Goal: Task Accomplishment & Management: Manage account settings

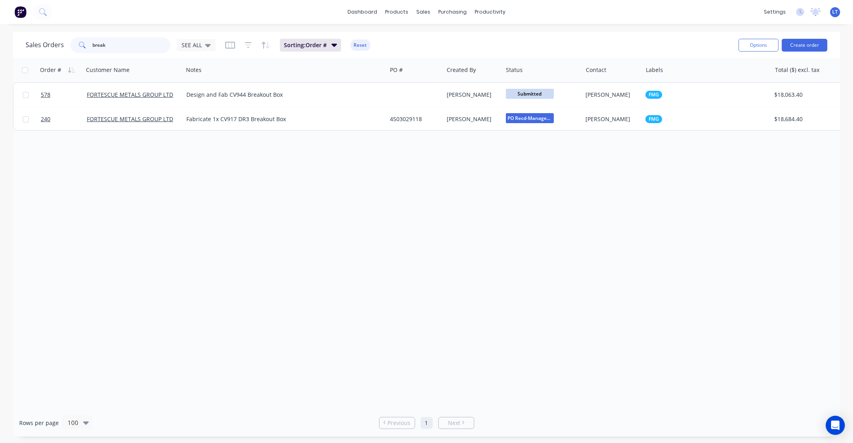
drag, startPoint x: 106, startPoint y: 46, endPoint x: 0, endPoint y: 44, distance: 106.0
click at [0, 44] on div "Sales Orders break SEE ALL Sorting: Order # Reset Options Create order Order # …" at bounding box center [426, 234] width 853 height 405
type input "1031"
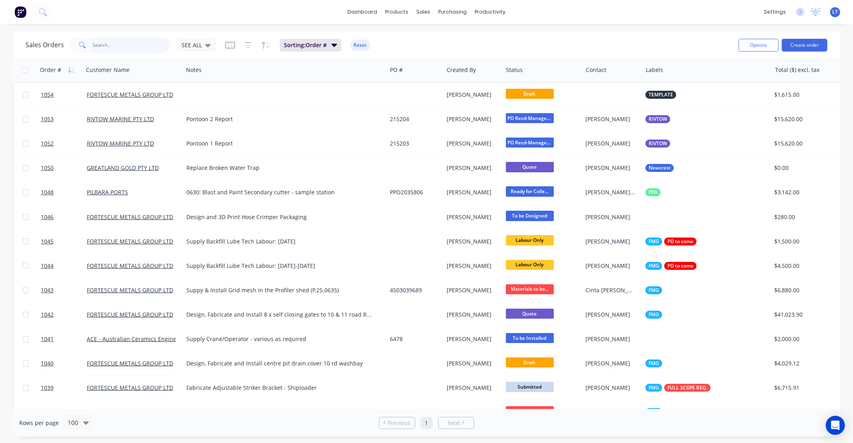
click at [155, 48] on input "text" at bounding box center [132, 45] width 78 height 16
type input "1031"
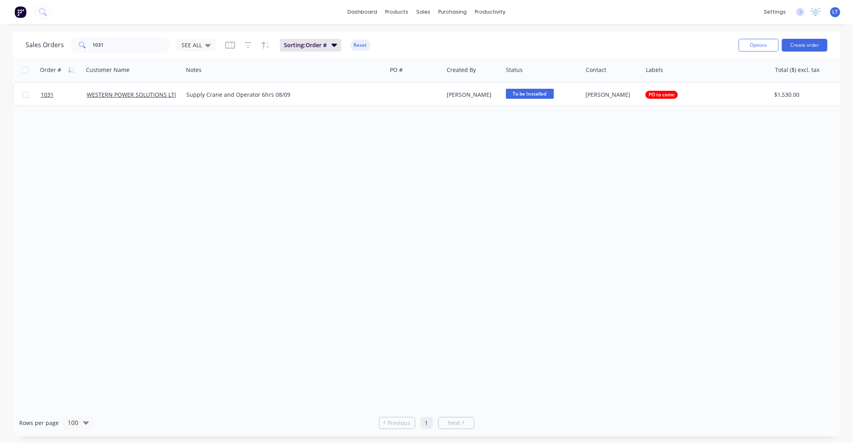
click at [423, 155] on div "Order # Customer Name Notes PO # Created By Status Contact Labels Total ($) exc…" at bounding box center [426, 233] width 827 height 351
drag, startPoint x: 423, startPoint y: 155, endPoint x: 396, endPoint y: 151, distance: 27.2
click at [396, 151] on div "Order # Customer Name Notes PO # Created By Status Contact Labels Total ($) exc…" at bounding box center [426, 233] width 827 height 351
click at [440, 151] on div "Order # Customer Name Notes PO # Created By Status Contact Labels Total ($) exc…" at bounding box center [426, 233] width 827 height 351
drag, startPoint x: 440, startPoint y: 151, endPoint x: 406, endPoint y: 147, distance: 34.6
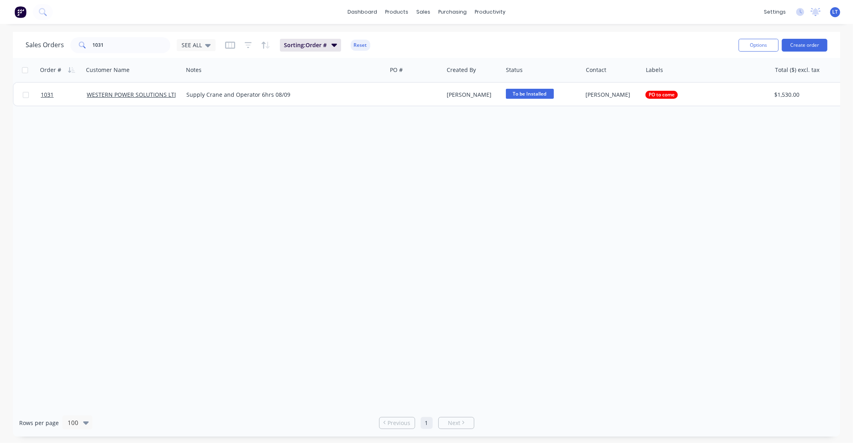
click at [390, 146] on div "Order # Customer Name Notes PO # Created By Status Contact Labels Total ($) exc…" at bounding box center [426, 233] width 827 height 351
drag, startPoint x: 390, startPoint y: 146, endPoint x: 363, endPoint y: 143, distance: 27.3
click at [363, 143] on div "Order # Customer Name Notes PO # Created By Status Contact Labels Total ($) exc…" at bounding box center [426, 233] width 827 height 351
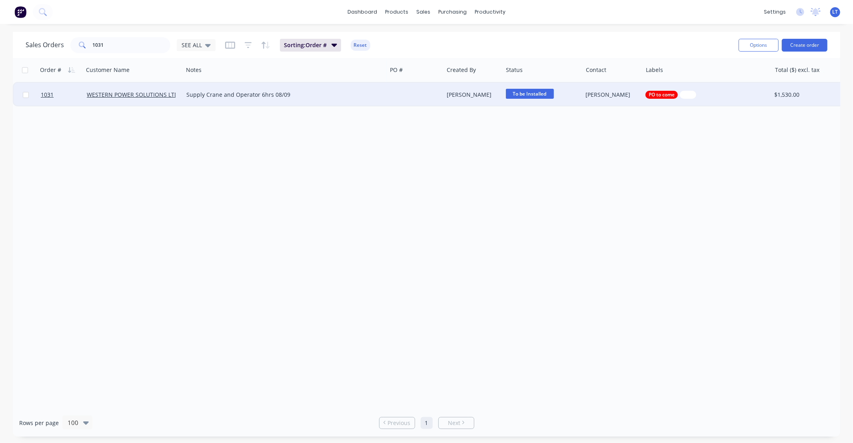
click at [464, 97] on div "Trent Ebermayer" at bounding box center [472, 95] width 50 height 8
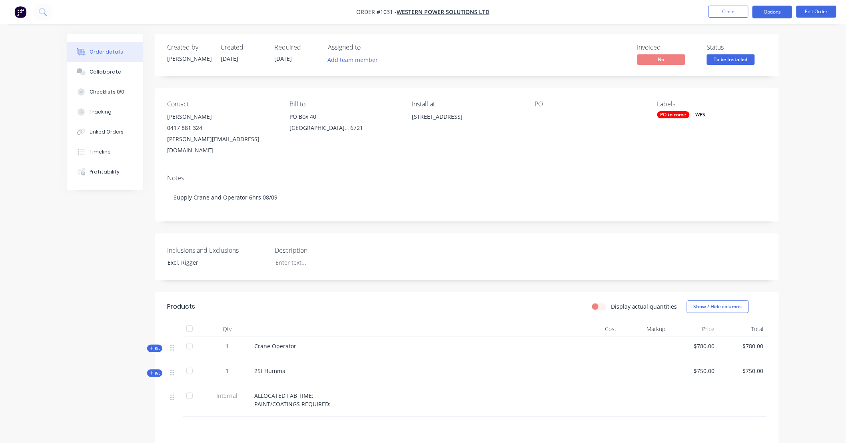
click at [767, 18] on button "Options" at bounding box center [773, 12] width 40 height 13
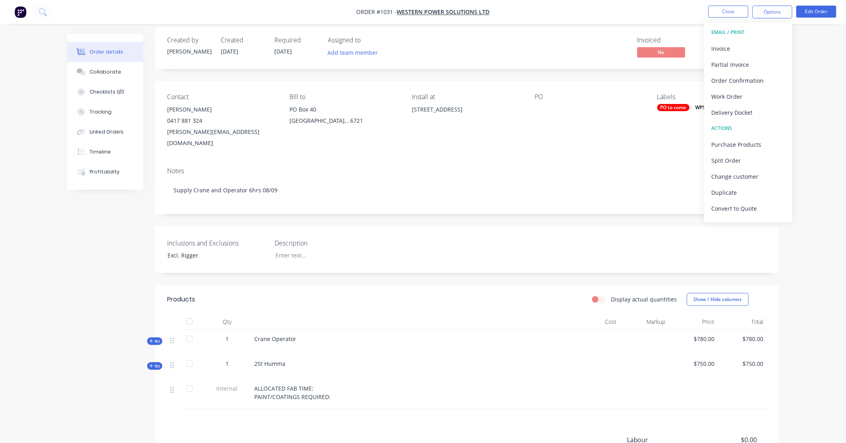
scroll to position [14, 0]
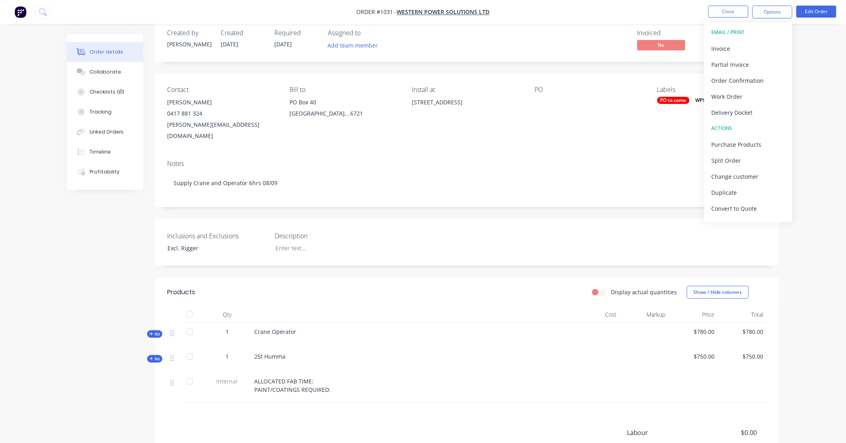
click at [819, 162] on div "Order details Collaborate Checklists 0/0 Tracking Linked Orders Timeline Profit…" at bounding box center [423, 265] width 846 height 559
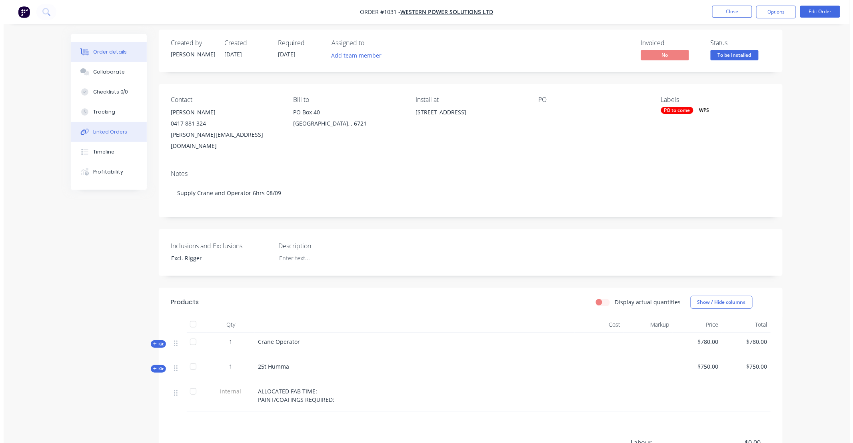
scroll to position [0, 0]
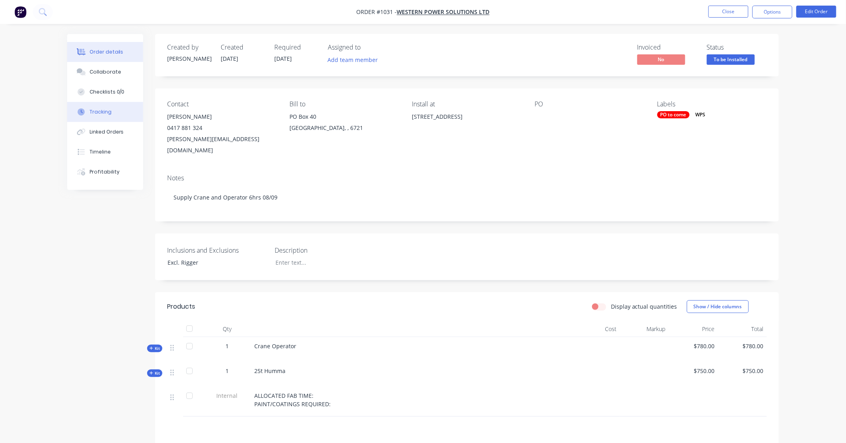
click at [107, 114] on div "Tracking" at bounding box center [101, 111] width 22 height 7
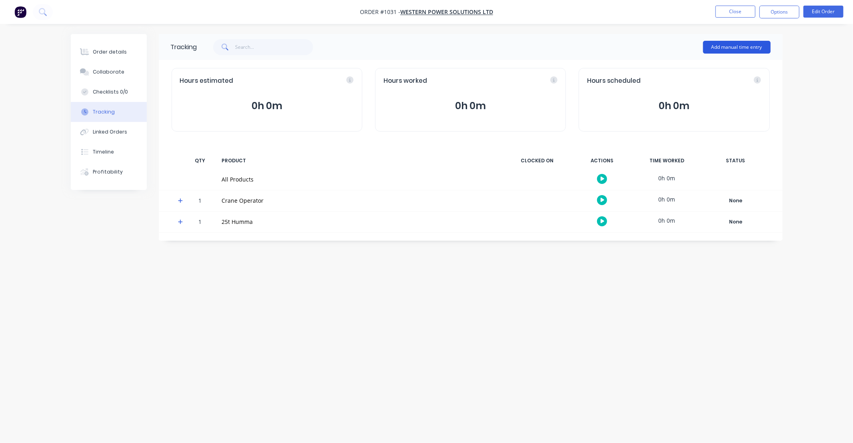
click at [759, 48] on button "Add manual time entry" at bounding box center [737, 47] width 68 height 13
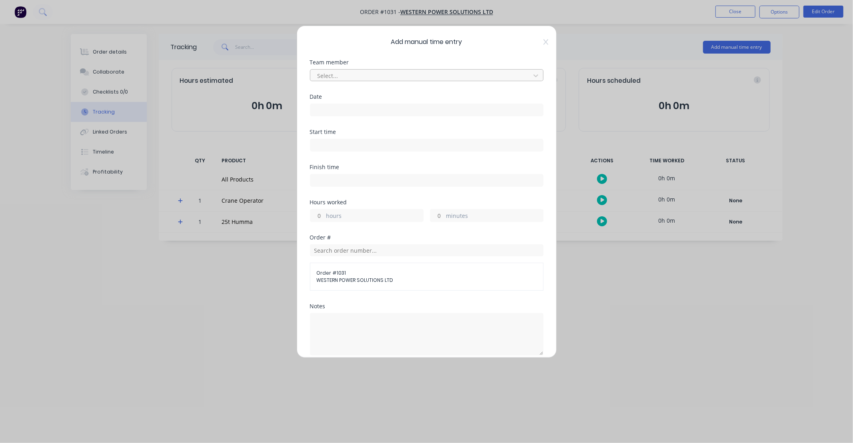
click at [337, 71] on div at bounding box center [422, 76] width 210 height 10
type input "gav"
click at [543, 41] on icon at bounding box center [545, 42] width 5 height 6
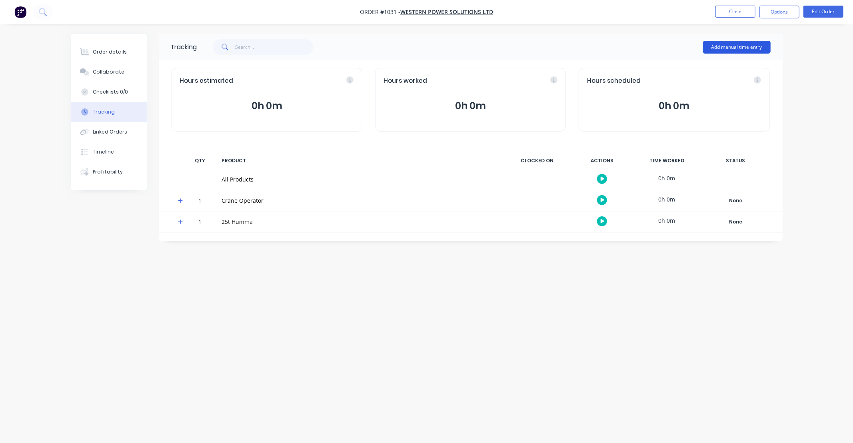
click at [745, 43] on button "Add manual time entry" at bounding box center [737, 47] width 68 height 13
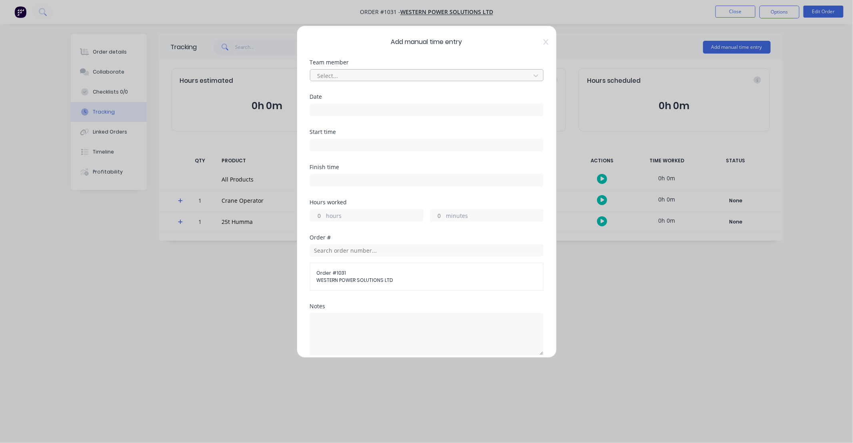
drag, startPoint x: 358, startPoint y: 86, endPoint x: 361, endPoint y: 81, distance: 5.7
click at [358, 85] on div "Team member Select..." at bounding box center [427, 77] width 234 height 34
click at [361, 81] on div "Select..." at bounding box center [421, 76] width 214 height 12
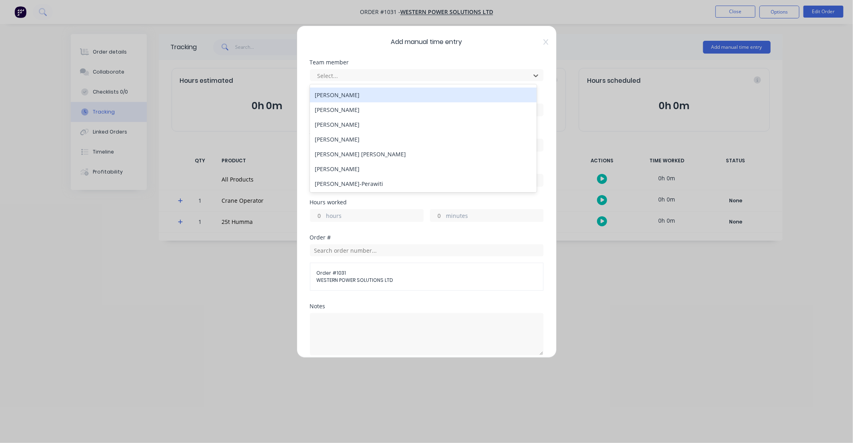
click at [541, 41] on div "Add manual time entry Team member 29 results available. Use Up and Down to choo…" at bounding box center [427, 192] width 260 height 332
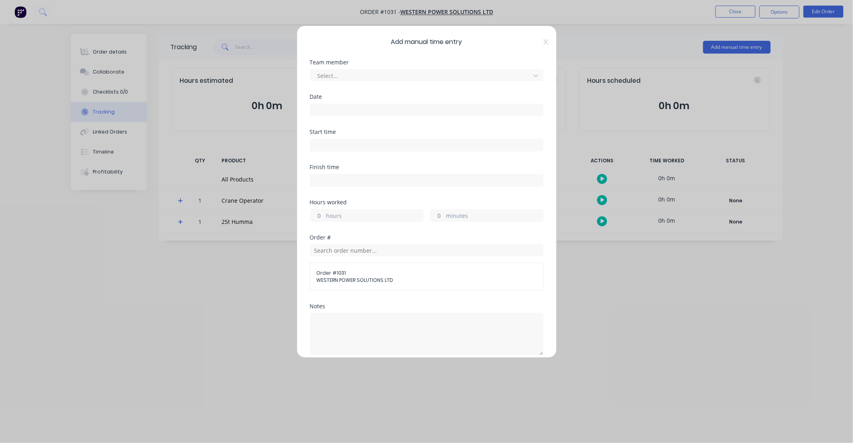
click at [813, 55] on div "Add manual time entry Team member Select... Date Start time Finish time Hours w…" at bounding box center [426, 221] width 853 height 443
click at [544, 41] on div "Add manual time entry Team member Select... Date Start time Finish time Hours w…" at bounding box center [427, 192] width 260 height 332
click at [543, 42] on icon at bounding box center [545, 42] width 5 height 6
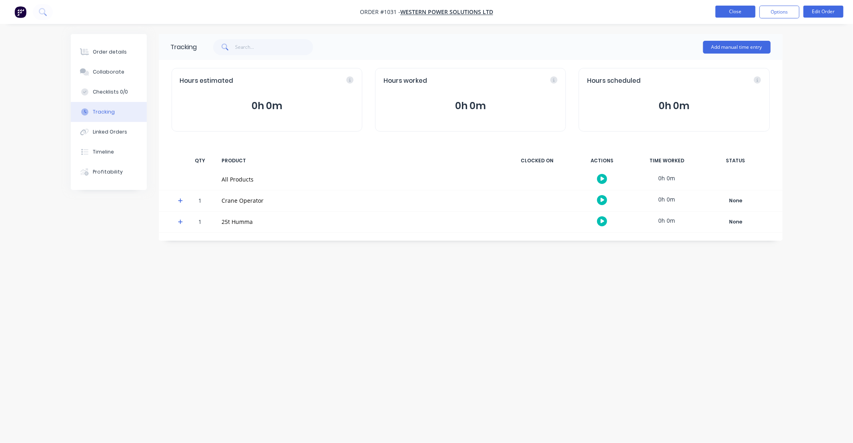
click at [725, 15] on button "Close" at bounding box center [735, 12] width 40 height 12
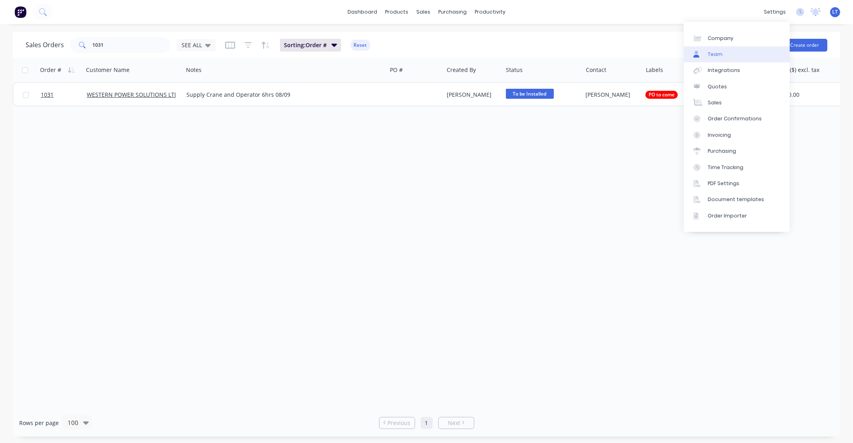
click at [756, 53] on link "Team" at bounding box center [737, 54] width 106 height 16
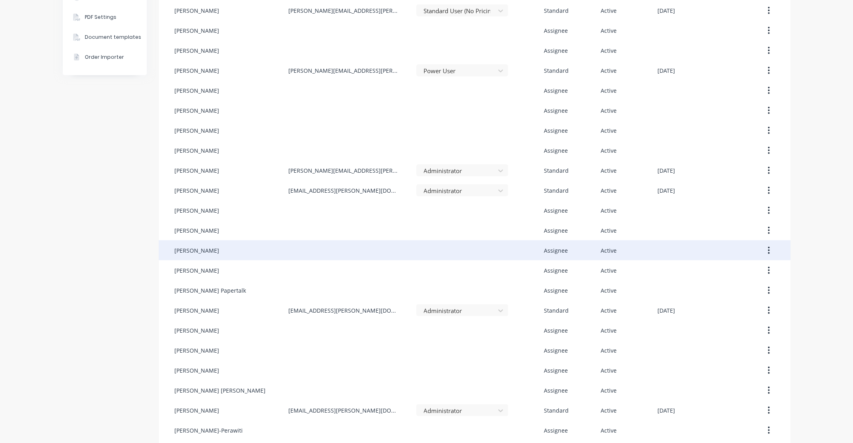
scroll to position [238, 0]
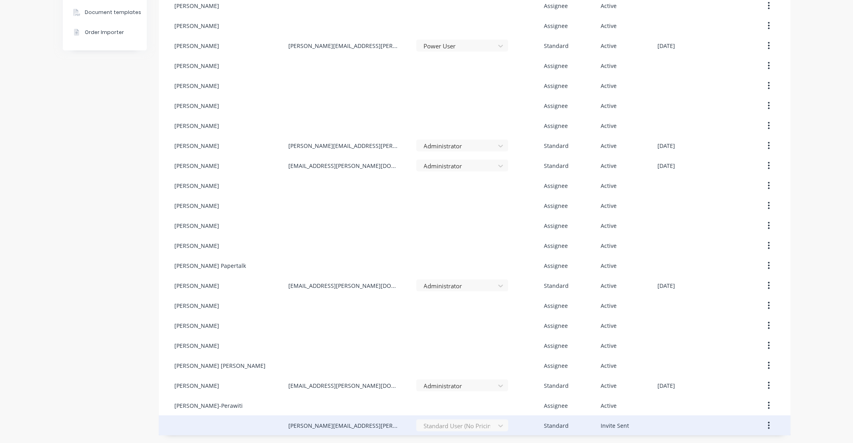
click at [763, 426] on button "button" at bounding box center [768, 425] width 19 height 14
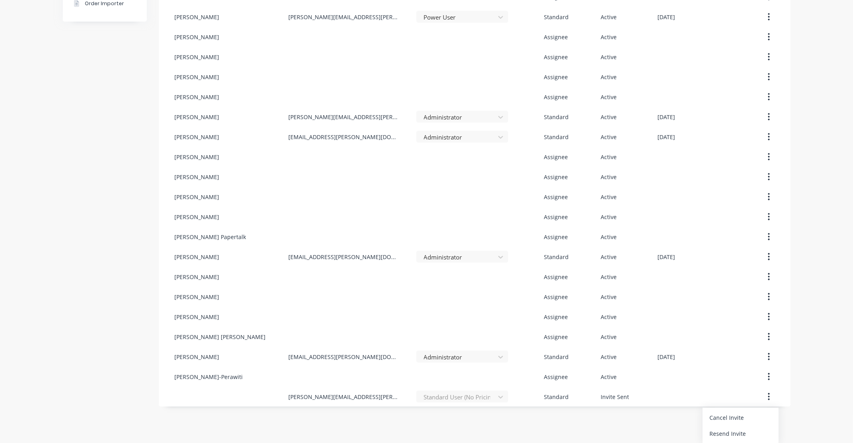
click at [795, 392] on div "Company Team Integrations Quotes Sales Order Confirmations Invoicing Purchasing…" at bounding box center [426, 86] width 853 height 657
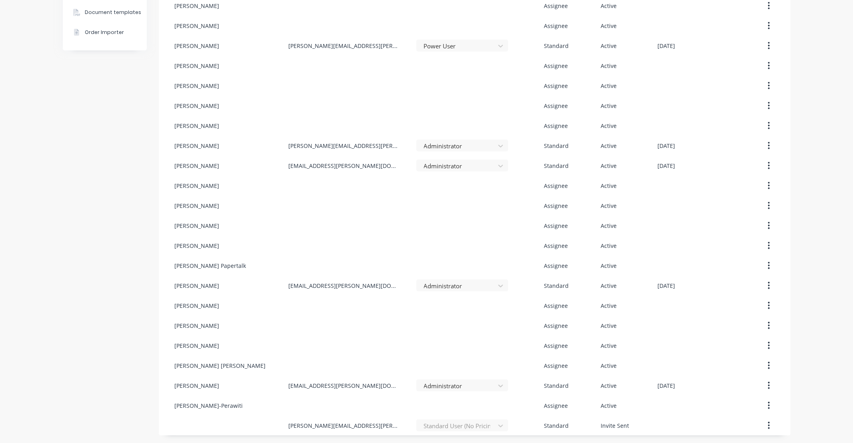
drag, startPoint x: 220, startPoint y: 394, endPoint x: 108, endPoint y: 370, distance: 114.1
drag, startPoint x: 108, startPoint y: 370, endPoint x: 80, endPoint y: 357, distance: 31.1
drag, startPoint x: 80, startPoint y: 357, endPoint x: 62, endPoint y: 356, distance: 17.6
click at [63, 356] on div "Company Team Integrations Quotes Sales Order Confirmations Invoicing Purchasing…" at bounding box center [105, 114] width 84 height 641
drag, startPoint x: 86, startPoint y: 352, endPoint x: 67, endPoint y: 354, distance: 19.7
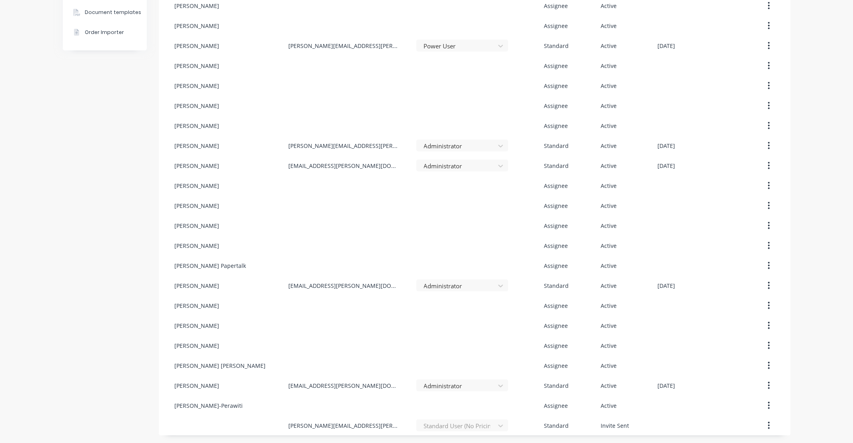
click at [67, 354] on div "Company Team Integrations Quotes Sales Order Confirmations Invoicing Purchasing…" at bounding box center [105, 114] width 84 height 641
click at [149, 282] on div "Company Team Integrations Quotes Sales Order Confirmations Invoicing Purchasing…" at bounding box center [427, 114] width 728 height 641
drag, startPoint x: 149, startPoint y: 281, endPoint x: 114, endPoint y: 264, distance: 38.3
drag, startPoint x: 114, startPoint y: 264, endPoint x: 91, endPoint y: 258, distance: 24.0
click at [91, 258] on div "Company Team Integrations Quotes Sales Order Confirmations Invoicing Purchasing…" at bounding box center [105, 114] width 84 height 641
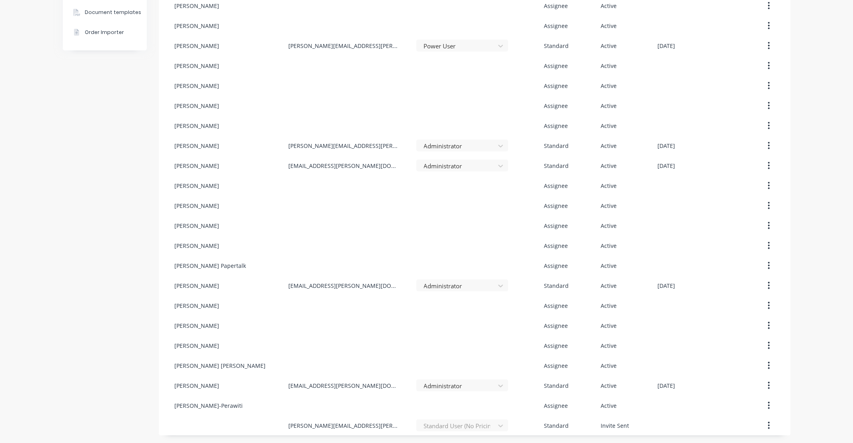
click at [100, 251] on div "Company Team Integrations Quotes Sales Order Confirmations Invoicing Purchasing…" at bounding box center [105, 114] width 84 height 641
drag, startPoint x: 100, startPoint y: 251, endPoint x: 70, endPoint y: 247, distance: 30.3
click at [70, 247] on div "Company Team Integrations Quotes Sales Order Confirmations Invoicing Purchasing…" at bounding box center [105, 114] width 84 height 641
click at [78, 242] on div "Company Team Integrations Quotes Sales Order Confirmations Invoicing Purchasing…" at bounding box center [105, 114] width 84 height 641
drag, startPoint x: 78, startPoint y: 242, endPoint x: 63, endPoint y: 234, distance: 17.0
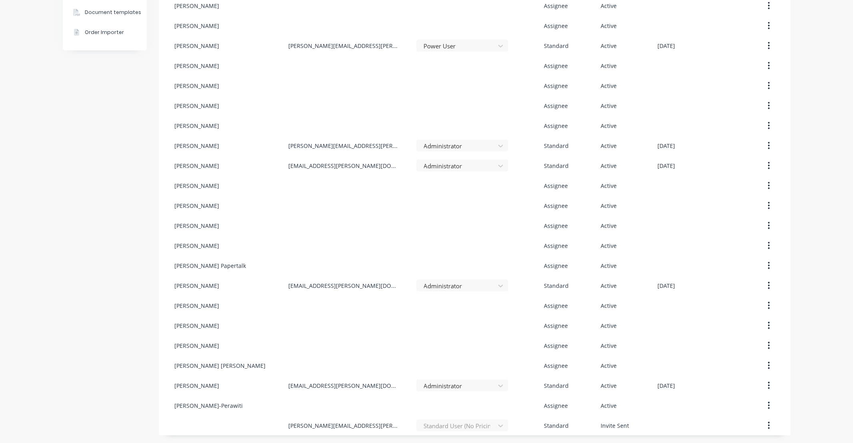
drag, startPoint x: 63, startPoint y: 234, endPoint x: 43, endPoint y: 225, distance: 21.8
click at [43, 225] on div "Company Team Integrations Quotes Sales Order Confirmations Invoicing Purchasing…" at bounding box center [426, 114] width 853 height 657
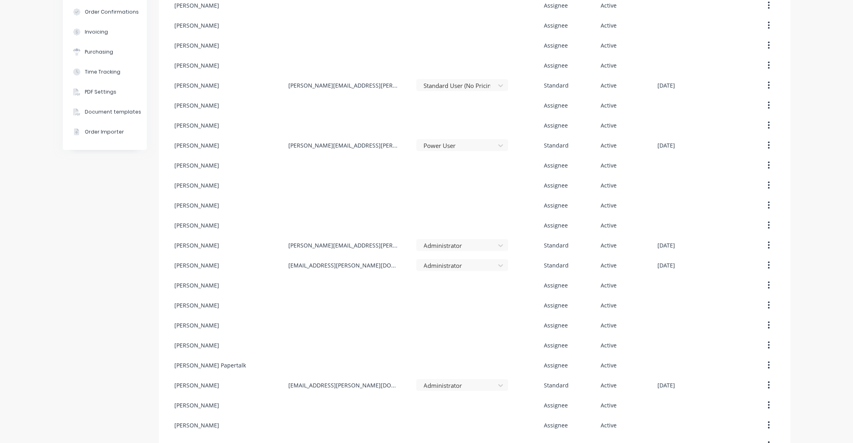
scroll to position [0, 0]
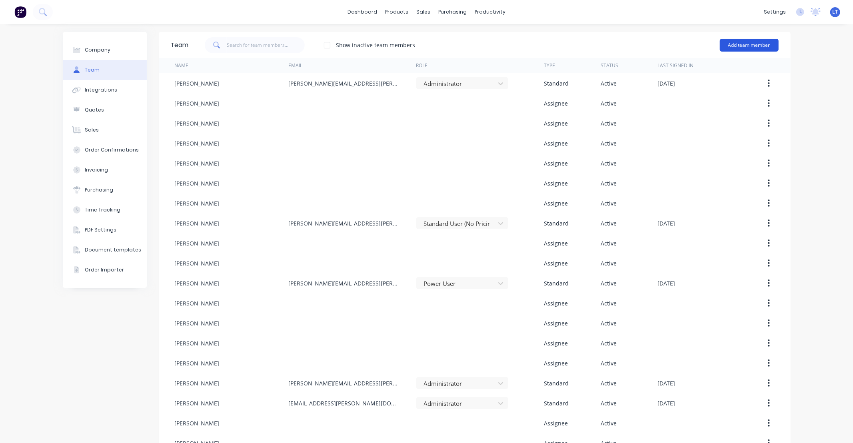
click at [749, 43] on button "Add team member" at bounding box center [749, 45] width 59 height 13
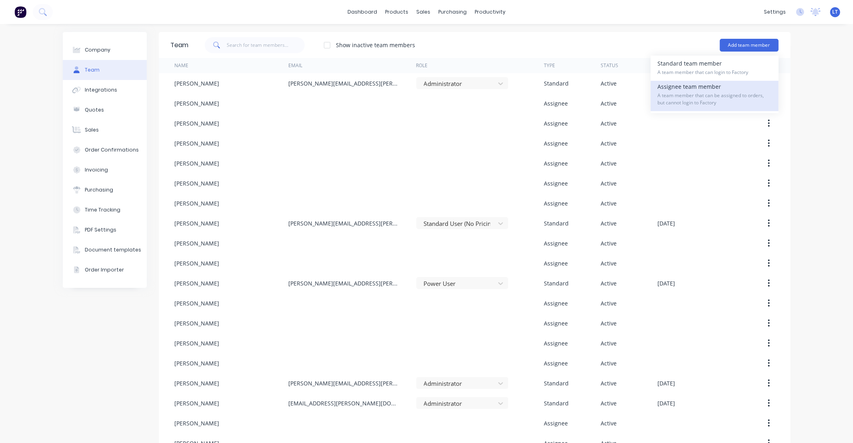
click at [723, 92] on span "A team member that can be assigned to orders, but cannot login to Factory" at bounding box center [715, 99] width 114 height 14
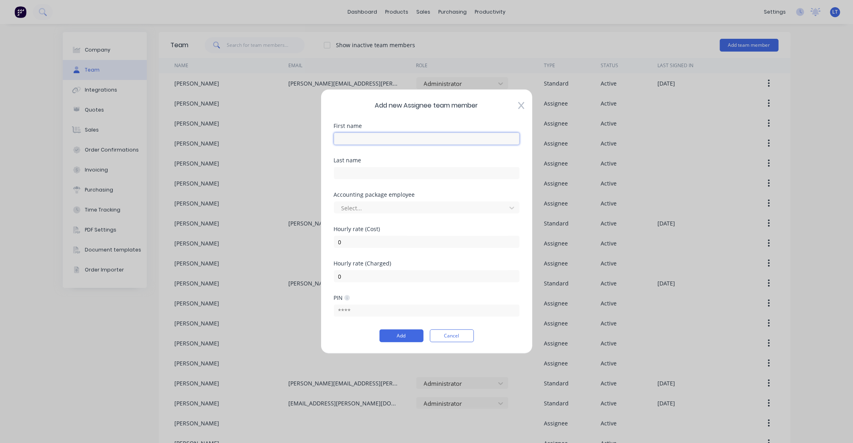
drag, startPoint x: 398, startPoint y: 134, endPoint x: 388, endPoint y: 137, distance: 10.3
click at [398, 134] on input "text" at bounding box center [427, 139] width 186 height 12
type input "Gavin"
type input "Myers"
type input "Gav"
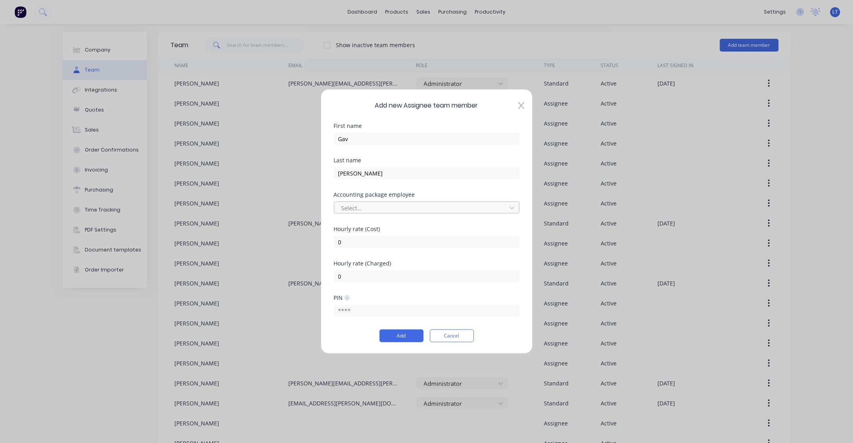
click at [398, 214] on div "Accounting package employee Select..." at bounding box center [427, 209] width 186 height 34
click at [404, 206] on div at bounding box center [422, 208] width 162 height 10
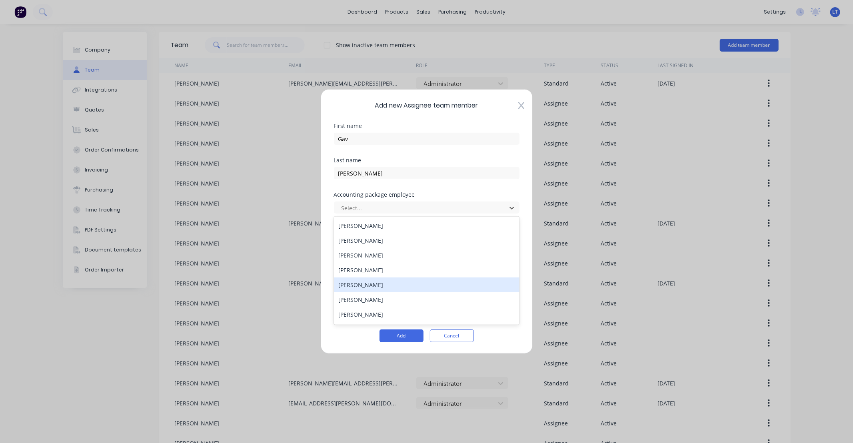
click at [422, 284] on div "Gavin MYERS" at bounding box center [427, 285] width 186 height 15
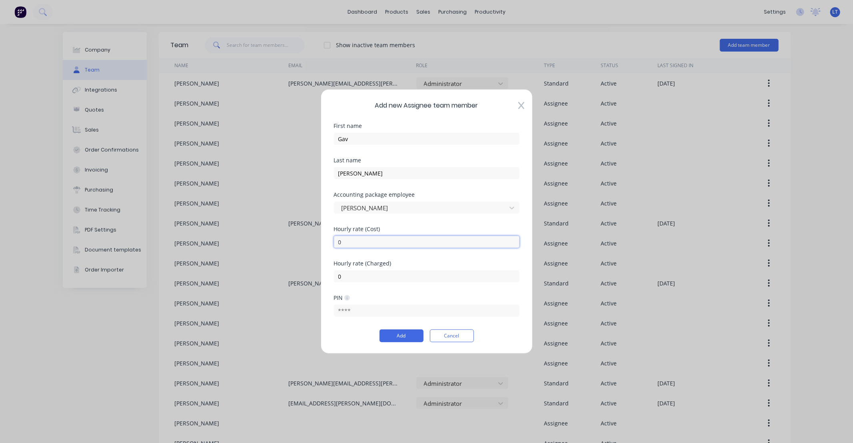
click at [394, 245] on input "0" at bounding box center [427, 242] width 186 height 12
type input "060"
type input "130"
click at [410, 342] on button "Add" at bounding box center [402, 336] width 44 height 13
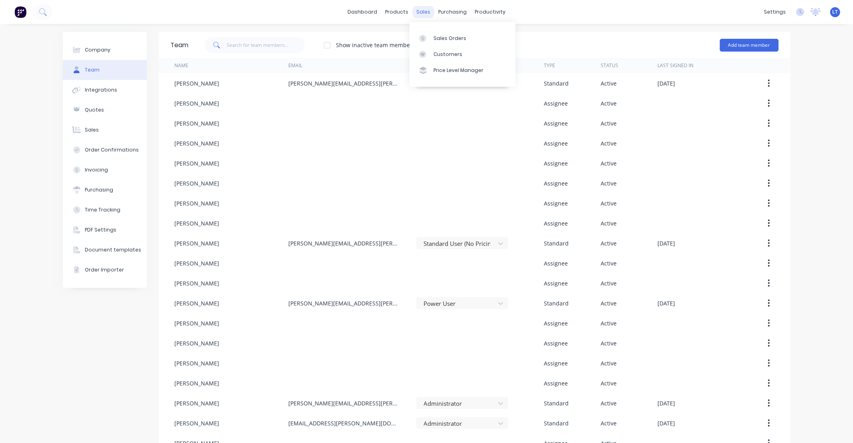
click at [419, 16] on div "sales" at bounding box center [423, 12] width 22 height 12
click at [433, 42] on div "Sales Orders" at bounding box center [449, 38] width 33 height 7
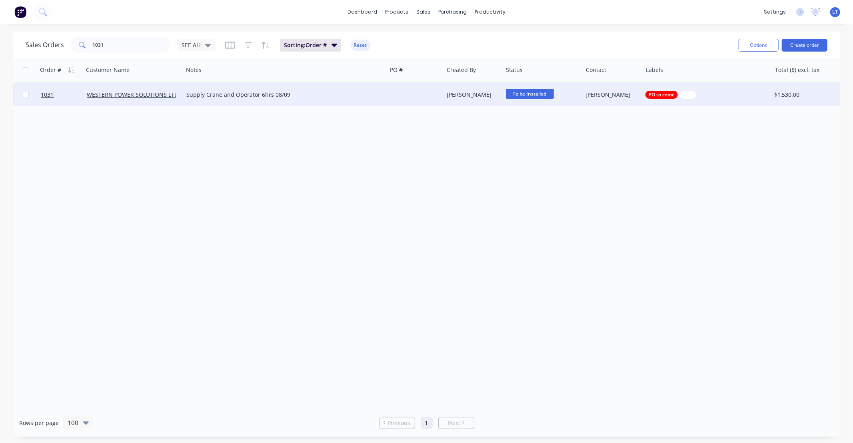
click at [280, 92] on div "Supply Crane and Operator 6hrs 08/09" at bounding box center [279, 95] width 187 height 8
click at [440, 89] on div at bounding box center [415, 95] width 57 height 24
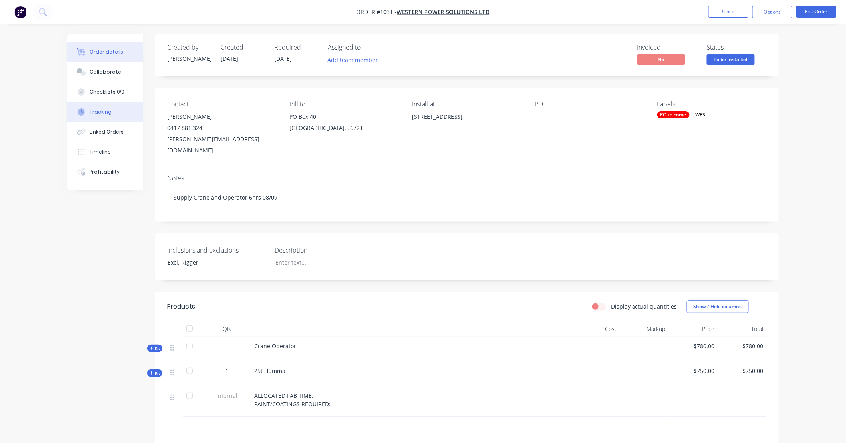
click at [120, 110] on button "Tracking" at bounding box center [105, 112] width 76 height 20
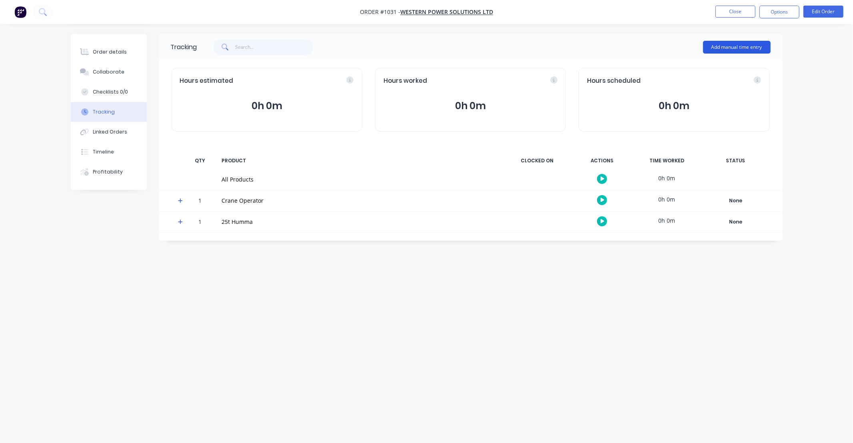
click at [733, 42] on button "Add manual time entry" at bounding box center [737, 47] width 68 height 13
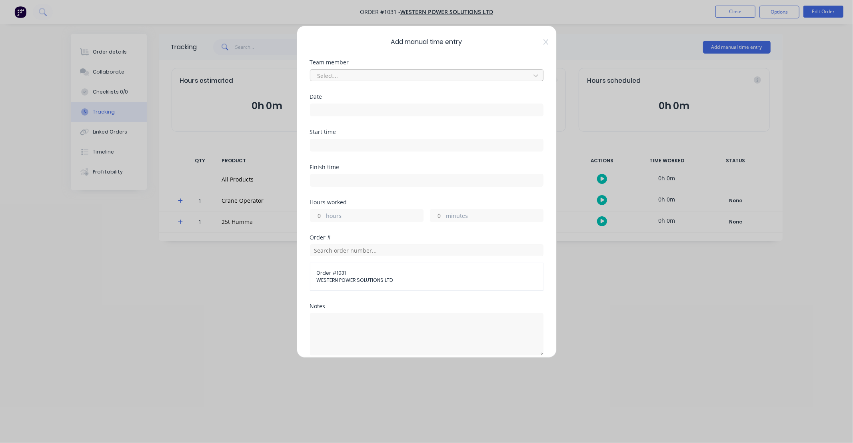
click at [343, 76] on div at bounding box center [422, 76] width 210 height 10
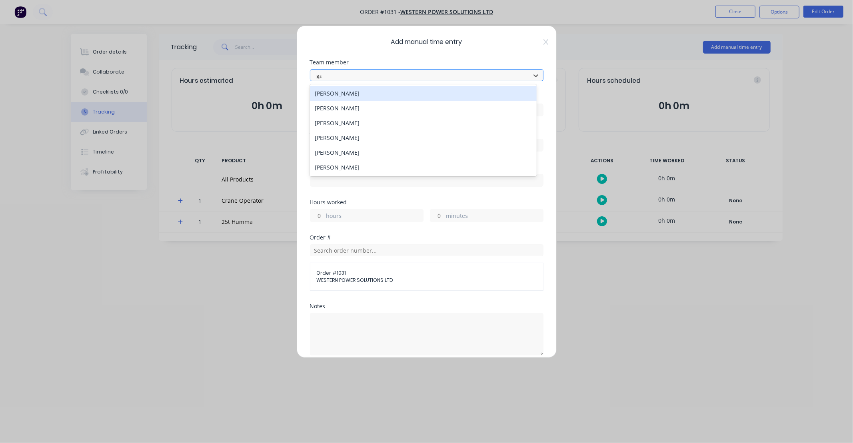
type input "gav"
click at [341, 90] on div "Gav Myers" at bounding box center [423, 93] width 227 height 15
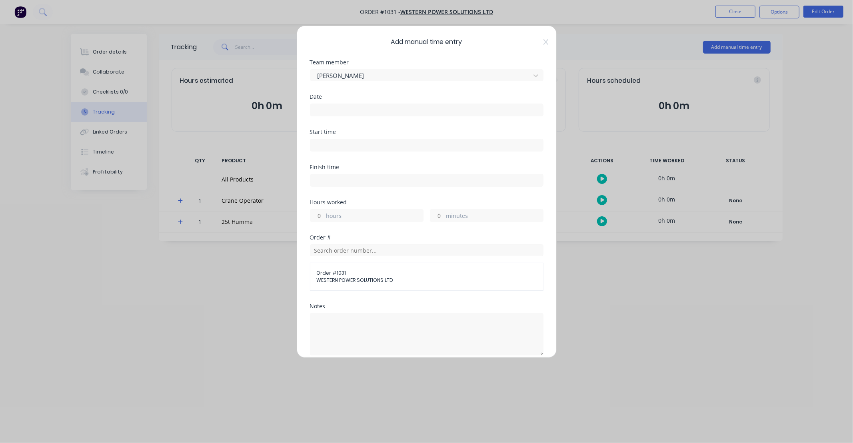
click at [340, 104] on label at bounding box center [427, 110] width 234 height 13
click at [340, 104] on input at bounding box center [426, 110] width 233 height 12
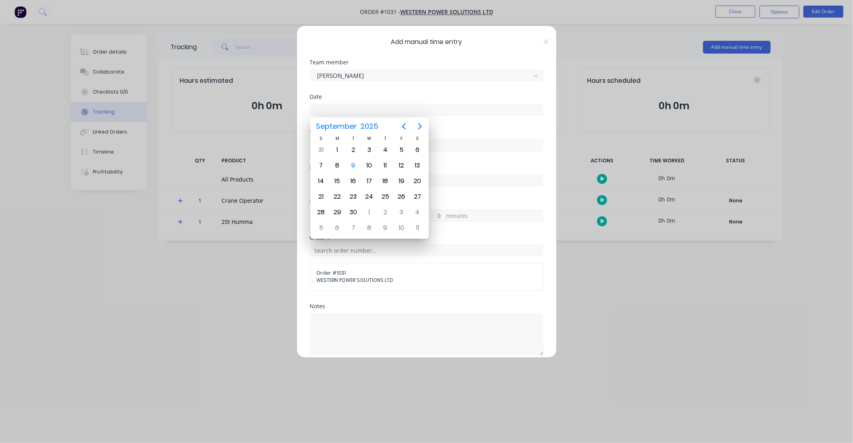
click at [340, 110] on input at bounding box center [426, 110] width 233 height 12
click at [339, 161] on div "8" at bounding box center [337, 166] width 12 height 12
type input "08/09/2025"
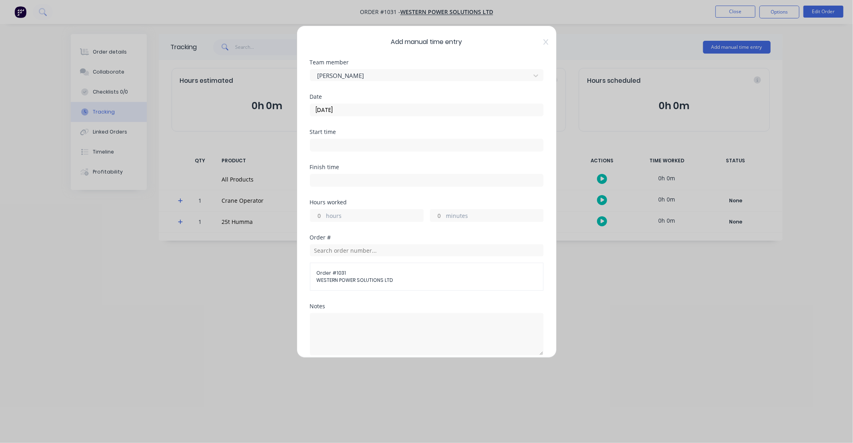
click at [339, 144] on input at bounding box center [426, 145] width 233 height 12
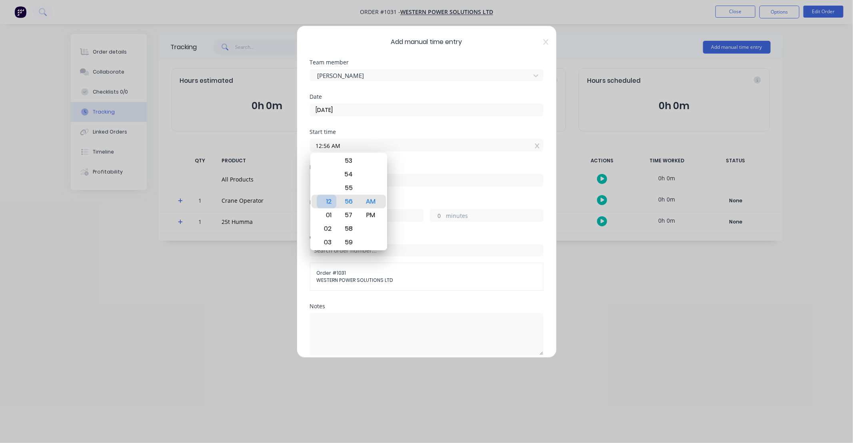
click at [326, 205] on div "12" at bounding box center [327, 202] width 20 height 14
click at [350, 201] on div "00" at bounding box center [349, 202] width 20 height 14
click at [376, 214] on div "PM" at bounding box center [371, 215] width 20 height 14
type input "12:00 PM"
click at [415, 169] on div "Finish time" at bounding box center [427, 167] width 234 height 6
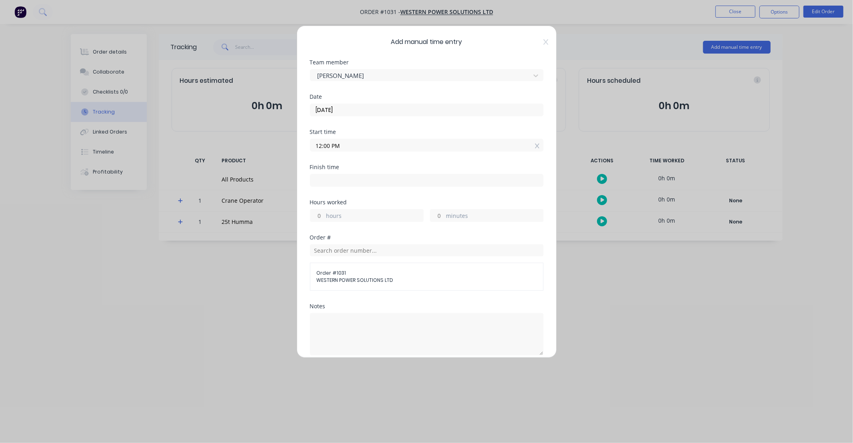
click at [329, 181] on input at bounding box center [426, 180] width 233 height 12
type input "08:56 AM"
type input "20"
type input "56"
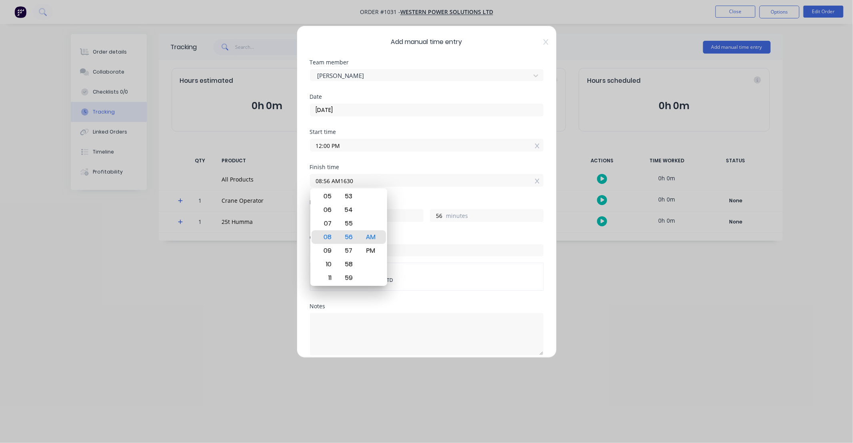
drag, startPoint x: 358, startPoint y: 182, endPoint x: 181, endPoint y: 172, distance: 177.4
click at [181, 172] on div "Add manual time entry Team member Gav Myers Date 08/09/2025 Start time 12:00 PM…" at bounding box center [426, 221] width 853 height 443
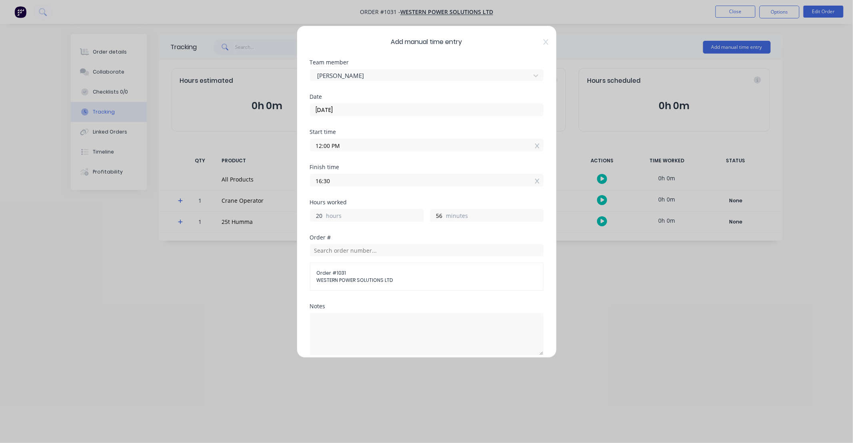
type input "04:30 PM"
type input "4"
type input "30"
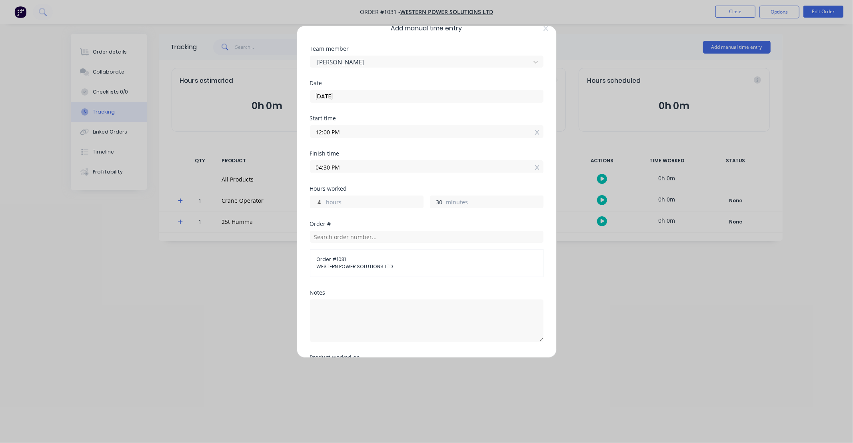
scroll to position [96, 0]
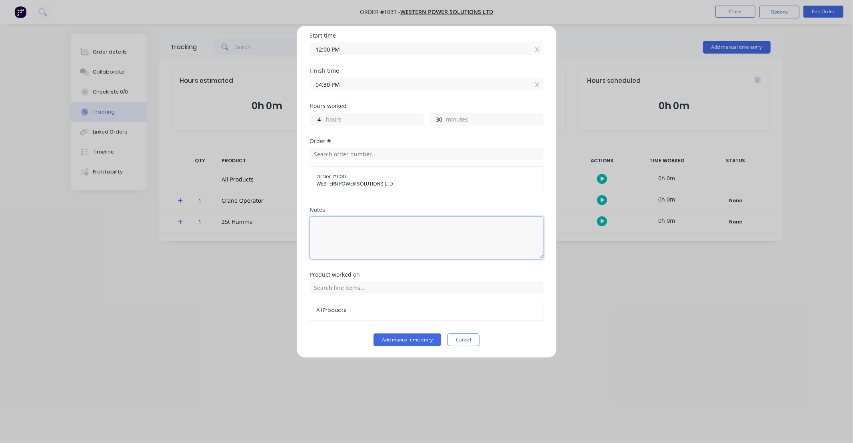
click at [379, 247] on textarea at bounding box center [427, 238] width 234 height 42
click at [383, 298] on div "All Products" at bounding box center [427, 301] width 234 height 39
click at [376, 290] on input "text" at bounding box center [427, 288] width 234 height 12
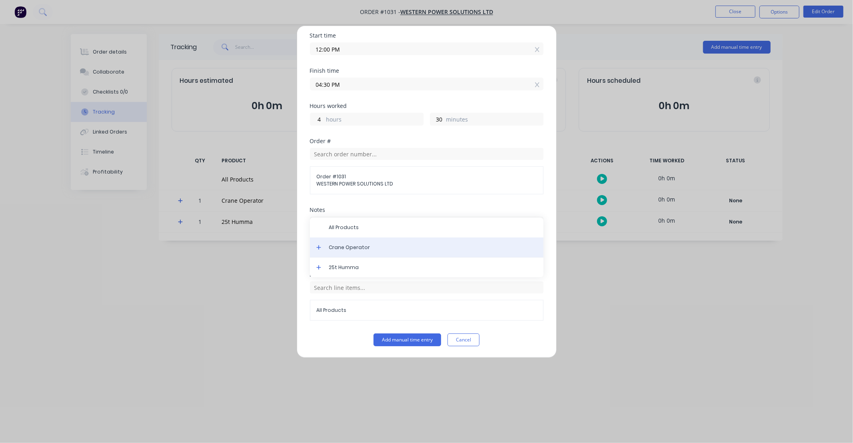
click at [361, 255] on div "Crane Operator" at bounding box center [427, 248] width 234 height 20
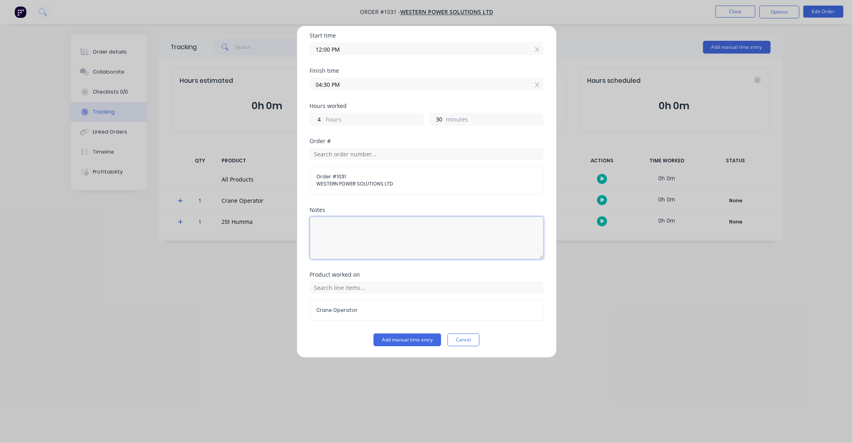
click at [378, 245] on textarea at bounding box center [427, 238] width 234 height 42
type textarea "DCS33518"
click at [419, 339] on button "Add manual time entry" at bounding box center [408, 340] width 68 height 13
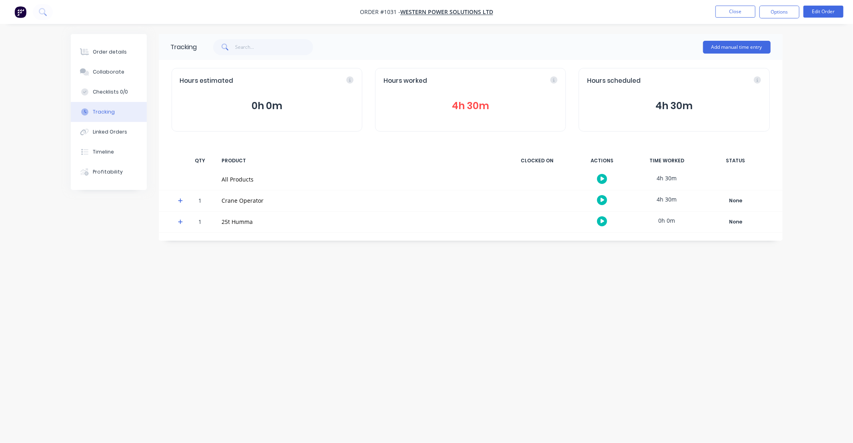
drag, startPoint x: 433, startPoint y: 285, endPoint x: 394, endPoint y: 285, distance: 39.6
click at [394, 285] on div "Tracking Add manual time entry Hours estimated 0h 0m Hours worked 4h 30m Hours …" at bounding box center [427, 206] width 712 height 345
click at [414, 286] on div "Tracking Add manual time entry Hours estimated 0h 0m Hours worked 4h 30m Hours …" at bounding box center [427, 206] width 712 height 345
drag, startPoint x: 414, startPoint y: 286, endPoint x: 363, endPoint y: 284, distance: 50.8
click at [368, 285] on div "Tracking Add manual time entry Hours estimated 0h 0m Hours worked 4h 30m Hours …" at bounding box center [427, 206] width 712 height 345
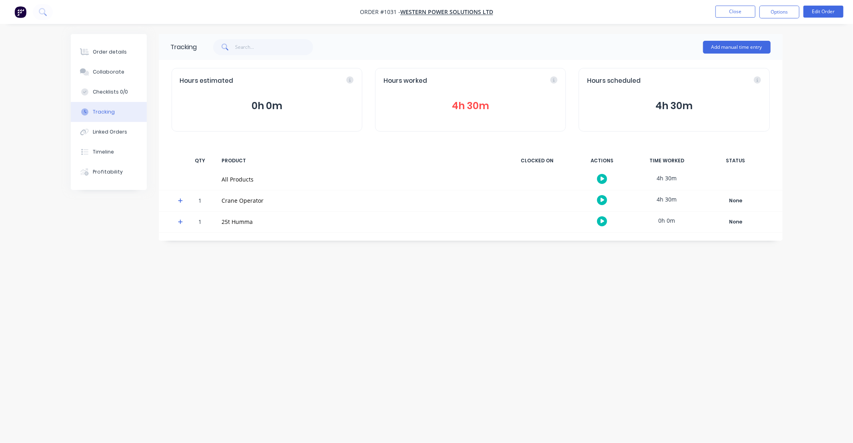
click at [342, 282] on div "Tracking Add manual time entry Hours estimated 0h 0m Hours worked 4h 30m Hours …" at bounding box center [427, 206] width 712 height 345
drag, startPoint x: 339, startPoint y: 282, endPoint x: 318, endPoint y: 281, distance: 20.8
click at [318, 281] on div "Tracking Add manual time entry Hours estimated 0h 0m Hours worked 4h 30m Hours …" at bounding box center [427, 206] width 712 height 345
click at [428, 282] on div "Tracking Add manual time entry Hours estimated 0h 0m Hours worked 4h 30m Hours …" at bounding box center [427, 206] width 712 height 345
drag, startPoint x: 428, startPoint y: 282, endPoint x: 399, endPoint y: 282, distance: 28.8
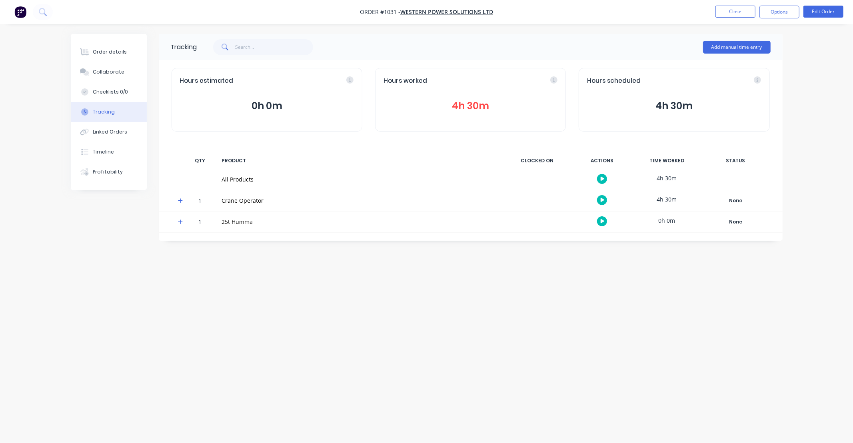
click at [399, 282] on div "Tracking Add manual time entry Hours estimated 0h 0m Hours worked 4h 30m Hours …" at bounding box center [427, 206] width 712 height 345
click at [176, 202] on div at bounding box center [178, 200] width 12 height 21
click at [182, 201] on icon at bounding box center [180, 201] width 5 height 6
click at [110, 112] on div "Tracking" at bounding box center [104, 111] width 22 height 7
click at [453, 106] on button "4h 30m" at bounding box center [471, 105] width 174 height 15
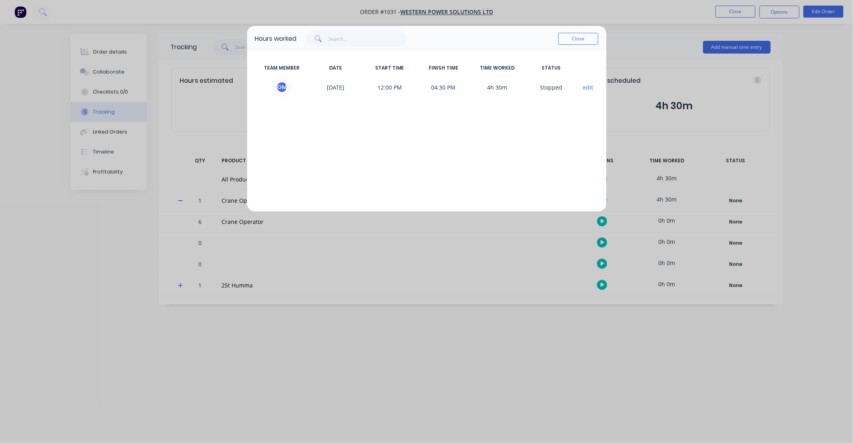
click at [584, 86] on button "edit" at bounding box center [588, 87] width 11 height 8
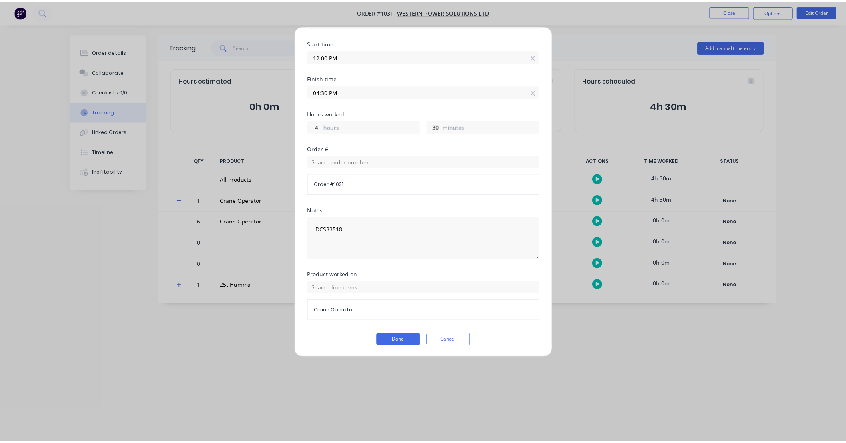
scroll to position [89, 0]
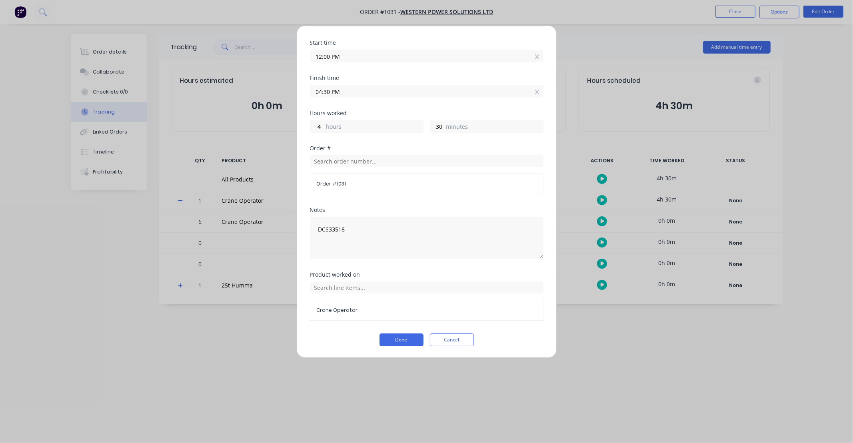
click at [339, 314] on div "Crane Operator" at bounding box center [427, 310] width 234 height 21
click at [339, 308] on span "Crane Operator" at bounding box center [427, 310] width 220 height 7
click at [367, 289] on input "text" at bounding box center [427, 288] width 234 height 12
click at [316, 243] on div "Crane Operator" at bounding box center [427, 248] width 234 height 20
click at [339, 308] on span "Crane Operator" at bounding box center [427, 310] width 220 height 7
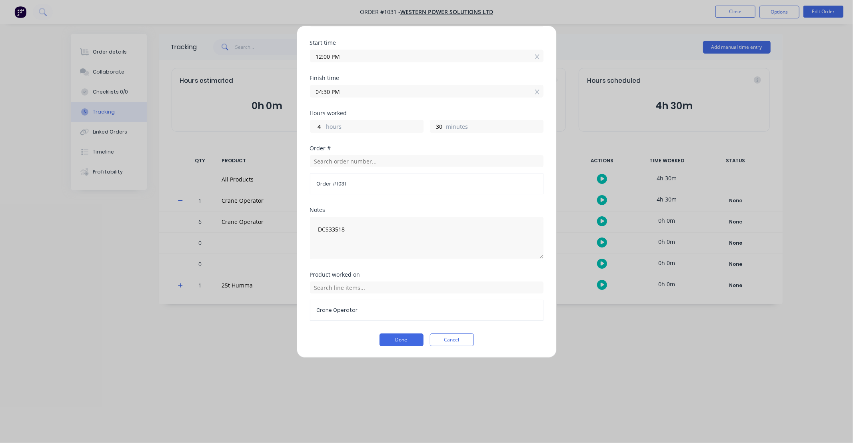
click at [334, 313] on span "Crane Operator" at bounding box center [427, 310] width 220 height 7
click at [359, 289] on input "text" at bounding box center [427, 288] width 234 height 12
click at [318, 248] on icon at bounding box center [318, 247] width 5 height 5
click at [342, 226] on span "Crane Operator" at bounding box center [433, 222] width 208 height 7
click at [404, 342] on button "Done" at bounding box center [402, 340] width 44 height 13
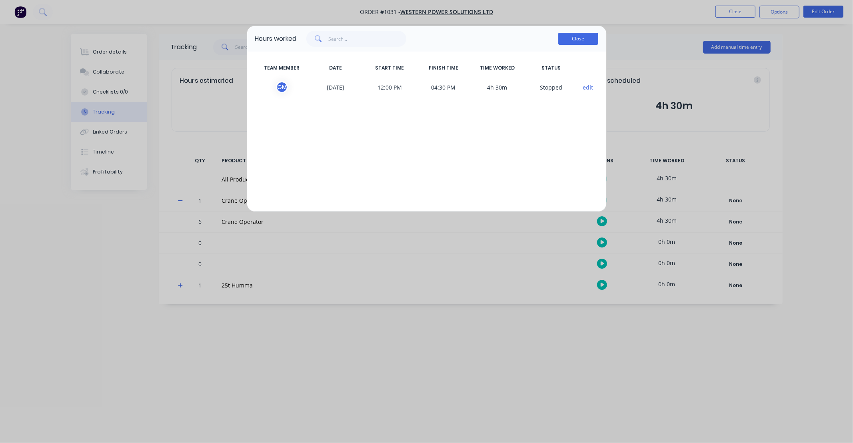
click at [579, 42] on button "Close" at bounding box center [578, 39] width 40 height 12
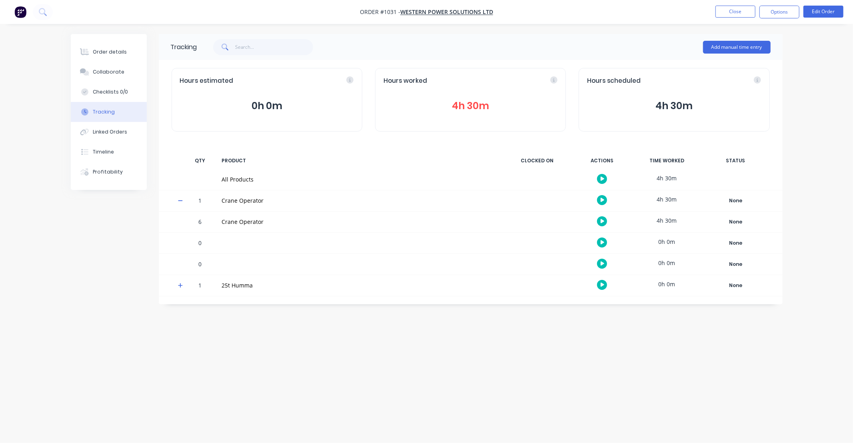
click at [482, 326] on div "Tracking Add manual time entry Hours estimated 0h 0m Hours worked 4h 30m Hours …" at bounding box center [427, 206] width 712 height 345
drag, startPoint x: 482, startPoint y: 326, endPoint x: 436, endPoint y: 327, distance: 46.4
click at [436, 327] on div "Tracking Add manual time entry Hours estimated 0h 0m Hours worked 4h 30m Hours …" at bounding box center [427, 206] width 712 height 345
click at [414, 329] on div "Tracking Add manual time entry Hours estimated 0h 0m Hours worked 4h 30m Hours …" at bounding box center [427, 206] width 712 height 345
drag, startPoint x: 414, startPoint y: 329, endPoint x: 377, endPoint y: 325, distance: 36.6
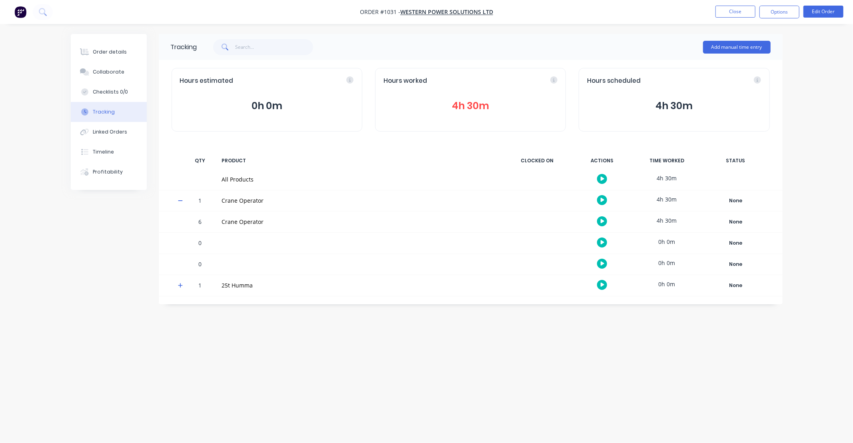
drag, startPoint x: 377, startPoint y: 325, endPoint x: 410, endPoint y: 325, distance: 32.4
click at [351, 324] on div "Tracking Add manual time entry Hours estimated 0h 0m Hours worked 4h 30m Hours …" at bounding box center [427, 206] width 712 height 345
click at [451, 327] on div "Tracking Add manual time entry Hours estimated 0h 0m Hours worked 4h 30m Hours …" at bounding box center [427, 206] width 712 height 345
click at [414, 332] on div "Tracking Add manual time entry Hours estimated 0h 0m Hours worked 4h 30m Hours …" at bounding box center [427, 206] width 712 height 345
click at [375, 332] on div "Tracking Add manual time entry Hours estimated 0h 0m Hours worked 4h 30m Hours …" at bounding box center [427, 206] width 712 height 345
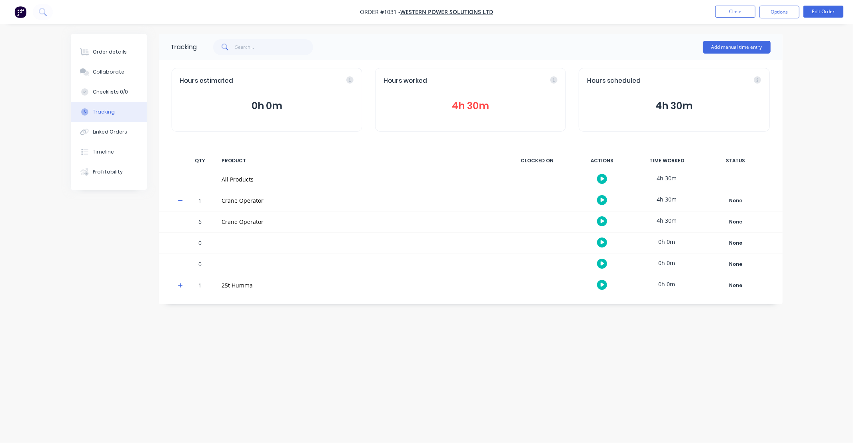
drag, startPoint x: 374, startPoint y: 332, endPoint x: 331, endPoint y: 329, distance: 43.3
drag, startPoint x: 331, startPoint y: 329, endPoint x: 304, endPoint y: 330, distance: 26.4
click at [304, 330] on div "Tracking Add manual time entry Hours estimated 0h 0m Hours worked 4h 30m Hours …" at bounding box center [427, 206] width 712 height 345
click at [719, 14] on button "Close" at bounding box center [735, 12] width 40 height 12
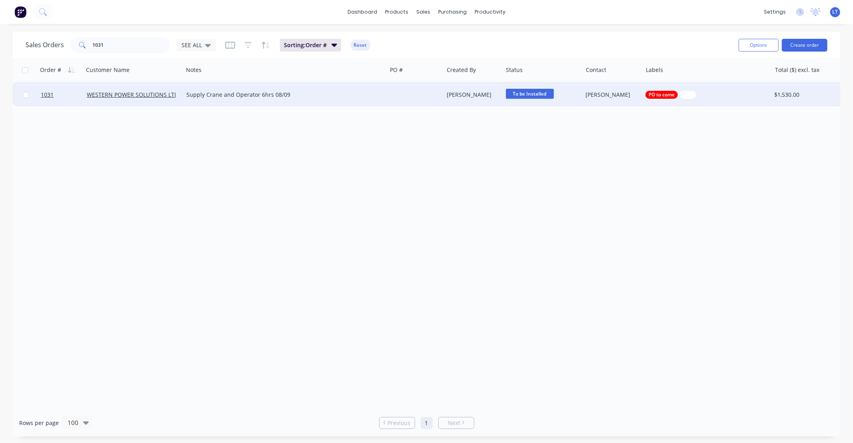
click at [473, 91] on div "Trent Ebermayer" at bounding box center [472, 95] width 50 height 8
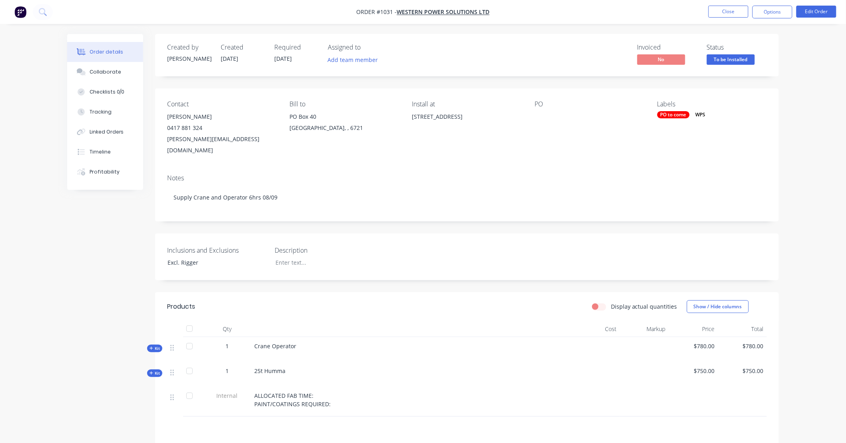
click at [665, 114] on div "PO to come" at bounding box center [673, 114] width 32 height 7
click at [671, 185] on div at bounding box center [672, 185] width 16 height 16
click at [677, 81] on div "Created by Trent Created 02/09/25 Required 02/09/25 Assigned to Add team member…" at bounding box center [467, 290] width 624 height 513
click at [724, 59] on span "To be Installed" at bounding box center [731, 59] width 48 height 10
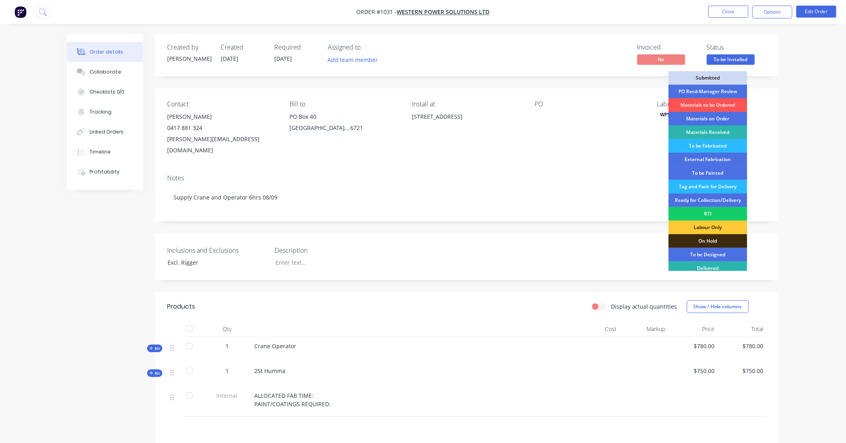
click at [717, 213] on div "RTI" at bounding box center [708, 214] width 79 height 14
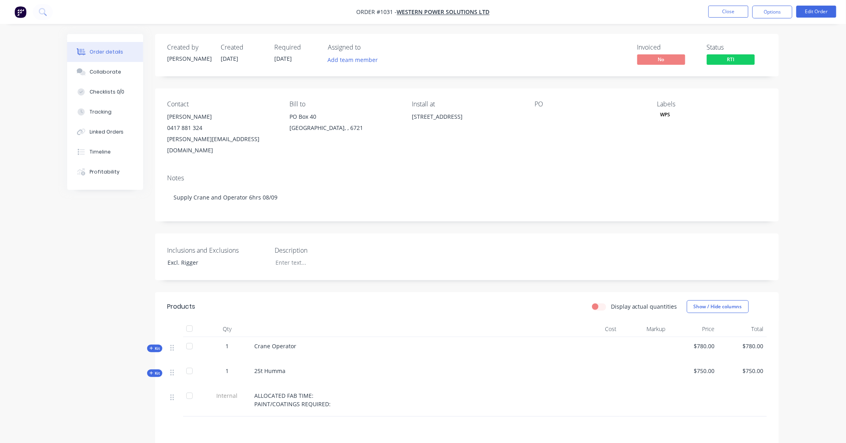
click at [771, 168] on div "Notes Supply Crane and Operator 6hrs 08/09" at bounding box center [467, 195] width 624 height 54
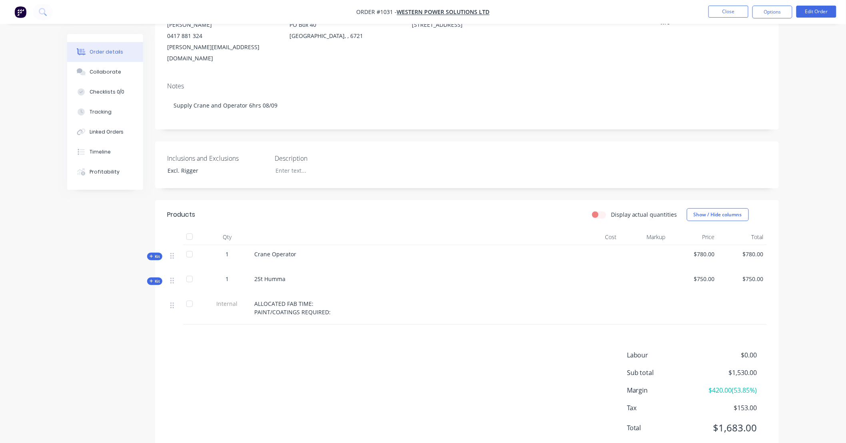
scroll to position [103, 0]
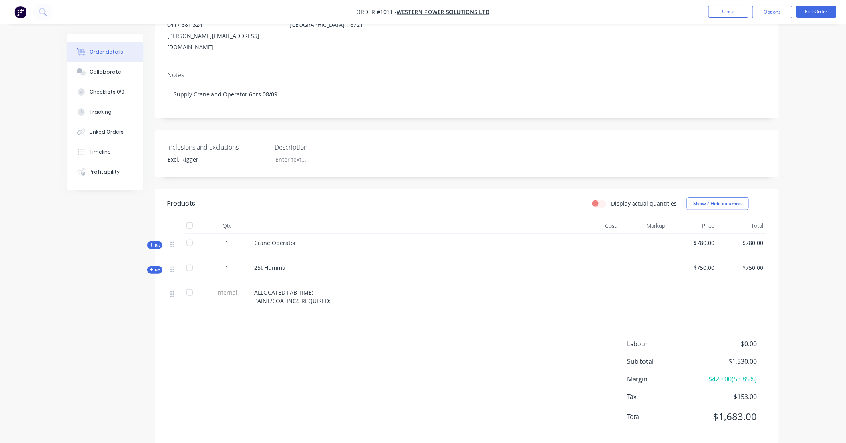
click at [327, 116] on div "Created by Trent Created 02/09/25 Required 02/09/25 Assigned to Add team member…" at bounding box center [467, 187] width 624 height 513
click at [279, 111] on div "Created by Trent Created 02/09/25 Required 02/09/25 Assigned to Add team member…" at bounding box center [467, 187] width 624 height 513
drag, startPoint x: 279, startPoint y: 111, endPoint x: 258, endPoint y: 111, distance: 20.8
click at [258, 111] on div "Created by Trent Created 02/09/25 Required 02/09/25 Assigned to Add team member…" at bounding box center [467, 187] width 624 height 513
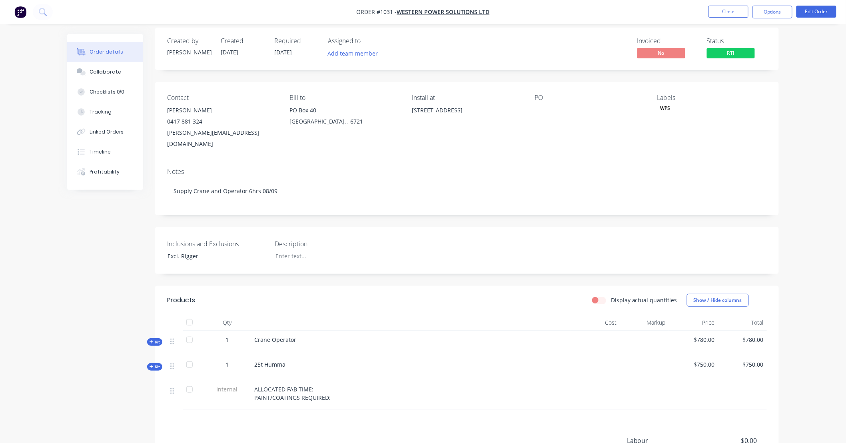
scroll to position [0, 0]
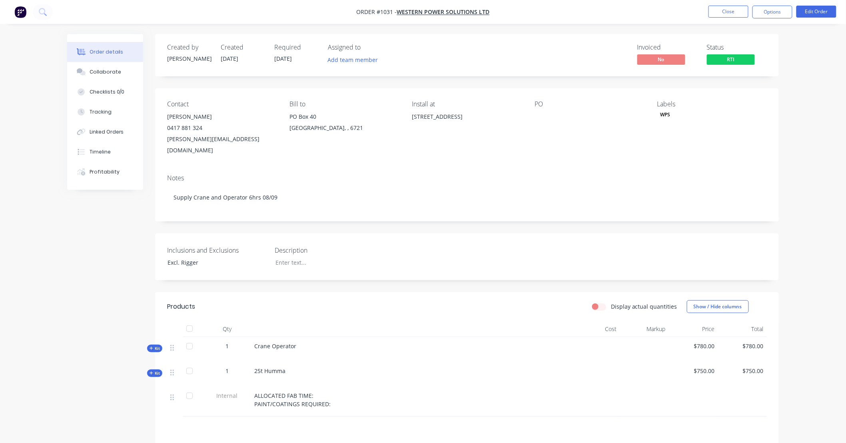
click at [153, 346] on icon at bounding box center [152, 348] width 4 height 4
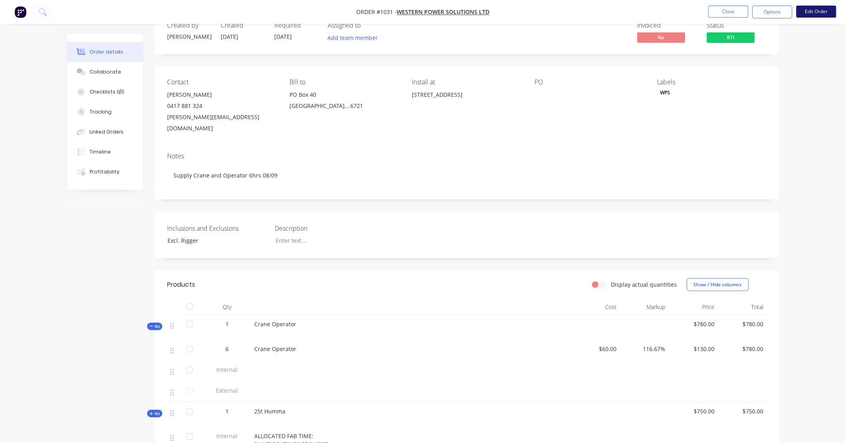
scroll to position [14, 0]
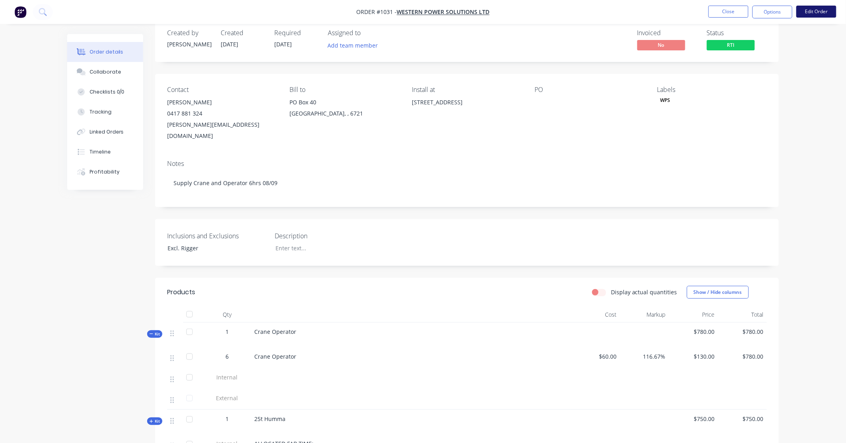
click at [810, 17] on button "Edit Order" at bounding box center [817, 12] width 40 height 12
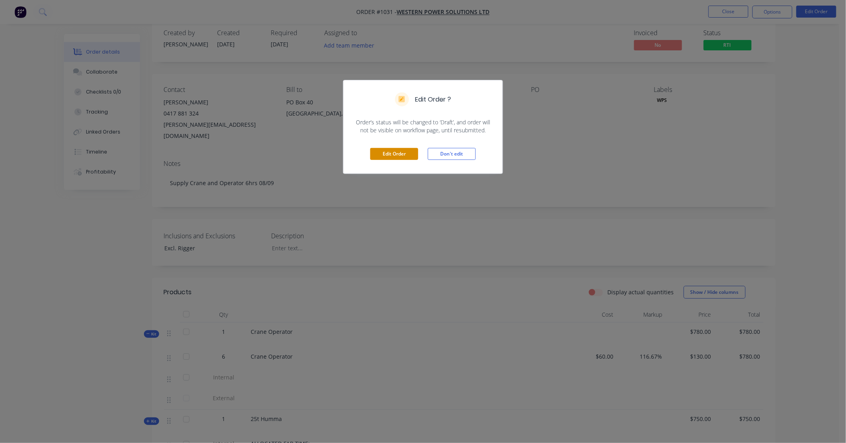
click at [403, 157] on button "Edit Order" at bounding box center [394, 154] width 48 height 12
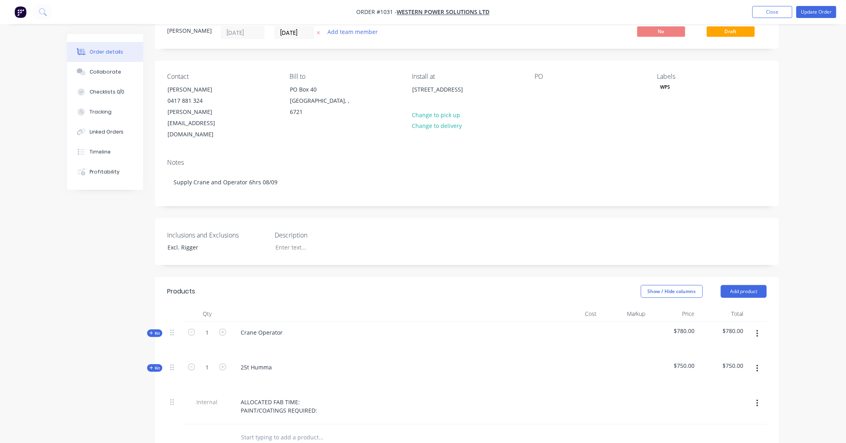
scroll to position [30, 0]
click at [156, 329] on span "Kit" at bounding box center [155, 332] width 10 height 6
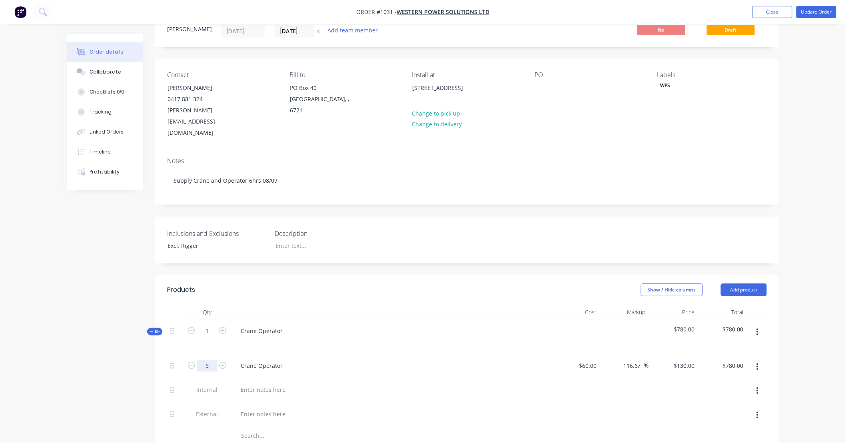
click at [209, 360] on input "6" at bounding box center [207, 366] width 21 height 12
type input "4.5"
type input "$585.00"
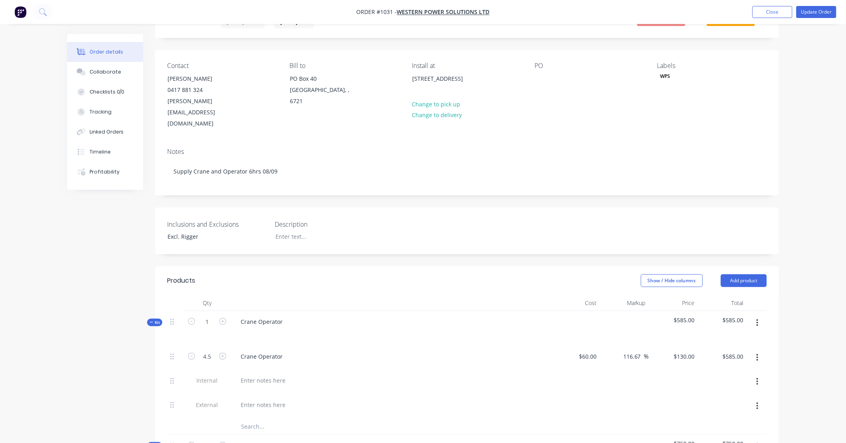
scroll to position [0, 0]
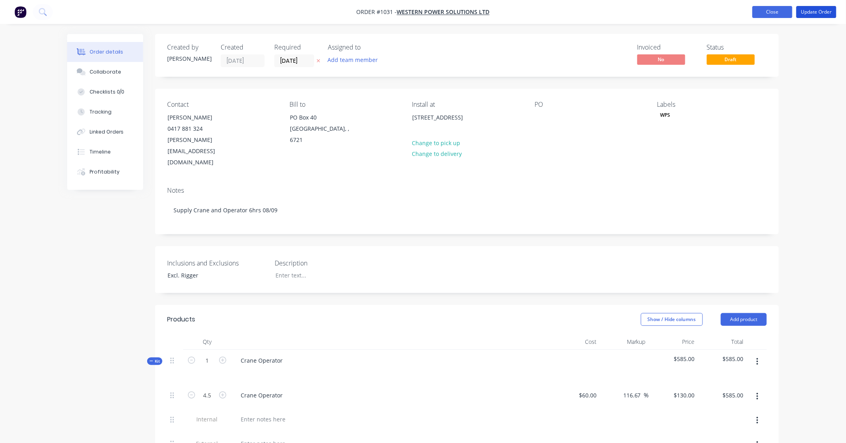
click at [814, 9] on button "Update Order" at bounding box center [817, 12] width 40 height 12
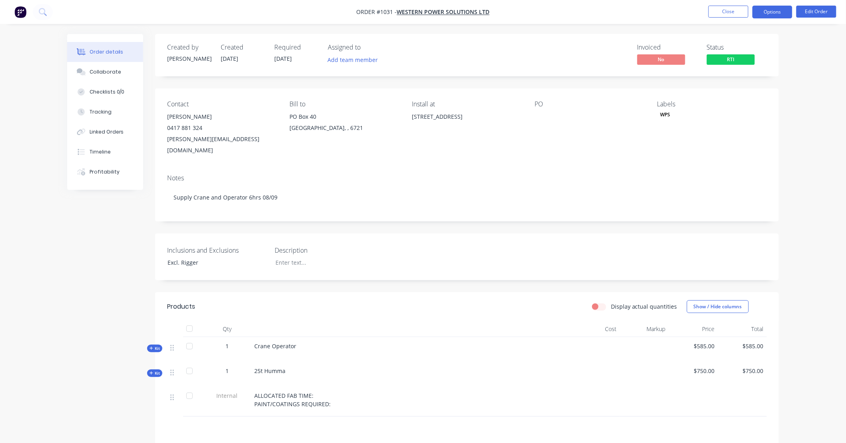
click at [765, 12] on button "Options" at bounding box center [773, 12] width 40 height 13
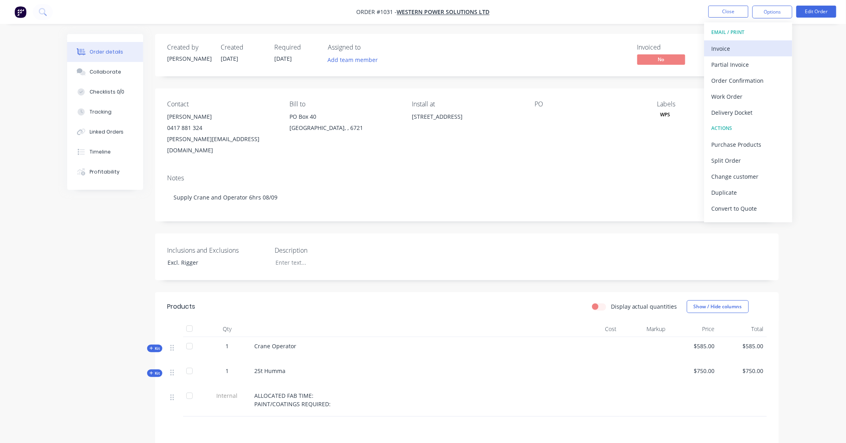
click at [743, 47] on div "Invoice" at bounding box center [749, 49] width 74 height 12
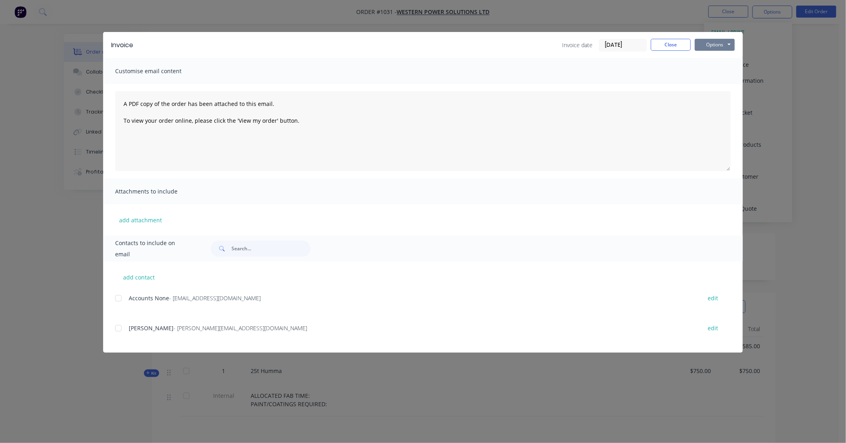
click at [713, 48] on button "Options" at bounding box center [715, 45] width 40 height 12
click at [713, 74] on button "Print" at bounding box center [720, 72] width 51 height 13
click at [670, 47] on button "Close" at bounding box center [671, 45] width 40 height 12
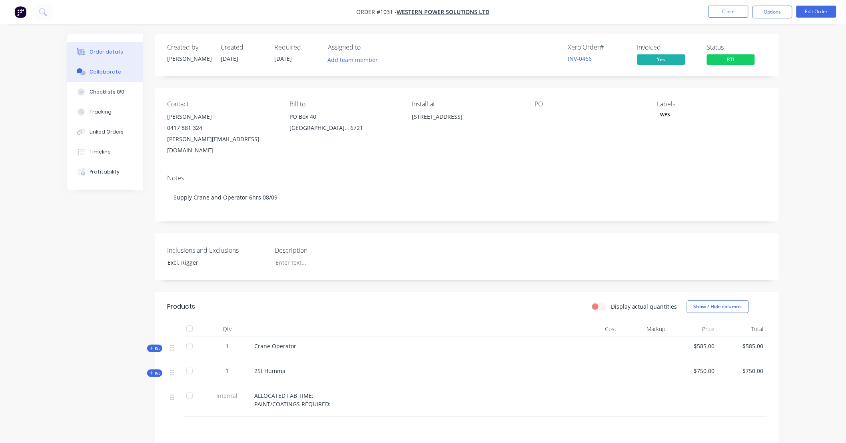
click at [112, 66] on button "Collaborate" at bounding box center [105, 72] width 76 height 20
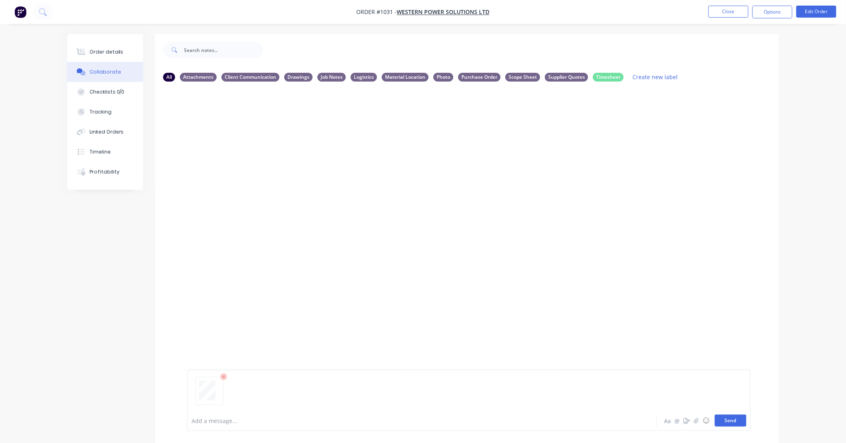
click at [729, 422] on button "Send" at bounding box center [731, 421] width 32 height 12
click at [231, 136] on icon "button" at bounding box center [231, 139] width 2 height 7
click at [267, 150] on button "Labels" at bounding box center [304, 153] width 90 height 18
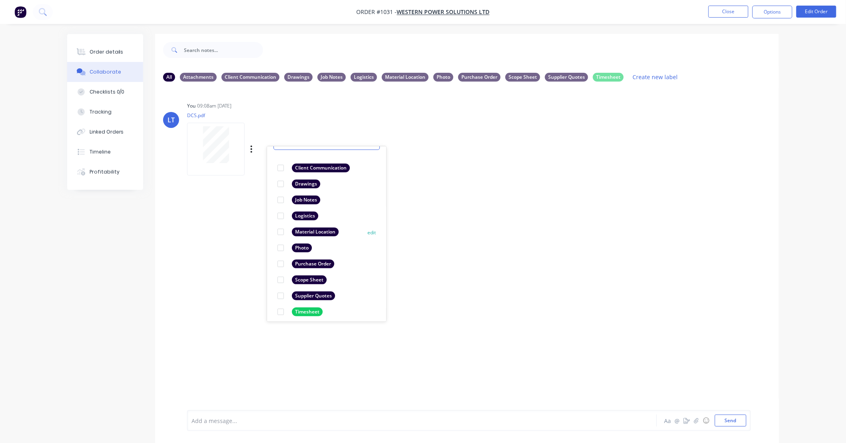
scroll to position [46, 0]
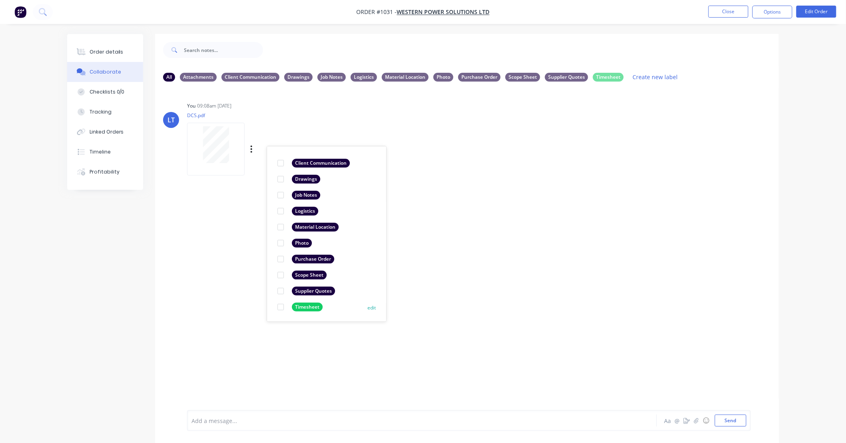
click at [277, 308] on div at bounding box center [281, 307] width 16 height 16
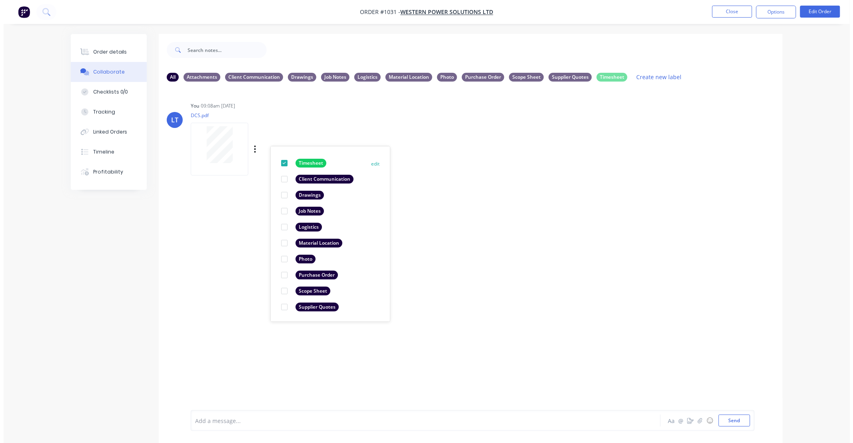
scroll to position [0, 0]
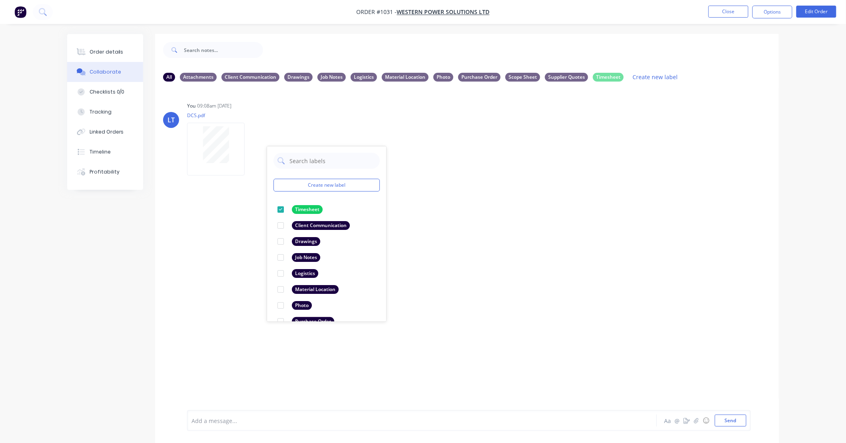
click at [457, 289] on div "LT You 09:08am 09/09/25 DCS.pdf Labels Download Delete Create new label Timeshe…" at bounding box center [467, 249] width 624 height 322
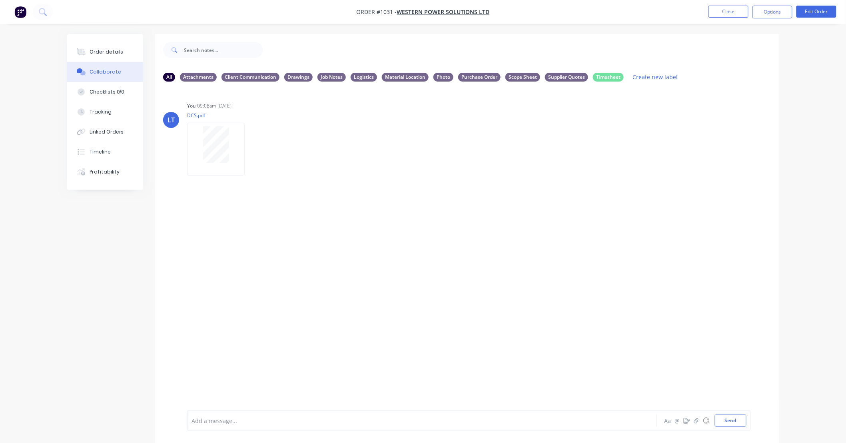
drag, startPoint x: 477, startPoint y: 238, endPoint x: 476, endPoint y: 234, distance: 4.1
drag, startPoint x: 476, startPoint y: 234, endPoint x: 453, endPoint y: 197, distance: 43.4
drag, startPoint x: 453, startPoint y: 197, endPoint x: 449, endPoint y: 170, distance: 27.5
click at [449, 170] on div "LT You 09:08am 09/09/25 DCS.pdf Labels Download Delete" at bounding box center [467, 136] width 624 height 72
click at [734, 13] on button "Close" at bounding box center [729, 12] width 40 height 12
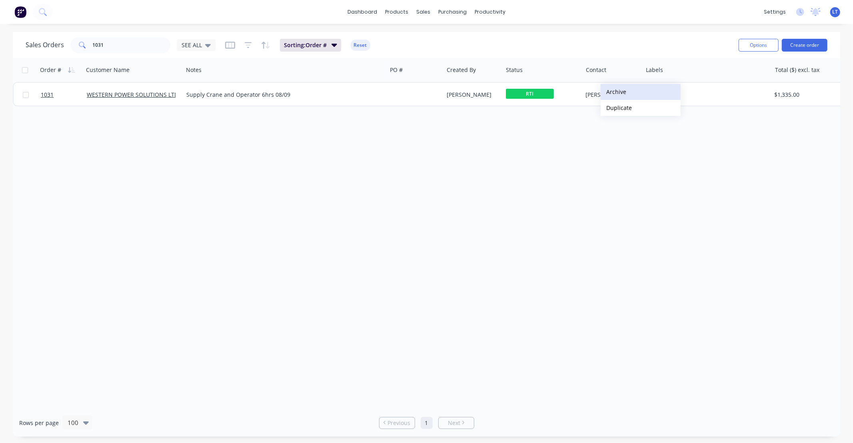
click at [624, 94] on button "Archive" at bounding box center [641, 92] width 80 height 16
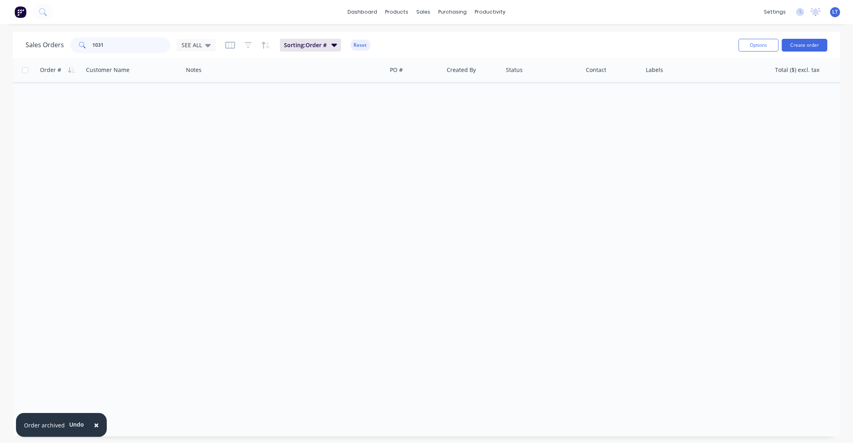
drag, startPoint x: 139, startPoint y: 46, endPoint x: 0, endPoint y: 41, distance: 139.3
click at [0, 41] on div "Sales Orders 1031 SEE ALL Sorting: Order # Reset Options Create order Order # C…" at bounding box center [426, 234] width 853 height 405
type input "614"
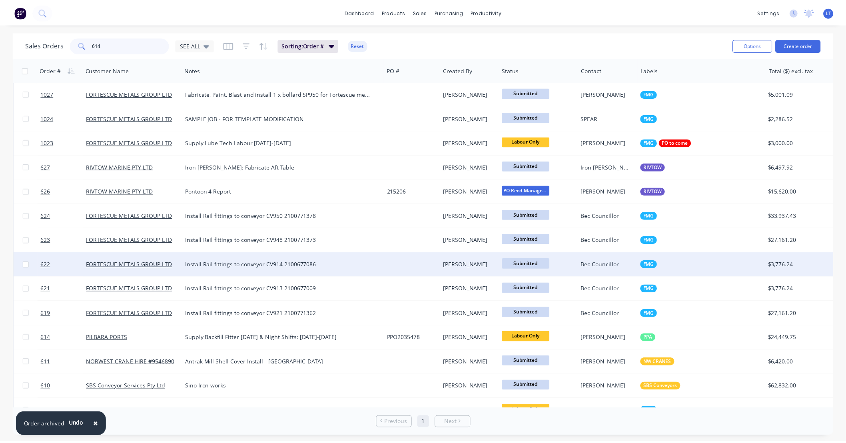
scroll to position [370, 0]
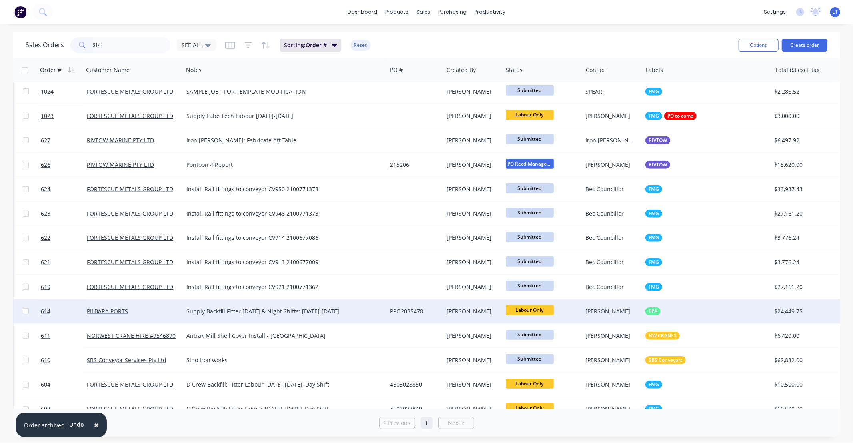
click at [435, 314] on div "PPO2035478" at bounding box center [414, 312] width 48 height 8
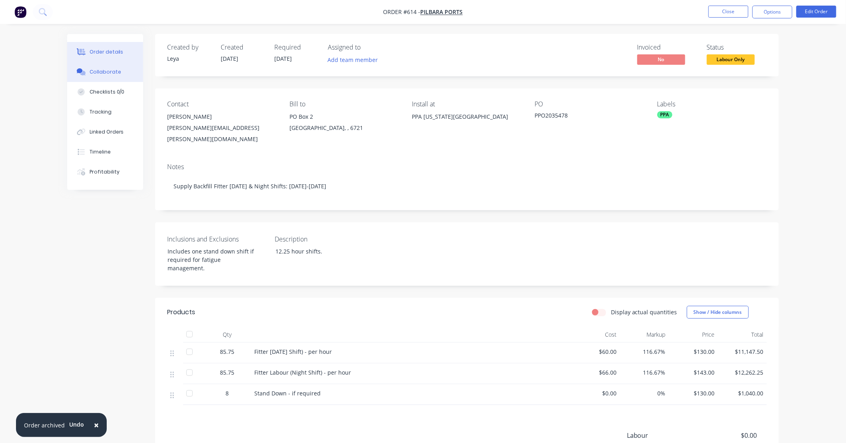
click at [114, 72] on div "Collaborate" at bounding box center [106, 71] width 32 height 7
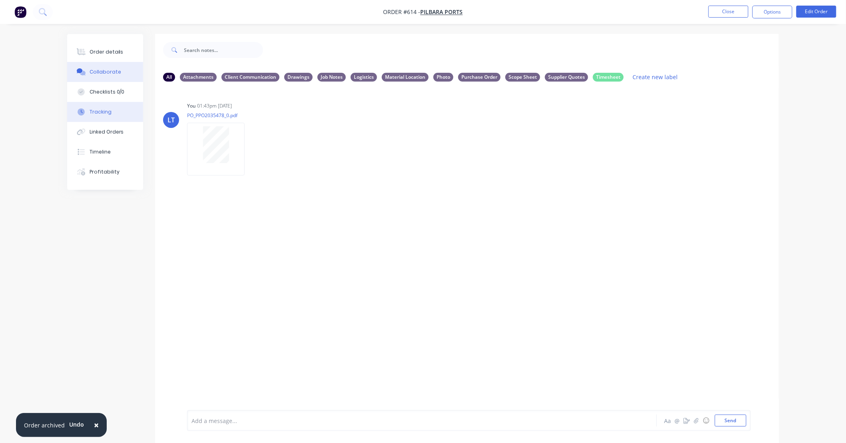
click at [110, 112] on div "Tracking" at bounding box center [101, 111] width 22 height 7
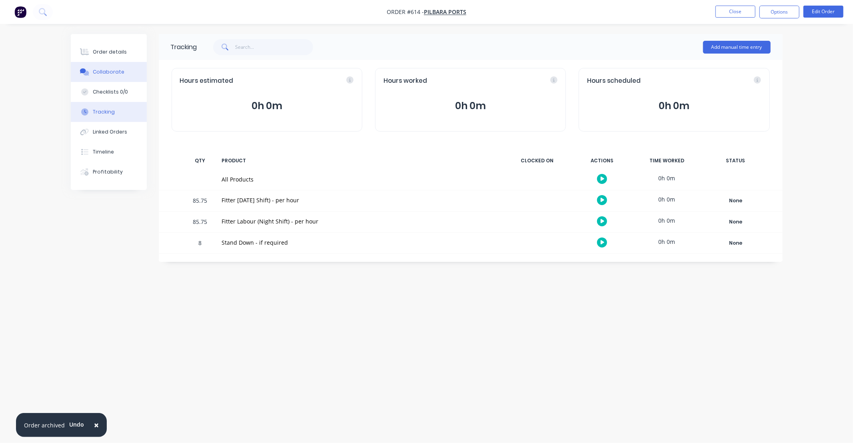
click at [114, 72] on div "Collaborate" at bounding box center [109, 71] width 32 height 7
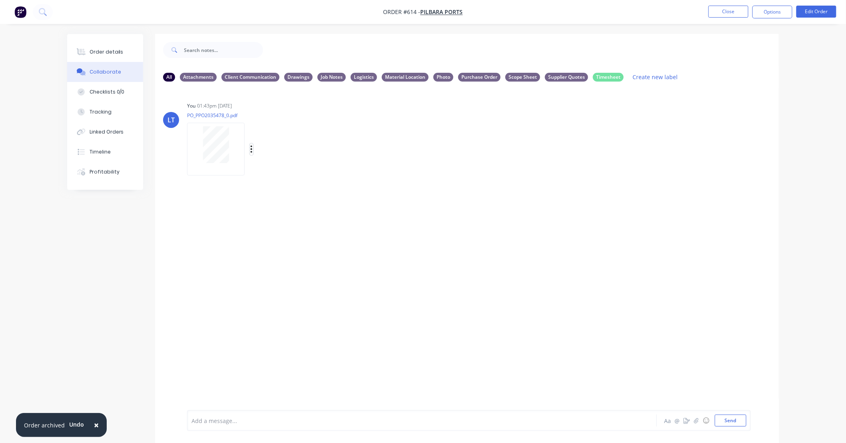
click at [252, 147] on icon "button" at bounding box center [251, 149] width 2 height 9
click at [285, 152] on button "Labels" at bounding box center [304, 153] width 90 height 18
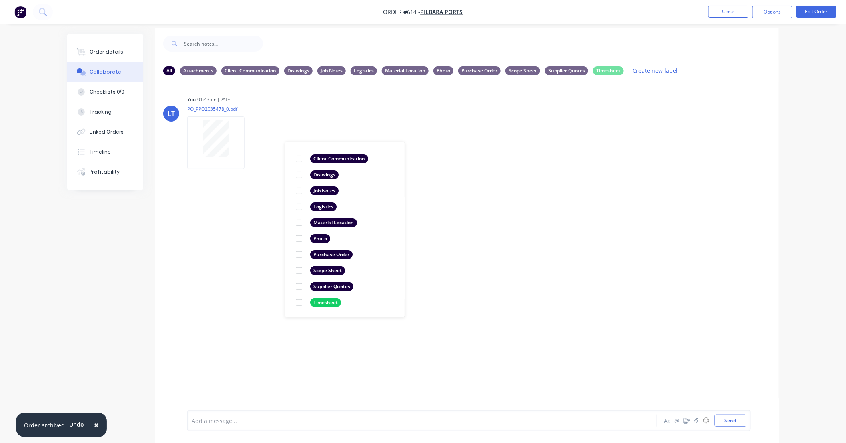
scroll to position [12, 0]
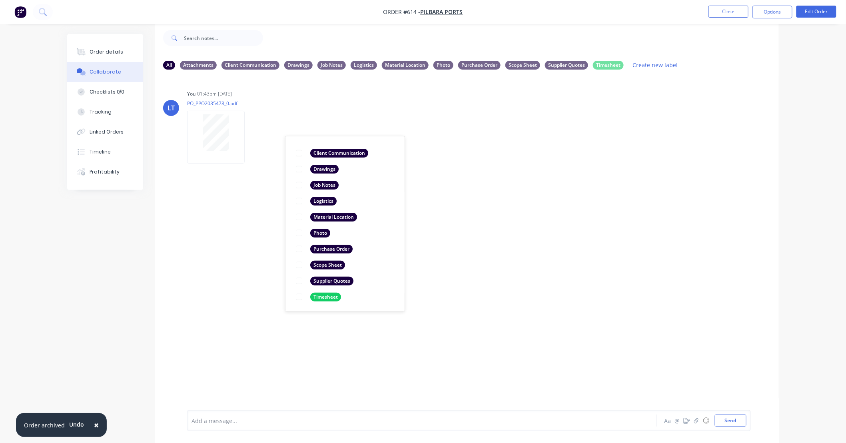
click at [448, 261] on div "LT You 01:43pm 25/08/25 PO_PPO2035478_0.pdf Labels Download Delete Create new l…" at bounding box center [467, 237] width 624 height 322
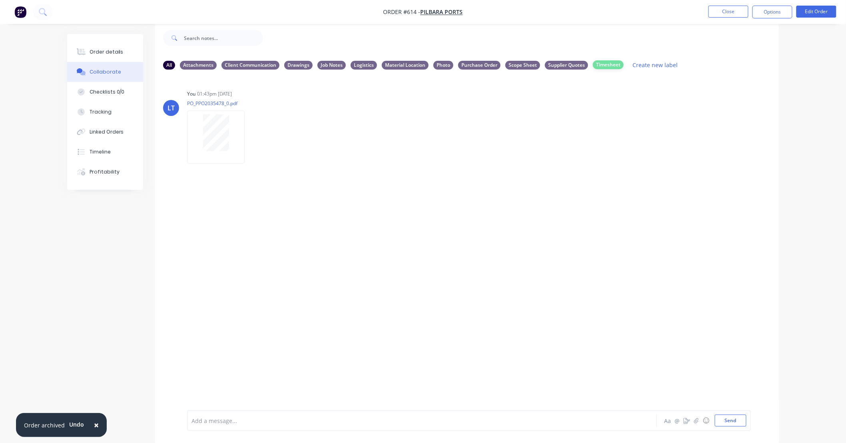
click at [611, 63] on div "Timesheet" at bounding box center [608, 64] width 31 height 9
click at [612, 63] on div "Timesheet" at bounding box center [608, 64] width 31 height 9
click at [716, 14] on button "Close" at bounding box center [729, 12] width 40 height 12
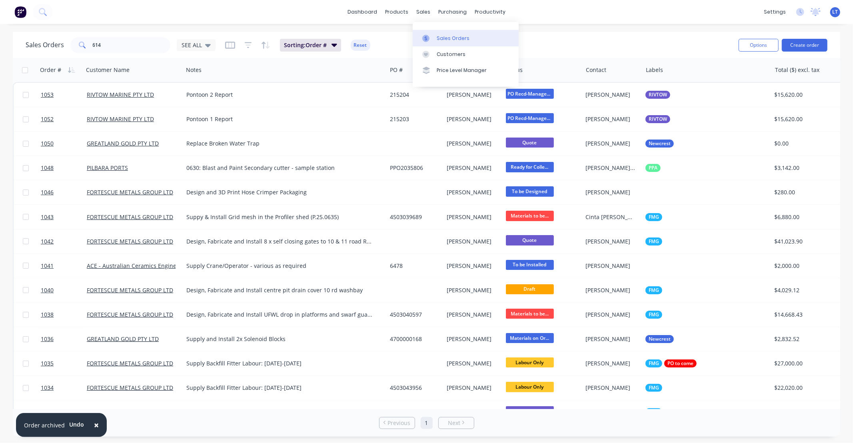
click at [427, 31] on link "Sales Orders" at bounding box center [466, 38] width 106 height 16
click at [443, 39] on icon at bounding box center [446, 38] width 7 height 7
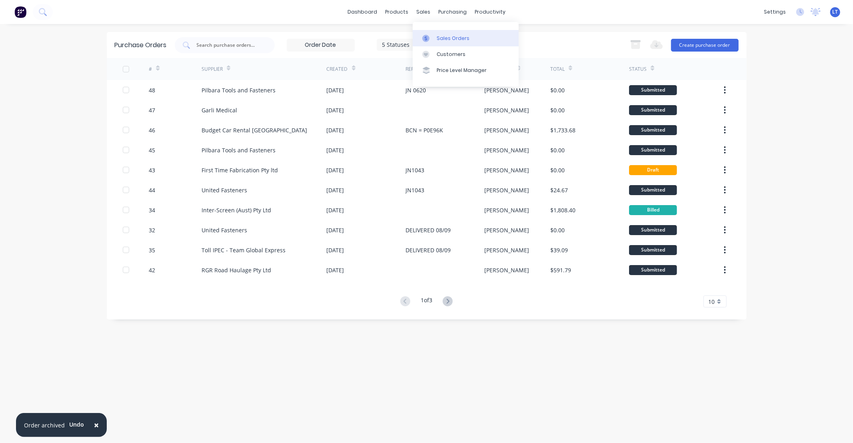
click at [445, 41] on div "Sales Orders" at bounding box center [453, 38] width 33 height 7
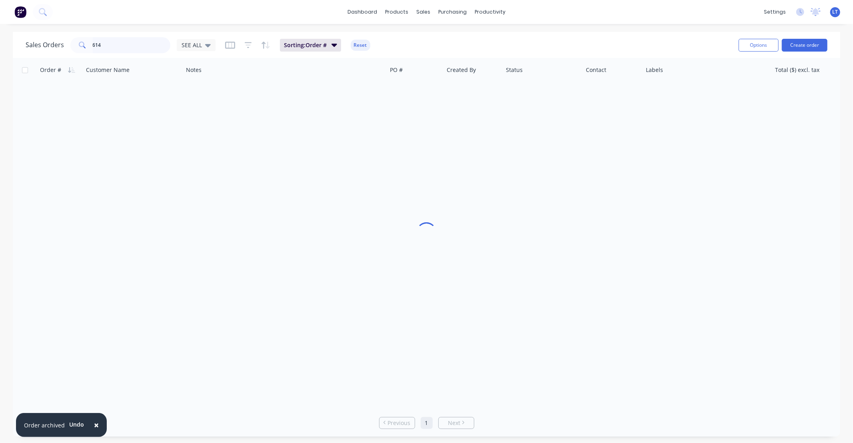
drag, startPoint x: 126, startPoint y: 50, endPoint x: 76, endPoint y: 47, distance: 50.5
click at [84, 48] on div "614" at bounding box center [120, 45] width 100 height 16
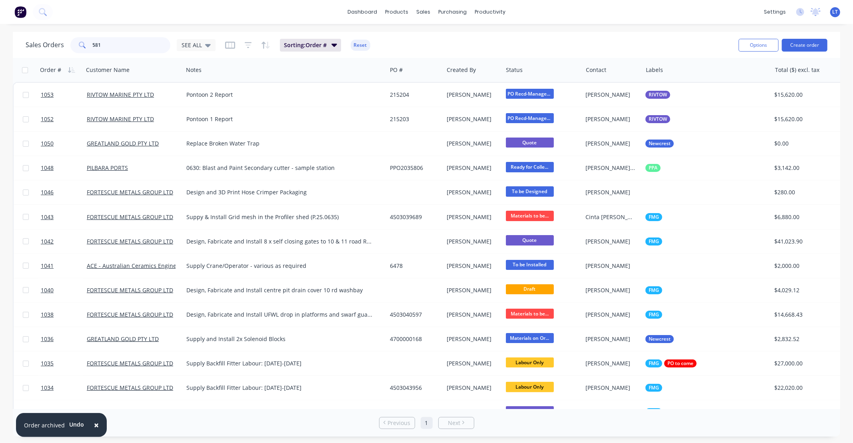
type input "581"
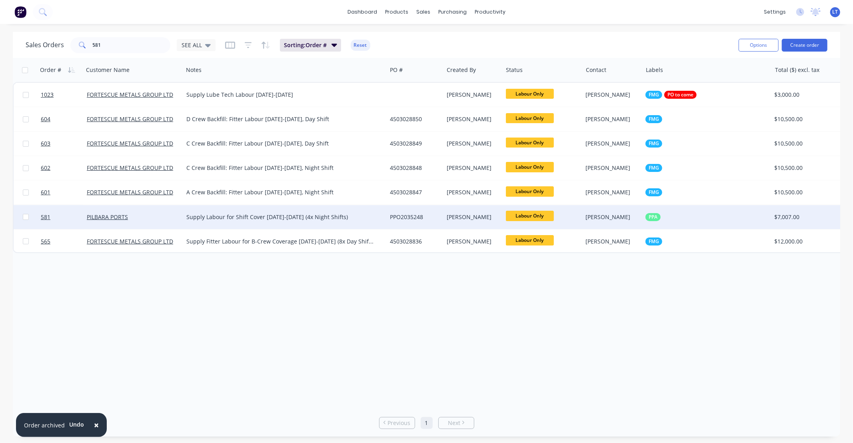
click at [407, 214] on div "PPO2035248" at bounding box center [414, 217] width 48 height 8
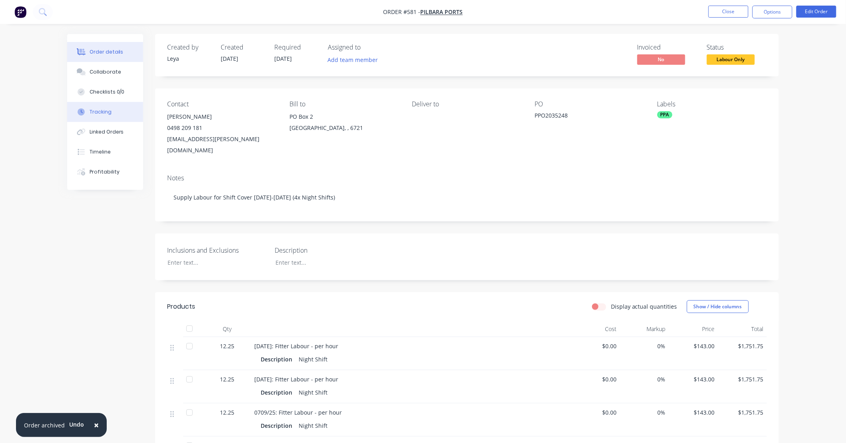
click at [114, 110] on button "Tracking" at bounding box center [105, 112] width 76 height 20
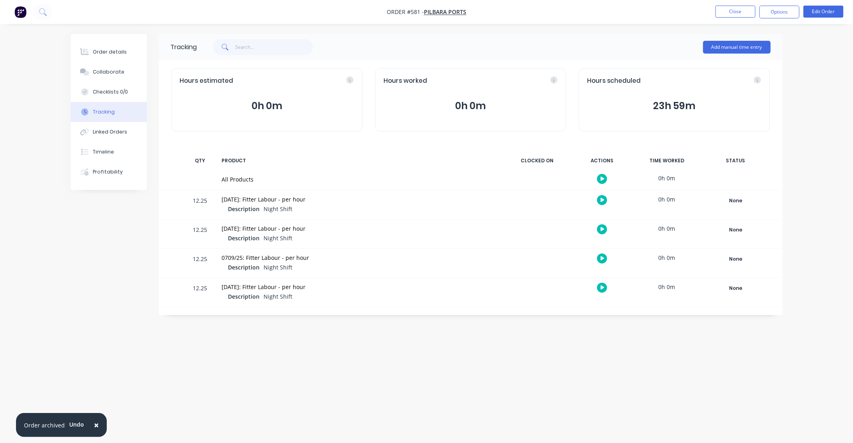
drag, startPoint x: 631, startPoint y: 406, endPoint x: 513, endPoint y: 379, distance: 120.3
drag, startPoint x: 513, startPoint y: 379, endPoint x: 419, endPoint y: 369, distance: 94.9
click at [419, 369] on div "Tracking Add manual time entry Hours estimated 0h 0m Hours worked 0h 0m Hours s…" at bounding box center [427, 206] width 712 height 345
click at [525, 354] on div "Tracking Add manual time entry Hours estimated 0h 0m Hours worked 0h 0m Hours s…" at bounding box center [427, 206] width 712 height 345
drag, startPoint x: 525, startPoint y: 354, endPoint x: 457, endPoint y: 349, distance: 67.8
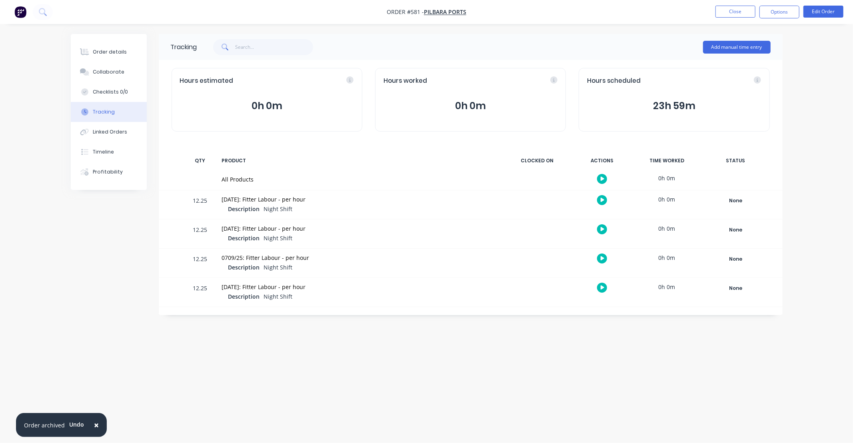
drag, startPoint x: 457, startPoint y: 349, endPoint x: 410, endPoint y: 346, distance: 47.3
click at [410, 346] on div "Tracking Add manual time entry Hours estimated 0h 0m Hours worked 0h 0m Hours s…" at bounding box center [427, 206] width 712 height 345
click at [573, 347] on div "Tracking Add manual time entry Hours estimated 0h 0m Hours worked 0h 0m Hours s…" at bounding box center [427, 206] width 712 height 345
drag, startPoint x: 569, startPoint y: 347, endPoint x: 508, endPoint y: 344, distance: 61.2
click at [508, 344] on div "Tracking Add manual time entry Hours estimated 0h 0m Hours worked 0h 0m Hours s…" at bounding box center [427, 206] width 712 height 345
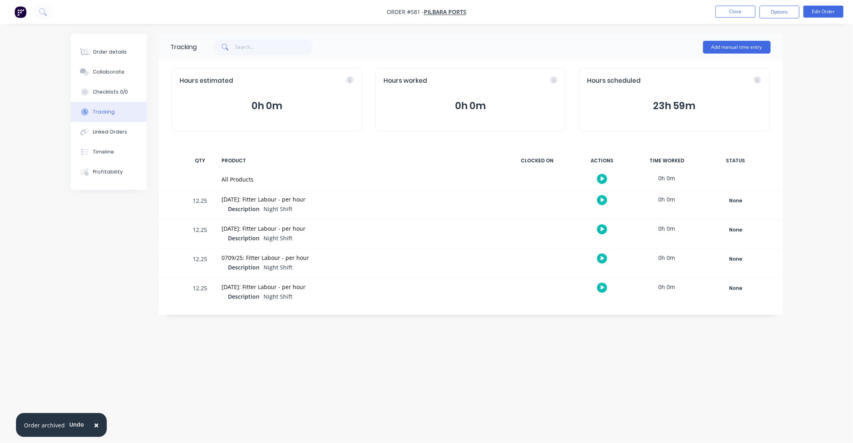
click at [546, 344] on div "Tracking Add manual time entry Hours estimated 0h 0m Hours worked 0h 0m Hours s…" at bounding box center [427, 206] width 712 height 345
drag, startPoint x: 546, startPoint y: 344, endPoint x: 513, endPoint y: 345, distance: 32.8
click at [512, 344] on div "Tracking Add manual time entry Hours estimated 0h 0m Hours worked 0h 0m Hours s…" at bounding box center [427, 206] width 712 height 345
click at [637, 341] on div "Tracking Add manual time entry Hours estimated 0h 0m Hours worked 0h 0m Hours s…" at bounding box center [427, 206] width 712 height 345
drag, startPoint x: 629, startPoint y: 342, endPoint x: 607, endPoint y: 274, distance: 72.0
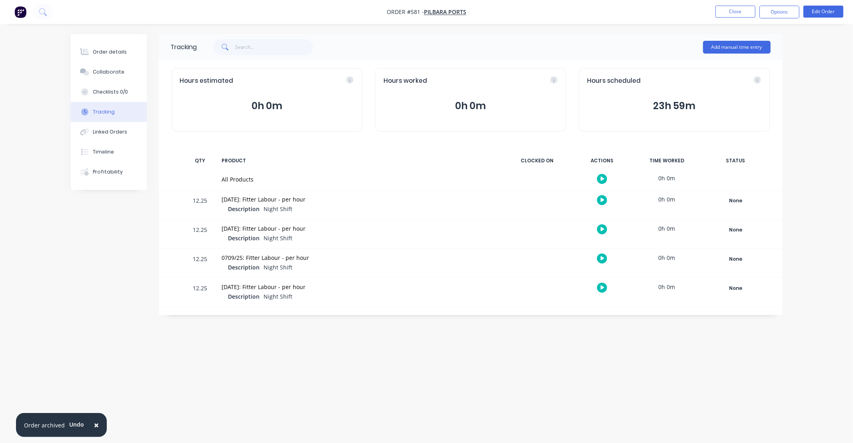
click at [545, 348] on div "Tracking Add manual time entry Hours estimated 0h 0m Hours worked 0h 0m Hours s…" at bounding box center [427, 206] width 712 height 345
click at [731, 11] on button "Close" at bounding box center [735, 12] width 40 height 12
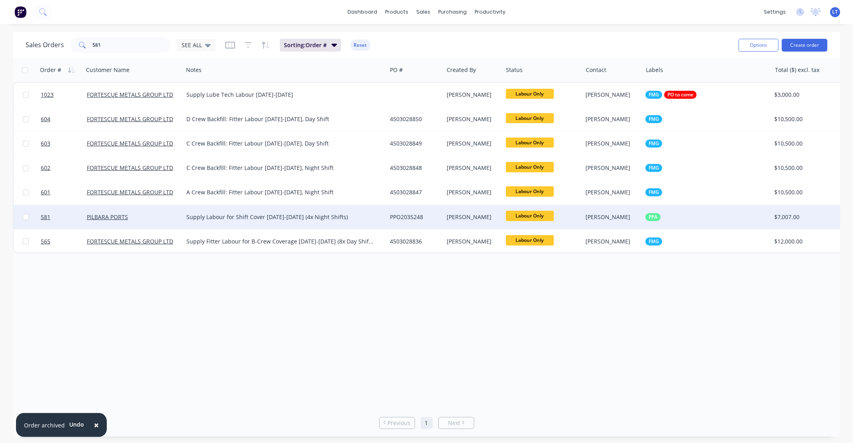
click at [497, 225] on div "[PERSON_NAME]" at bounding box center [472, 217] width 59 height 24
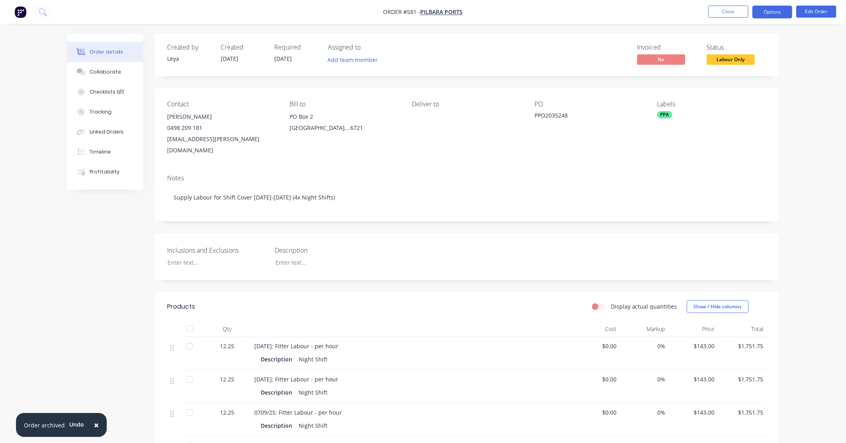
click at [769, 11] on button "Options" at bounding box center [773, 12] width 40 height 13
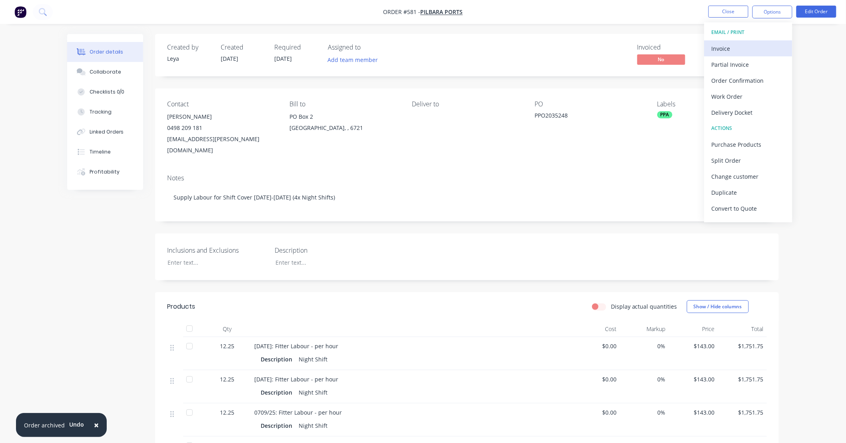
click at [738, 46] on div "Invoice" at bounding box center [749, 49] width 74 height 12
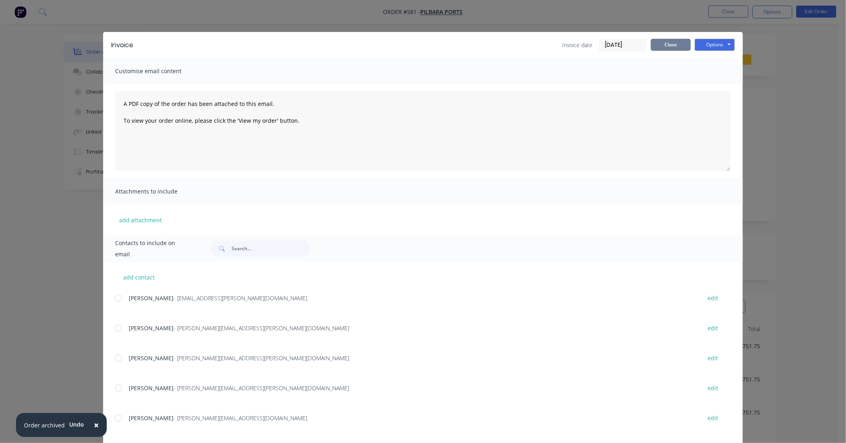
click at [670, 46] on button "Close" at bounding box center [671, 45] width 40 height 12
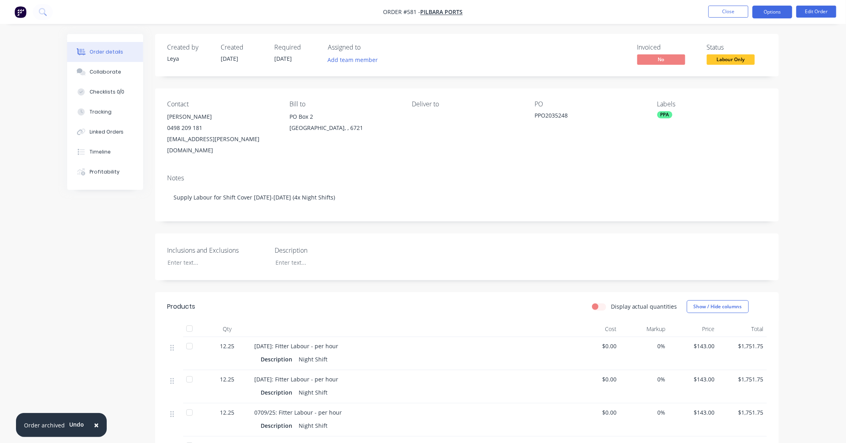
click at [769, 10] on button "Options" at bounding box center [773, 12] width 40 height 13
click at [483, 219] on div "Created by Leya Created 18/08/25 Required 05/09/25 Assigned to Add team member …" at bounding box center [467, 317] width 624 height 566
drag, startPoint x: 483, startPoint y: 219, endPoint x: 451, endPoint y: 218, distance: 31.6
click at [451, 218] on div "Created by Leya Created 18/08/25 Required 05/09/25 Assigned to Add team member …" at bounding box center [467, 317] width 624 height 566
click at [417, 221] on div "Created by Leya Created 18/08/25 Required 05/09/25 Assigned to Add team member …" at bounding box center [467, 317] width 624 height 566
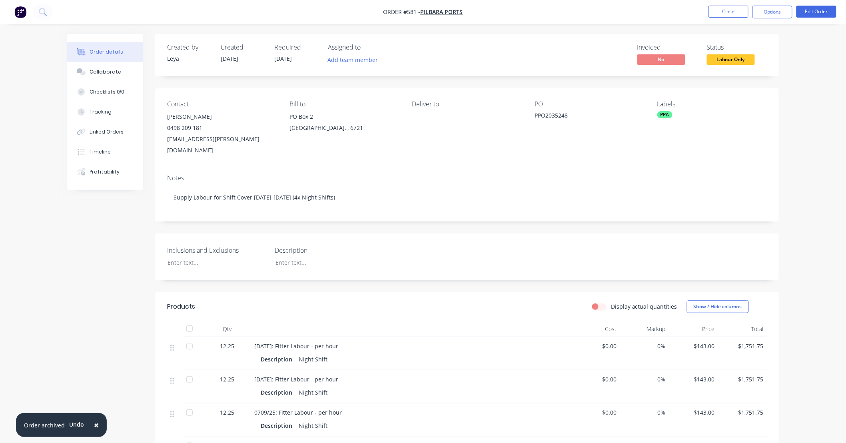
drag, startPoint x: 417, startPoint y: 221, endPoint x: 376, endPoint y: 217, distance: 41.3
drag, startPoint x: 376, startPoint y: 217, endPoint x: 392, endPoint y: 217, distance: 16.4
click at [365, 215] on div "Created by Leya Created 18/08/25 Required 05/09/25 Assigned to Add team member …" at bounding box center [467, 317] width 624 height 566
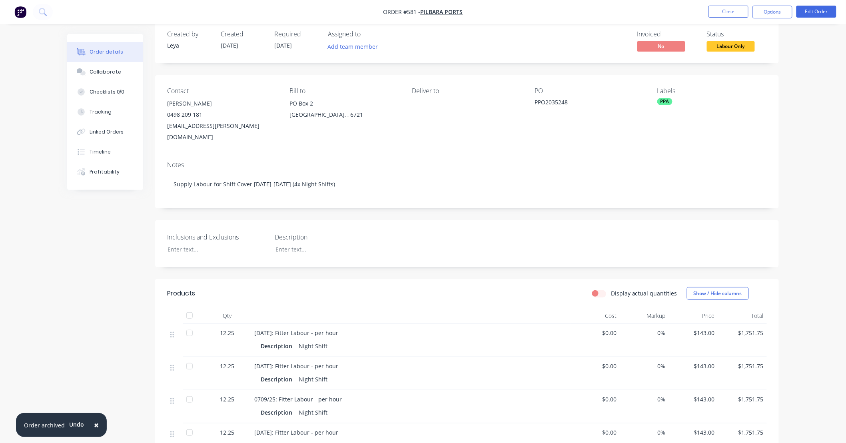
scroll to position [14, 0]
click at [734, 17] on button "Close" at bounding box center [729, 12] width 40 height 12
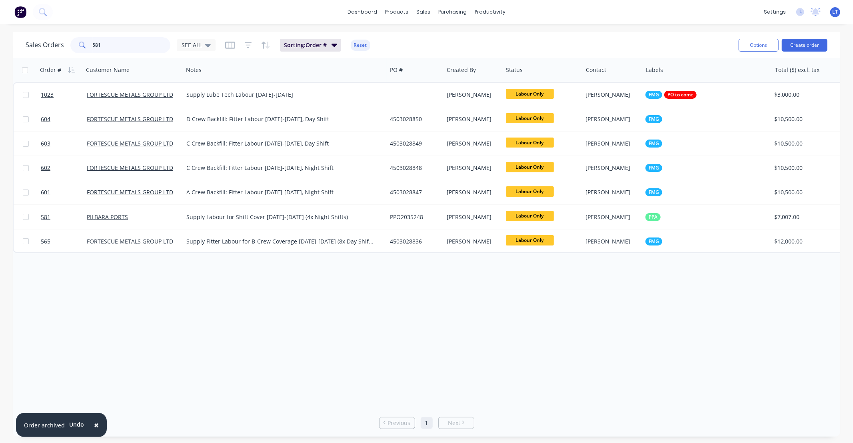
drag, startPoint x: 110, startPoint y: 43, endPoint x: 40, endPoint y: 49, distance: 70.2
click at [40, 49] on div "Sales Orders 581 SEE ALL" at bounding box center [121, 45] width 190 height 16
type input "612"
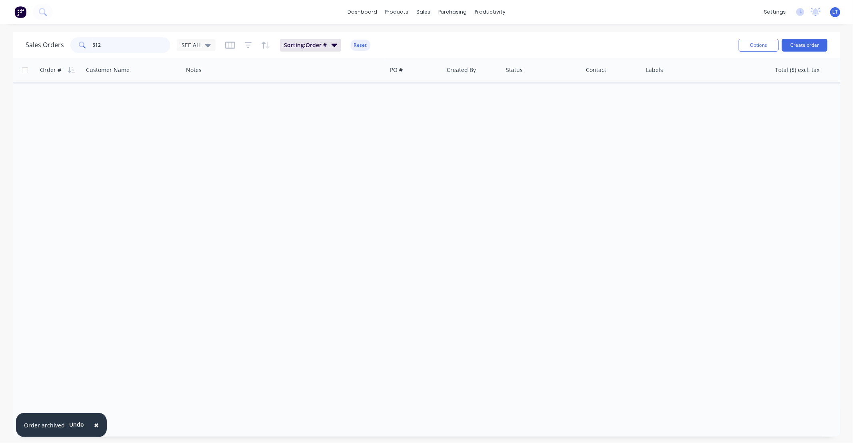
click at [134, 44] on input "612" at bounding box center [132, 45] width 78 height 16
drag, startPoint x: 140, startPoint y: 45, endPoint x: 51, endPoint y: 43, distance: 89.2
click at [51, 43] on div "Sales Orders 612 SEE ALL" at bounding box center [121, 45] width 190 height 16
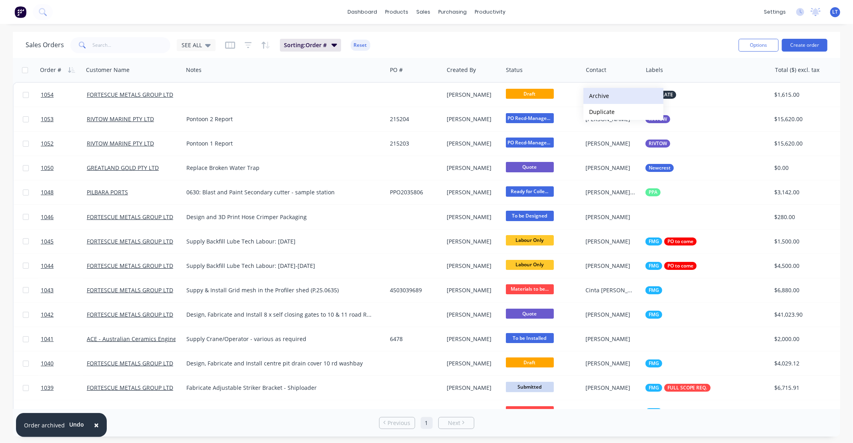
click at [599, 97] on button "Archive" at bounding box center [623, 96] width 80 height 16
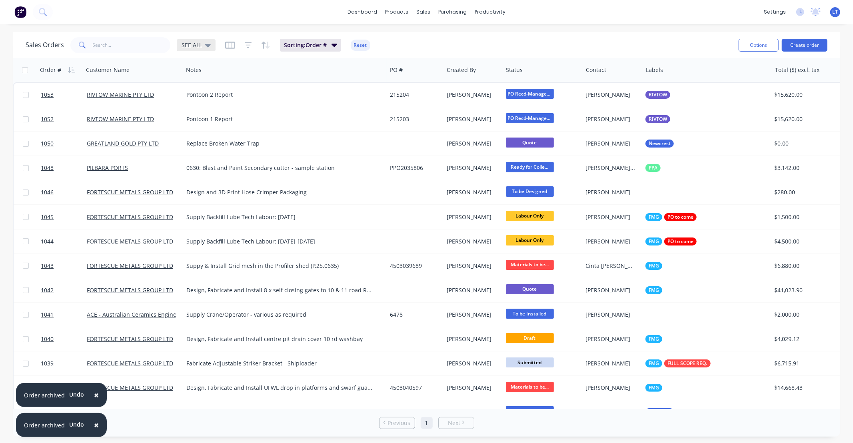
click at [205, 46] on icon at bounding box center [208, 45] width 6 height 9
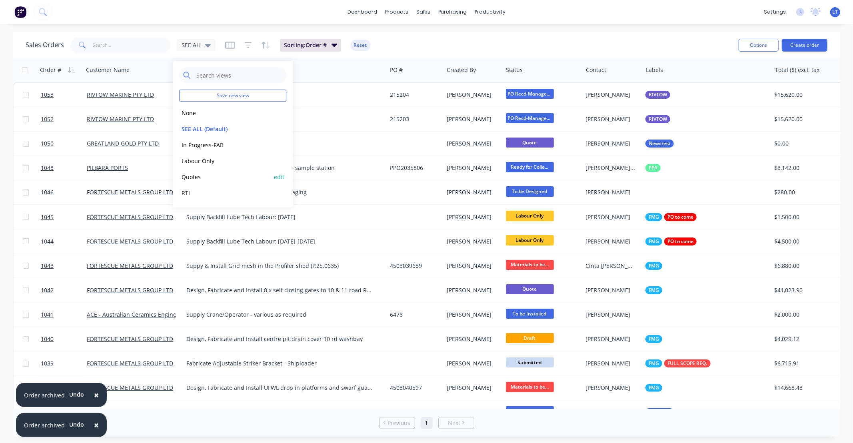
click at [217, 174] on button "Quotes" at bounding box center [224, 176] width 91 height 9
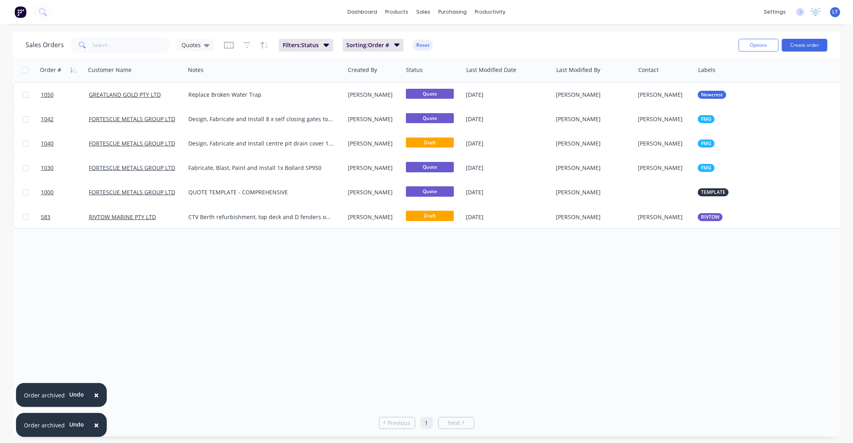
drag, startPoint x: 499, startPoint y: 259, endPoint x: 439, endPoint y: 257, distance: 60.0
drag, startPoint x: 439, startPoint y: 257, endPoint x: 402, endPoint y: 259, distance: 36.9
click at [402, 259] on div "Order # Customer Name Notes Created By Status Last Modified Date Last Modified …" at bounding box center [426, 233] width 827 height 351
click at [475, 290] on div "Order # Customer Name Notes Created By Status Last Modified Date Last Modified …" at bounding box center [426, 233] width 827 height 351
drag, startPoint x: 470, startPoint y: 289, endPoint x: 414, endPoint y: 282, distance: 56.8
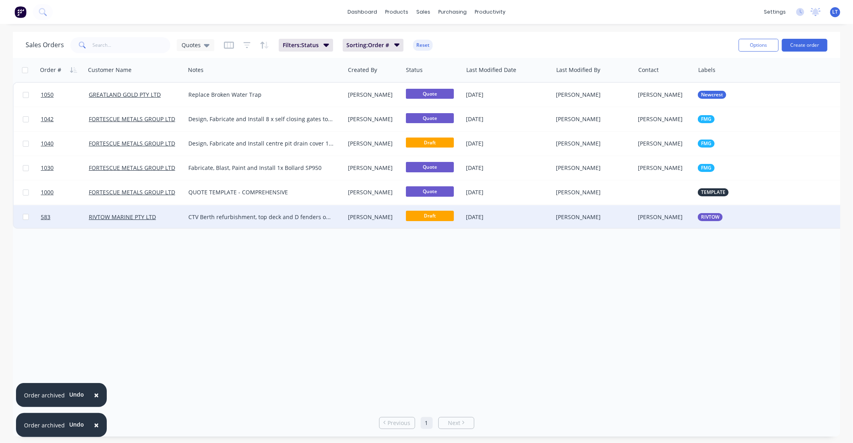
drag, startPoint x: 414, startPoint y: 282, endPoint x: 391, endPoint y: 222, distance: 64.3
click at [373, 276] on div "Order # Customer Name Notes Created By Status Last Modified Date Last Modified …" at bounding box center [426, 233] width 827 height 351
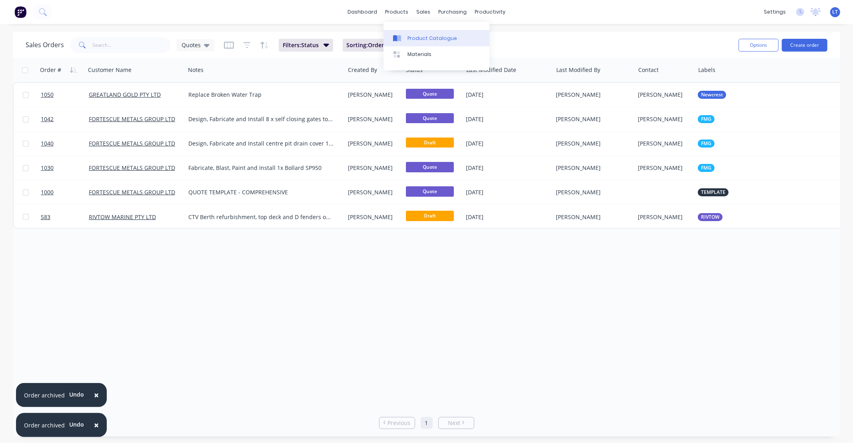
click at [413, 35] on div "Product Catalogue" at bounding box center [433, 38] width 50 height 7
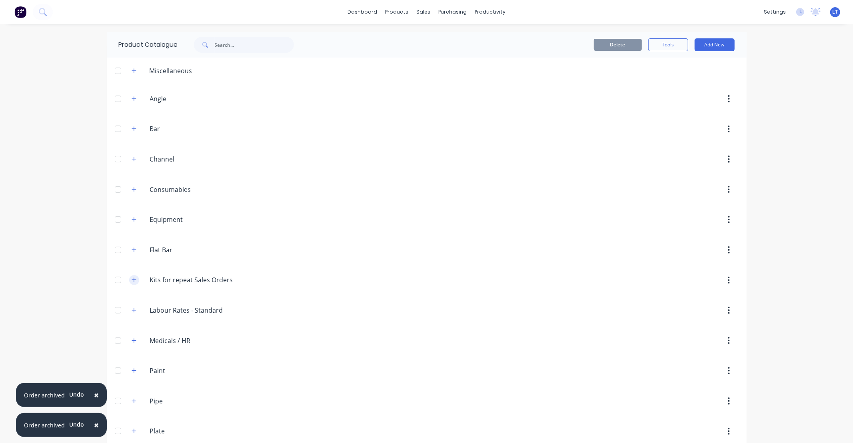
click at [133, 280] on icon "button" at bounding box center [134, 280] width 5 height 6
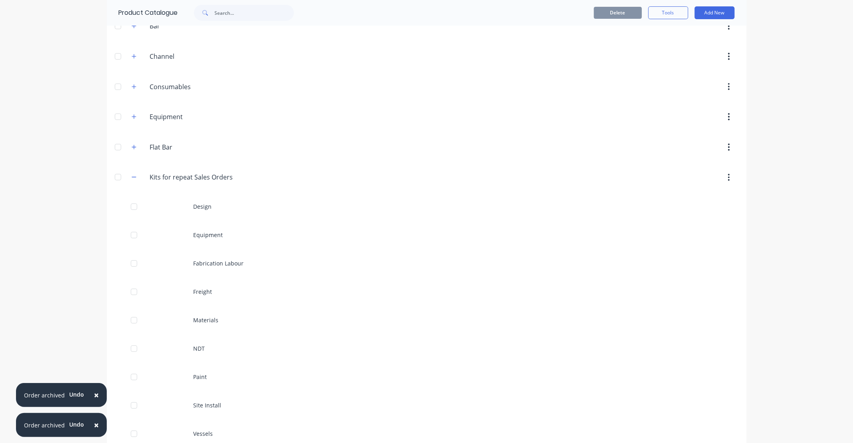
scroll to position [103, 0]
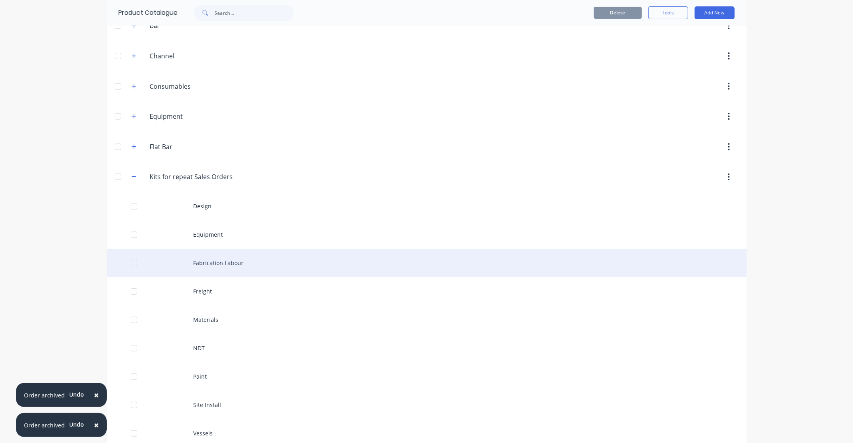
click at [226, 265] on div "Fabrication Labour" at bounding box center [427, 263] width 640 height 28
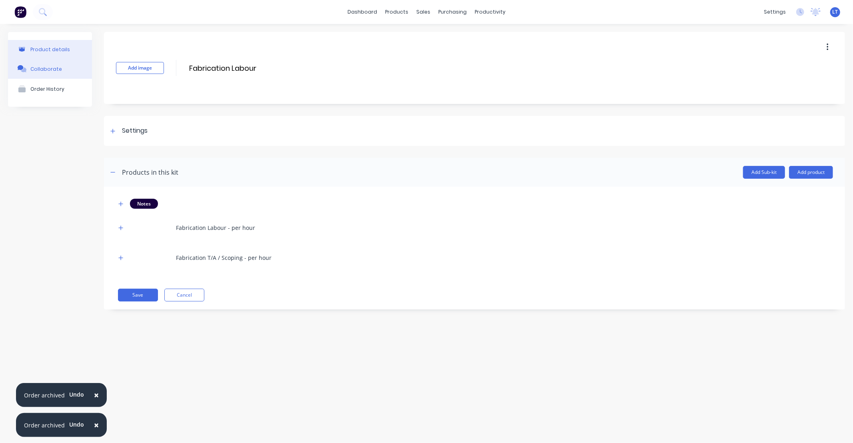
click at [61, 66] on button "Collaborate" at bounding box center [50, 69] width 84 height 20
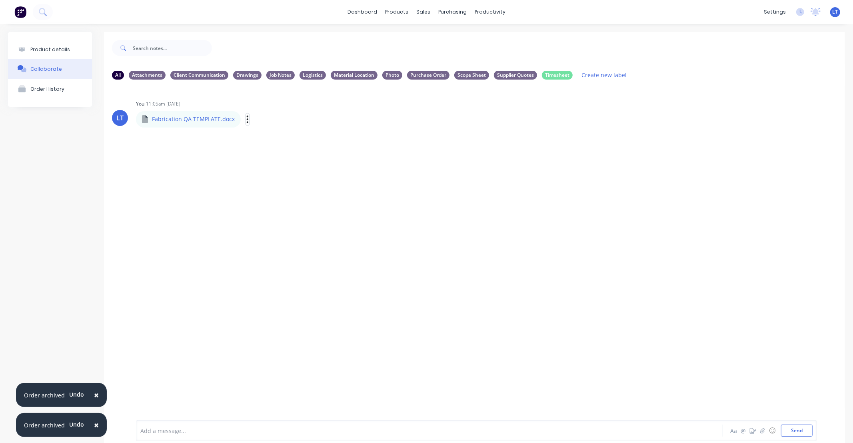
click at [246, 121] on button "button" at bounding box center [247, 120] width 3 height 12
click at [300, 141] on button "Auto-attach to new orders" at bounding box center [300, 141] width 90 height 19
click at [275, 140] on button "Auto-attach to new orders" at bounding box center [300, 141] width 90 height 19
click at [312, 143] on button "Auto-attach to new orders" at bounding box center [300, 141] width 90 height 19
click at [416, 10] on div "sales" at bounding box center [423, 12] width 22 height 12
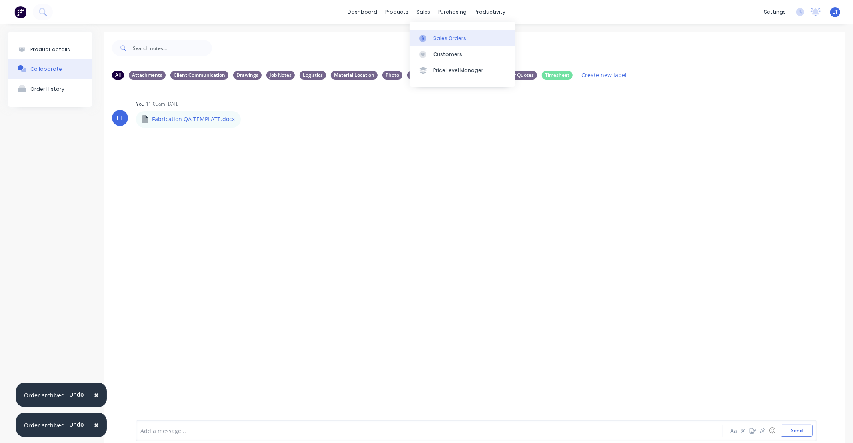
click at [445, 36] on div "Sales Orders" at bounding box center [449, 38] width 33 height 7
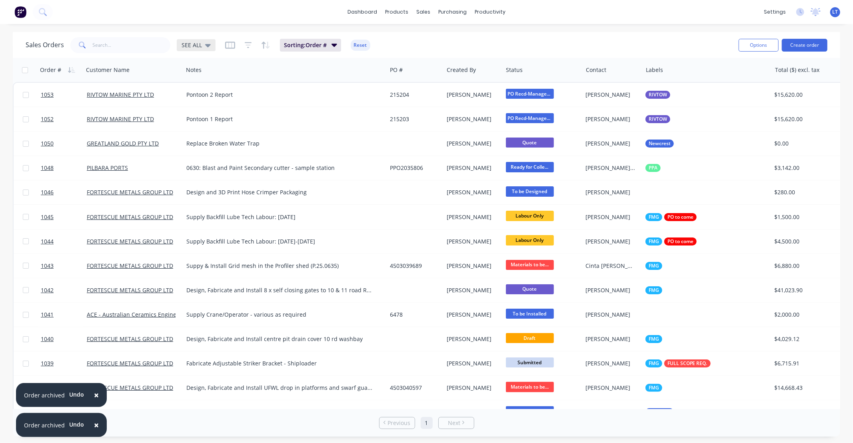
click at [187, 43] on span "SEE ALL" at bounding box center [192, 45] width 20 height 8
click at [200, 46] on span "SEE ALL" at bounding box center [192, 45] width 20 height 8
click at [316, 44] on span "Sorting: Order #" at bounding box center [305, 45] width 43 height 8
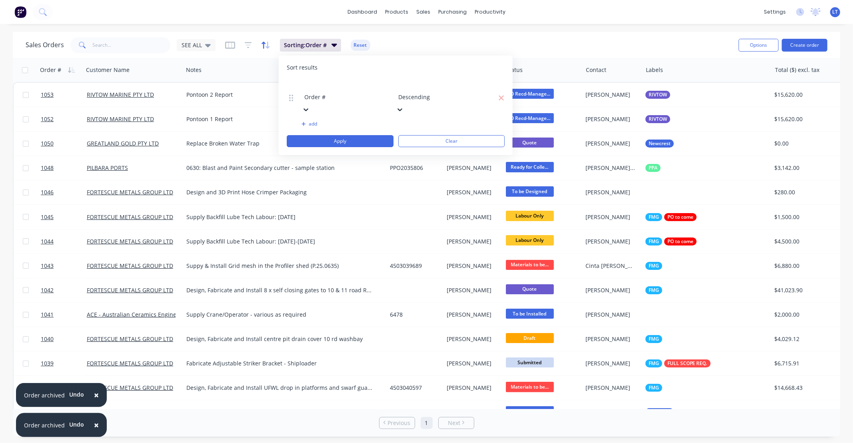
click at [264, 46] on icon "button" at bounding box center [265, 45] width 9 height 8
click at [248, 44] on icon "button" at bounding box center [248, 45] width 7 height 8
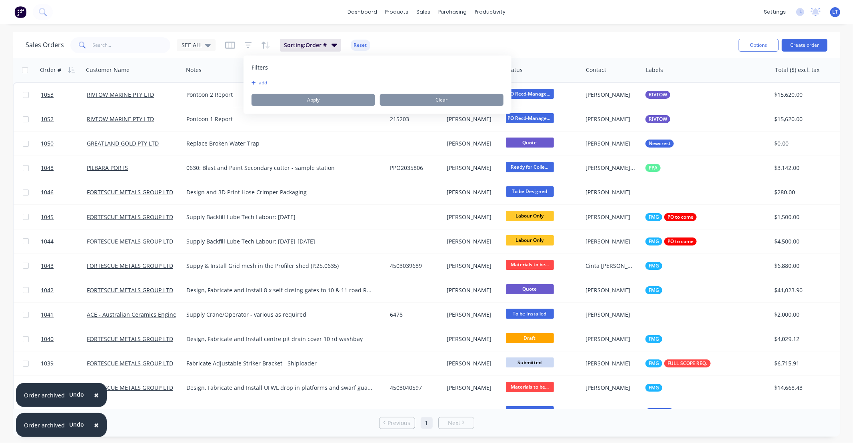
click at [267, 82] on button "add" at bounding box center [262, 83] width 20 height 6
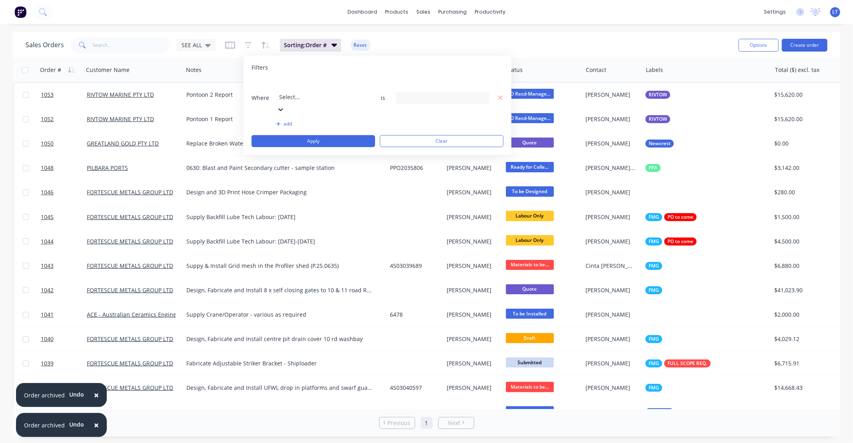
click at [308, 88] on div at bounding box center [336, 86] width 115 height 10
click at [422, 94] on div "19 Status selected" at bounding box center [436, 98] width 72 height 8
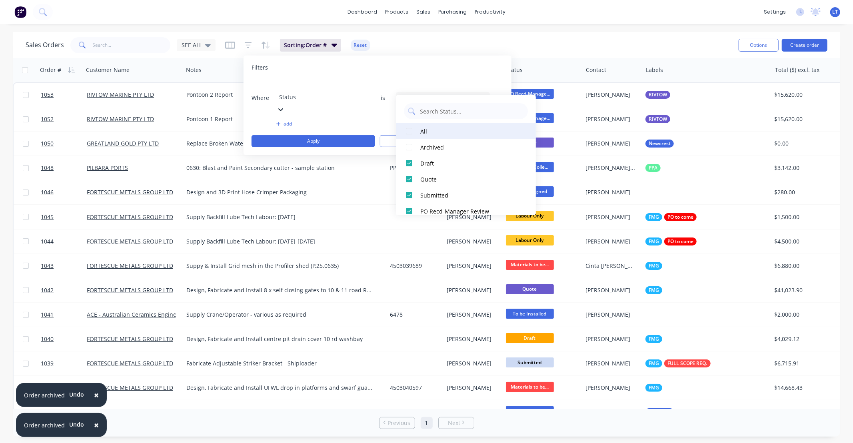
click at [409, 130] on div at bounding box center [409, 131] width 16 height 16
click at [409, 131] on div at bounding box center [409, 131] width 16 height 16
click at [410, 145] on div at bounding box center [409, 147] width 16 height 16
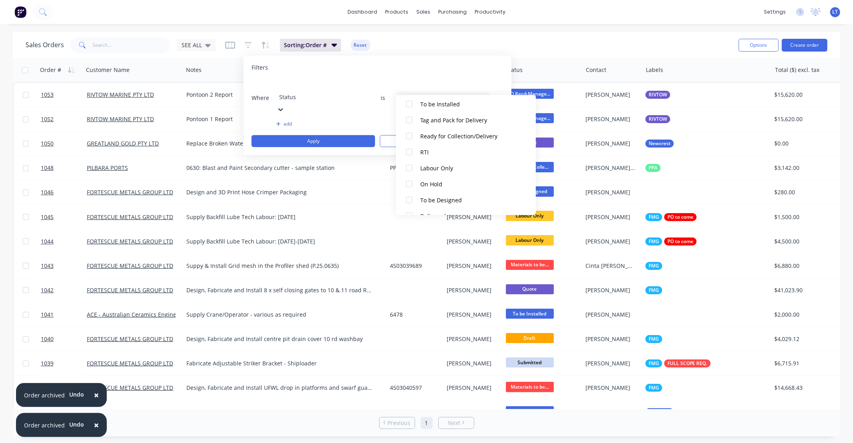
scroll to position [248, 0]
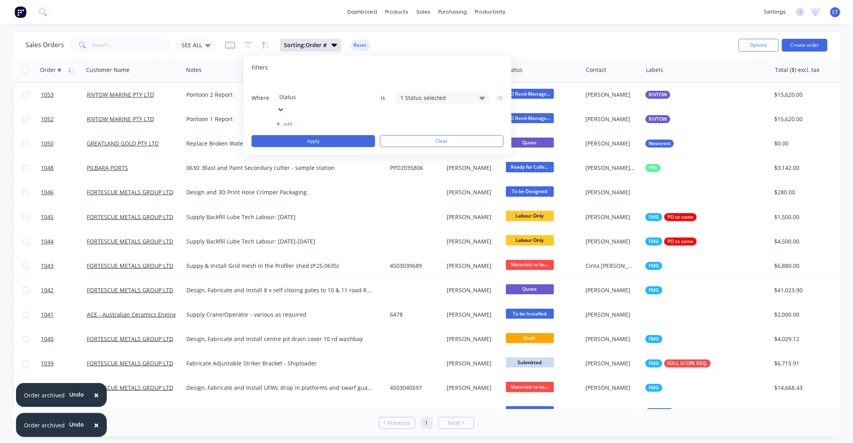
click at [473, 72] on div "Filters Where Status is 1 Status selected add Apply Clear" at bounding box center [378, 106] width 268 height 100
click at [336, 135] on button "Apply" at bounding box center [314, 141] width 124 height 12
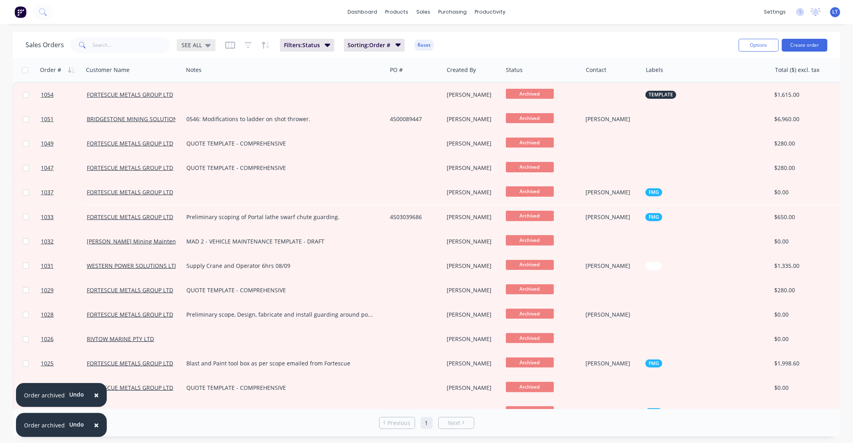
click at [199, 45] on span "SEE ALL" at bounding box center [192, 45] width 20 height 8
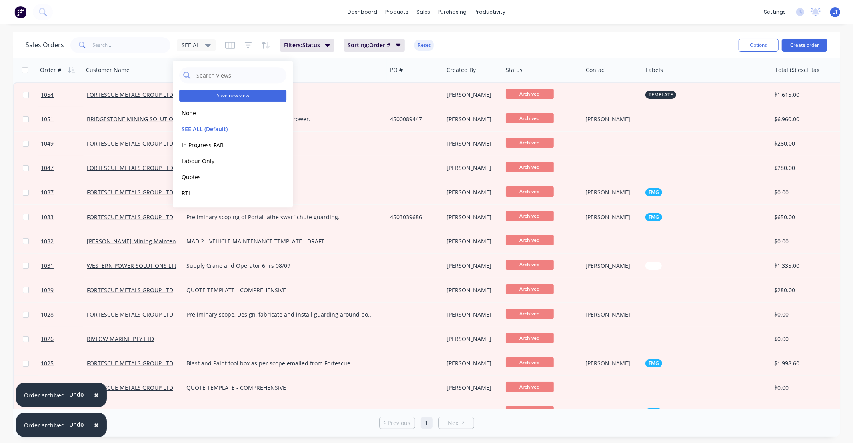
click at [226, 92] on button "Save new view" at bounding box center [232, 96] width 107 height 12
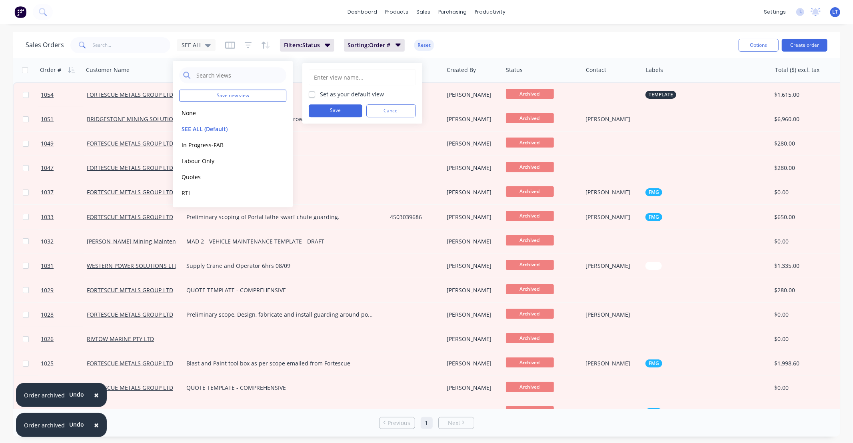
click at [356, 79] on input "text" at bounding box center [362, 77] width 98 height 15
type input "Archived"
click at [345, 109] on button "Save" at bounding box center [336, 110] width 54 height 13
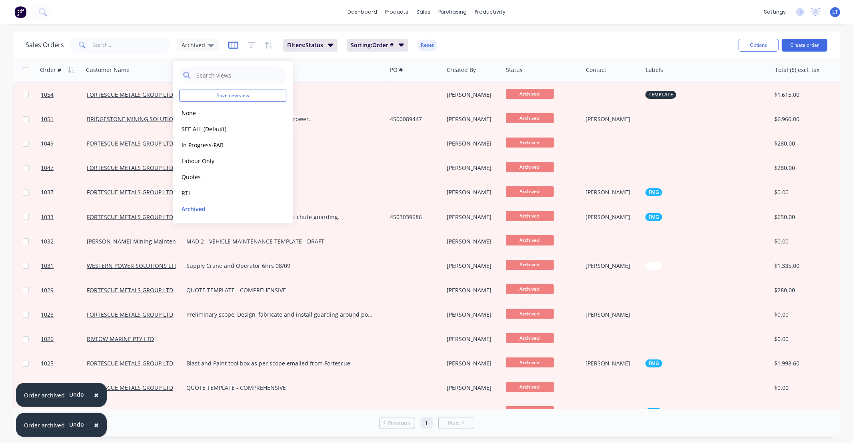
click at [232, 43] on icon "button" at bounding box center [233, 45] width 10 height 8
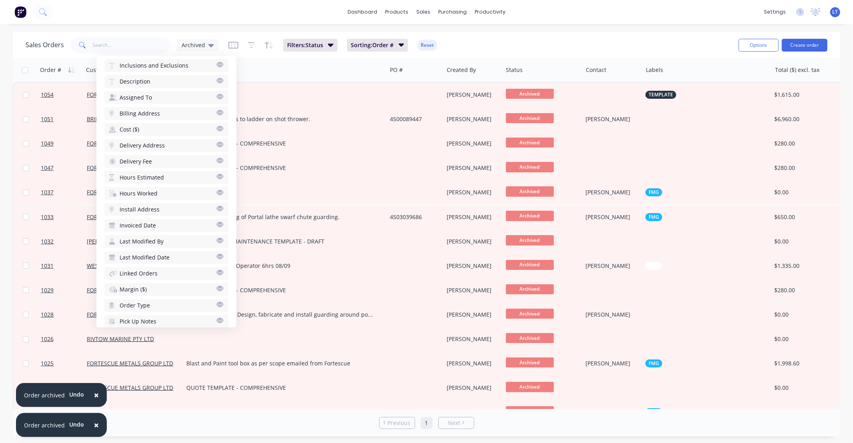
scroll to position [293, 0]
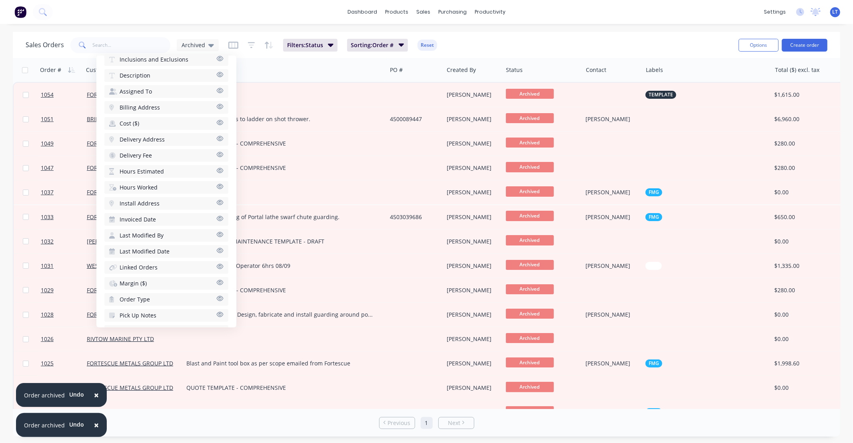
click at [216, 216] on icon "button" at bounding box center [219, 219] width 7 height 6
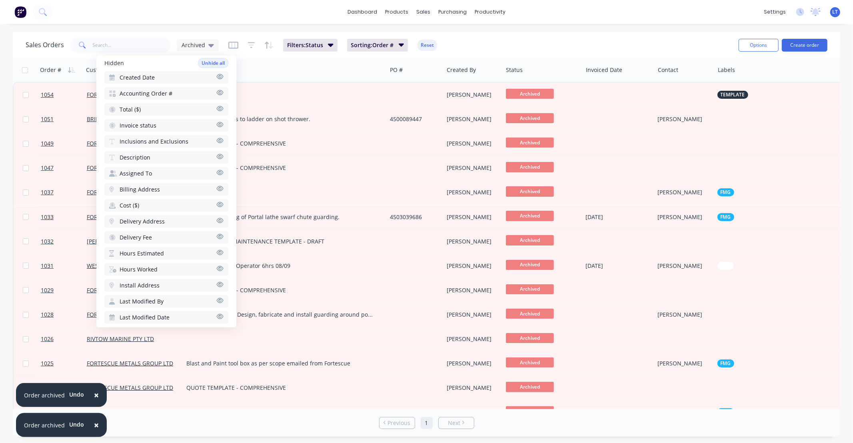
scroll to position [218, 0]
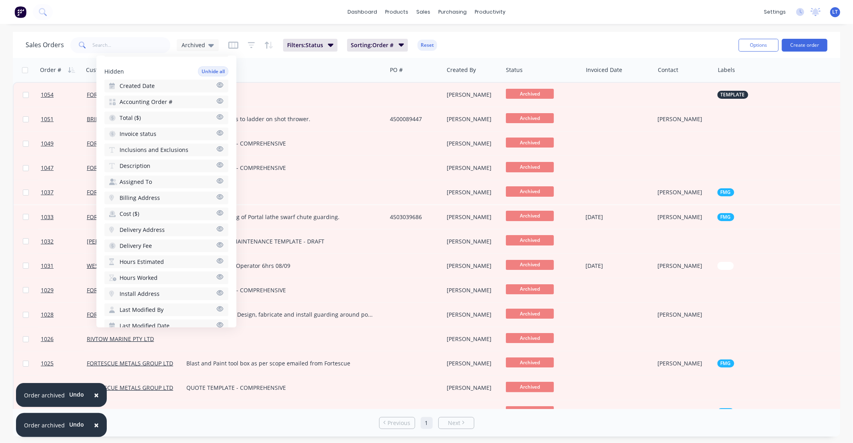
click at [217, 130] on icon "button" at bounding box center [220, 132] width 7 height 5
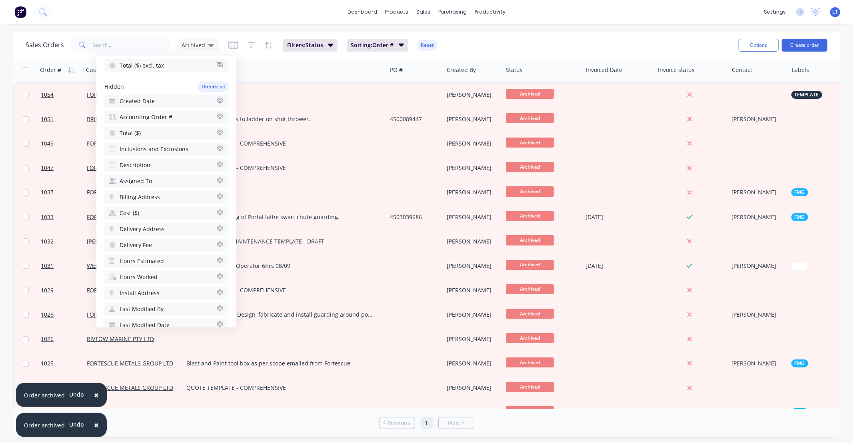
click at [216, 129] on icon "button" at bounding box center [219, 132] width 7 height 6
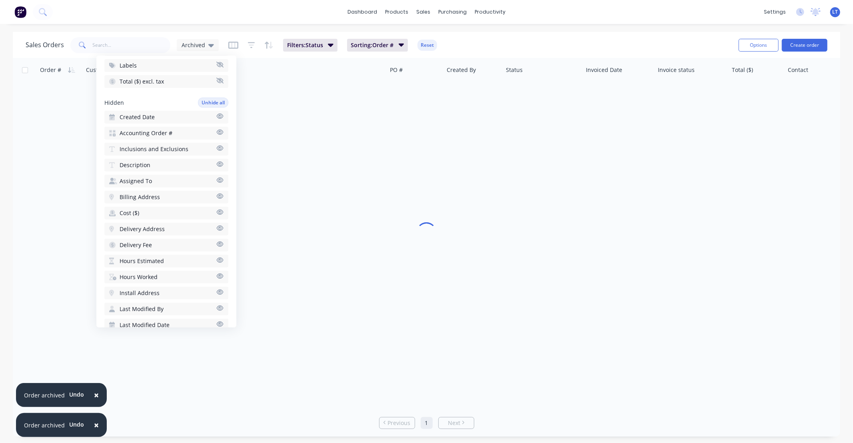
scroll to position [235, 0]
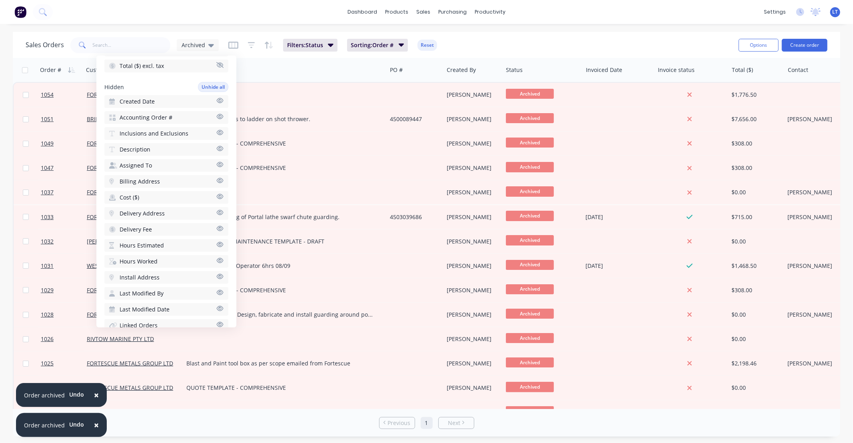
click at [526, 50] on div "Sales Orders Archived Filters: Status Sorting: Order # Reset" at bounding box center [379, 45] width 707 height 20
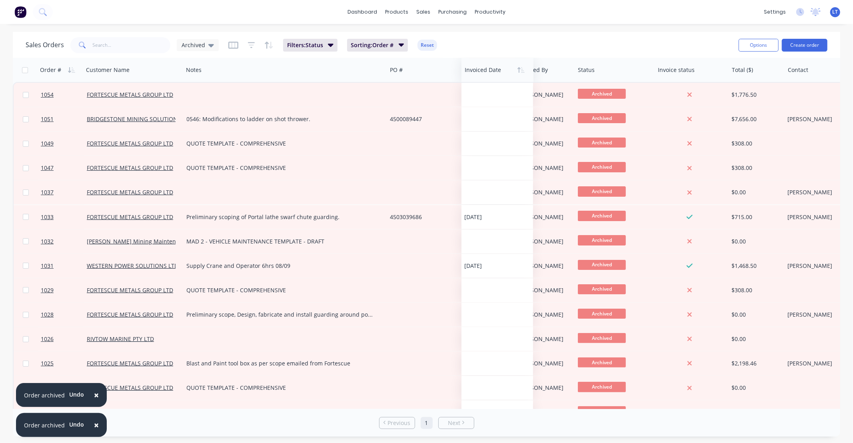
drag, startPoint x: 613, startPoint y: 71, endPoint x: 486, endPoint y: 68, distance: 127.6
click at [477, 70] on div at bounding box center [496, 70] width 62 height 16
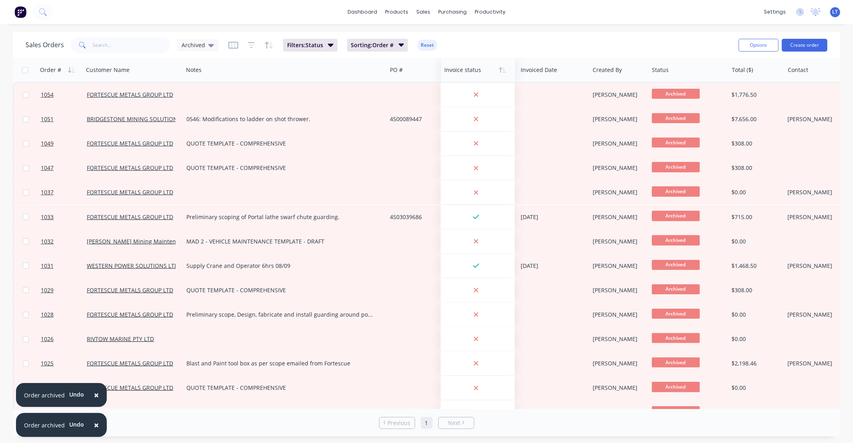
drag, startPoint x: 683, startPoint y: 73, endPoint x: 469, endPoint y: 73, distance: 213.6
click at [469, 73] on div at bounding box center [476, 70] width 64 height 16
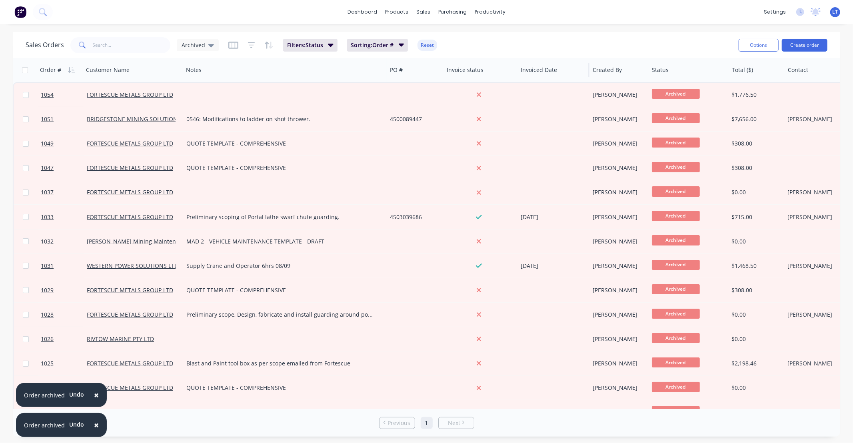
click at [517, 72] on div "Invoiced Date" at bounding box center [553, 70] width 72 height 24
drag, startPoint x: 516, startPoint y: 73, endPoint x: 502, endPoint y: 74, distance: 14.0
click at [502, 74] on div "Invoice status" at bounding box center [480, 70] width 74 height 24
drag, startPoint x: 516, startPoint y: 74, endPoint x: 505, endPoint y: 75, distance: 10.9
click at [505, 75] on div "Invoice status" at bounding box center [480, 70] width 74 height 24
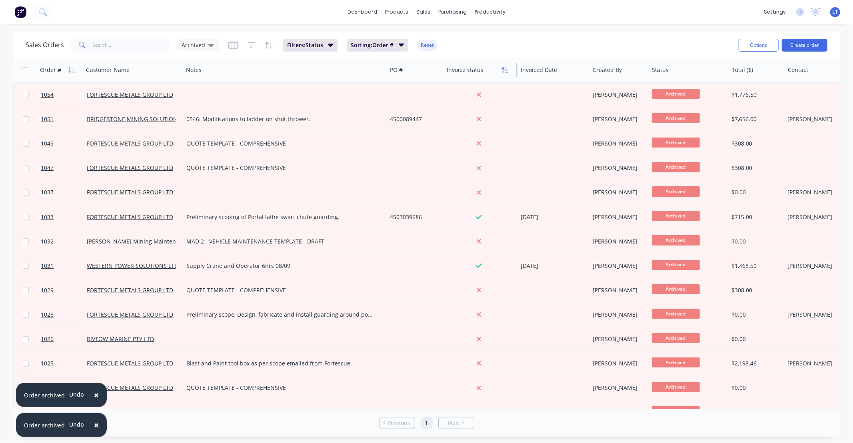
drag, startPoint x: 516, startPoint y: 74, endPoint x: 500, endPoint y: 74, distance: 16.0
click at [500, 74] on div "Invoice status" at bounding box center [480, 70] width 74 height 24
click at [499, 70] on div "Invoice status" at bounding box center [480, 70] width 74 height 24
drag, startPoint x: 588, startPoint y: 70, endPoint x: 564, endPoint y: 71, distance: 24.0
click at [564, 71] on div "Invoiced Date" at bounding box center [552, 70] width 70 height 24
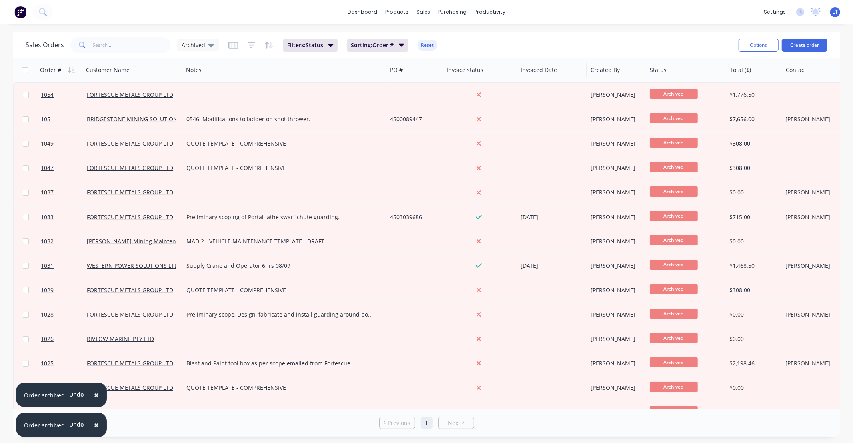
click at [517, 71] on div "Invoiced Date" at bounding box center [552, 70] width 70 height 24
drag, startPoint x: 517, startPoint y: 71, endPoint x: 493, endPoint y: 72, distance: 24.0
click at [493, 72] on div "Invoice status" at bounding box center [480, 70] width 74 height 24
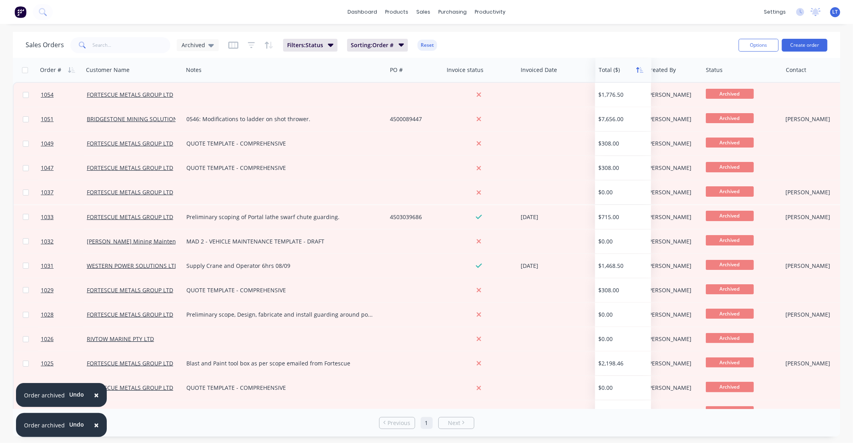
drag, startPoint x: 747, startPoint y: 70, endPoint x: 630, endPoint y: 73, distance: 116.8
click at [616, 68] on div at bounding box center [622, 70] width 47 height 16
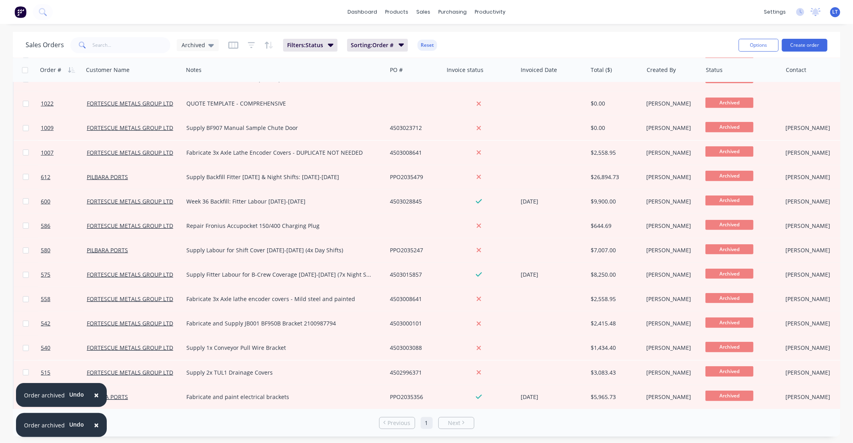
scroll to position [0, 0]
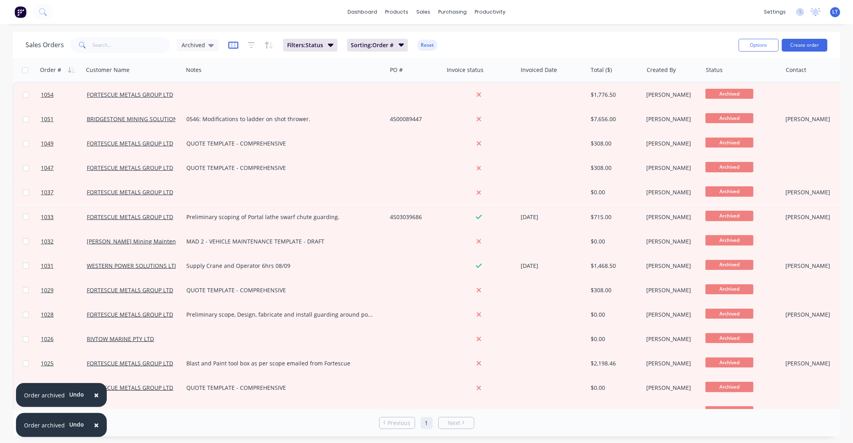
click at [232, 48] on icon "button" at bounding box center [233, 45] width 10 height 7
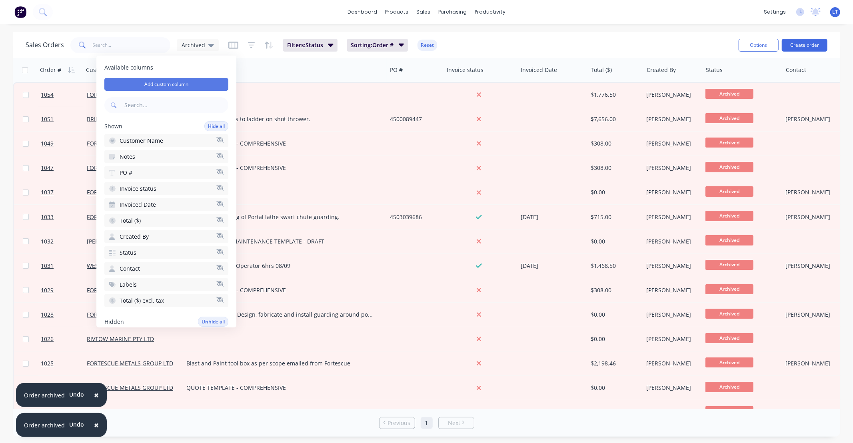
click at [166, 86] on button "Add custom column" at bounding box center [166, 84] width 124 height 13
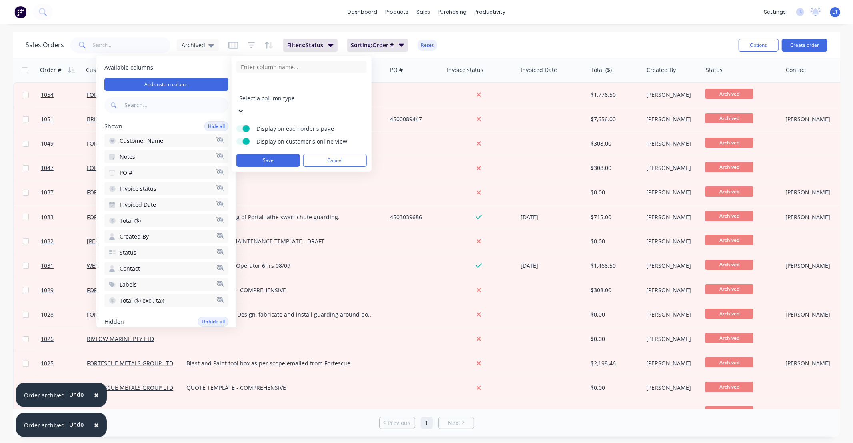
click at [278, 86] on div at bounding box center [296, 87] width 115 height 10
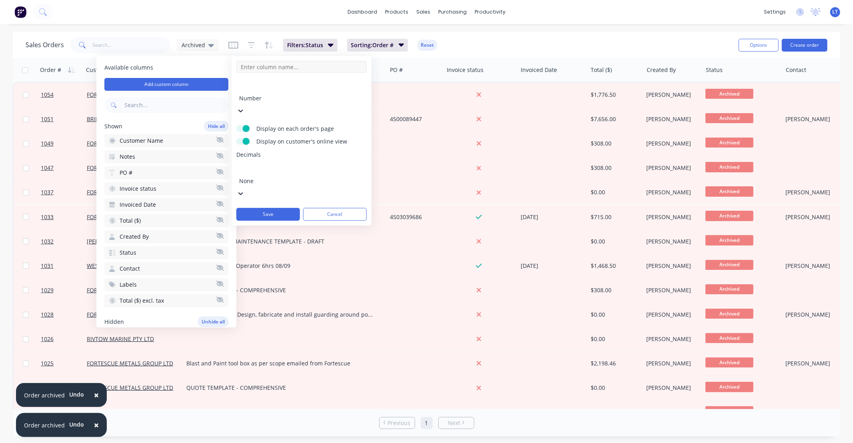
click at [285, 69] on input at bounding box center [301, 67] width 130 height 12
type input "Invoice #"
click at [273, 165] on div at bounding box center [296, 170] width 115 height 10
click at [276, 165] on div at bounding box center [296, 170] width 115 height 10
click at [271, 208] on button "Save" at bounding box center [268, 214] width 64 height 13
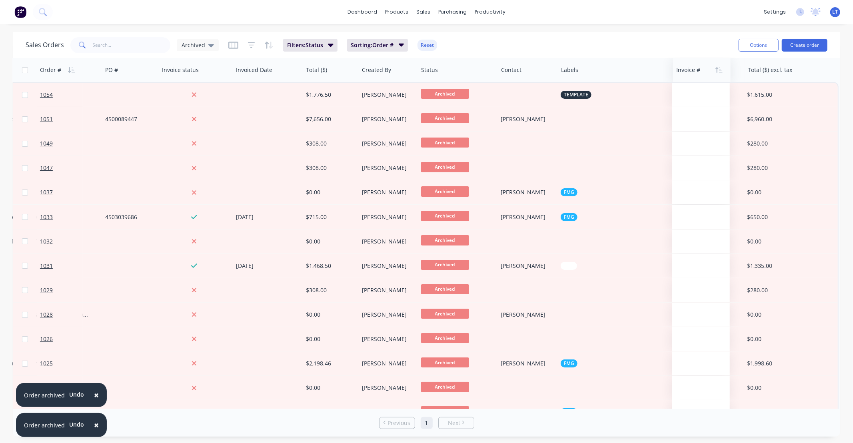
scroll to position [0, 285]
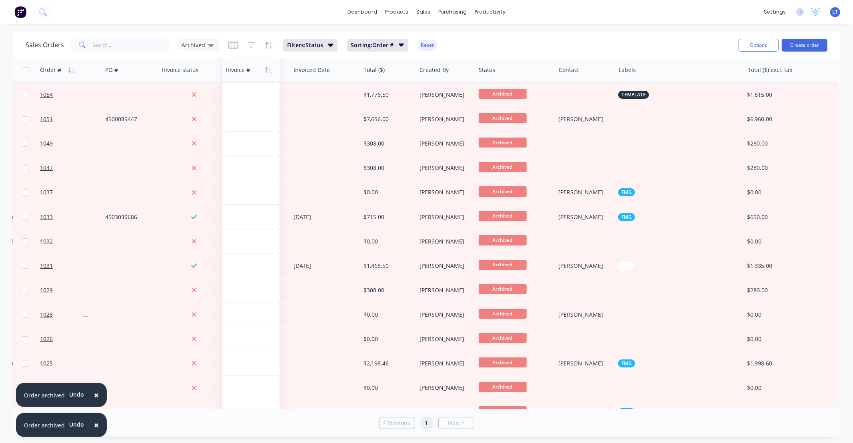
drag, startPoint x: 799, startPoint y: 72, endPoint x: 236, endPoint y: 65, distance: 563.1
click at [236, 65] on div at bounding box center [250, 70] width 49 height 16
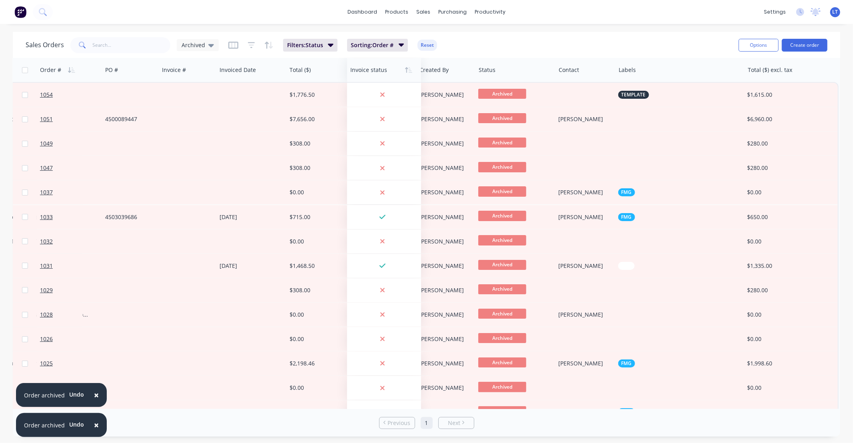
drag, startPoint x: 179, startPoint y: 71, endPoint x: 367, endPoint y: 70, distance: 188.4
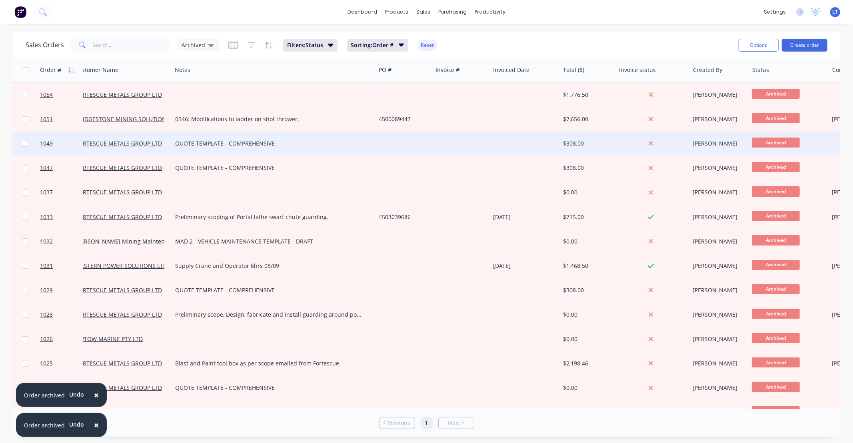
scroll to position [0, 0]
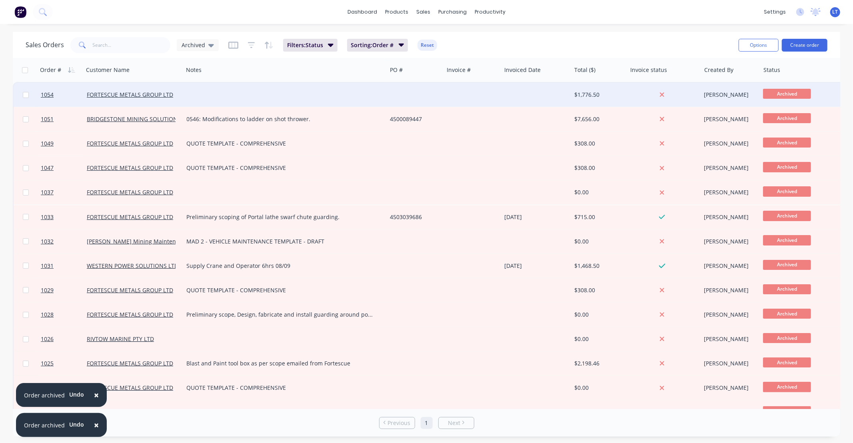
click at [461, 96] on div at bounding box center [472, 95] width 58 height 24
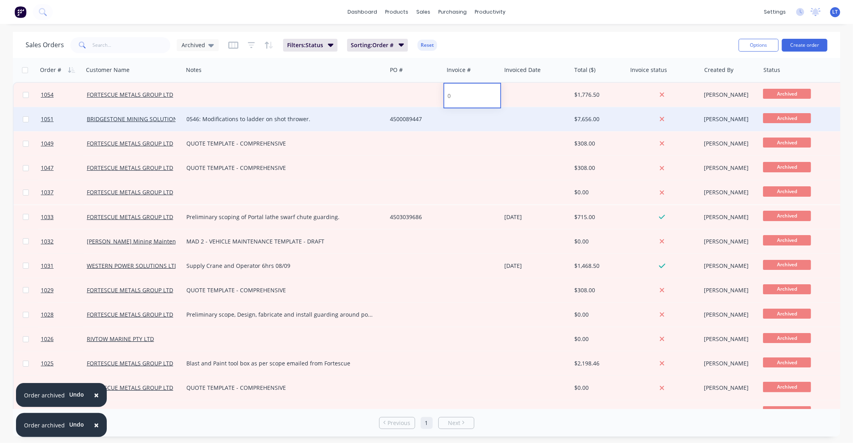
click at [461, 123] on div at bounding box center [472, 119] width 58 height 24
click at [457, 122] on div at bounding box center [472, 119] width 58 height 24
type input "460"
click at [535, 118] on div at bounding box center [536, 119] width 70 height 24
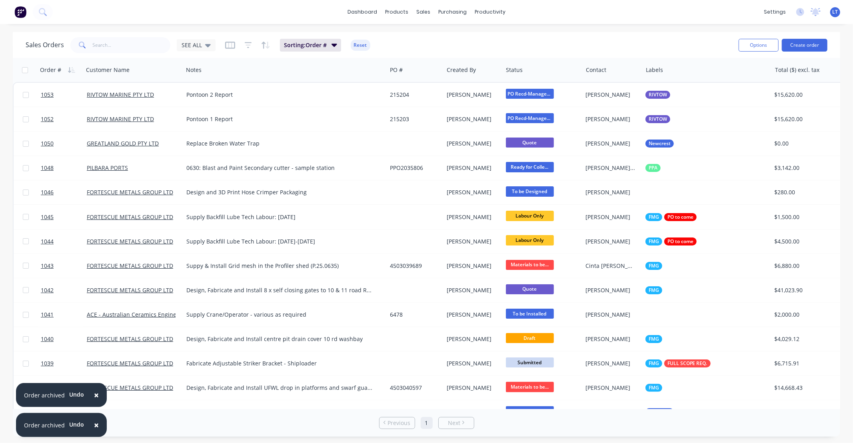
click at [206, 51] on div "Sales Orders SEE ALL" at bounding box center [121, 45] width 190 height 16
click at [203, 48] on div "SEE ALL" at bounding box center [196, 45] width 29 height 7
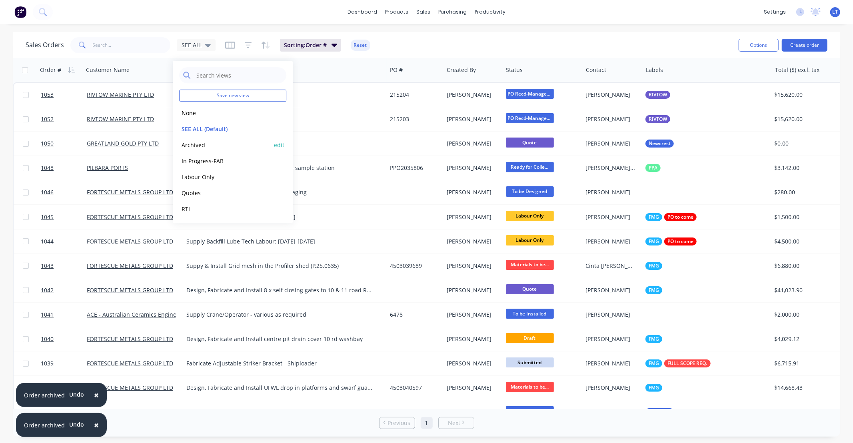
click at [211, 142] on button "Archived" at bounding box center [224, 144] width 91 height 9
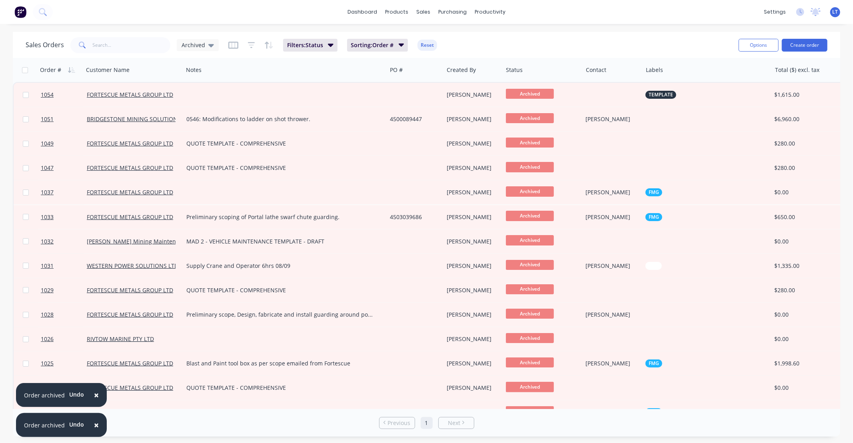
click at [237, 48] on div "Filters: Status Sorting: Order # Reset" at bounding box center [332, 45] width 209 height 13
click at [233, 47] on icon "button" at bounding box center [233, 45] width 10 height 7
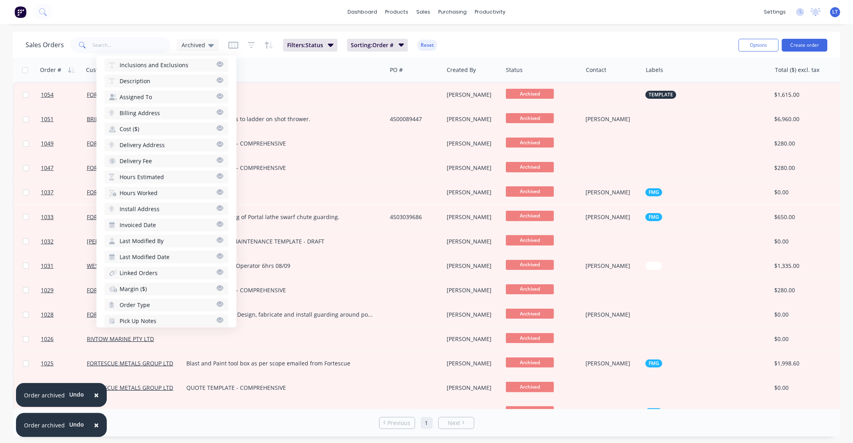
scroll to position [308, 0]
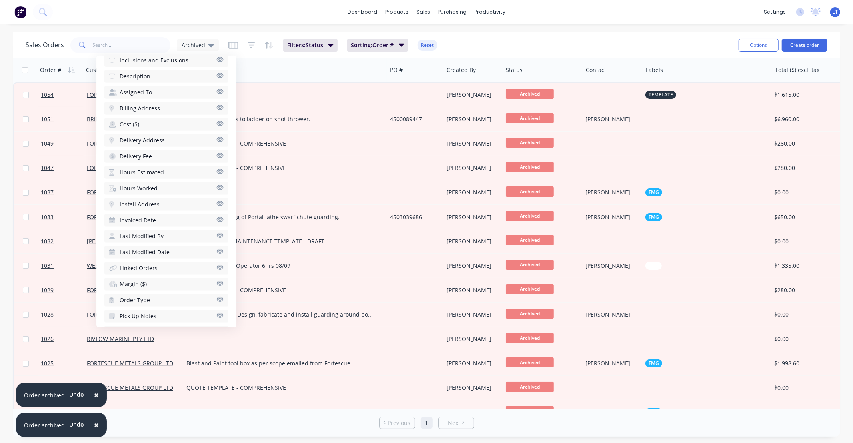
click at [217, 217] on icon "button" at bounding box center [220, 219] width 7 height 5
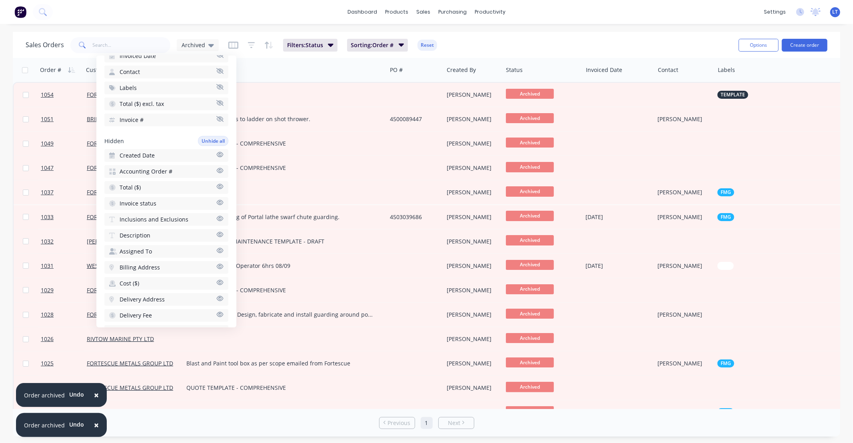
scroll to position [160, 0]
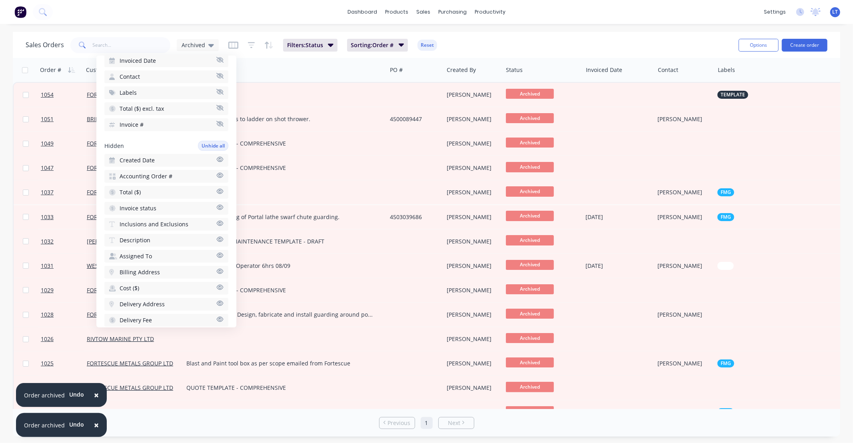
click at [217, 205] on icon "button" at bounding box center [220, 207] width 7 height 5
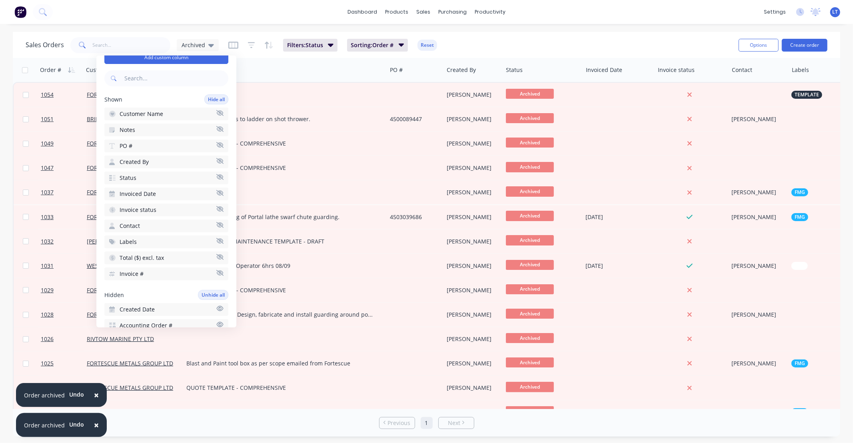
scroll to position [0, 0]
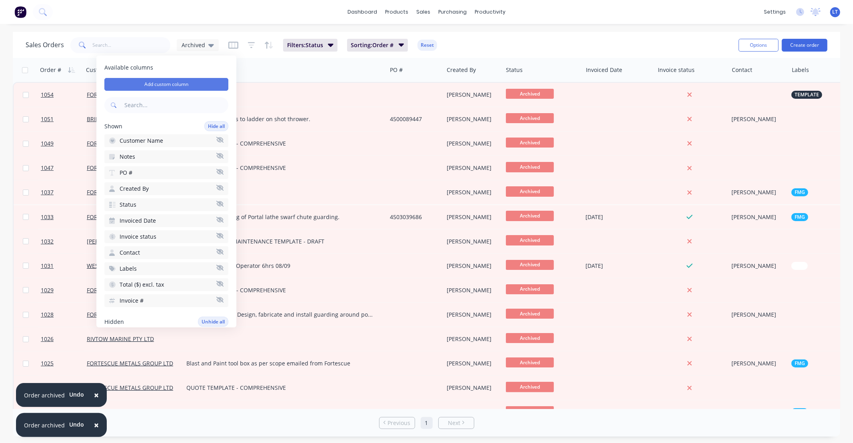
click at [177, 87] on button "Add custom column" at bounding box center [166, 84] width 124 height 13
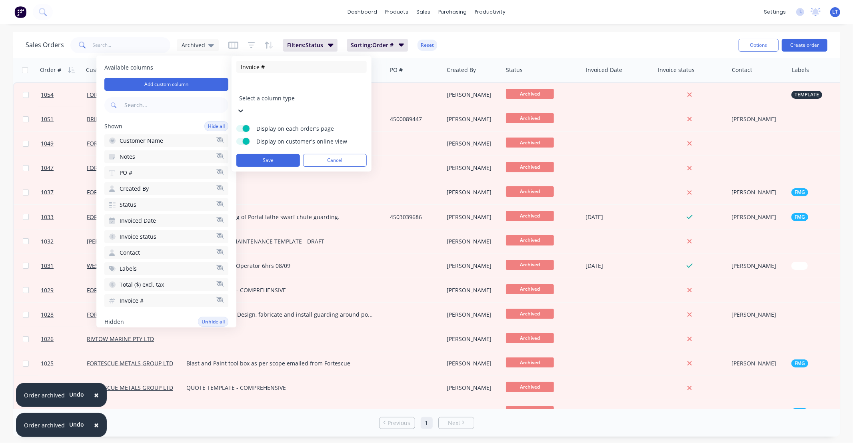
type input "Invoice #"
click at [348, 88] on div at bounding box center [296, 87] width 115 height 10
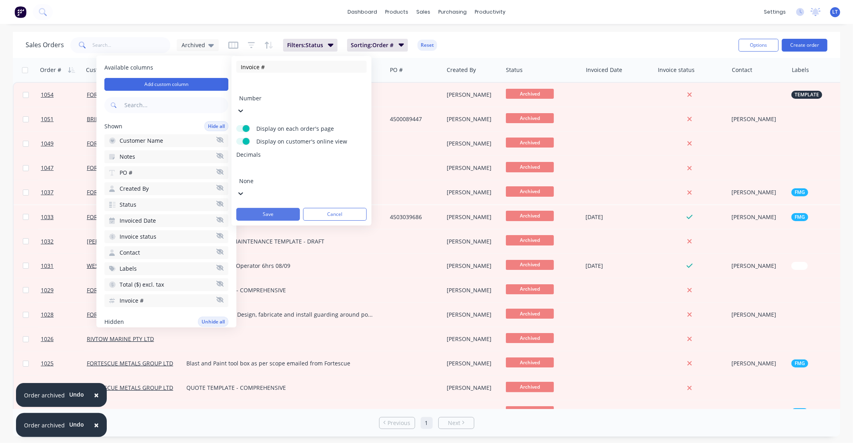
click at [279, 208] on button "Save" at bounding box center [268, 214] width 64 height 13
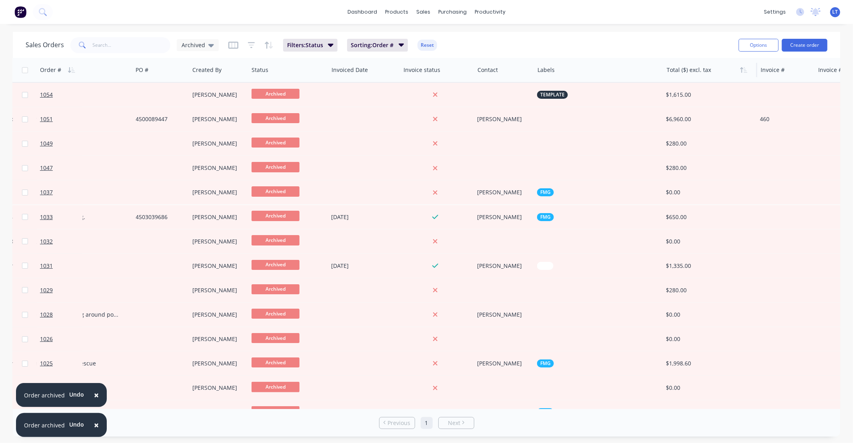
scroll to position [0, 292]
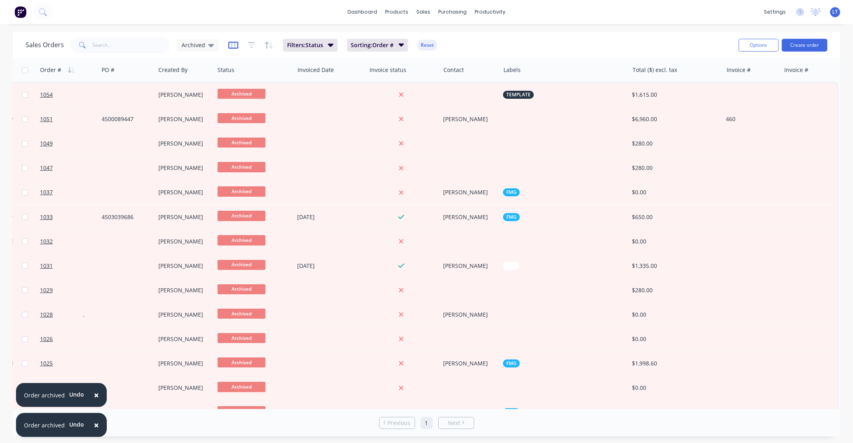
click at [236, 46] on icon "button" at bounding box center [233, 45] width 10 height 7
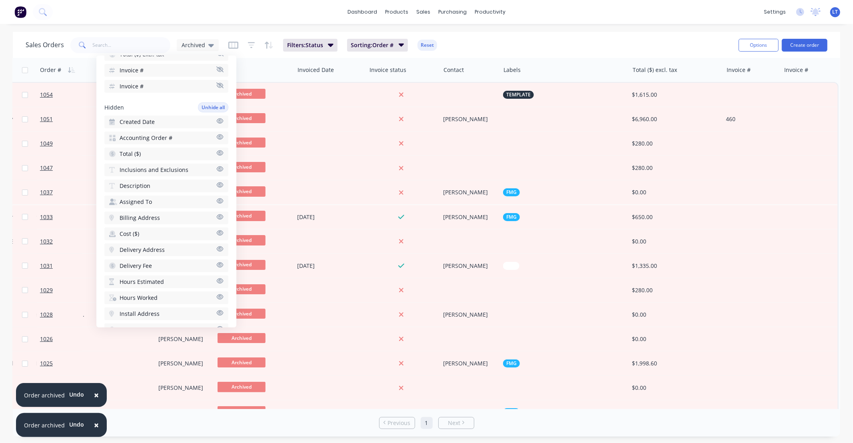
scroll to position [237, 0]
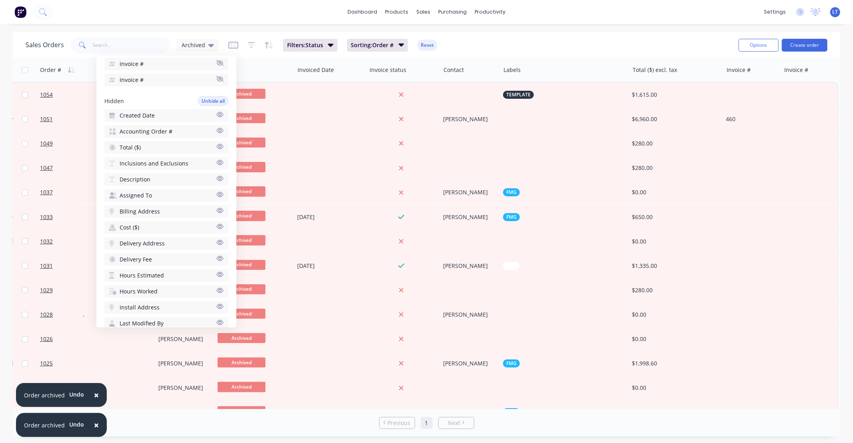
click at [216, 144] on icon "button" at bounding box center [219, 147] width 7 height 6
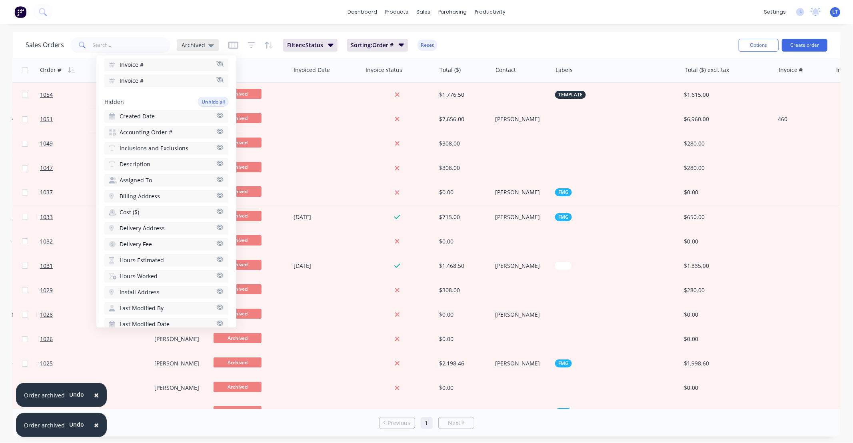
click at [206, 44] on div "Archived" at bounding box center [198, 45] width 32 height 7
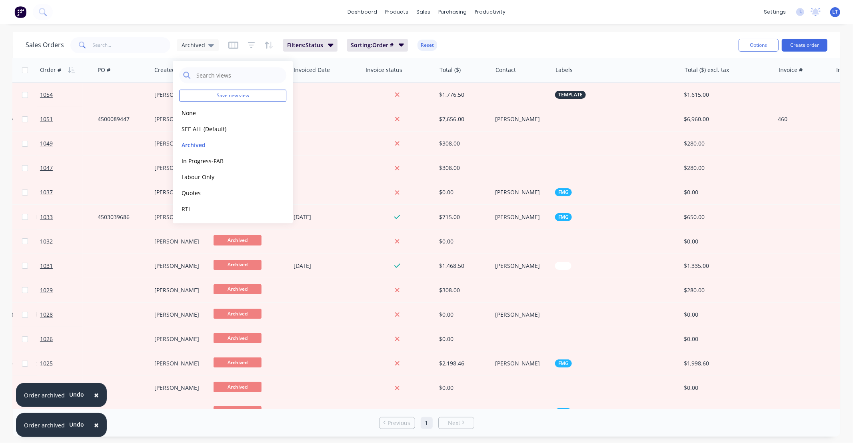
click at [503, 45] on div "Sales Orders Archived Filters: Status Sorting: Order # Reset" at bounding box center [379, 45] width 707 height 20
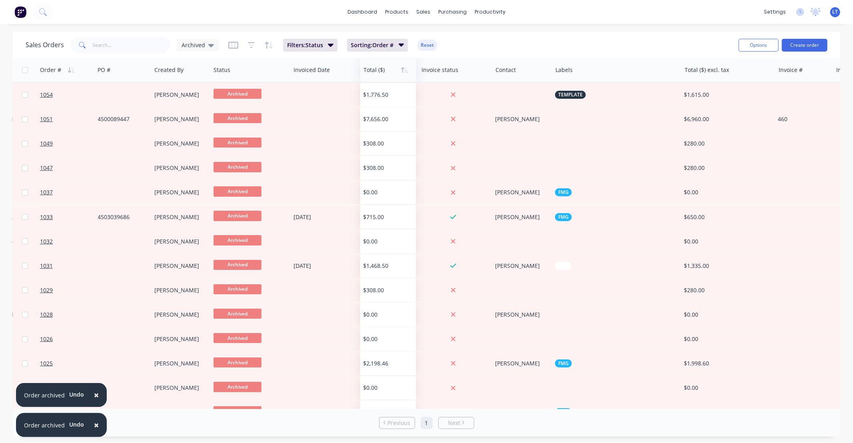
drag, startPoint x: 461, startPoint y: 71, endPoint x: 378, endPoint y: 75, distance: 83.3
click at [378, 75] on div at bounding box center [387, 70] width 47 height 16
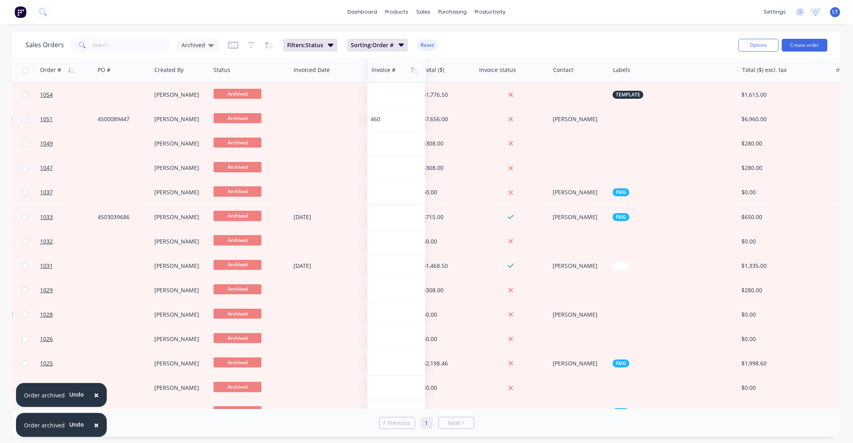
drag, startPoint x: 801, startPoint y: 73, endPoint x: 394, endPoint y: 70, distance: 407.1
click at [394, 70] on div at bounding box center [396, 70] width 49 height 16
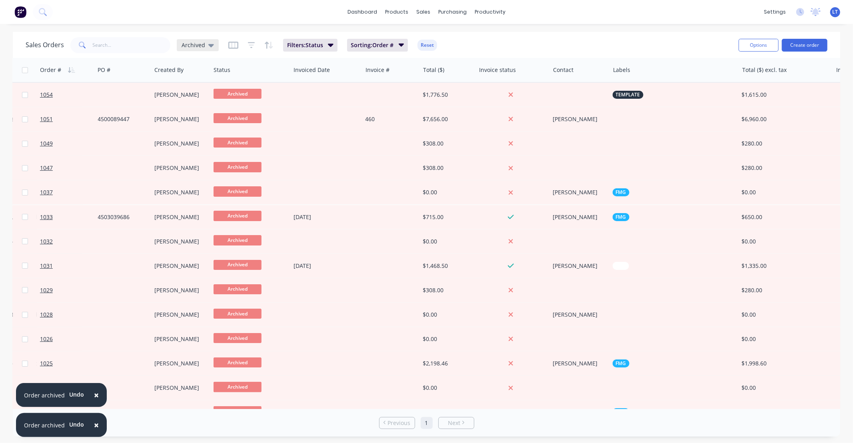
click at [206, 45] on div "Archived" at bounding box center [198, 45] width 32 height 7
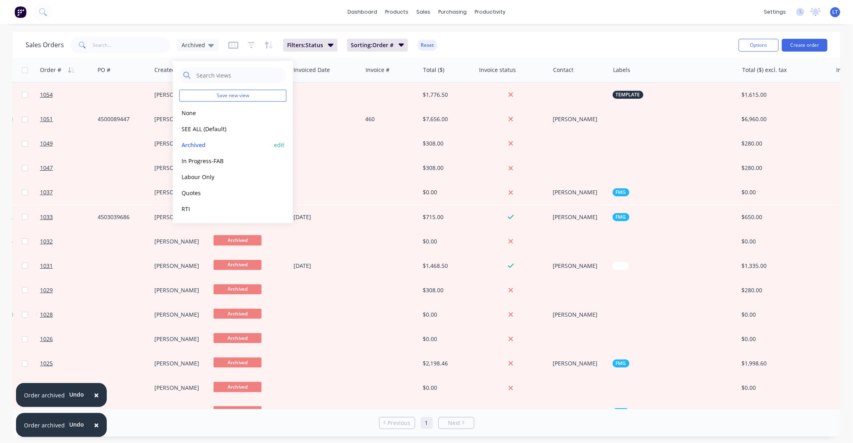
click at [277, 142] on button "edit" at bounding box center [279, 145] width 10 height 8
click at [332, 110] on button "Update" at bounding box center [336, 110] width 54 height 13
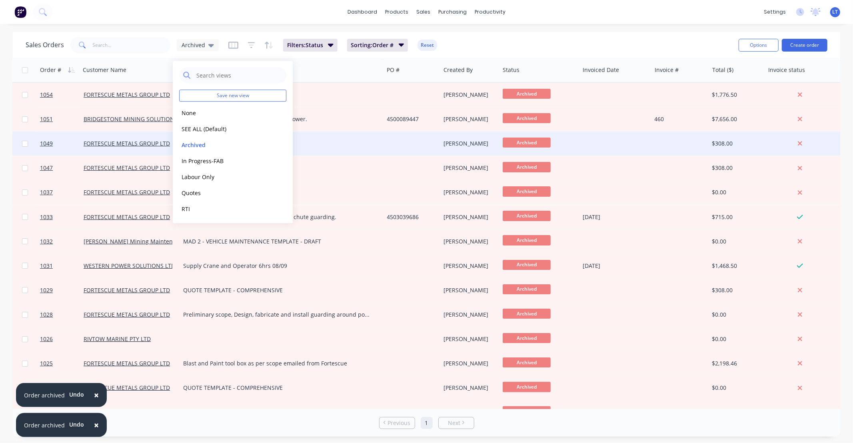
scroll to position [0, 0]
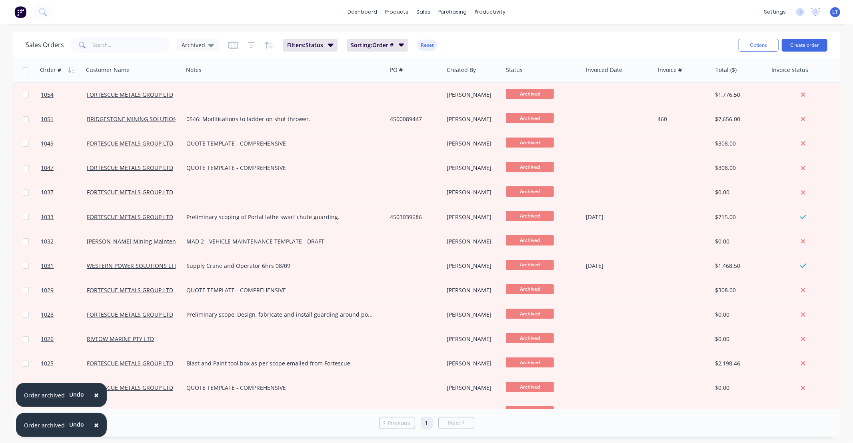
click at [381, 410] on div "Rows per page 100 Previous 1 Next" at bounding box center [426, 423] width 827 height 28
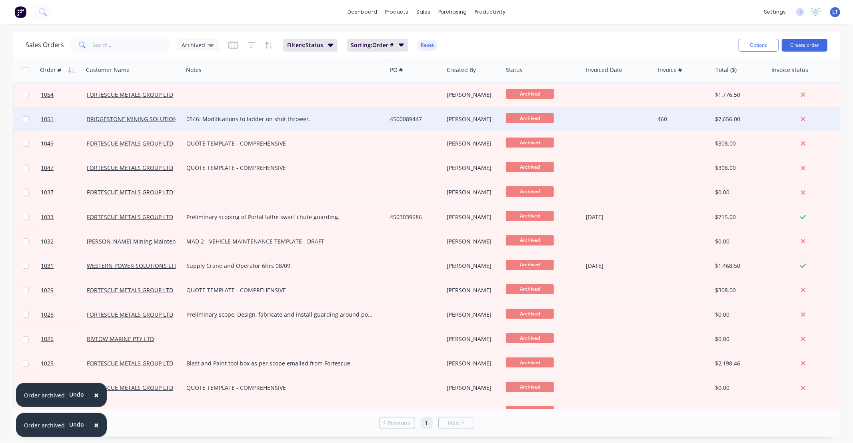
click at [596, 120] on div at bounding box center [619, 119] width 72 height 24
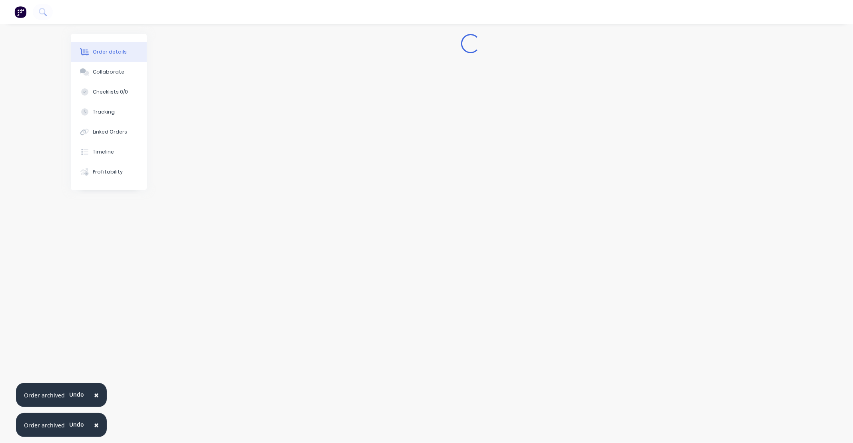
click at [96, 396] on span "×" at bounding box center [96, 395] width 5 height 11
click at [95, 424] on span "×" at bounding box center [96, 425] width 5 height 11
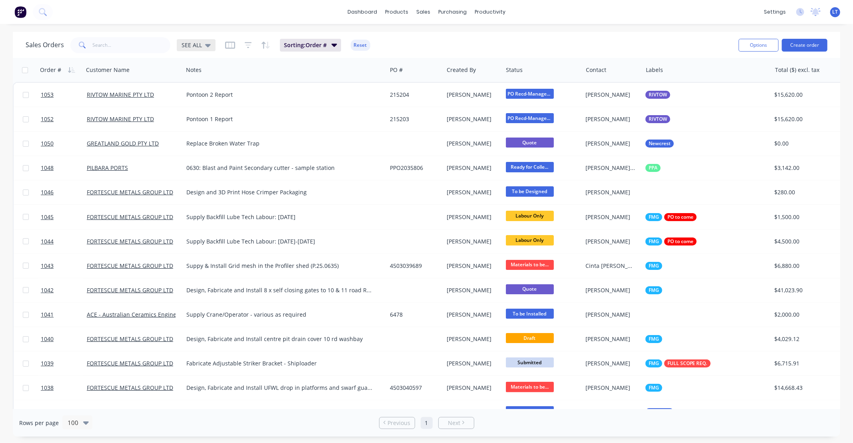
click at [193, 48] on span "SEE ALL" at bounding box center [192, 45] width 20 height 8
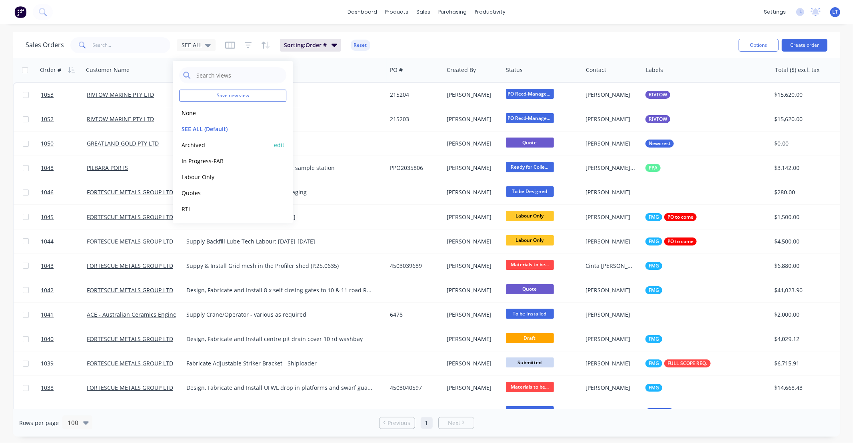
click at [213, 143] on button "Archived" at bounding box center [224, 144] width 91 height 9
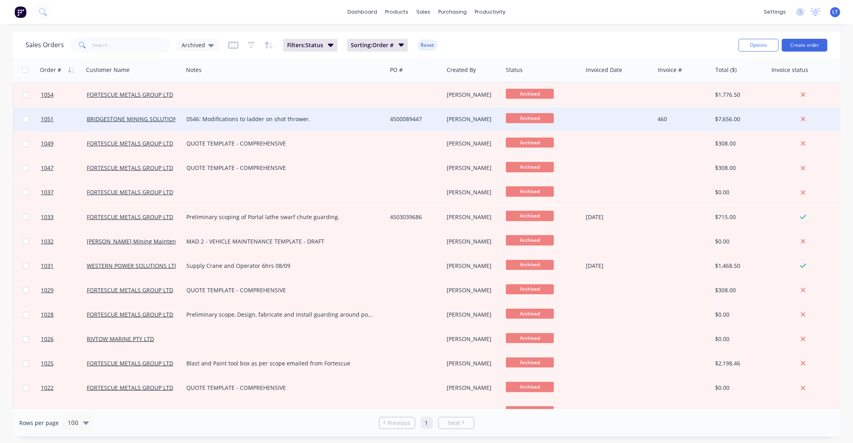
click at [584, 116] on div at bounding box center [619, 119] width 72 height 24
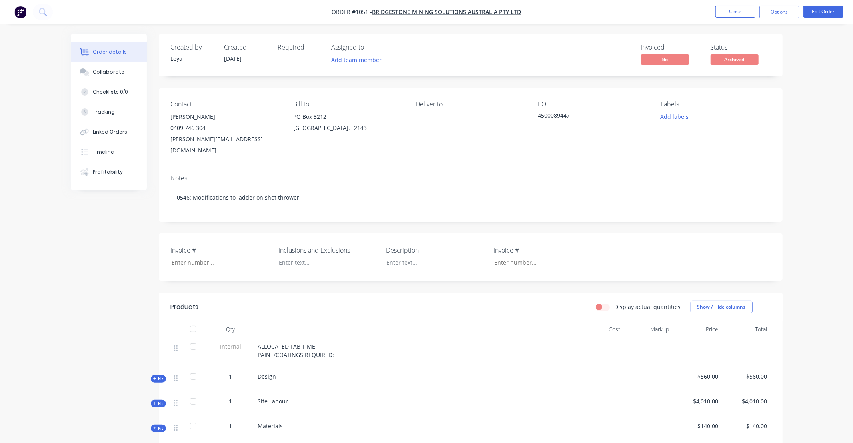
type input "460"
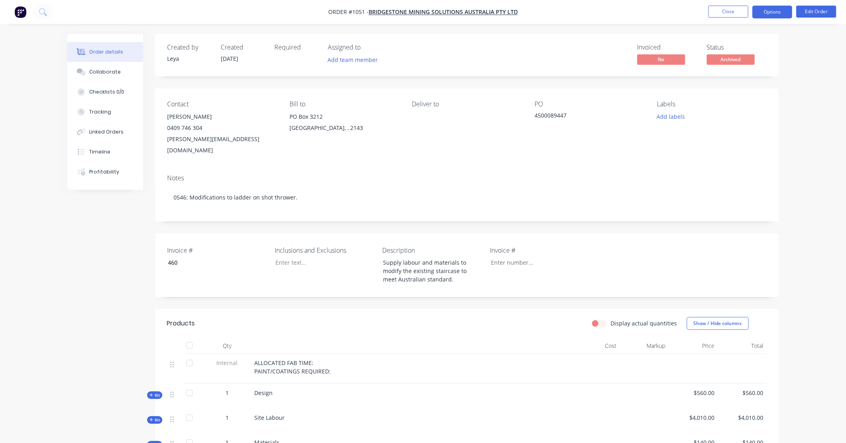
click at [778, 7] on button "Options" at bounding box center [773, 12] width 40 height 13
click at [575, 85] on div "Created by Leya Created 05/09/25 Required Assigned to Add team member Invoiced …" at bounding box center [467, 336] width 624 height 604
drag, startPoint x: 575, startPoint y: 85, endPoint x: 558, endPoint y: 83, distance: 16.9
click at [558, 83] on div "Created by Leya Created 05/09/25 Required Assigned to Add team member Invoiced …" at bounding box center [467, 336] width 624 height 604
click at [572, 83] on div "Created by Leya Created 05/09/25 Required Assigned to Add team member Invoiced …" at bounding box center [467, 336] width 624 height 604
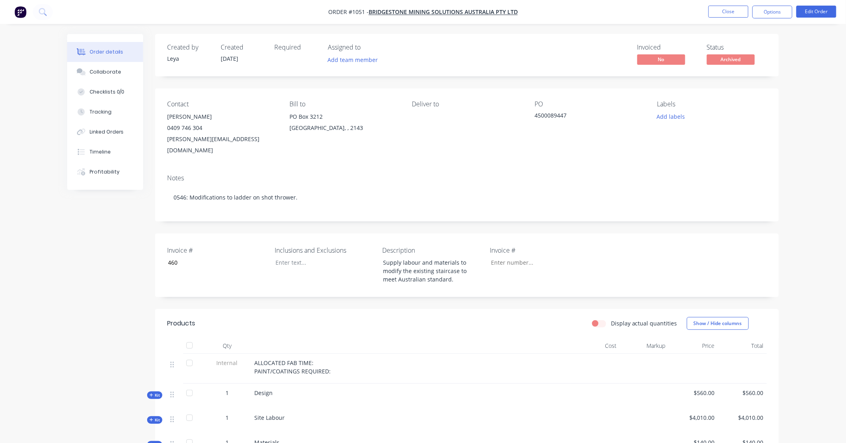
drag, startPoint x: 572, startPoint y: 83, endPoint x: 559, endPoint y: 82, distance: 12.8
drag, startPoint x: 559, startPoint y: 82, endPoint x: 546, endPoint y: 80, distance: 13.0
click at [546, 80] on div "Created by Leya Created 05/09/25 Required Assigned to Add team member Invoiced …" at bounding box center [467, 336] width 624 height 604
click at [522, 257] on input "Invoice #" at bounding box center [537, 263] width 106 height 12
type input "460"
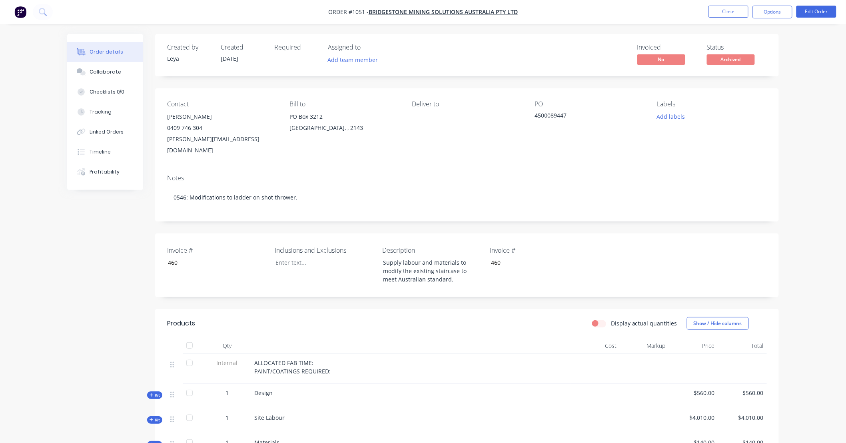
click at [637, 235] on div "Invoice # 460 Inclusions and Exclusions Description Supply labour and materials…" at bounding box center [467, 266] width 624 height 64
click at [525, 218] on div "Created by Leya Created 05/09/25 Required Assigned to Add team member Invoiced …" at bounding box center [467, 336] width 624 height 604
drag, startPoint x: 525, startPoint y: 218, endPoint x: 504, endPoint y: 218, distance: 21.2
click at [504, 218] on div "Created by Leya Created 05/09/25 Required Assigned to Add team member Invoiced …" at bounding box center [467, 336] width 624 height 604
click at [727, 10] on button "Close" at bounding box center [729, 12] width 40 height 12
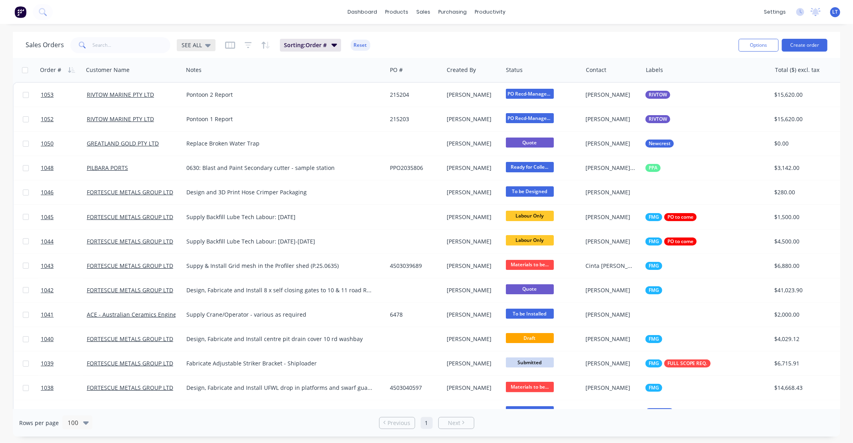
click at [201, 49] on div "SEE ALL" at bounding box center [196, 45] width 39 height 12
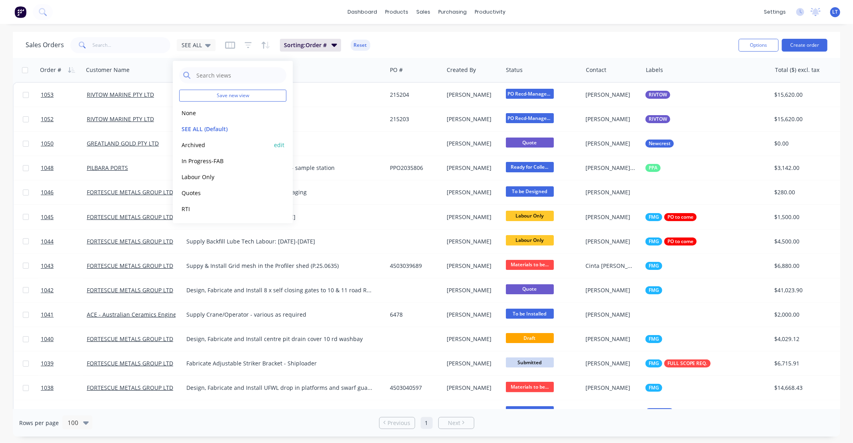
click at [238, 143] on button "Archived" at bounding box center [224, 144] width 91 height 9
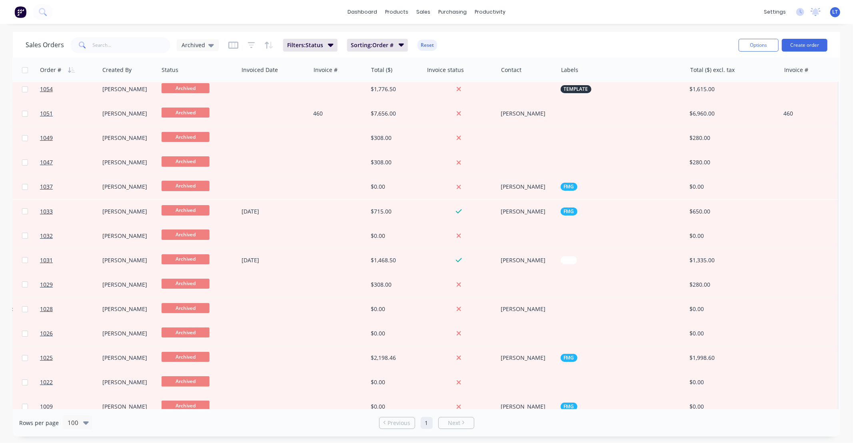
scroll to position [0, 348]
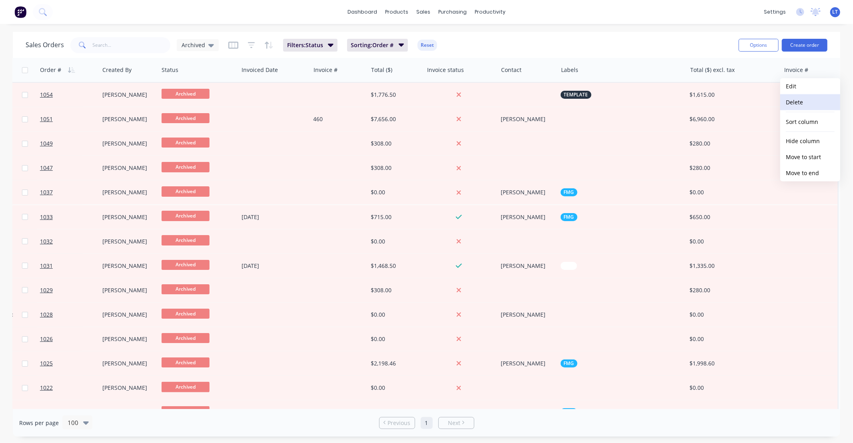
click at [801, 101] on button "Delete" at bounding box center [810, 102] width 60 height 16
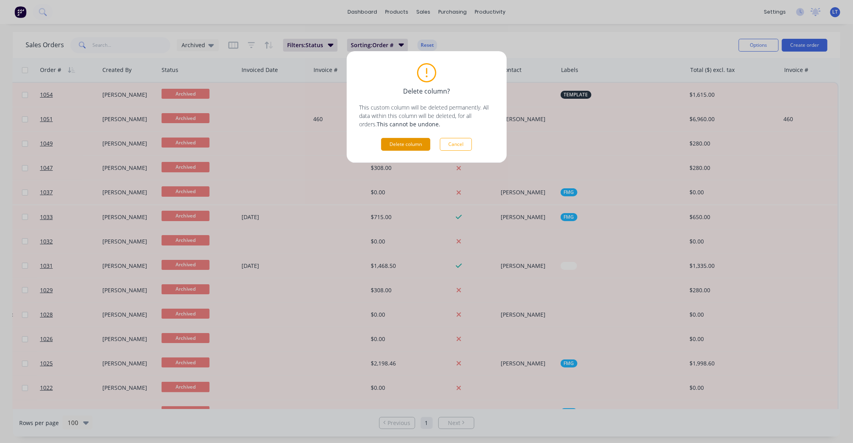
click at [408, 146] on button "Delete column" at bounding box center [405, 144] width 49 height 13
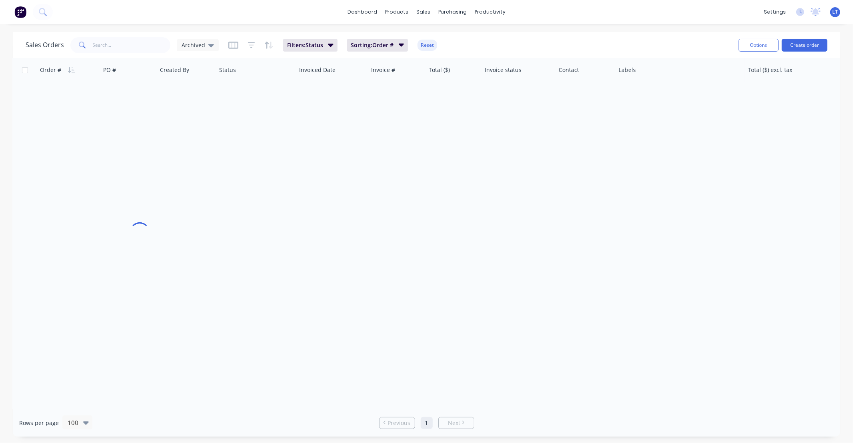
scroll to position [0, 286]
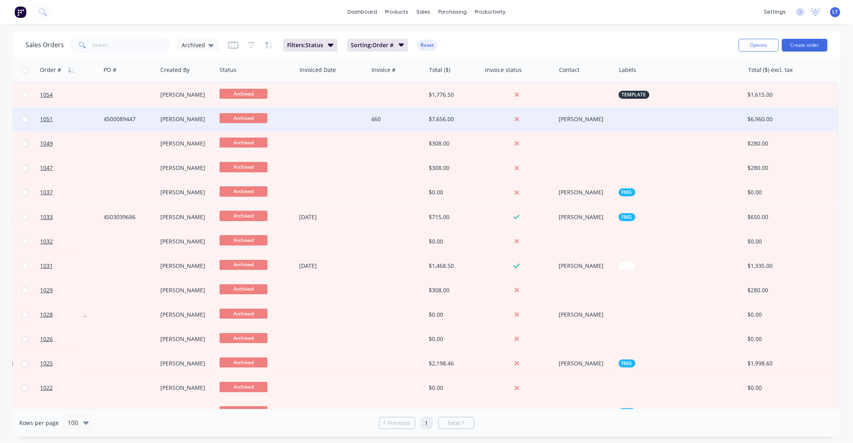
click at [397, 124] on div "460" at bounding box center [397, 119] width 58 height 24
click at [459, 118] on div "$7,656.00" at bounding box center [452, 119] width 47 height 8
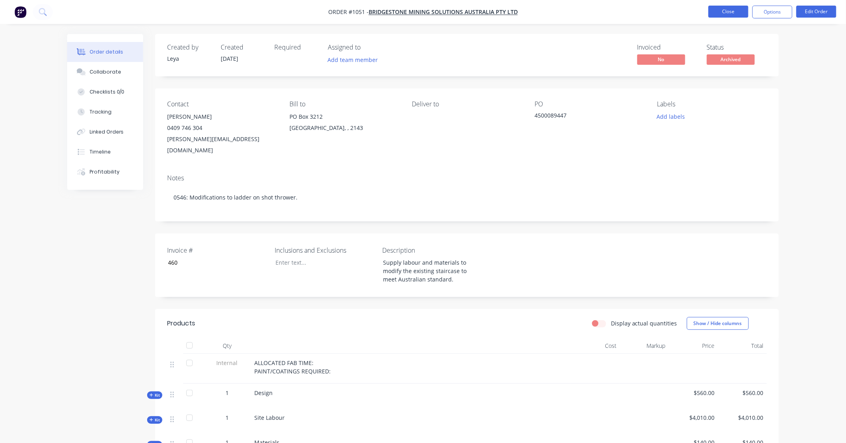
click at [725, 10] on button "Close" at bounding box center [729, 12] width 40 height 12
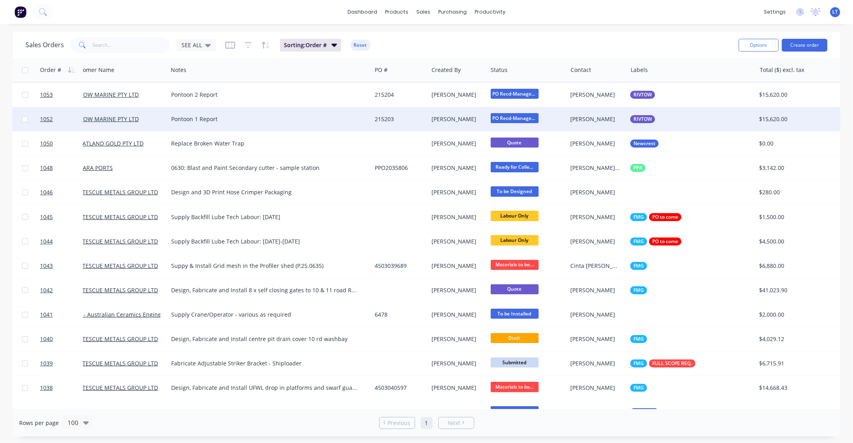
scroll to position [0, 31]
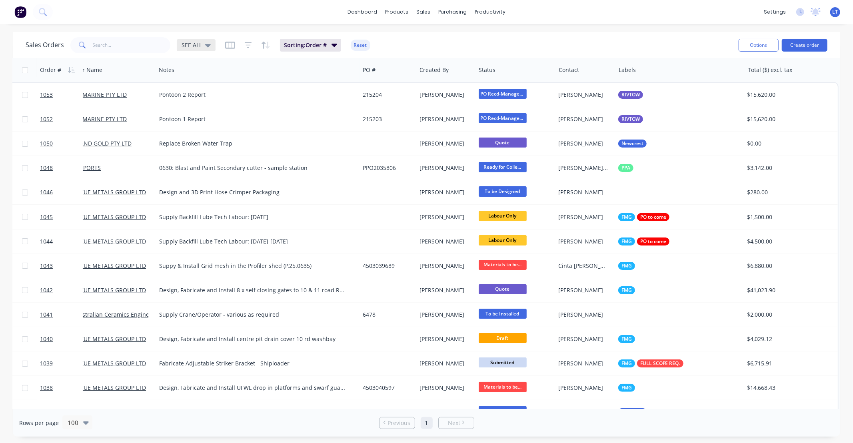
click at [201, 47] on div "SEE ALL" at bounding box center [196, 45] width 29 height 7
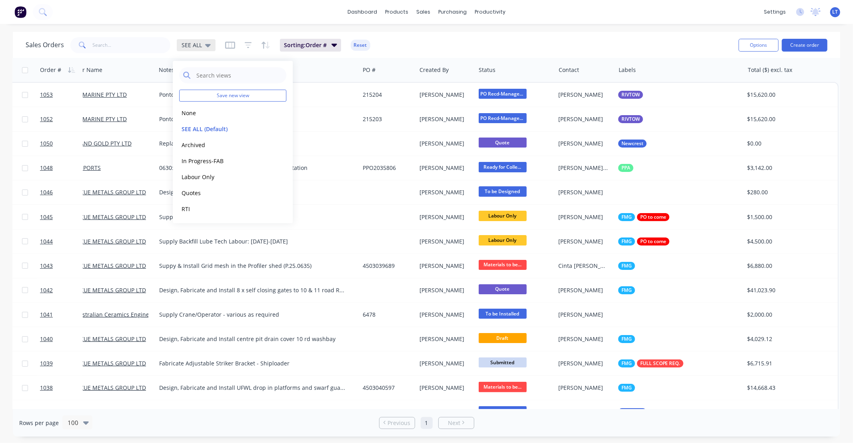
click at [201, 47] on div "SEE ALL" at bounding box center [196, 45] width 29 height 7
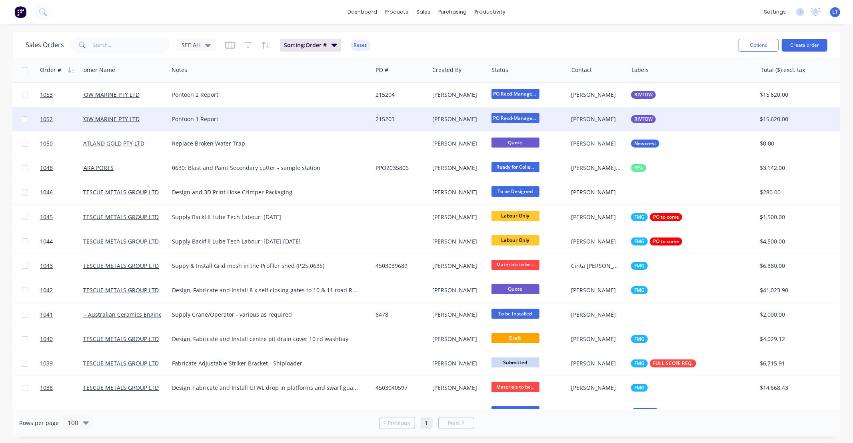
scroll to position [0, 0]
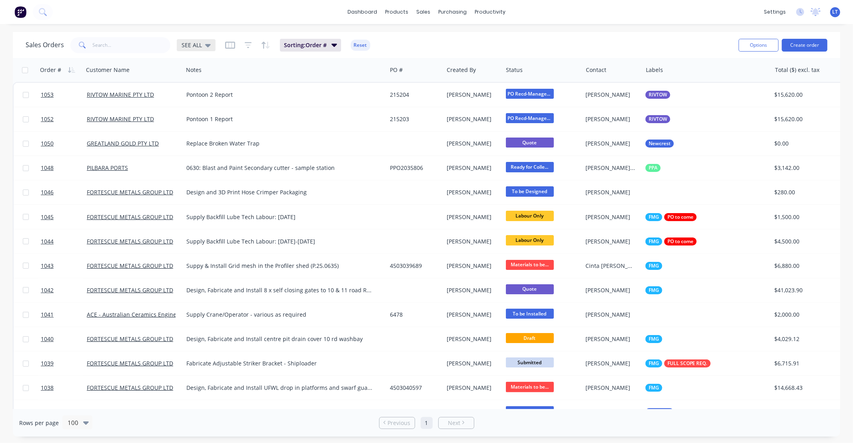
click at [203, 47] on div "SEE ALL" at bounding box center [196, 45] width 29 height 7
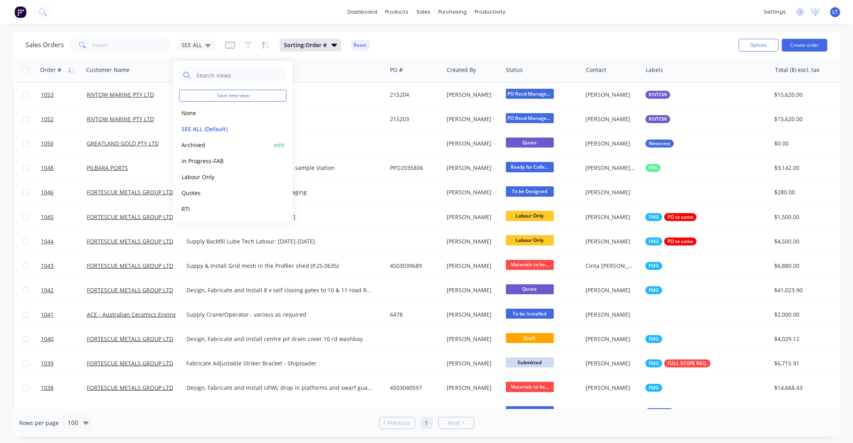
click at [212, 142] on button "Archived" at bounding box center [224, 144] width 91 height 9
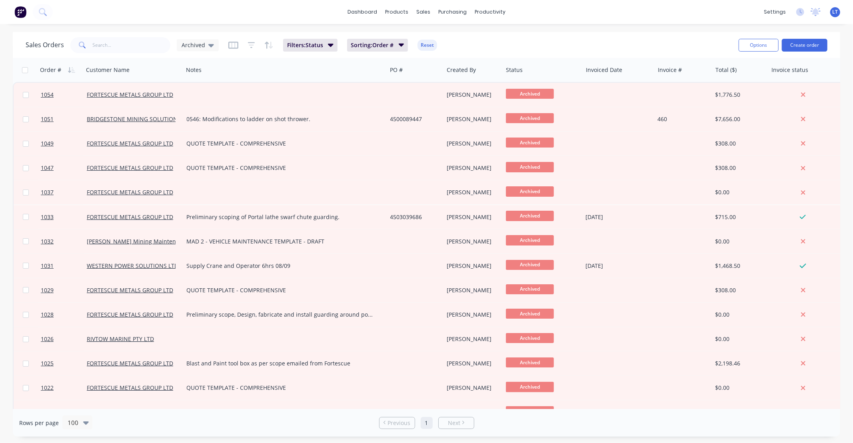
click at [205, 57] on div "Sales Orders Archived Filters: Status Sorting: Order # Reset Options Create ord…" at bounding box center [426, 45] width 827 height 26
click at [206, 51] on div "Sales Orders Archived" at bounding box center [122, 45] width 193 height 16
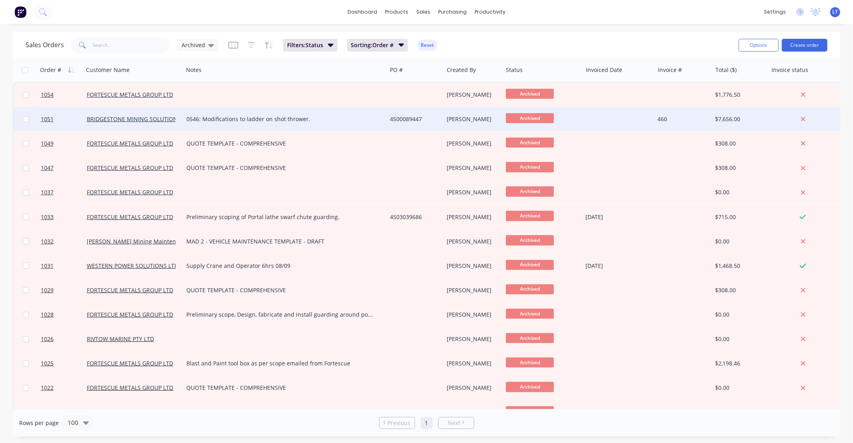
click at [469, 118] on div "[PERSON_NAME]" at bounding box center [472, 119] width 50 height 8
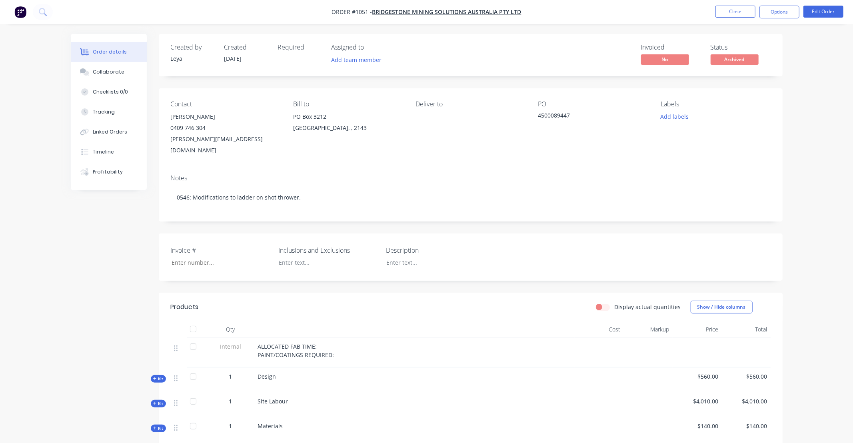
type input "460"
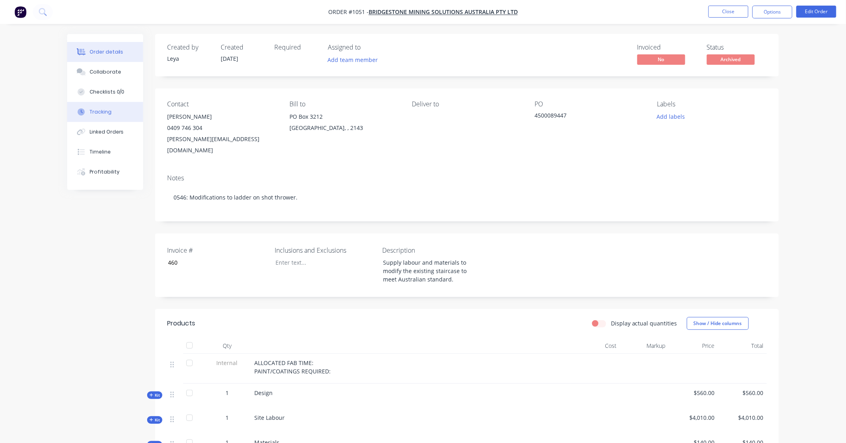
click at [96, 110] on div "Tracking" at bounding box center [101, 111] width 22 height 7
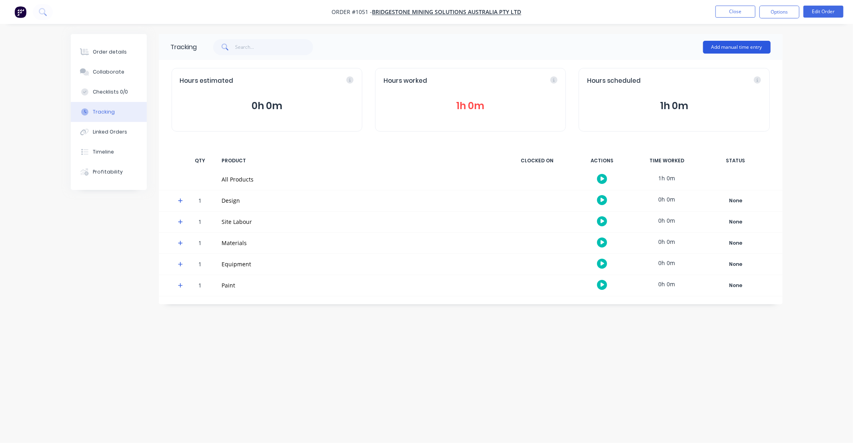
click at [725, 42] on button "Add manual time entry" at bounding box center [737, 47] width 68 height 13
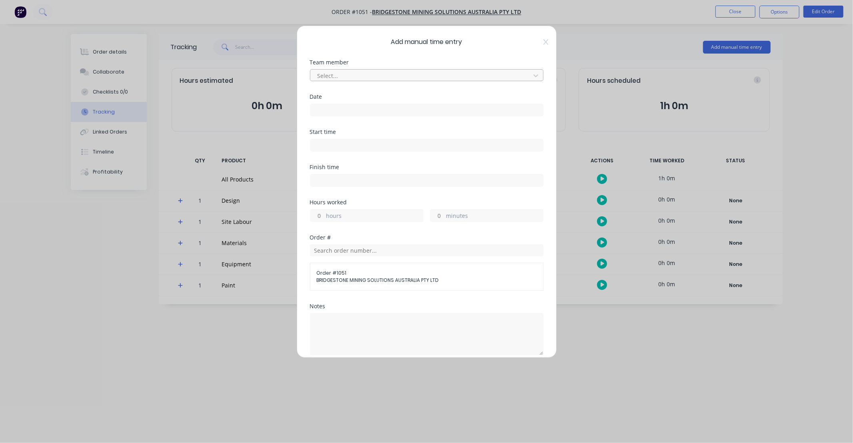
click at [370, 74] on div at bounding box center [422, 76] width 210 height 10
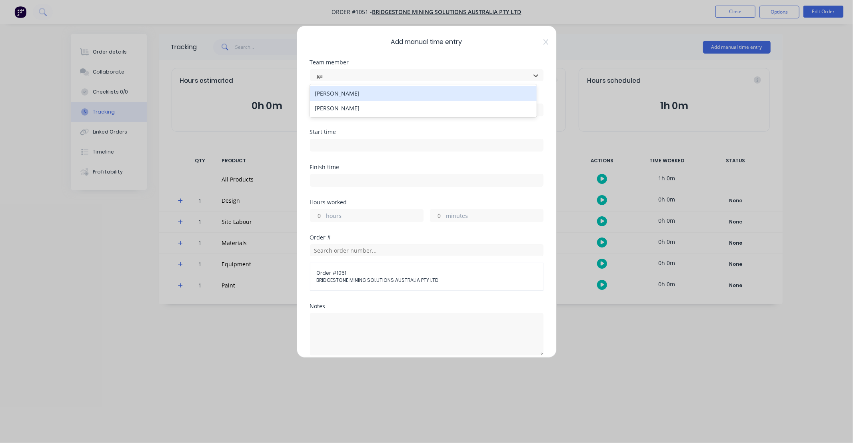
type input "gav"
click at [365, 96] on div "Gav Myers" at bounding box center [423, 93] width 227 height 15
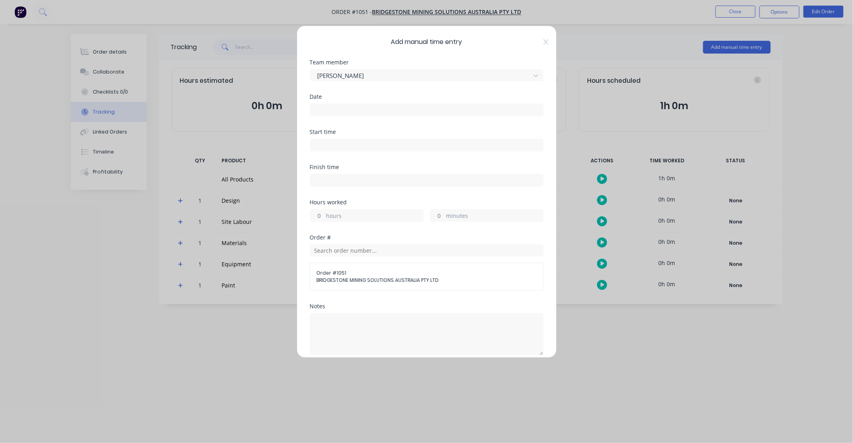
click at [368, 108] on input at bounding box center [426, 110] width 233 height 12
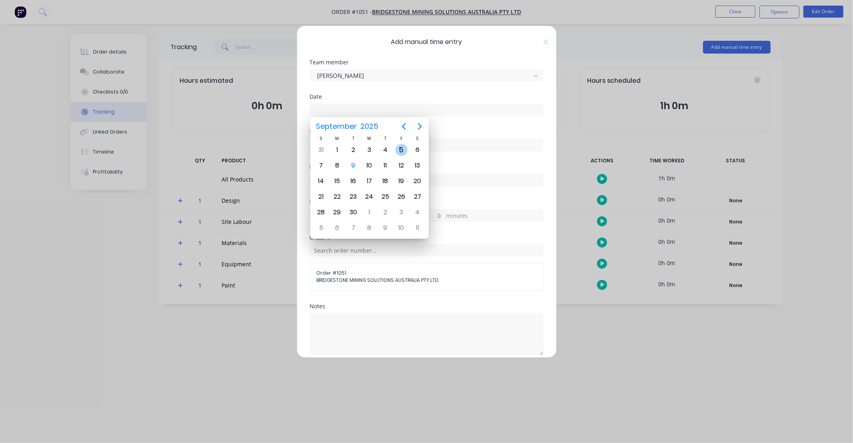
click at [398, 146] on div "5" at bounding box center [402, 150] width 12 height 12
type input "05/09/2025"
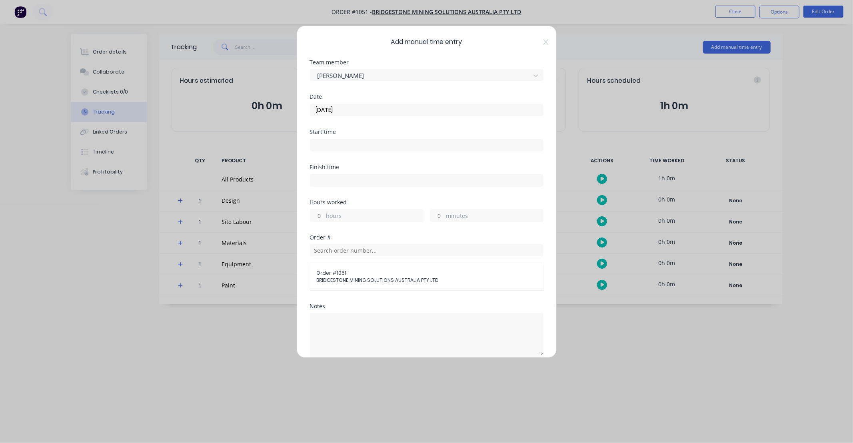
click at [321, 216] on input "hours" at bounding box center [317, 216] width 14 height 12
type input "8"
click at [329, 146] on input at bounding box center [426, 145] width 233 height 12
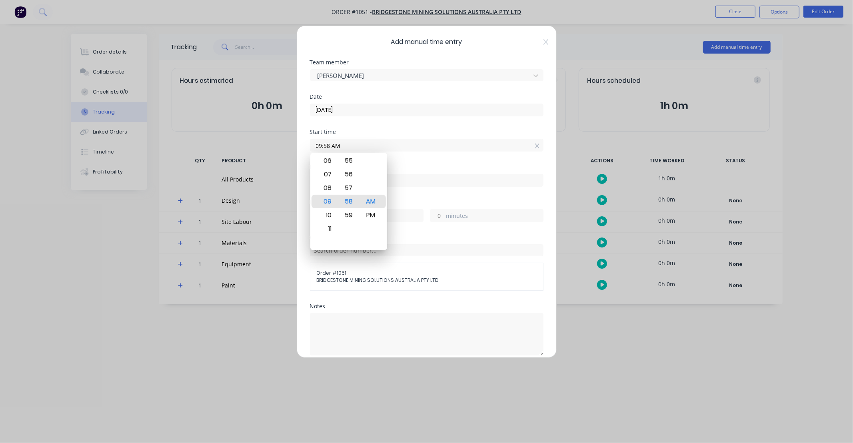
drag, startPoint x: 292, startPoint y: 154, endPoint x: 112, endPoint y: 141, distance: 180.4
click at [114, 141] on div "Add manual time entry Team member Gav Myers Date 05/09/2025 Start time 09:58 AM…" at bounding box center [426, 221] width 853 height 443
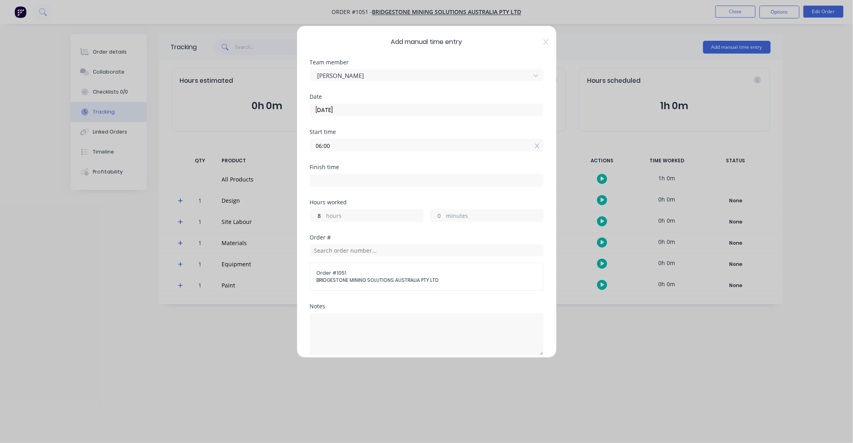
type input "06:00 AM"
type input "02:00 PM"
type input "0"
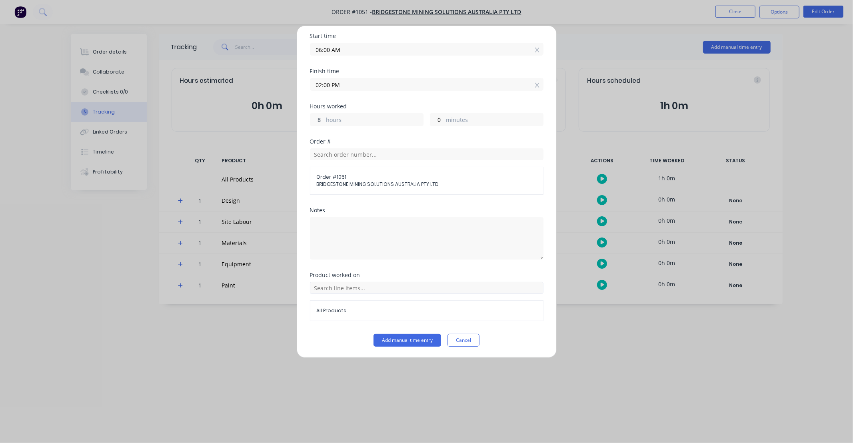
scroll to position [96, 0]
click at [381, 313] on span "All Products" at bounding box center [427, 310] width 220 height 7
click at [330, 314] on span "All Products" at bounding box center [427, 310] width 220 height 7
click at [355, 291] on input "text" at bounding box center [427, 288] width 234 height 12
click at [318, 206] on icon at bounding box center [318, 208] width 5 height 6
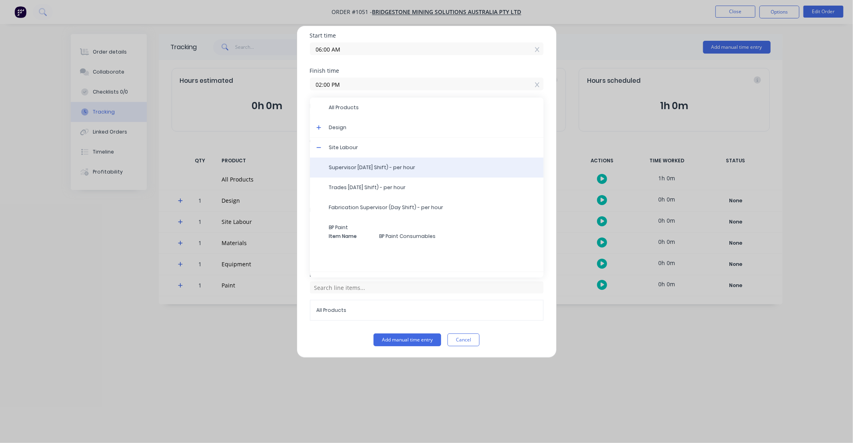
click at [361, 169] on span "Supervisor Labour (Day Shift) - per hour" at bounding box center [433, 167] width 208 height 7
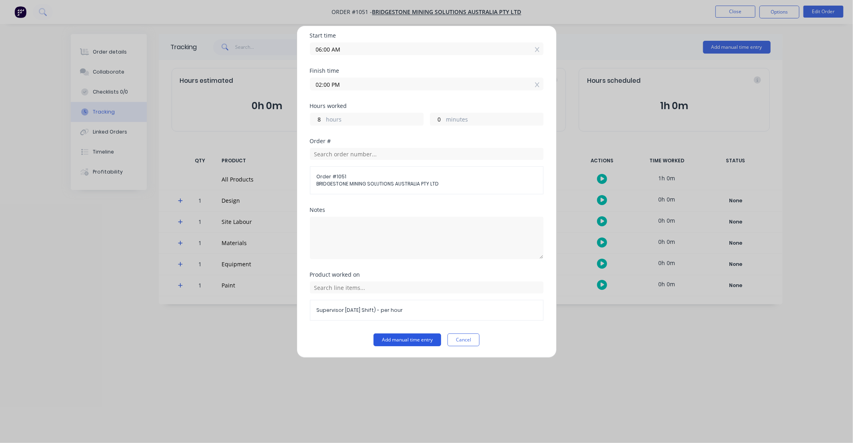
click at [418, 341] on button "Add manual time entry" at bounding box center [408, 340] width 68 height 13
click at [92, 424] on span "×" at bounding box center [92, 425] width 5 height 11
click at [462, 339] on button "Cancel" at bounding box center [463, 340] width 32 height 13
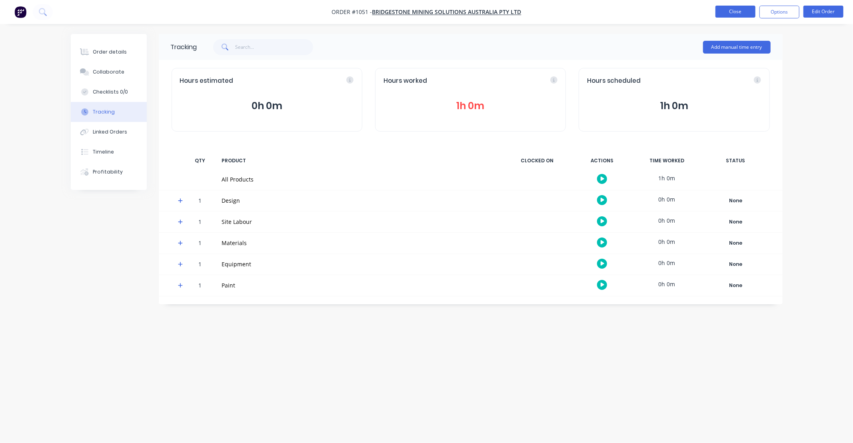
click at [738, 6] on button "Close" at bounding box center [735, 12] width 40 height 12
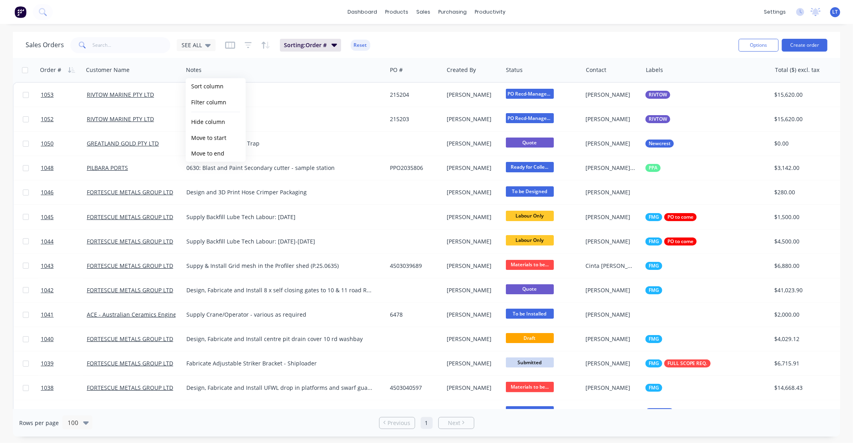
click at [234, 49] on div "Sorting: Order # Reset" at bounding box center [297, 45] width 145 height 13
click at [234, 47] on icon "button" at bounding box center [230, 45] width 10 height 7
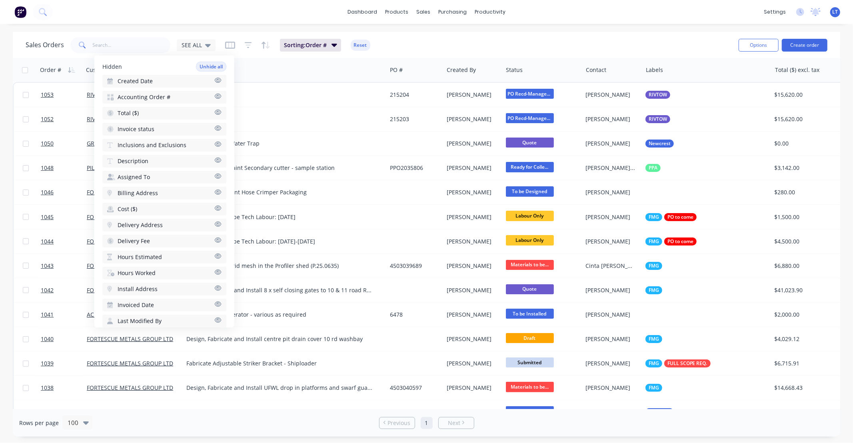
click at [214, 125] on icon "button" at bounding box center [217, 128] width 7 height 6
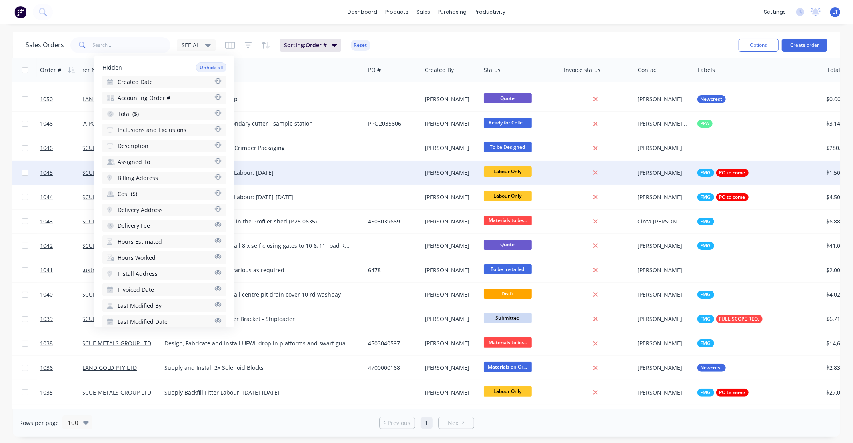
scroll to position [44, 0]
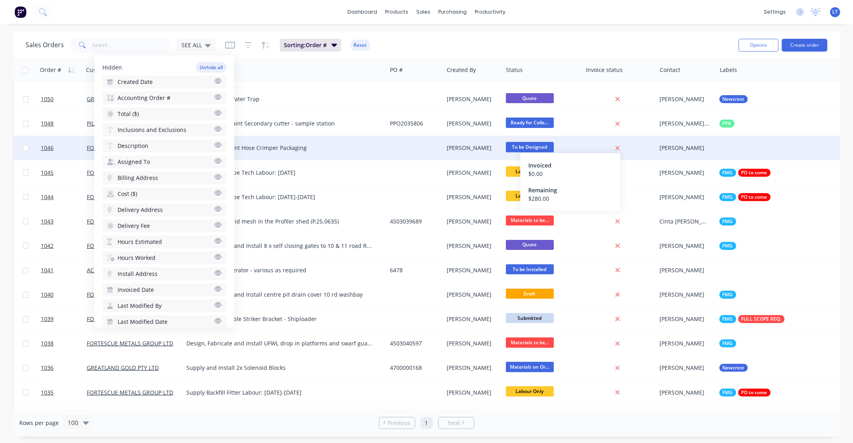
click at [617, 148] on icon at bounding box center [617, 148] width 4 height 4
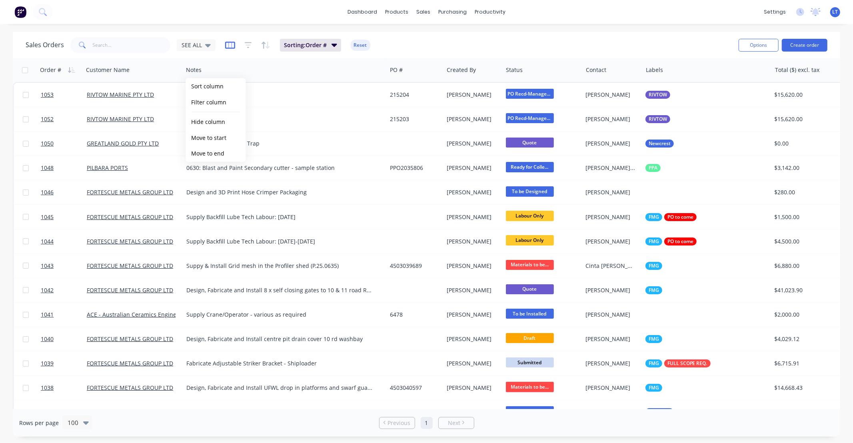
click at [230, 43] on icon "button" at bounding box center [230, 45] width 10 height 8
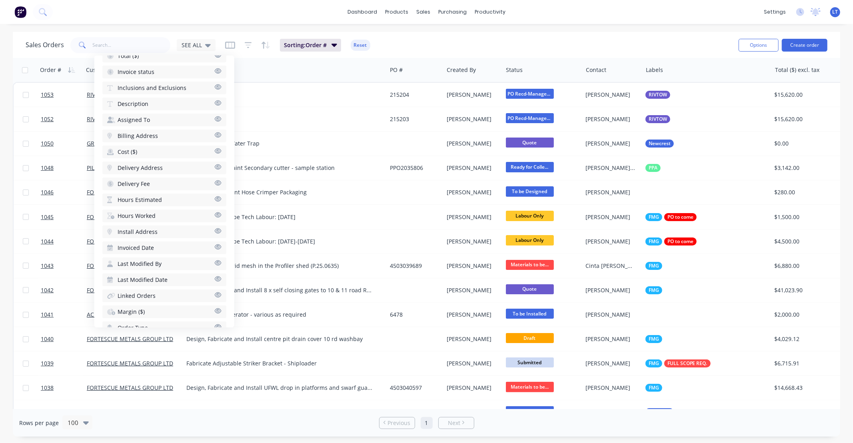
scroll to position [308, 0]
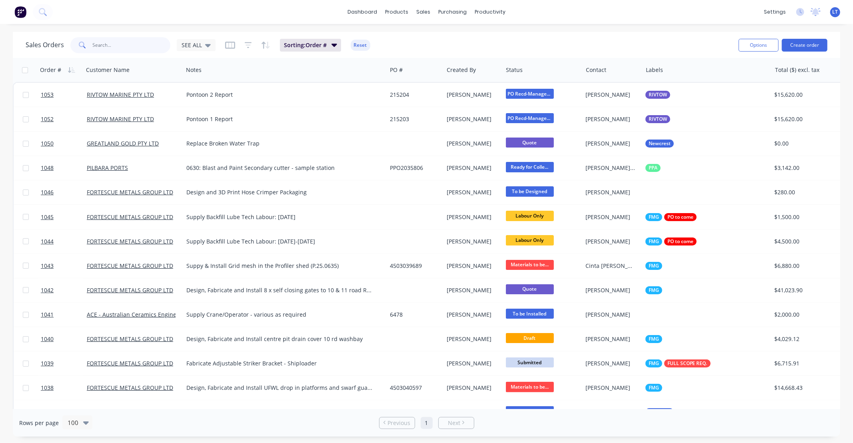
click at [142, 46] on input "text" at bounding box center [132, 45] width 78 height 16
click at [195, 44] on span "SEE ALL" at bounding box center [192, 45] width 20 height 8
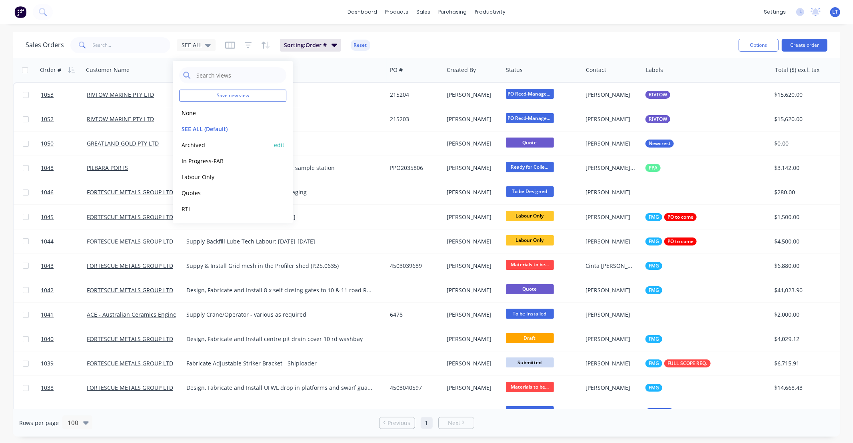
click at [207, 144] on button "Archived" at bounding box center [224, 144] width 91 height 9
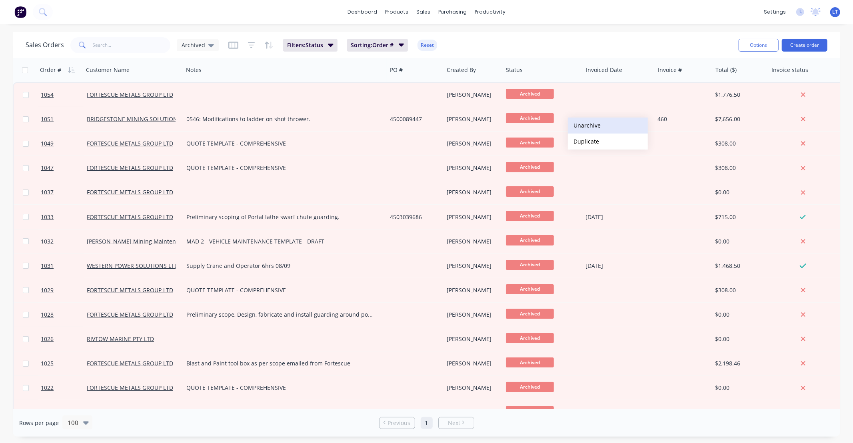
click at [585, 129] on button "Unarchive" at bounding box center [608, 126] width 80 height 16
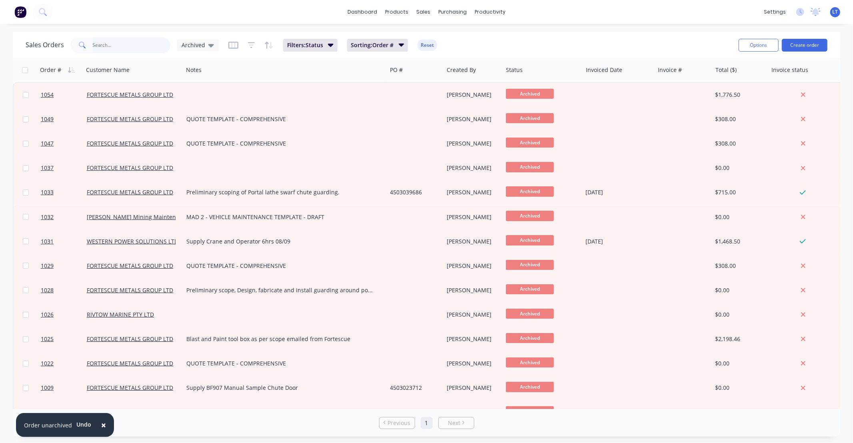
click at [151, 44] on input "text" at bounding box center [132, 45] width 78 height 16
click at [202, 46] on span "Archived" at bounding box center [194, 45] width 24 height 8
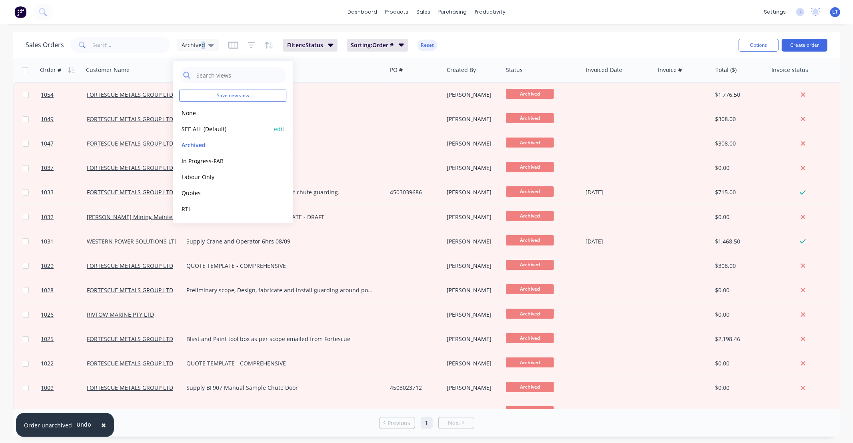
drag, startPoint x: 202, startPoint y: 46, endPoint x: 213, endPoint y: 129, distance: 84.0
click at [213, 129] on button "SEE ALL (Default)" at bounding box center [224, 128] width 91 height 9
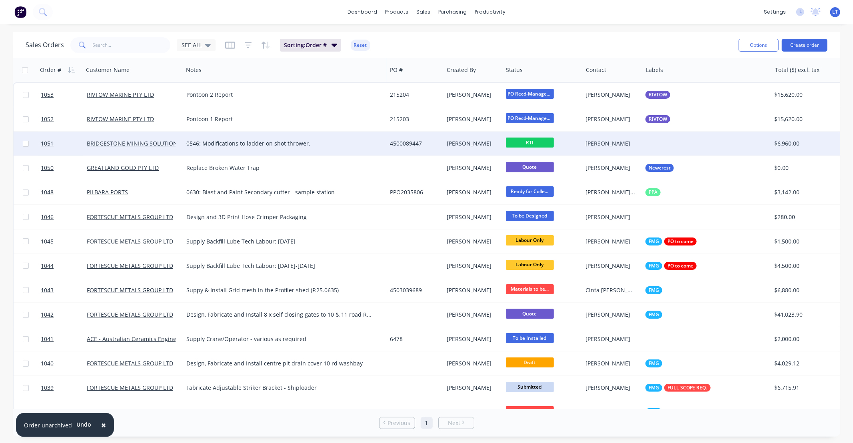
click at [409, 140] on div "4500089447" at bounding box center [414, 144] width 48 height 8
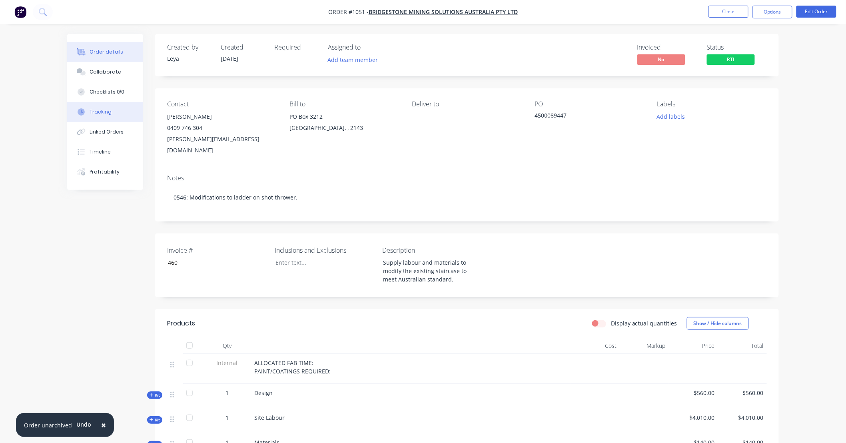
click at [113, 109] on button "Tracking" at bounding box center [105, 112] width 76 height 20
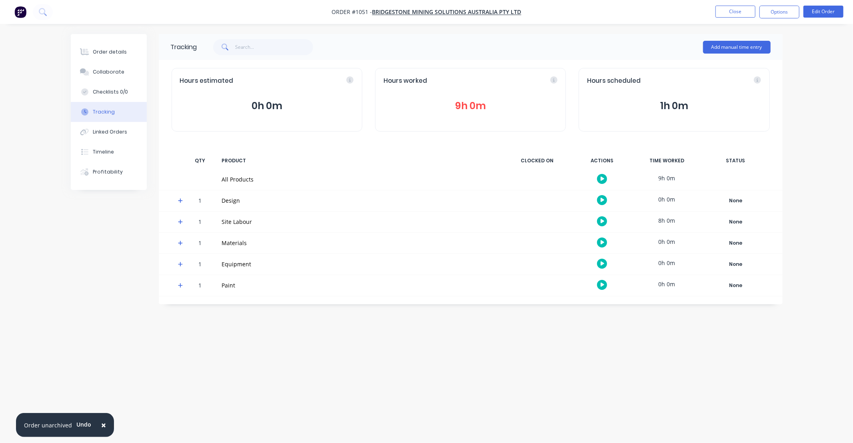
click at [181, 224] on icon at bounding box center [180, 222] width 5 height 6
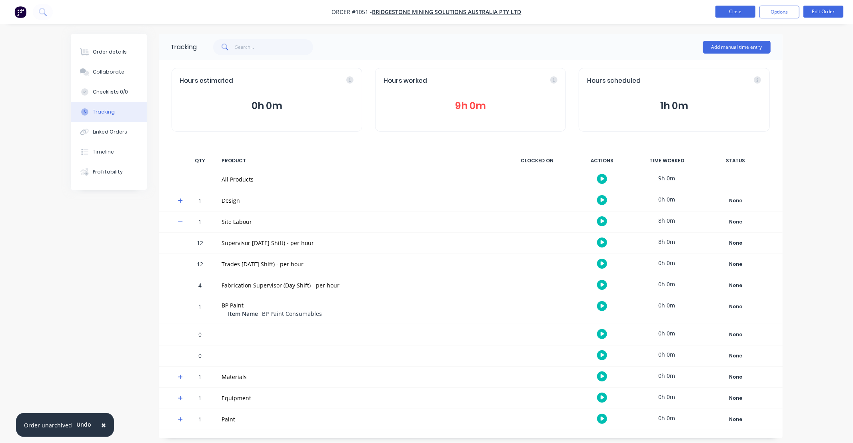
click at [735, 10] on button "Close" at bounding box center [735, 12] width 40 height 12
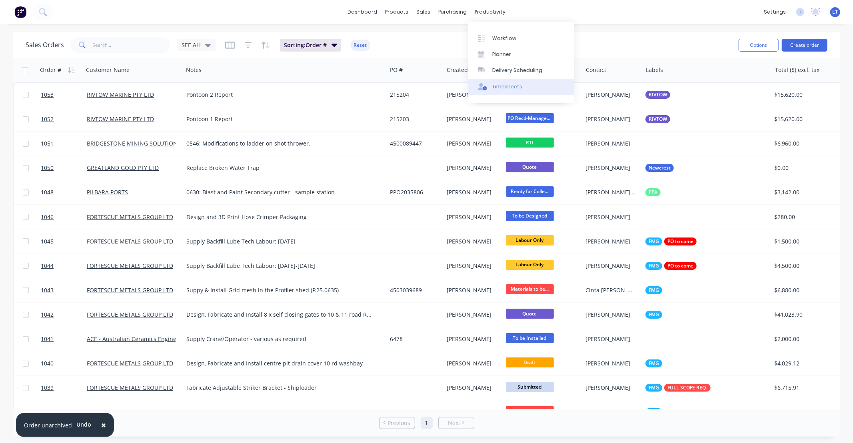
click at [517, 87] on div "Timesheets" at bounding box center [507, 86] width 30 height 7
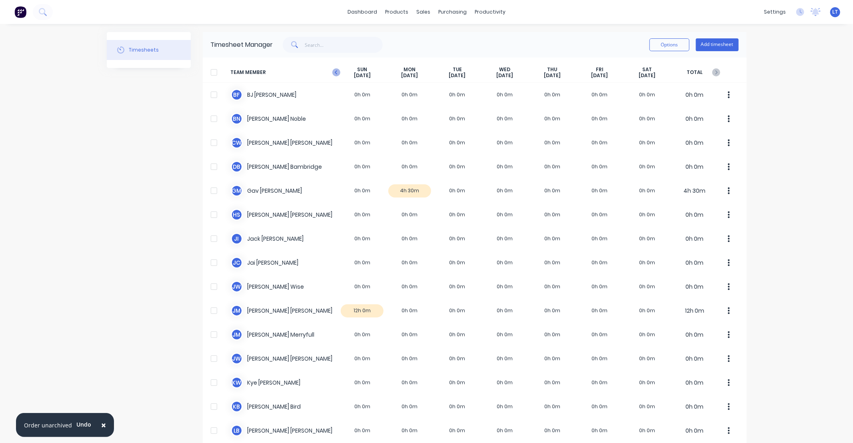
click at [332, 74] on icon "button" at bounding box center [336, 72] width 8 height 8
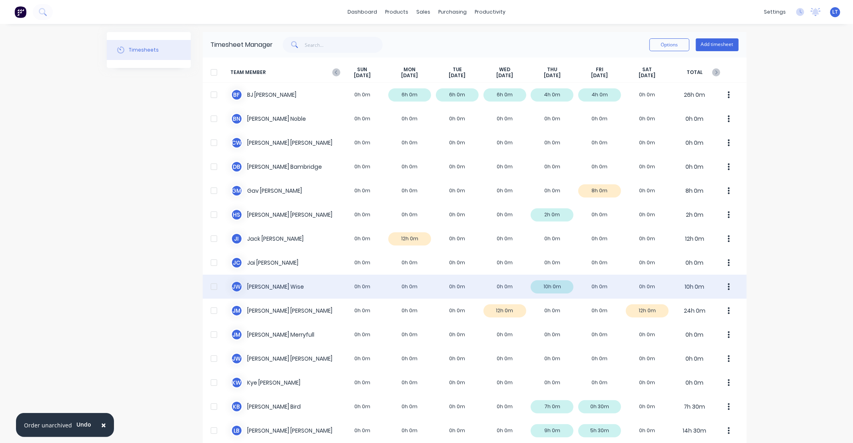
click at [596, 291] on div "J W James Wise 0h 0m 0h 0m 0h 0m 0h 0m 10h 0m 0h 0m 0h 0m 10h 0m" at bounding box center [475, 287] width 544 height 24
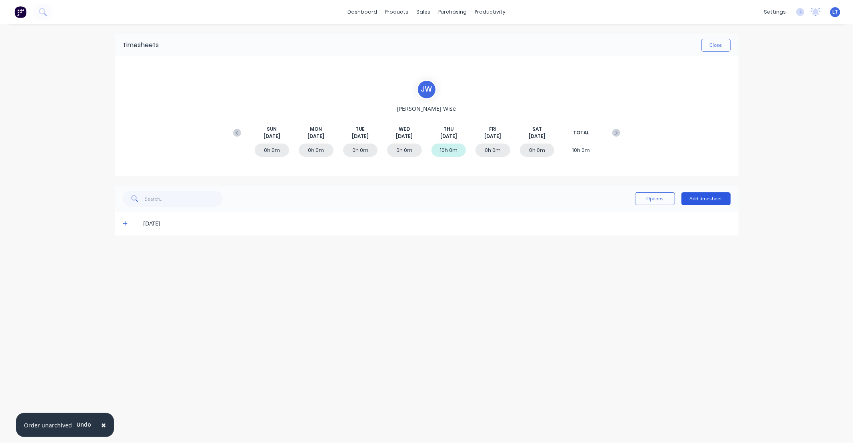
click at [691, 198] on button "Add timesheet" at bounding box center [705, 198] width 49 height 13
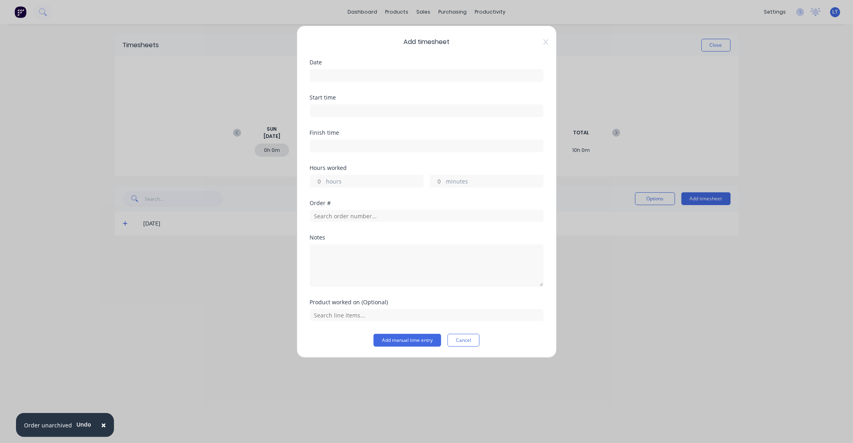
click at [342, 77] on input at bounding box center [426, 76] width 233 height 12
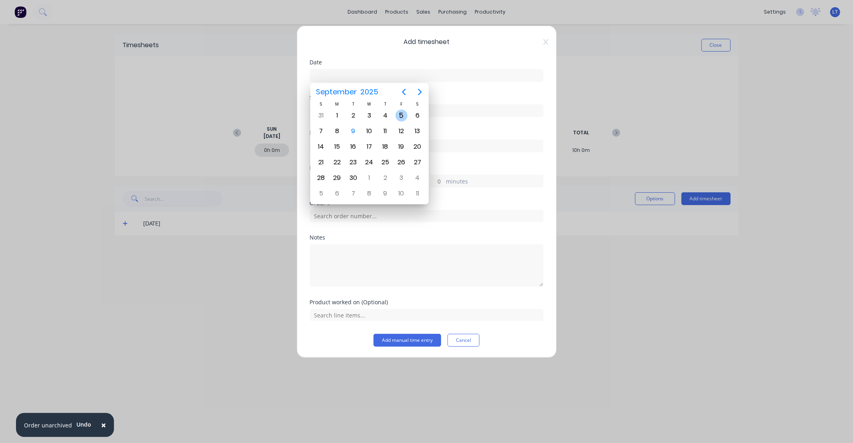
click at [395, 114] on div "5" at bounding box center [402, 115] width 16 height 15
type input "05/09/2025"
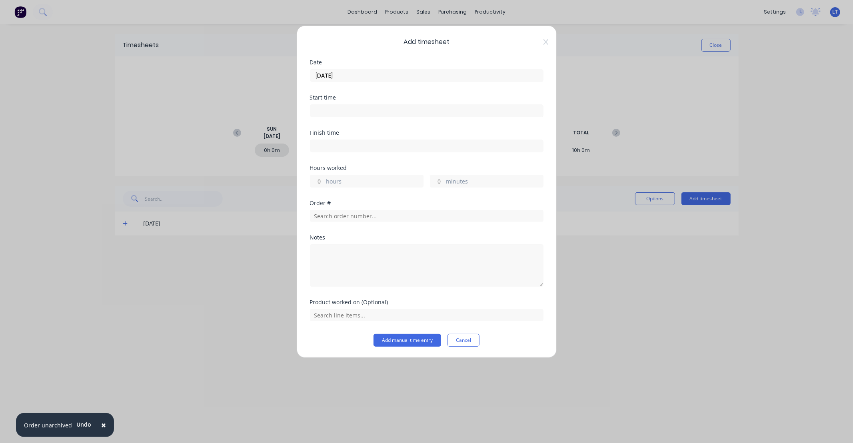
click at [319, 181] on input "hours" at bounding box center [317, 181] width 14 height 12
type input "8"
click at [368, 219] on input "text" at bounding box center [427, 216] width 234 height 12
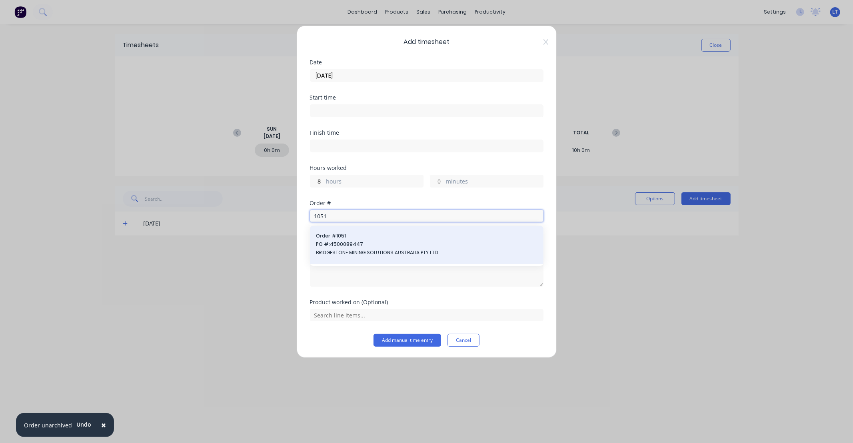
type input "1051"
click at [369, 240] on div "Order # 1051 PO #: 4500089447 BRIDGESTONE MINING SOLUTIONS AUSTRALIA PTY LTD" at bounding box center [426, 245] width 221 height 26
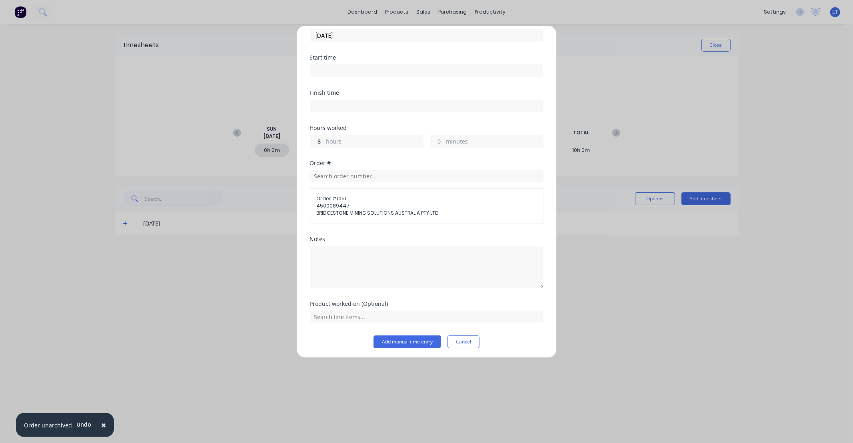
scroll to position [42, 0]
click at [400, 311] on input "text" at bounding box center [427, 315] width 234 height 12
click at [317, 236] on icon at bounding box center [318, 235] width 5 height 6
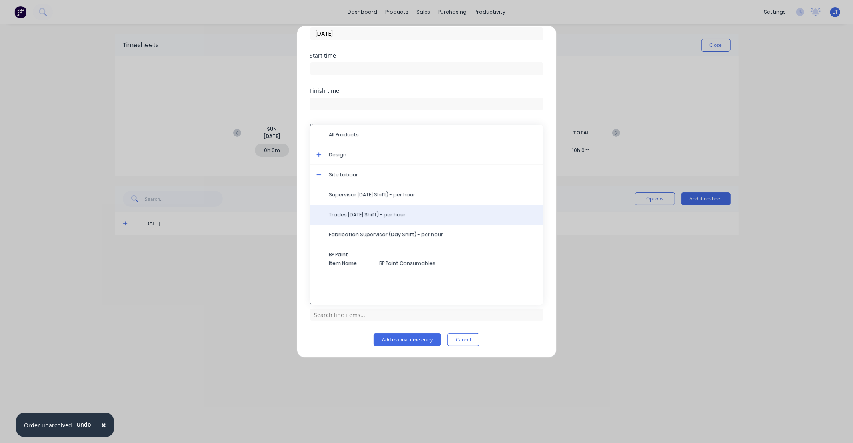
click at [351, 218] on span "Trades Labour (Day Shift) - per hour" at bounding box center [433, 214] width 208 height 7
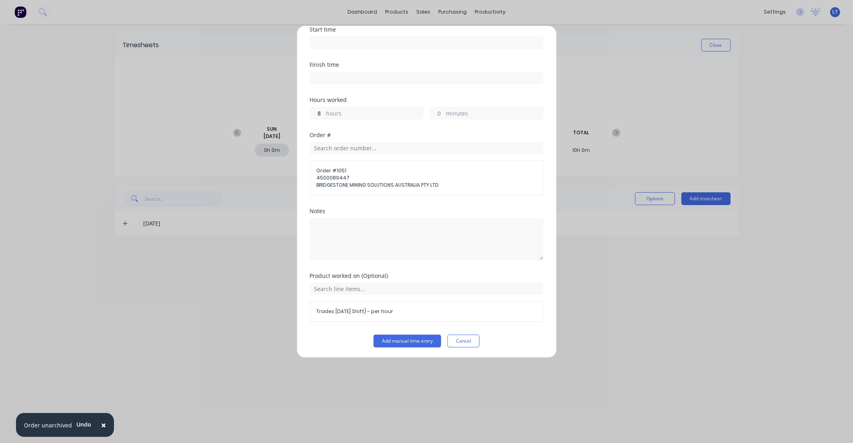
scroll to position [69, 0]
click at [404, 341] on button "Add manual time entry" at bounding box center [408, 340] width 68 height 13
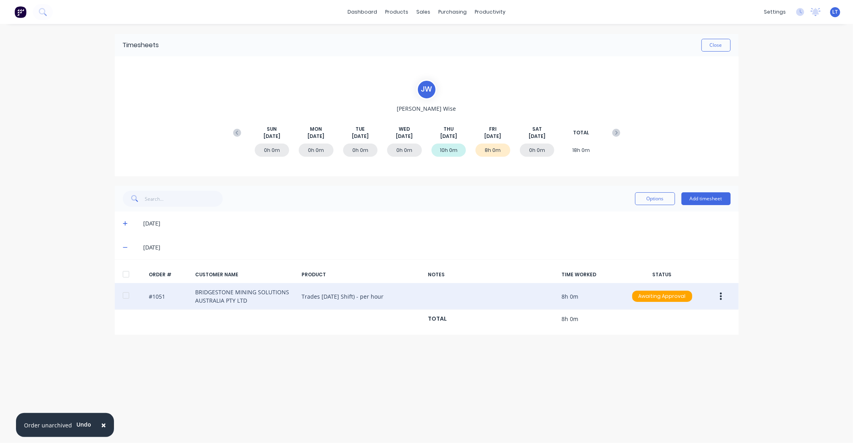
click at [719, 295] on button "button" at bounding box center [720, 296] width 19 height 14
click at [709, 315] on div "Approve" at bounding box center [693, 318] width 62 height 12
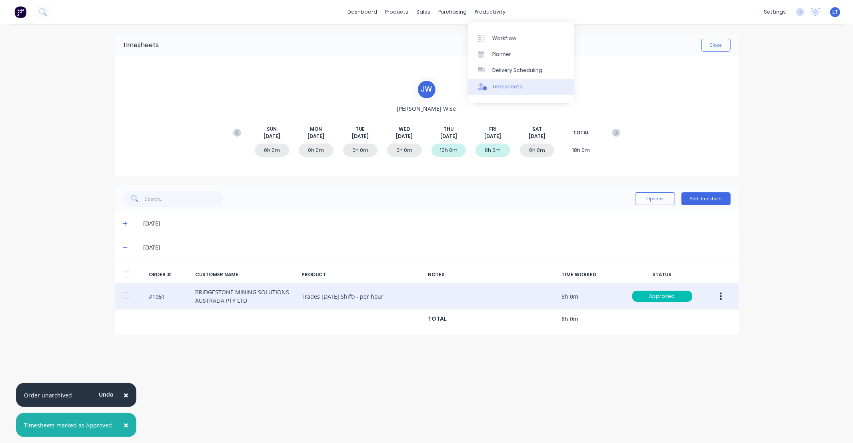
click at [501, 86] on div "Timesheets" at bounding box center [507, 86] width 30 height 7
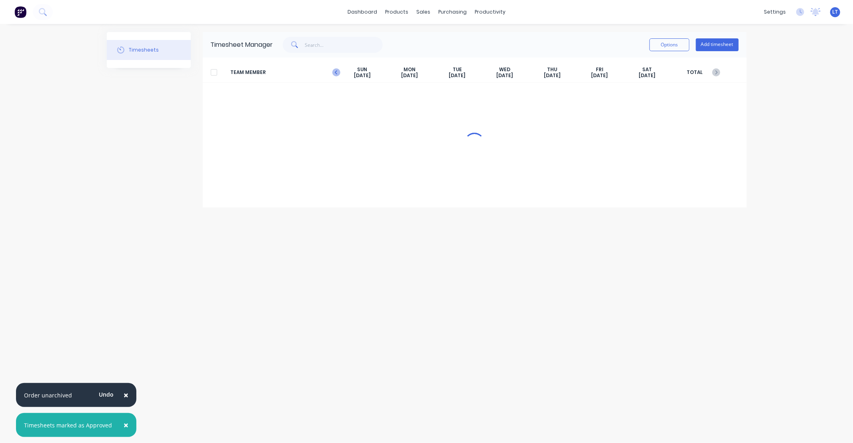
click at [339, 71] on div "SUN Sep 7th" at bounding box center [363, 72] width 48 height 12
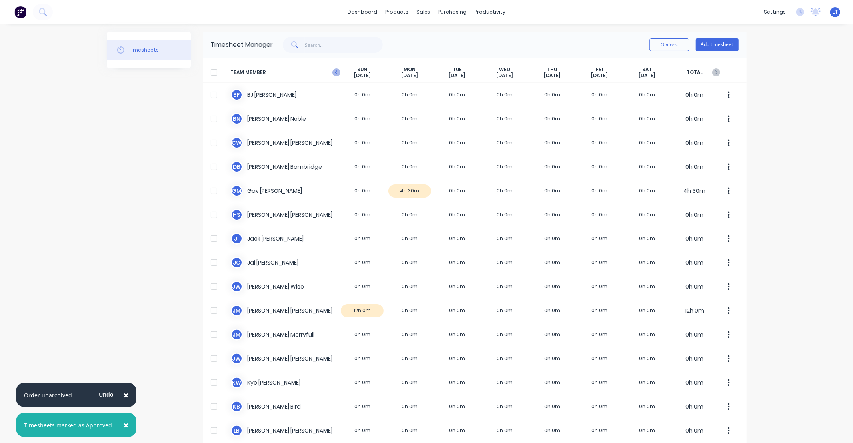
click at [335, 73] on icon "button" at bounding box center [336, 72] width 8 height 8
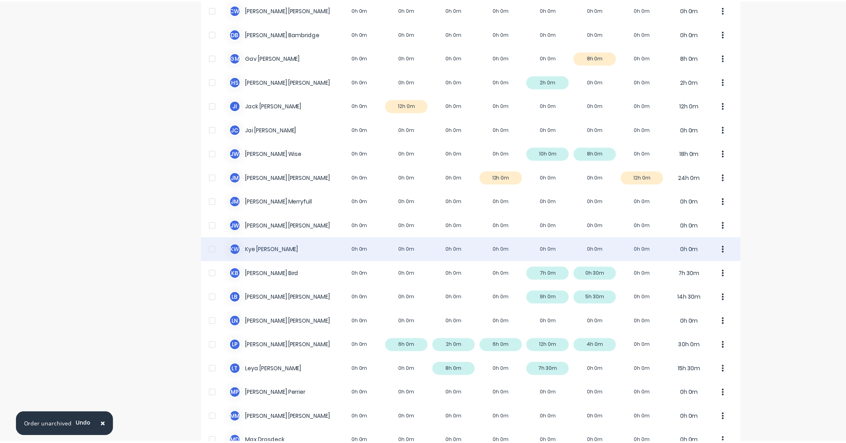
scroll to position [118, 0]
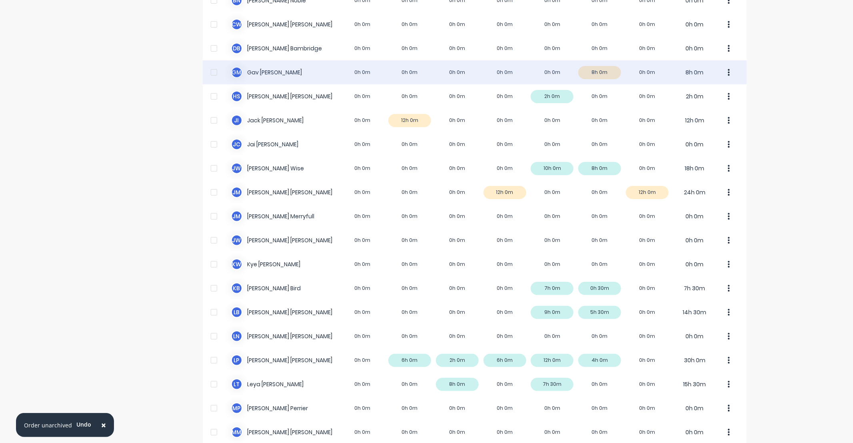
click at [596, 75] on div "G M Gav Myers 0h 0m 0h 0m 0h 0m 0h 0m 0h 0m 8h 0m 0h 0m 8h 0m" at bounding box center [475, 72] width 544 height 24
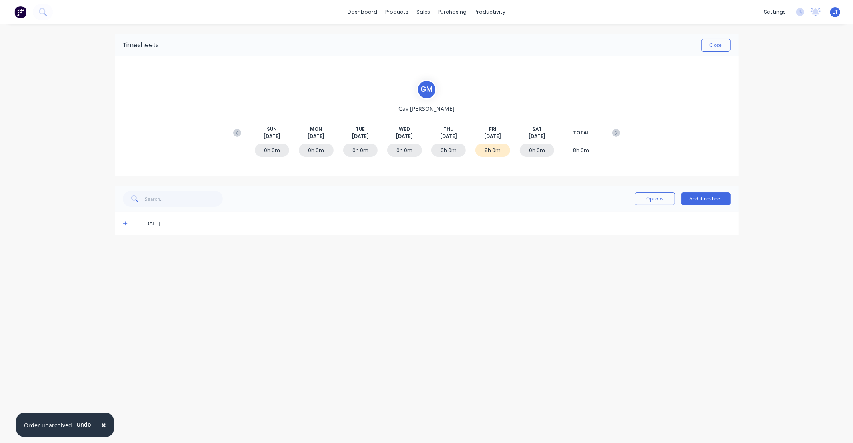
click at [129, 223] on span at bounding box center [127, 224] width 8 height 8
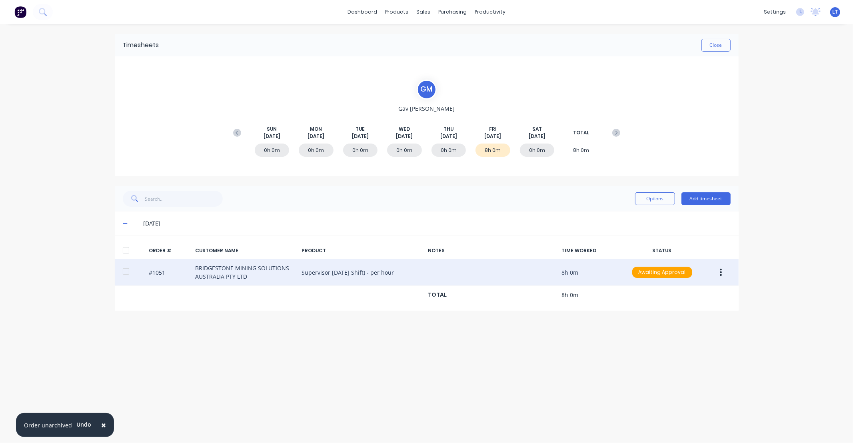
click at [725, 271] on button "button" at bounding box center [720, 272] width 19 height 14
click at [704, 293] on div "Approve" at bounding box center [693, 294] width 62 height 12
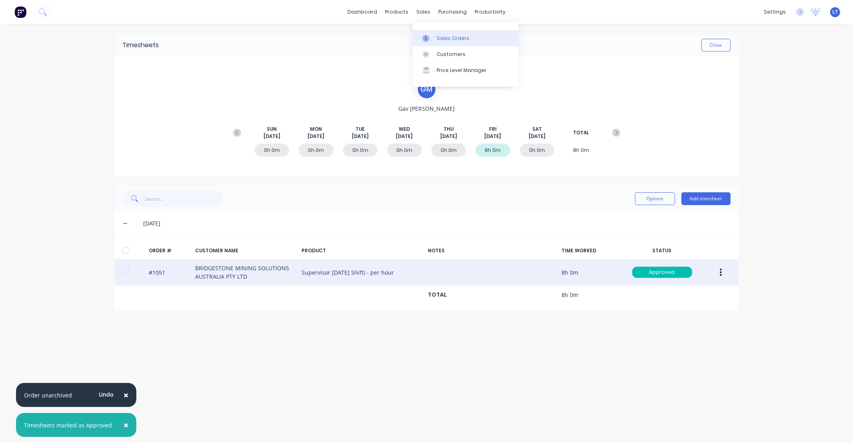
click at [429, 36] on icon at bounding box center [425, 38] width 7 height 7
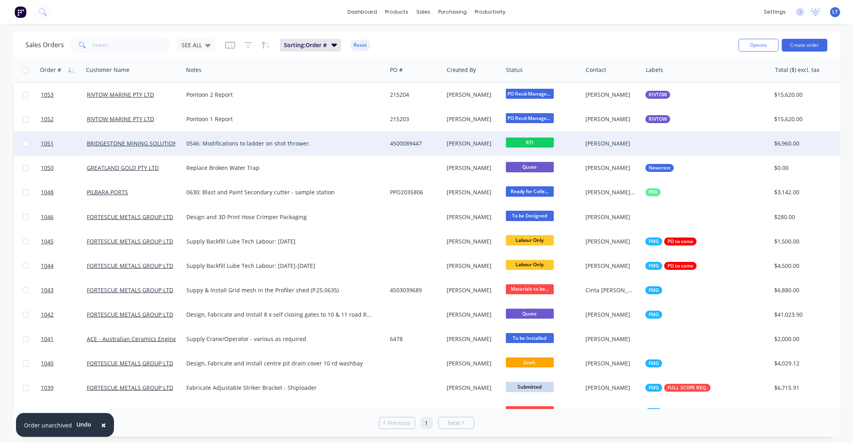
click at [394, 140] on div "4500089447" at bounding box center [414, 144] width 48 height 8
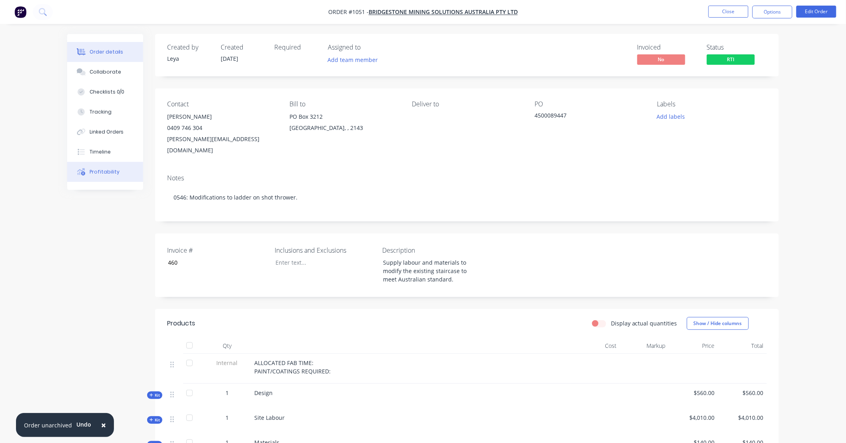
click at [110, 167] on button "Profitability" at bounding box center [105, 172] width 76 height 20
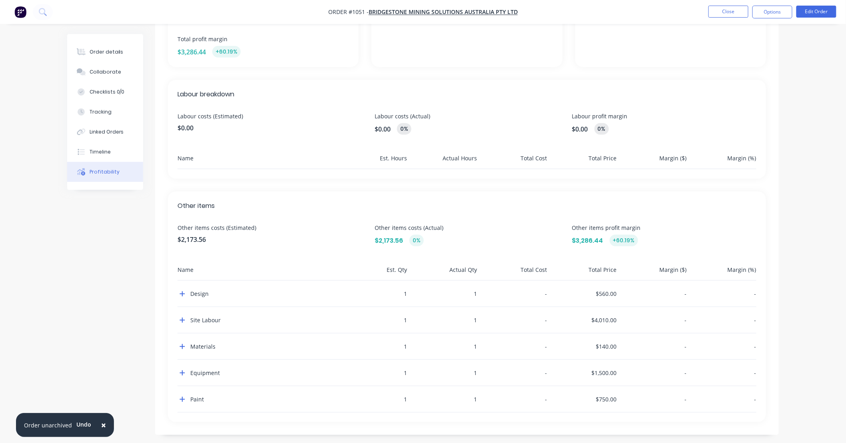
scroll to position [168, 0]
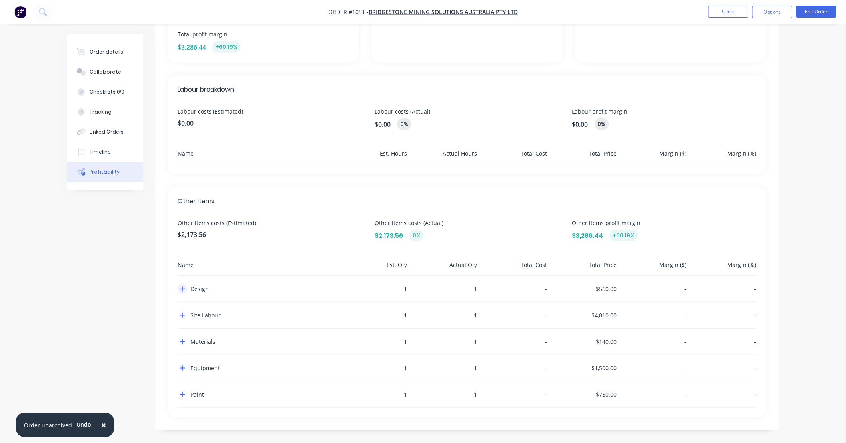
click at [184, 290] on icon "button" at bounding box center [183, 289] width 6 height 6
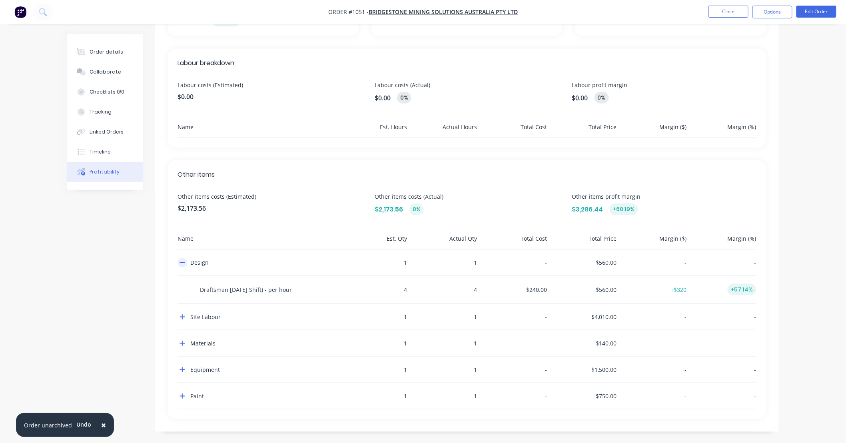
scroll to position [196, 0]
click at [183, 315] on icon "button" at bounding box center [182, 315] width 5 height 5
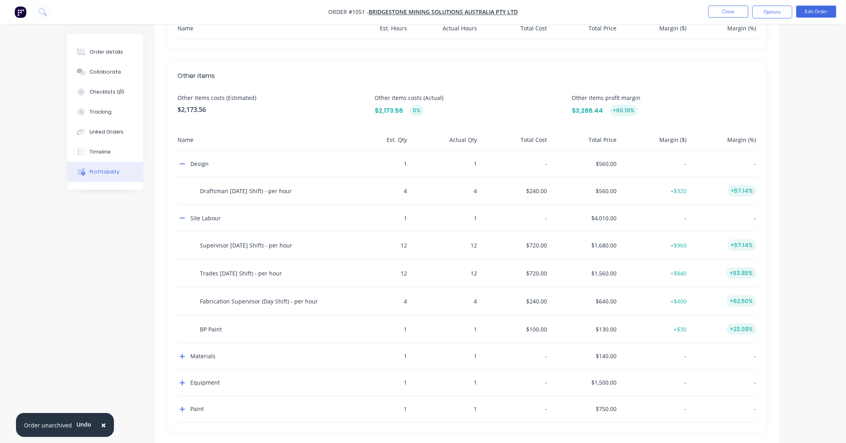
scroll to position [308, 0]
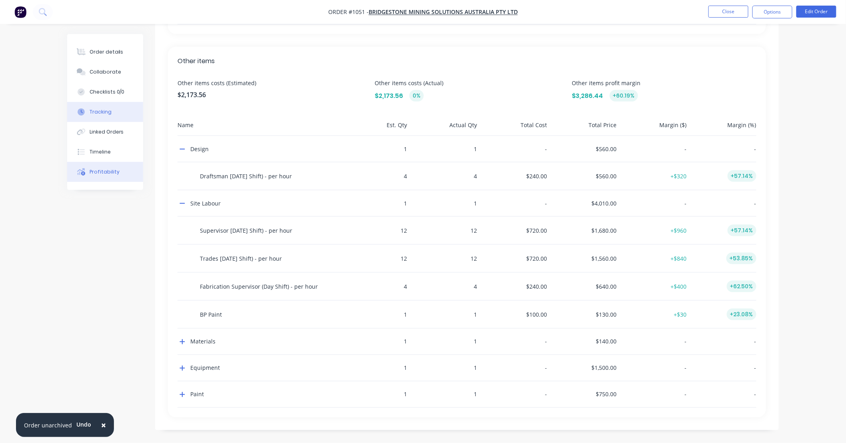
click at [111, 115] on button "Tracking" at bounding box center [105, 112] width 76 height 20
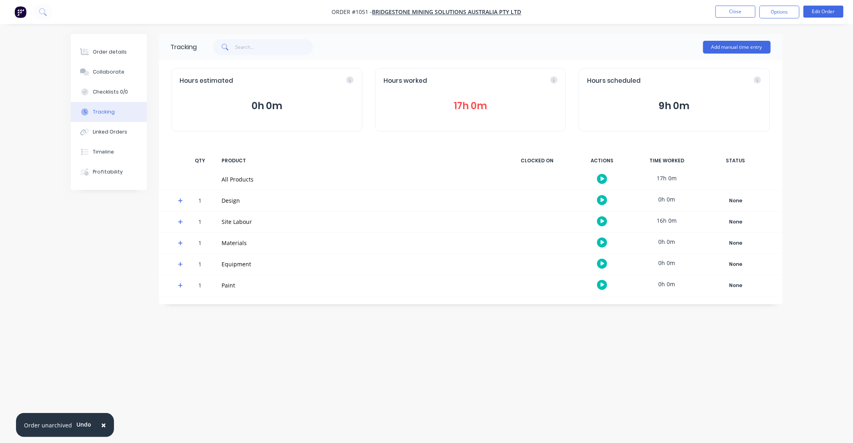
click at [247, 142] on div "Tracking Add manual time entry Hours estimated 0h 0m Hours worked 17h 0m Hours …" at bounding box center [471, 169] width 624 height 270
drag, startPoint x: 247, startPoint y: 142, endPoint x: 217, endPoint y: 138, distance: 30.3
click at [217, 138] on div "Hours estimated 0h 0m Hours worked 17h 0m Hours scheduled 9h 0m" at bounding box center [471, 100] width 624 height 80
click at [226, 137] on div "Hours estimated 0h 0m Hours worked 17h 0m Hours scheduled 9h 0m" at bounding box center [471, 100] width 624 height 80
drag, startPoint x: 226, startPoint y: 137, endPoint x: 209, endPoint y: 135, distance: 17.4
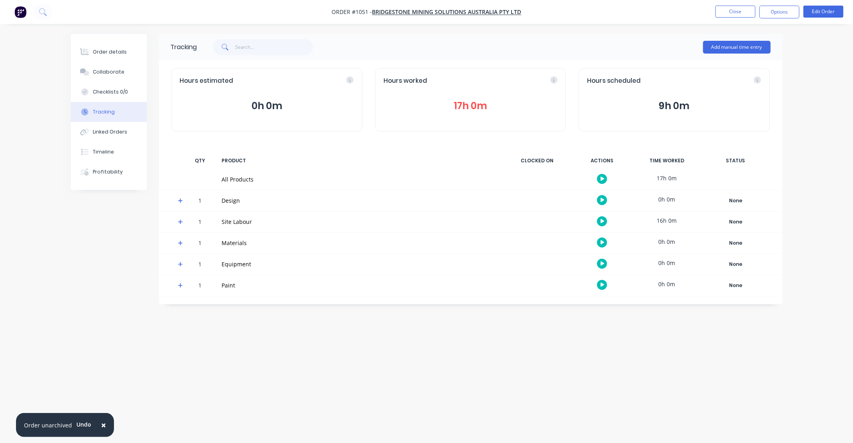
click at [210, 135] on div "Hours estimated 0h 0m Hours worked 17h 0m Hours scheduled 9h 0m" at bounding box center [471, 100] width 624 height 80
click at [118, 170] on div "Profitability" at bounding box center [108, 171] width 30 height 7
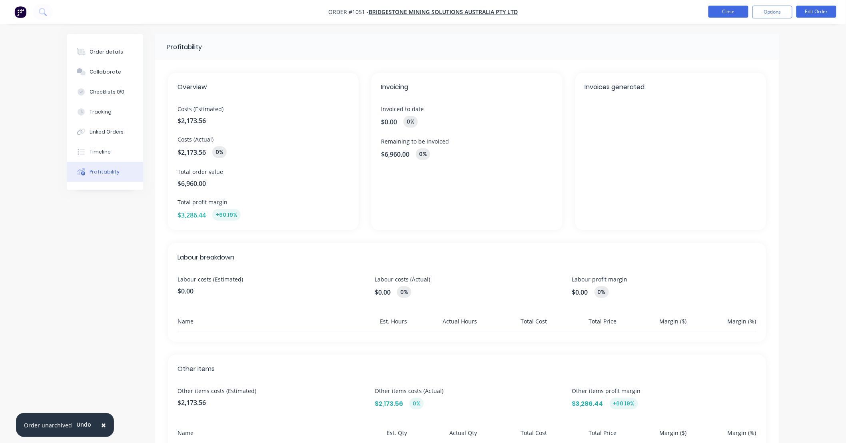
click at [725, 14] on button "Close" at bounding box center [729, 12] width 40 height 12
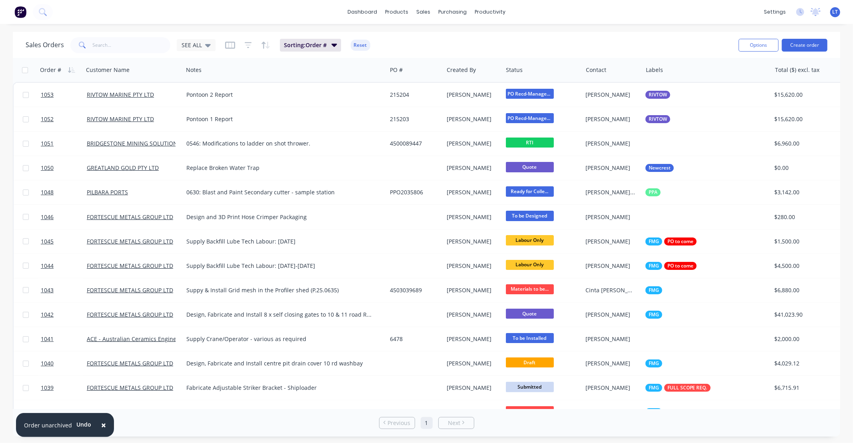
click at [414, 41] on div "Sales Orders SEE ALL Sorting: Order # Reset" at bounding box center [379, 45] width 707 height 20
click at [422, 33] on div "Sales Orders SEE ALL Sorting: Order # Reset Options Create order" at bounding box center [426, 45] width 827 height 26
drag, startPoint x: 422, startPoint y: 33, endPoint x: 406, endPoint y: 34, distance: 16.0
drag, startPoint x: 406, startPoint y: 34, endPoint x: 399, endPoint y: 34, distance: 6.8
click at [394, 34] on div "Sales Orders SEE ALL Sorting: Order # Reset Options Create order" at bounding box center [426, 45] width 827 height 26
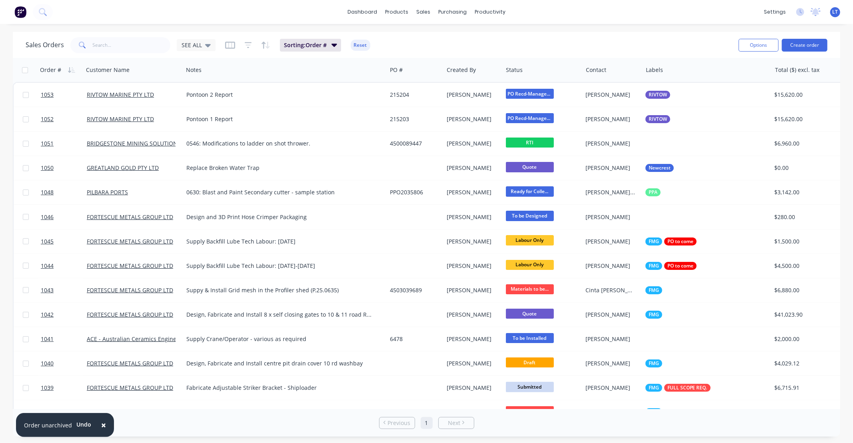
click at [408, 34] on div "Sales Orders SEE ALL Sorting: Order # Reset Options Create order" at bounding box center [426, 45] width 827 height 26
drag, startPoint x: 408, startPoint y: 34, endPoint x: 393, endPoint y: 33, distance: 15.2
drag, startPoint x: 393, startPoint y: 33, endPoint x: 386, endPoint y: 33, distance: 7.6
click at [386, 33] on div "Sales Orders SEE ALL Sorting: Order # Reset Options Create order" at bounding box center [426, 45] width 827 height 26
click at [375, 145] on button "Archive" at bounding box center [393, 142] width 80 height 16
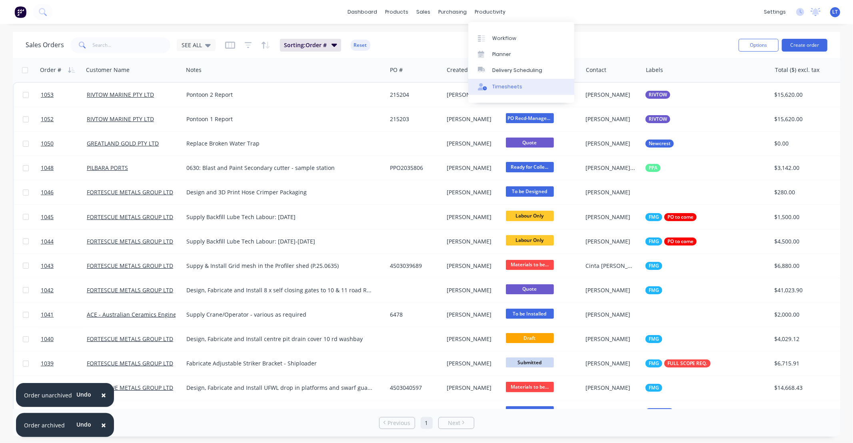
click at [513, 88] on div "Timesheets" at bounding box center [507, 86] width 30 height 7
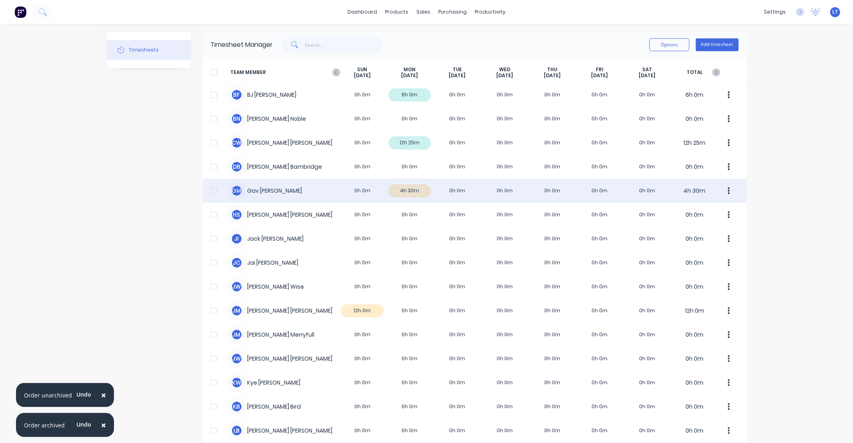
click at [723, 189] on button "button" at bounding box center [729, 191] width 17 height 16
click at [715, 207] on div "Approve" at bounding box center [699, 213] width 62 height 12
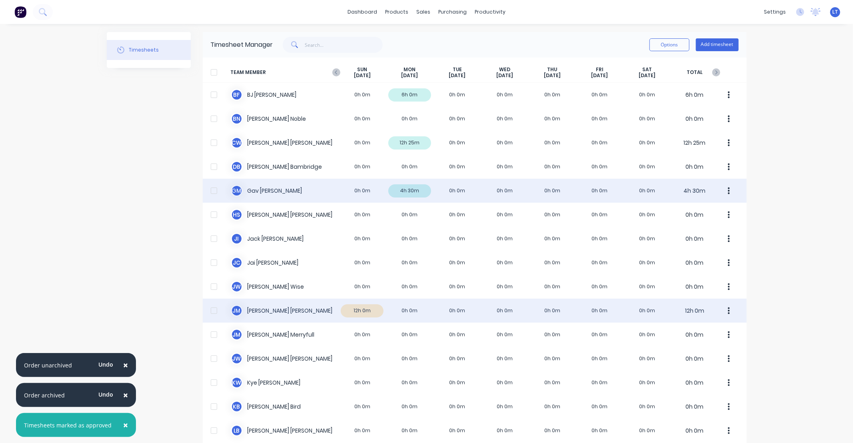
click at [727, 311] on button "button" at bounding box center [729, 311] width 17 height 16
click at [724, 332] on div "Approve" at bounding box center [699, 333] width 62 height 12
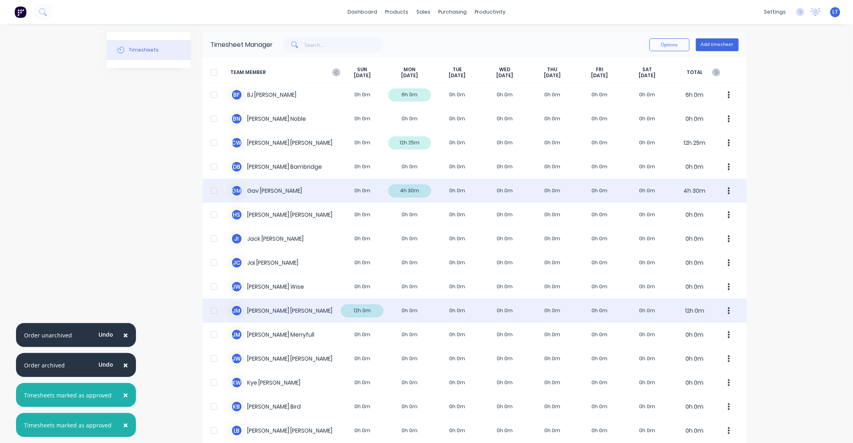
click at [782, 279] on div "× Order unarchived Undo × Order archived Undo × Timesheets marked as approved ×…" at bounding box center [426, 221] width 853 height 443
drag, startPoint x: 782, startPoint y: 279, endPoint x: 776, endPoint y: 253, distance: 26.2
click at [776, 253] on div "× Order unarchived Undo × Order archived Undo × Timesheets marked as approved ×…" at bounding box center [426, 221] width 853 height 443
click at [776, 220] on div "× Order unarchived Undo × Order archived Undo × Timesheets marked as approved ×…" at bounding box center [426, 221] width 853 height 443
drag, startPoint x: 776, startPoint y: 220, endPoint x: 772, endPoint y: 185, distance: 35.4
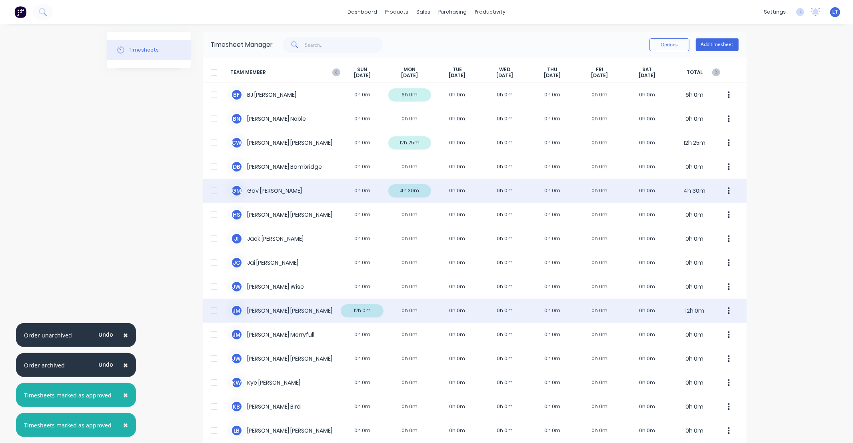
click at [772, 185] on div "× Order unarchived Undo × Order archived Undo × Timesheets marked as approved ×…" at bounding box center [426, 221] width 853 height 443
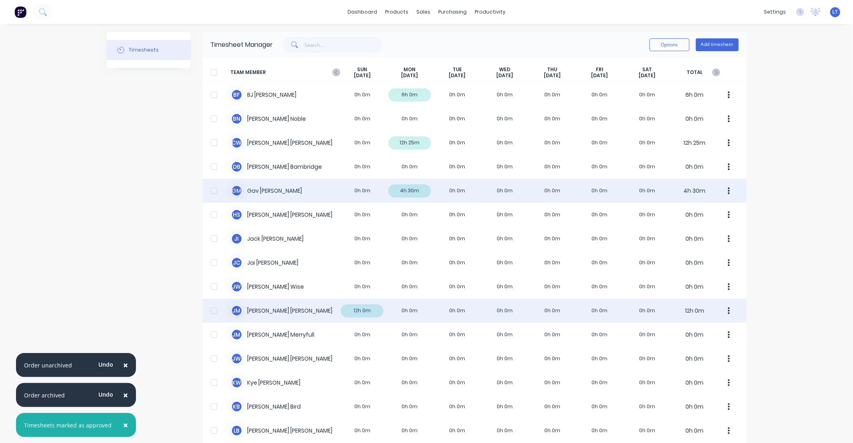
click at [123, 365] on span "×" at bounding box center [125, 365] width 5 height 11
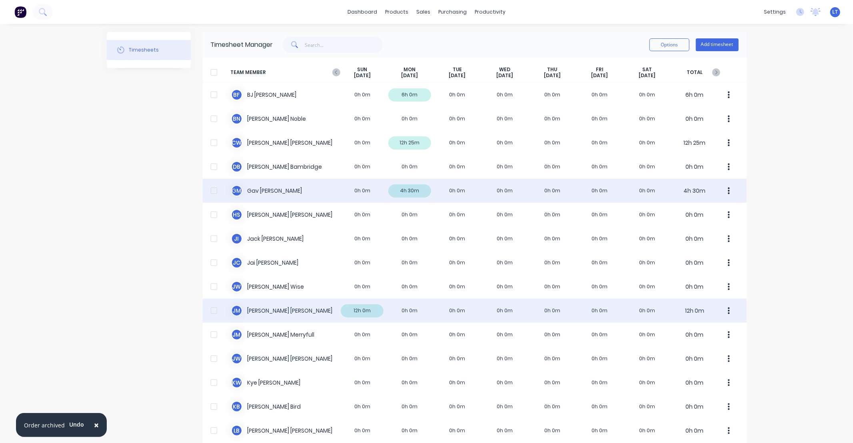
click at [121, 398] on div "Timesheets" at bounding box center [149, 431] width 84 height 799
click at [96, 426] on span "×" at bounding box center [96, 425] width 5 height 11
click at [167, 402] on div "Timesheets" at bounding box center [149, 431] width 84 height 799
drag, startPoint x: 167, startPoint y: 402, endPoint x: 135, endPoint y: 396, distance: 32.2
click at [135, 396] on div "Timesheets" at bounding box center [149, 431] width 84 height 799
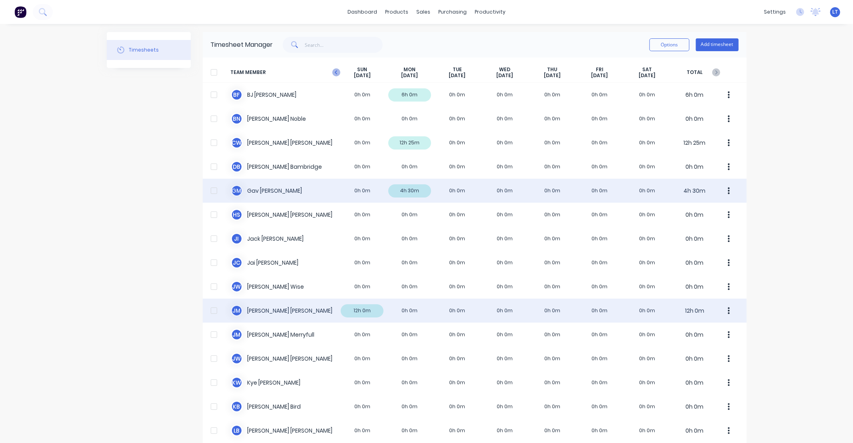
click at [332, 70] on icon "button" at bounding box center [336, 72] width 8 height 8
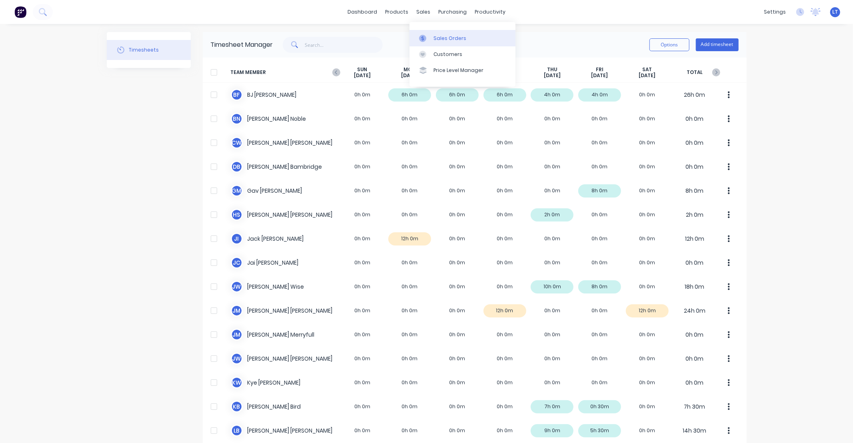
click at [430, 33] on link "Sales Orders" at bounding box center [463, 38] width 106 height 16
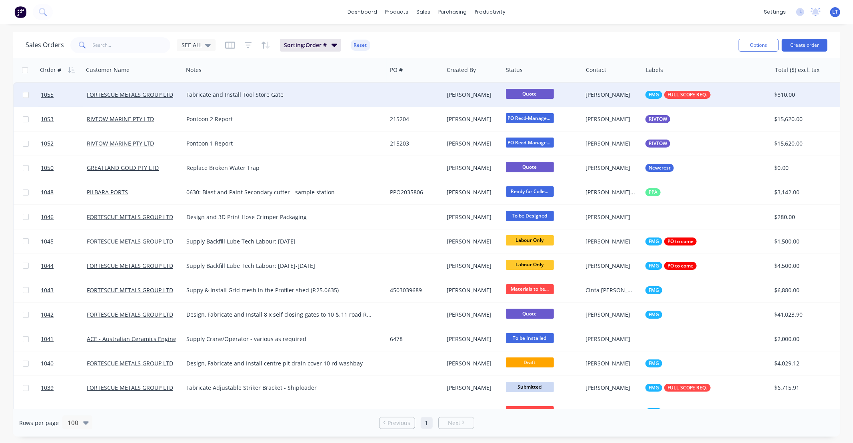
click at [421, 93] on div at bounding box center [415, 95] width 57 height 24
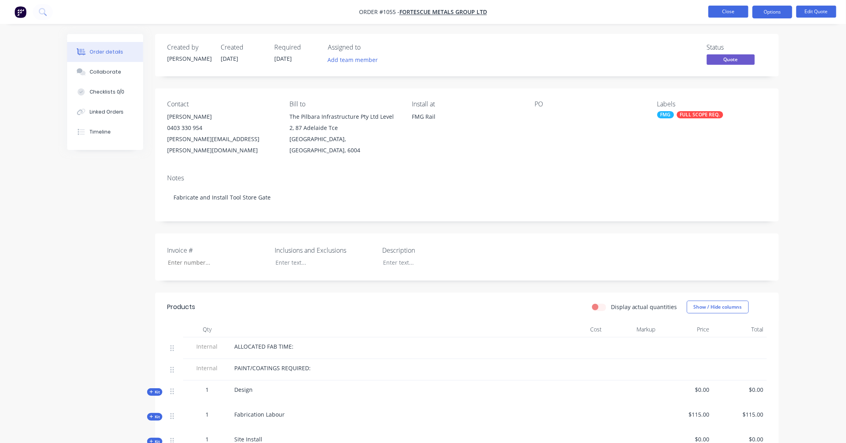
click at [730, 12] on button "Close" at bounding box center [729, 12] width 40 height 12
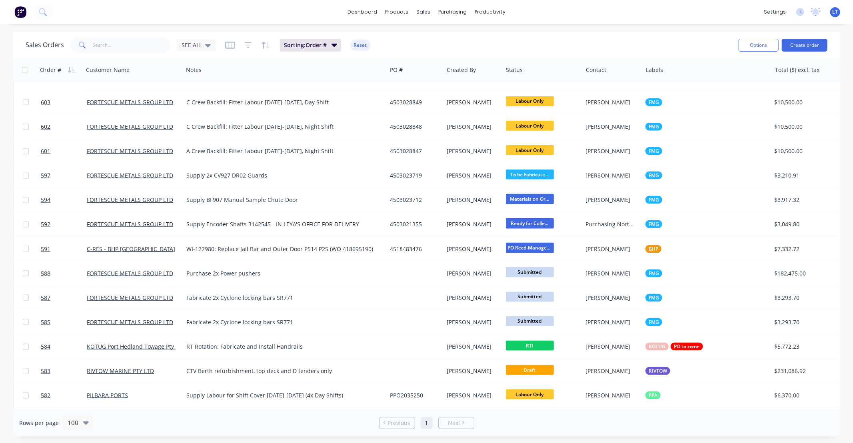
scroll to position [1141, 0]
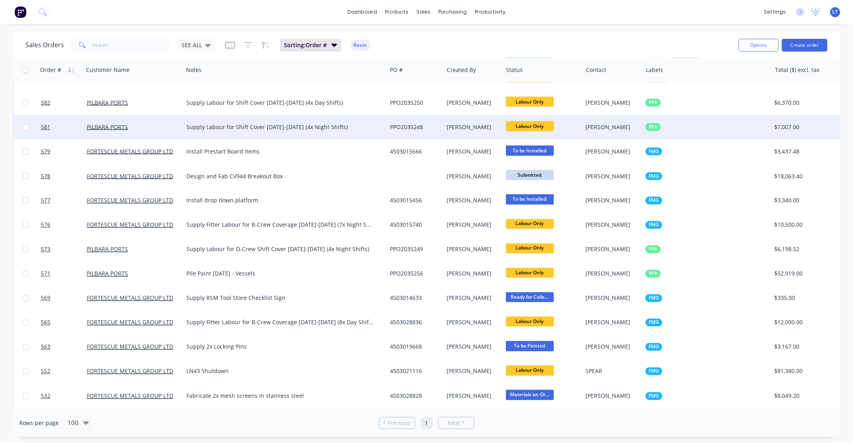
click at [436, 125] on div "PPO2035248" at bounding box center [414, 127] width 48 height 8
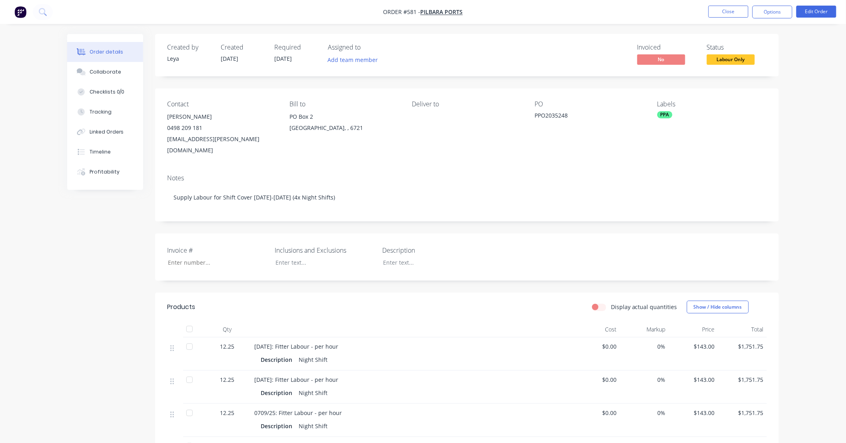
click at [553, 77] on div "Created by Leya Created 18/08/25 Required 05/09/25 Assigned to Add team member …" at bounding box center [467, 317] width 624 height 567
drag, startPoint x: 553, startPoint y: 77, endPoint x: 507, endPoint y: 82, distance: 46.7
click at [507, 82] on div "Created by Leya Created 18/08/25 Required 05/09/25 Assigned to Add team member …" at bounding box center [467, 317] width 624 height 567
click at [105, 111] on div "Tracking" at bounding box center [101, 111] width 22 height 7
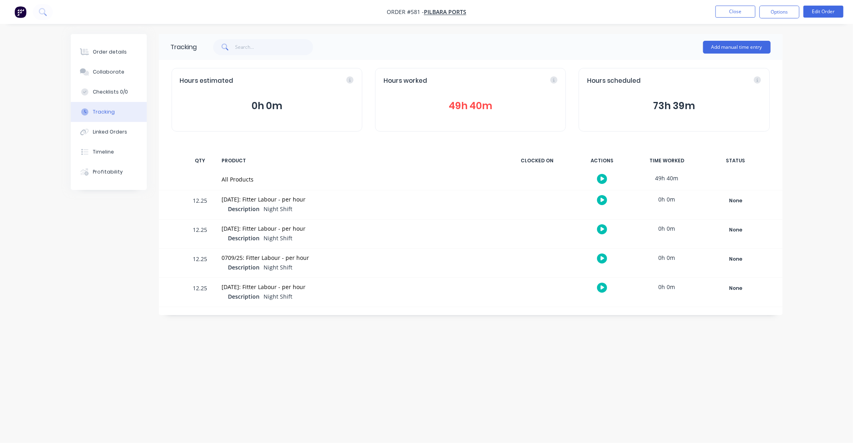
click at [616, 375] on div "Tracking Add manual time entry Hours estimated 0h 0m Hours worked 49h 40m Hours…" at bounding box center [427, 206] width 712 height 345
drag, startPoint x: 616, startPoint y: 375, endPoint x: 557, endPoint y: 370, distance: 58.6
click at [557, 370] on div "Tracking Add manual time entry Hours estimated 0h 0m Hours worked 49h 40m Hours…" at bounding box center [427, 206] width 712 height 345
click at [446, 356] on div "Tracking Add manual time entry Hours estimated 0h 0m Hours worked 49h 40m Hours…" at bounding box center [427, 206] width 712 height 345
drag, startPoint x: 446, startPoint y: 356, endPoint x: 460, endPoint y: 329, distance: 30.9
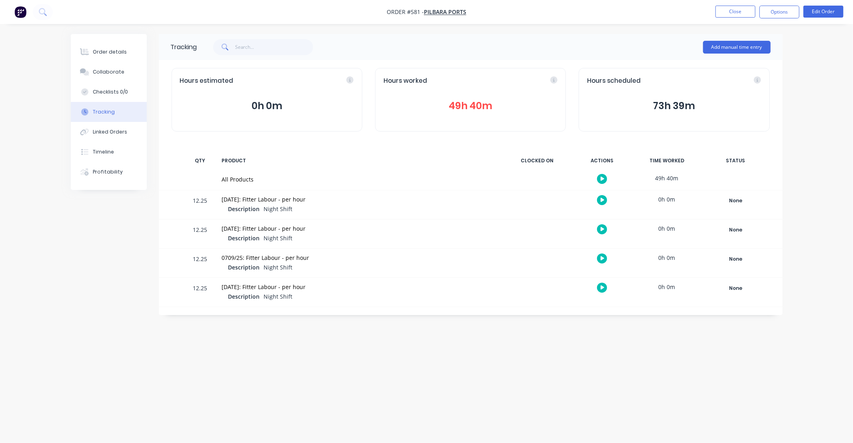
click at [397, 358] on div "Tracking Add manual time entry Hours estimated 0h 0m Hours worked 49h 40m Hours…" at bounding box center [427, 206] width 712 height 345
click at [479, 109] on button "49h 40m" at bounding box center [471, 105] width 174 height 15
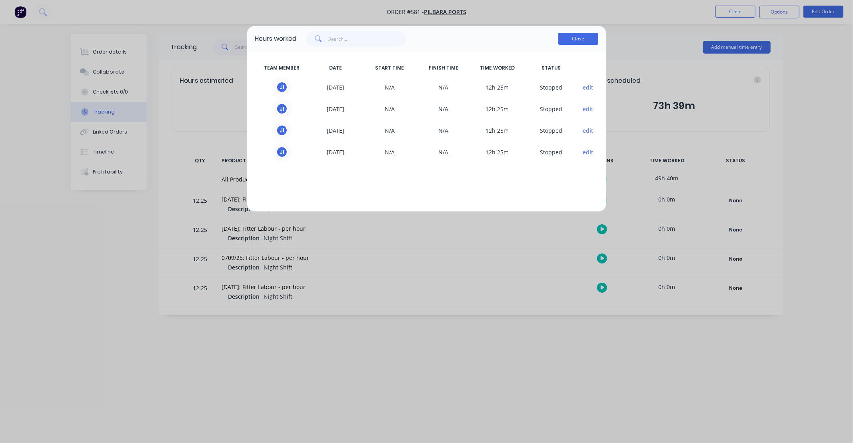
click at [574, 39] on button "Close" at bounding box center [578, 39] width 40 height 12
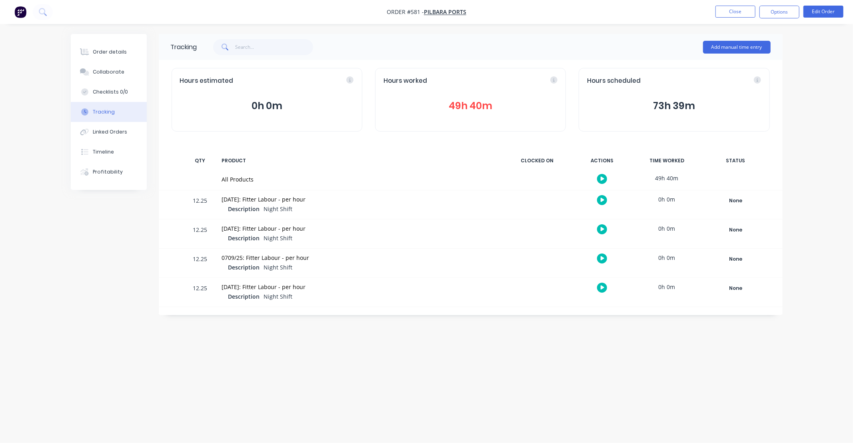
click at [478, 104] on button "49h 40m" at bounding box center [471, 105] width 174 height 15
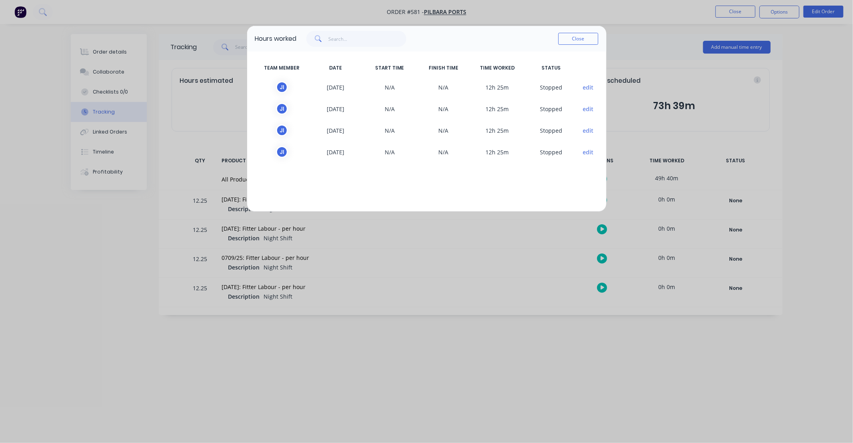
drag, startPoint x: 501, startPoint y: 184, endPoint x: 451, endPoint y: 182, distance: 50.1
click at [451, 182] on div "TEAM MEMBER DATE START TIME FINISH TIME TIME WORKED STATUS J I 08/09/2025 N/A N…" at bounding box center [426, 132] width 359 height 160
click at [594, 86] on span "edit" at bounding box center [588, 87] width 20 height 12
click at [590, 87] on button "edit" at bounding box center [588, 87] width 11 height 8
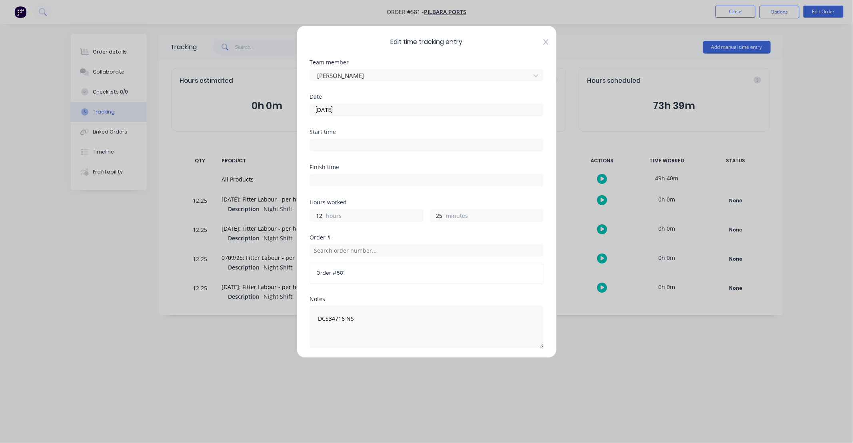
click at [543, 41] on icon at bounding box center [545, 42] width 5 height 6
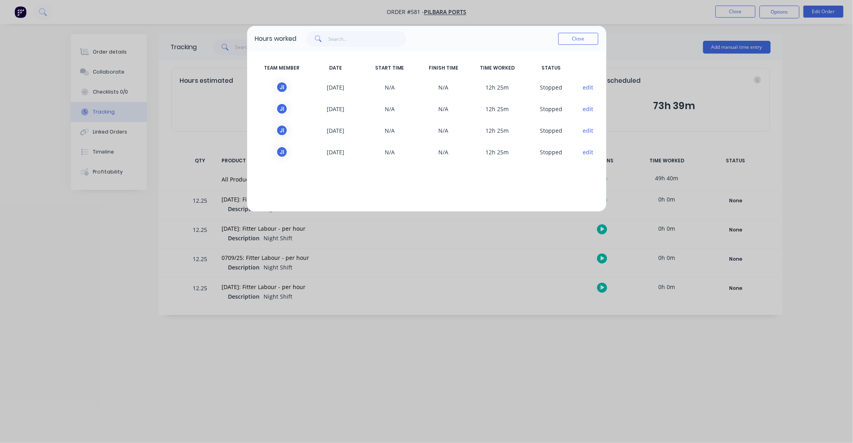
click at [588, 45] on div "Close" at bounding box center [578, 39] width 40 height 16
click at [564, 37] on button "Close" at bounding box center [578, 39] width 40 height 12
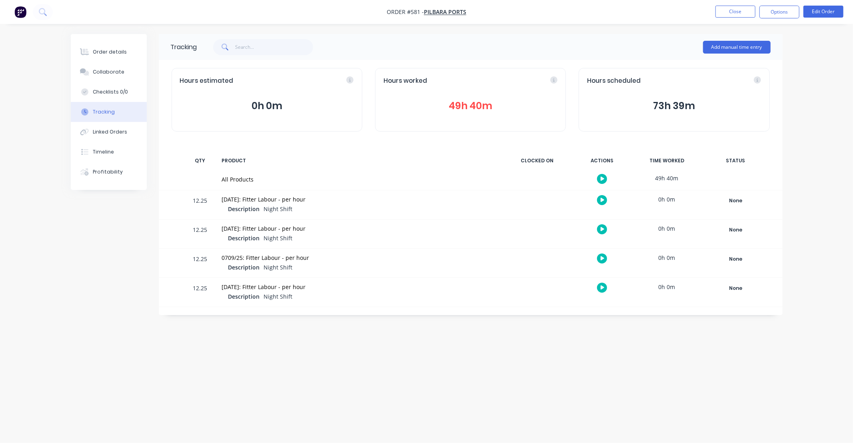
click at [456, 343] on div "Tracking Add manual time entry Hours estimated 0h 0m Hours worked 49h 40m Hours…" at bounding box center [427, 206] width 712 height 345
drag, startPoint x: 454, startPoint y: 343, endPoint x: 417, endPoint y: 343, distance: 37.2
drag, startPoint x: 417, startPoint y: 343, endPoint x: 411, endPoint y: 356, distance: 14.1
click at [399, 344] on div "Tracking Add manual time entry Hours estimated 0h 0m Hours worked 49h 40m Hours…" at bounding box center [427, 206] width 712 height 345
click at [732, 9] on button "Close" at bounding box center [735, 12] width 40 height 12
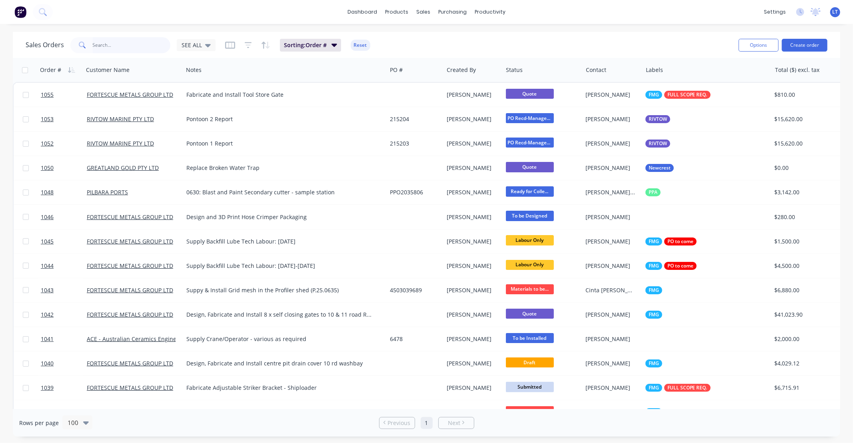
click at [113, 50] on input "text" at bounding box center [132, 45] width 78 height 16
click at [116, 45] on input "text" at bounding box center [132, 45] width 78 height 16
type input "581"
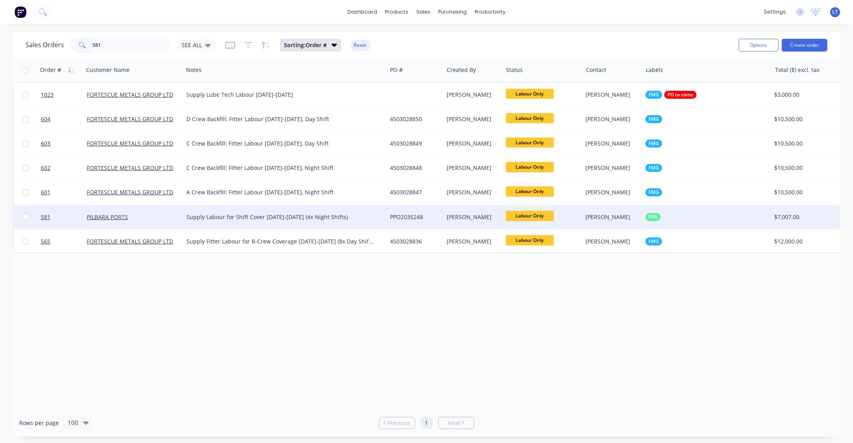
click at [462, 220] on div "[PERSON_NAME]" at bounding box center [472, 217] width 50 height 8
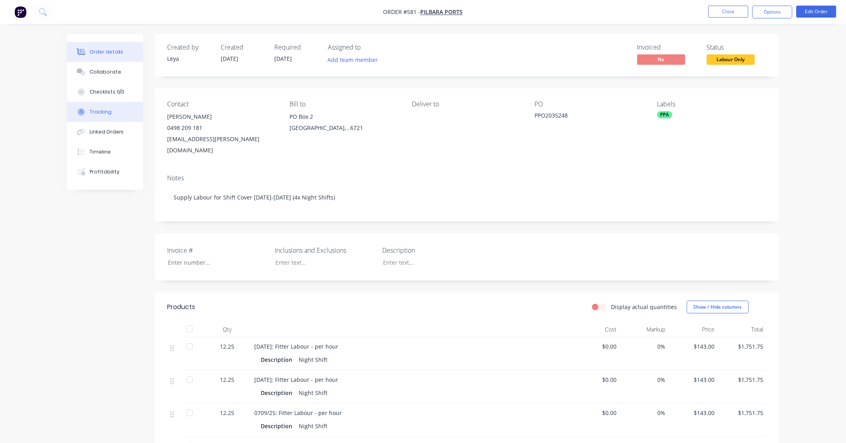
click at [114, 112] on button "Tracking" at bounding box center [105, 112] width 76 height 20
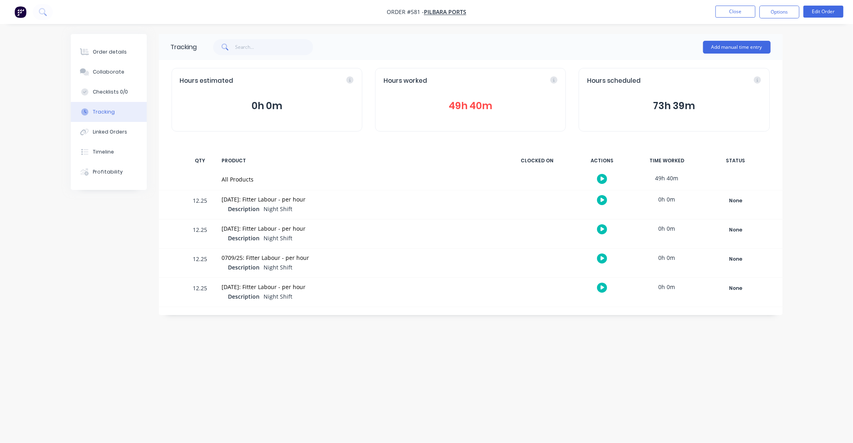
click at [113, 109] on button "Tracking" at bounding box center [109, 112] width 76 height 20
click at [114, 56] on button "Order details" at bounding box center [109, 52] width 76 height 20
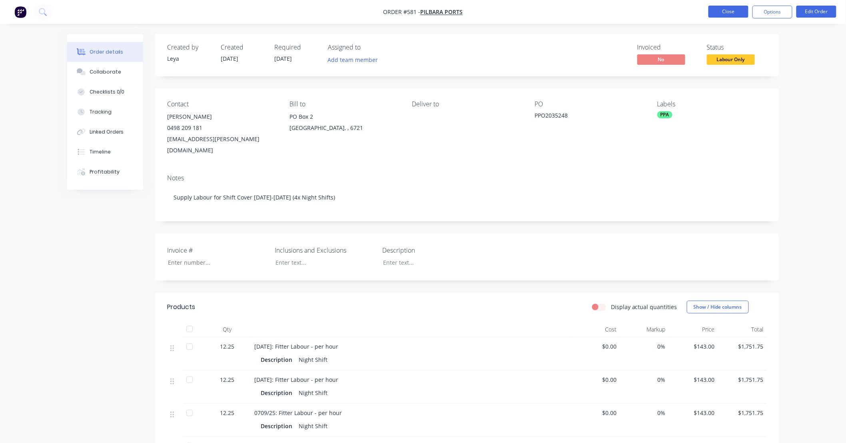
click at [733, 15] on button "Close" at bounding box center [729, 12] width 40 height 12
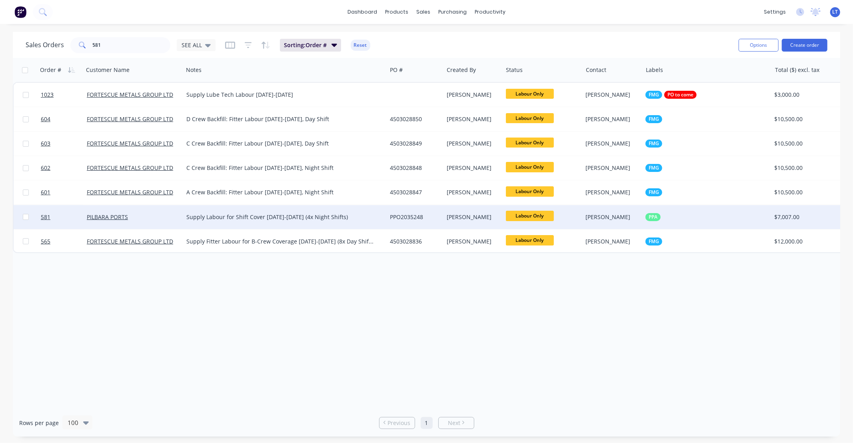
click at [313, 218] on div "Supply Labour for Shift Cover 5-8 September (4x Night Shifts)" at bounding box center [279, 217] width 187 height 8
click at [487, 294] on div "Order # Customer Name Notes PO # Created By Status Contact Labels Total ($) exc…" at bounding box center [426, 233] width 827 height 351
click at [491, 226] on div "[PERSON_NAME]" at bounding box center [472, 217] width 59 height 24
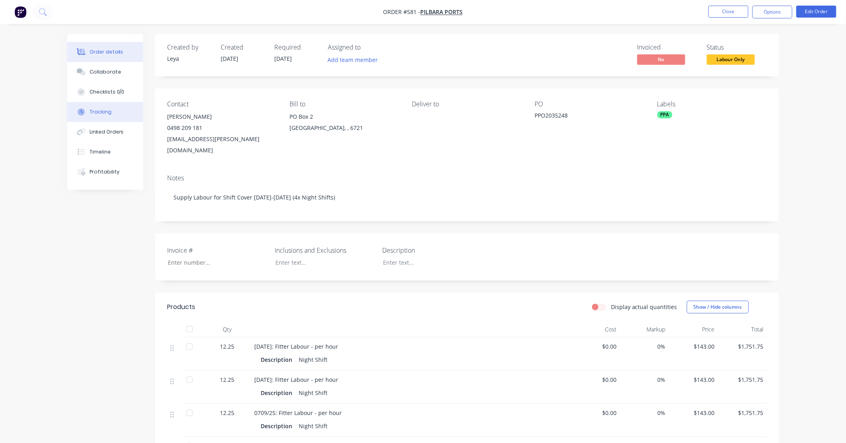
click at [110, 115] on button "Tracking" at bounding box center [105, 112] width 76 height 20
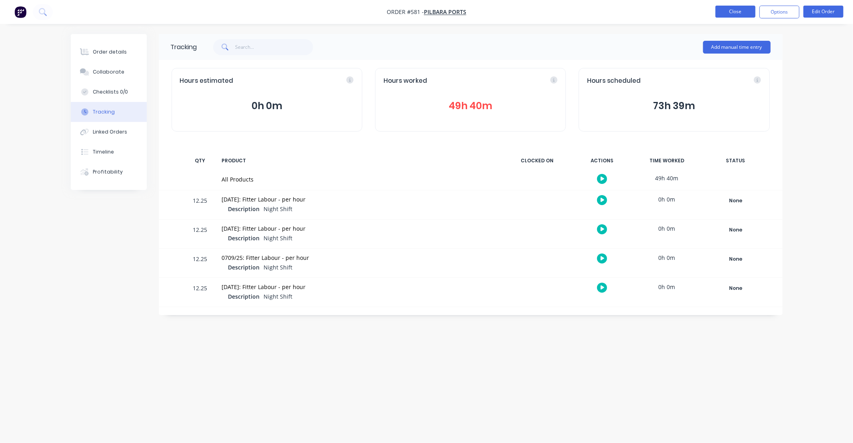
click at [728, 15] on button "Close" at bounding box center [735, 12] width 40 height 12
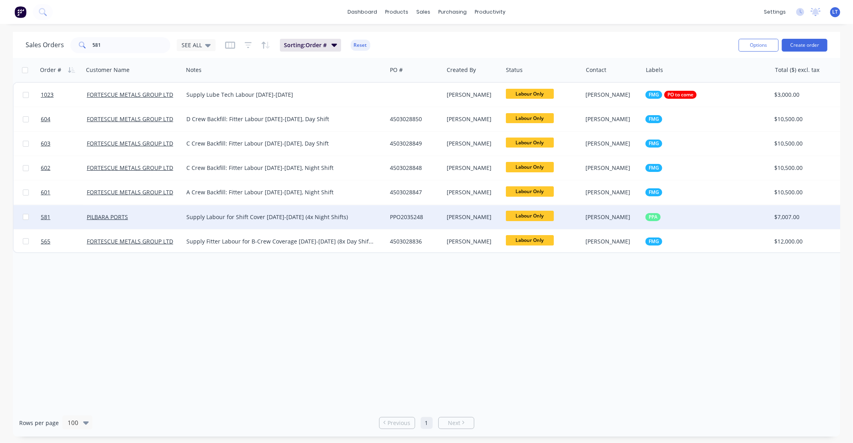
click at [454, 216] on div "[PERSON_NAME]" at bounding box center [472, 217] width 50 height 8
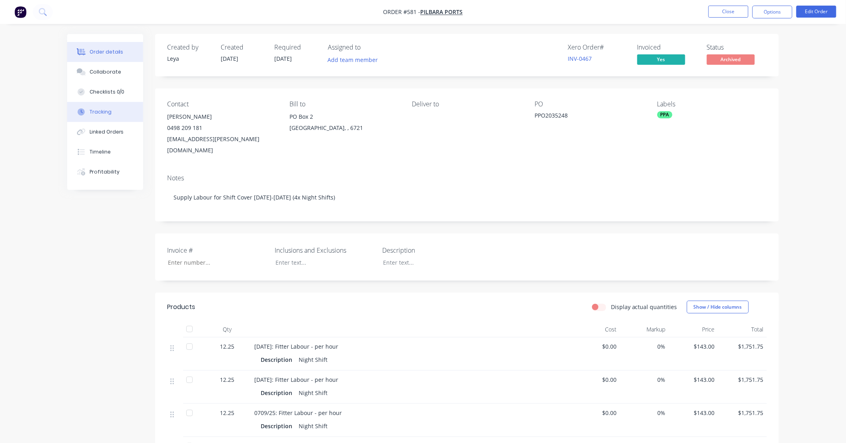
click at [93, 109] on div "Tracking" at bounding box center [101, 111] width 22 height 7
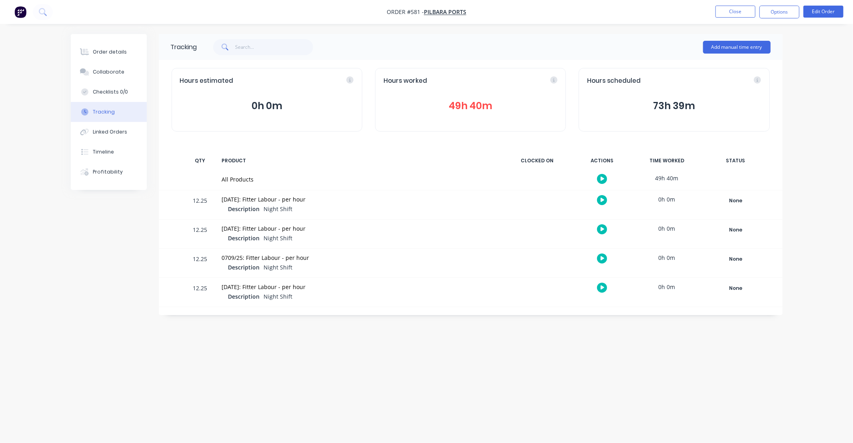
drag, startPoint x: 445, startPoint y: 373, endPoint x: 400, endPoint y: 359, distance: 47.0
click at [400, 359] on div "Tracking Add manual time entry Hours estimated 0h 0m Hours worked 49h 40m Hours…" at bounding box center [427, 206] width 712 height 345
drag, startPoint x: 452, startPoint y: 343, endPoint x: 379, endPoint y: 343, distance: 73.6
click at [379, 343] on div "Tracking Add manual time entry Hours estimated 0h 0m Hours worked 49h 40m Hours…" at bounding box center [427, 206] width 712 height 345
click at [729, 11] on button "Close" at bounding box center [735, 12] width 40 height 12
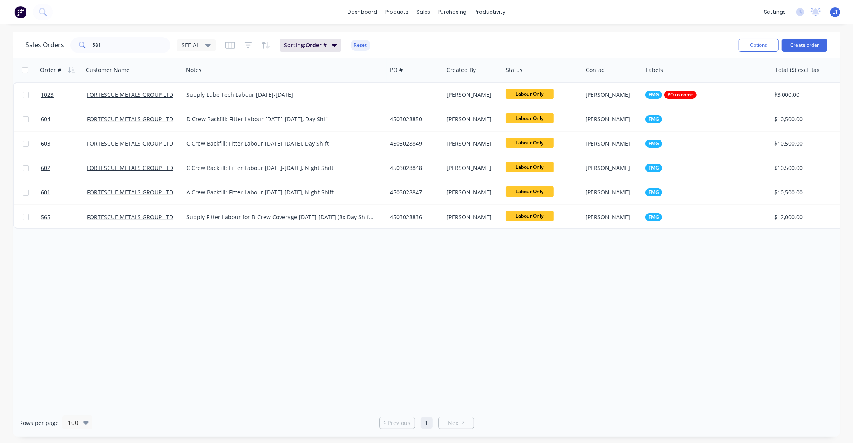
drag, startPoint x: 492, startPoint y: 306, endPoint x: 409, endPoint y: 306, distance: 83.2
click at [409, 306] on div "Order # Customer Name Notes PO # Created By Status Contact Labels Total ($) exc…" at bounding box center [426, 233] width 827 height 351
click at [146, 40] on input "581" at bounding box center [132, 45] width 78 height 16
click at [206, 46] on icon at bounding box center [208, 45] width 6 height 3
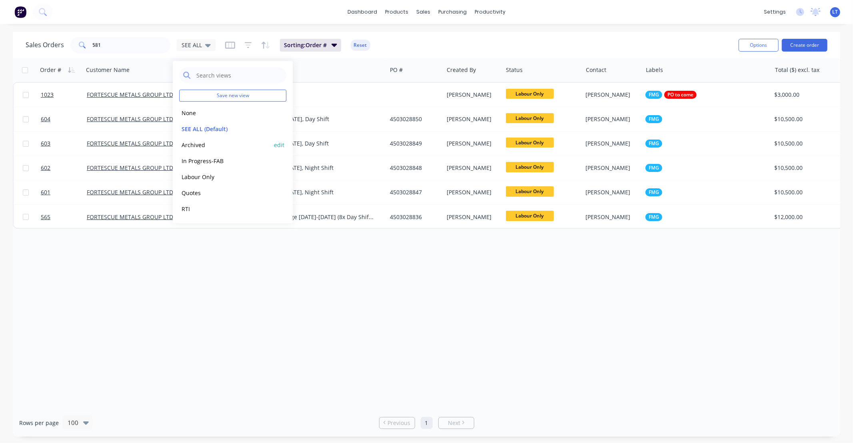
click at [214, 147] on button "Archived" at bounding box center [224, 144] width 91 height 9
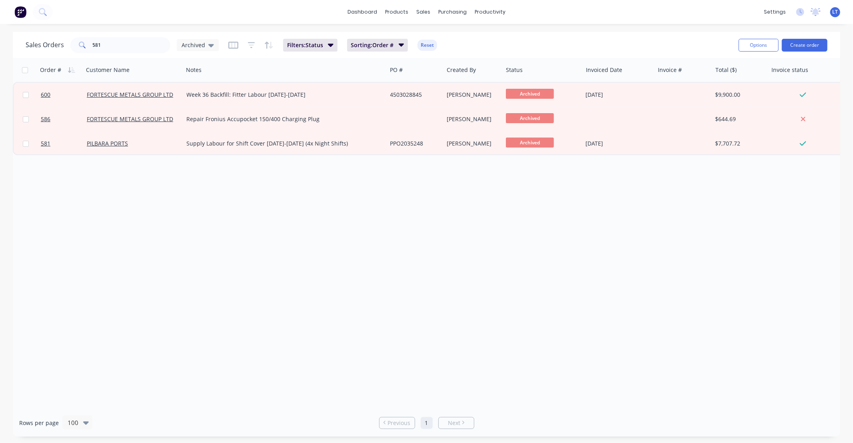
drag, startPoint x: 513, startPoint y: 261, endPoint x: 444, endPoint y: 256, distance: 69.0
click at [444, 256] on div "Order # Customer Name Notes PO # Created By Status Invoiced Date Invoice # Tota…" at bounding box center [426, 233] width 827 height 351
click at [453, 246] on div "Order # Customer Name Notes PO # Created By Status Invoiced Date Invoice # Tota…" at bounding box center [426, 233] width 827 height 351
drag, startPoint x: 453, startPoint y: 246, endPoint x: 524, endPoint y: 246, distance: 71.2
click at [413, 237] on div "Order # Customer Name Notes PO # Created By Status Invoiced Date Invoice # Tota…" at bounding box center [426, 233] width 827 height 351
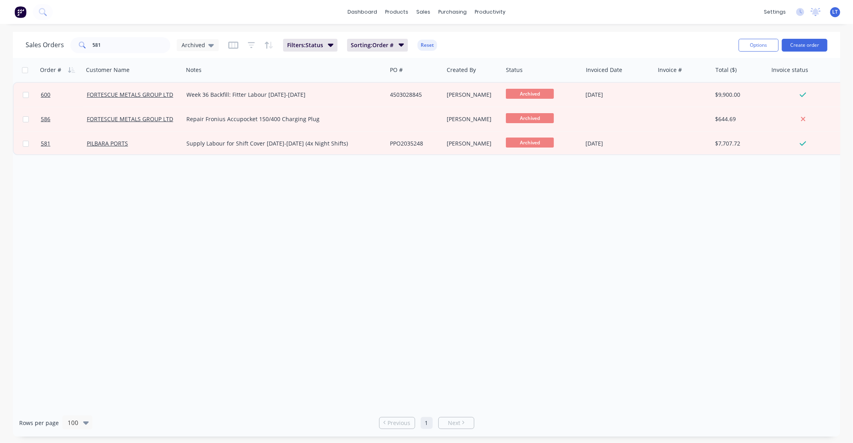
drag, startPoint x: 391, startPoint y: 242, endPoint x: 309, endPoint y: 230, distance: 83.0
click at [309, 230] on div "Order # Customer Name Notes PO # Created By Status Invoiced Date Invoice # Tota…" at bounding box center [426, 233] width 827 height 351
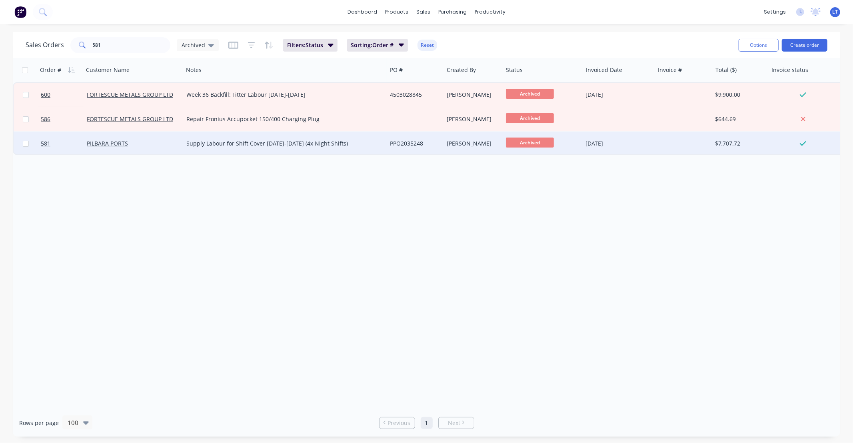
click at [481, 146] on div "[PERSON_NAME]" at bounding box center [472, 144] width 50 height 8
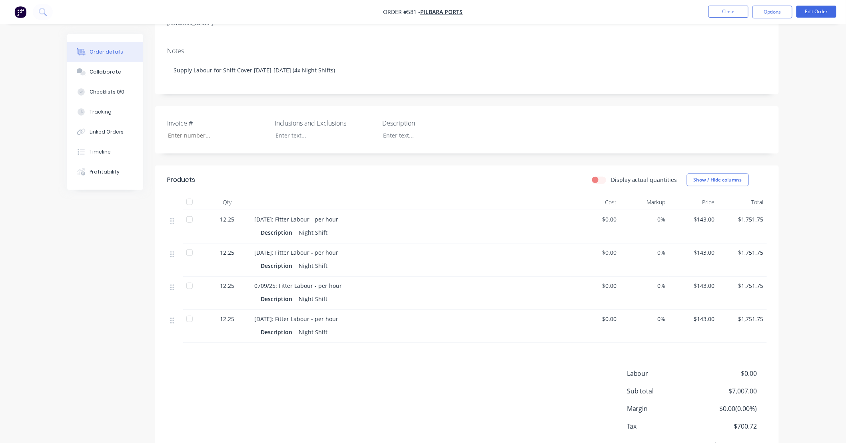
scroll to position [133, 0]
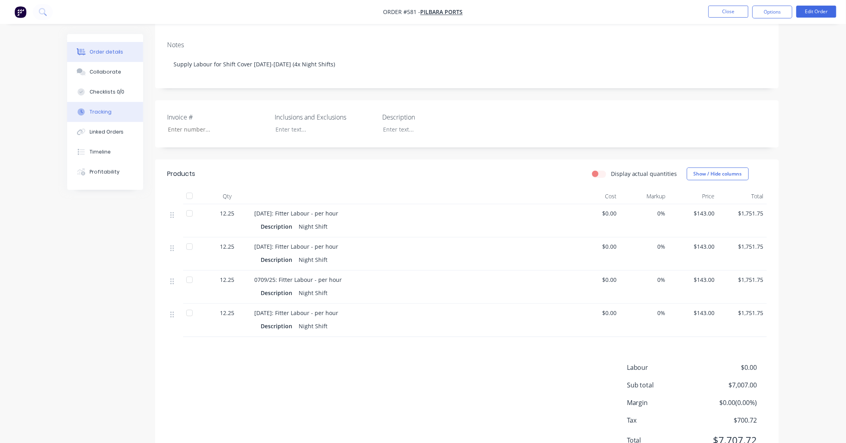
click at [114, 111] on button "Tracking" at bounding box center [105, 112] width 76 height 20
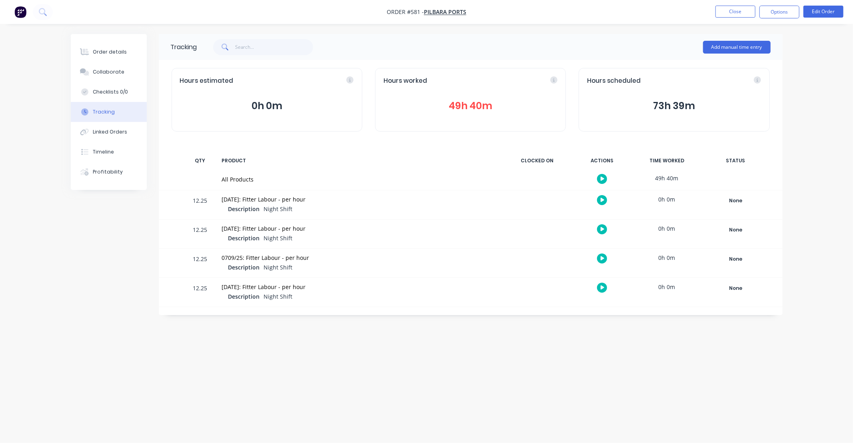
click at [493, 109] on button "49h 40m" at bounding box center [471, 105] width 174 height 15
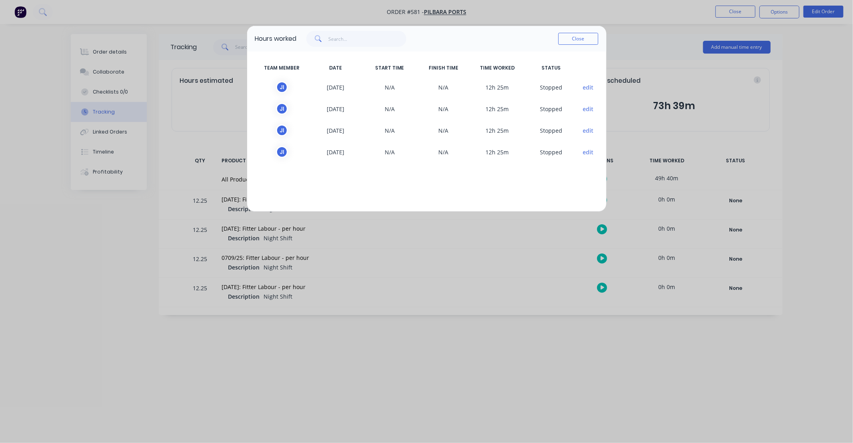
click at [588, 89] on button "edit" at bounding box center [588, 87] width 11 height 8
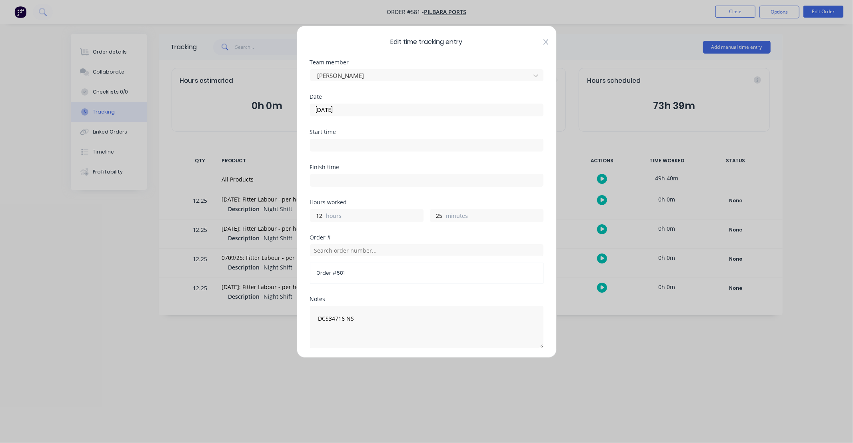
click at [543, 40] on icon at bounding box center [545, 42] width 5 height 6
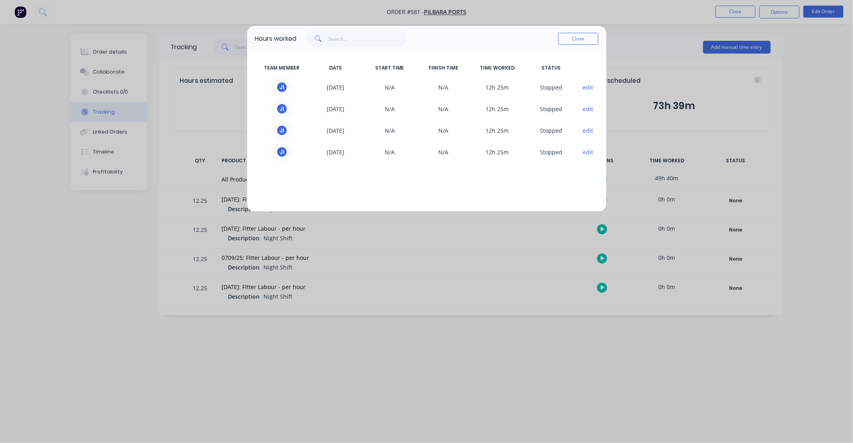
click at [589, 84] on button "edit" at bounding box center [588, 87] width 11 height 8
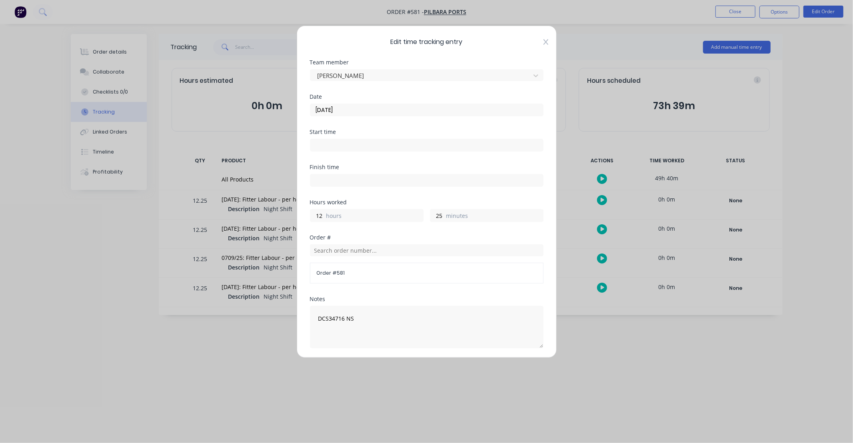
click at [543, 42] on icon at bounding box center [545, 42] width 5 height 6
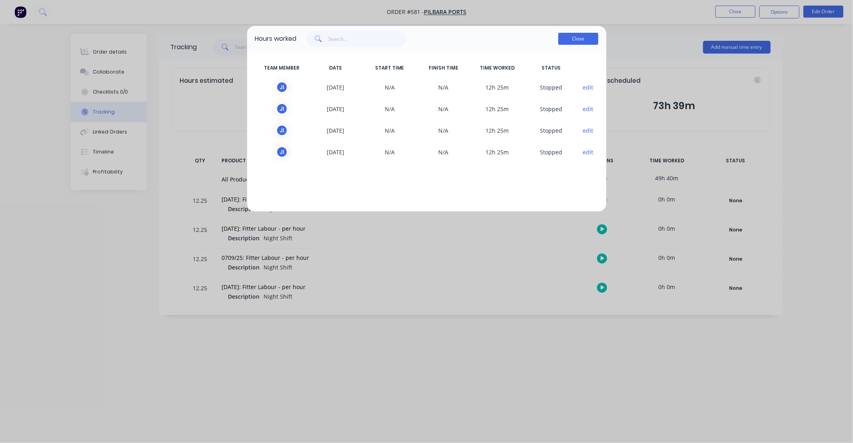
click at [576, 37] on button "Close" at bounding box center [578, 39] width 40 height 12
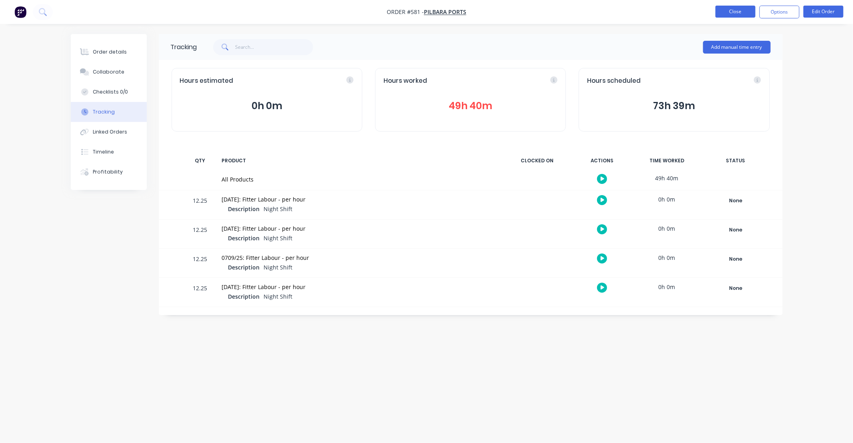
click at [729, 11] on button "Close" at bounding box center [735, 12] width 40 height 12
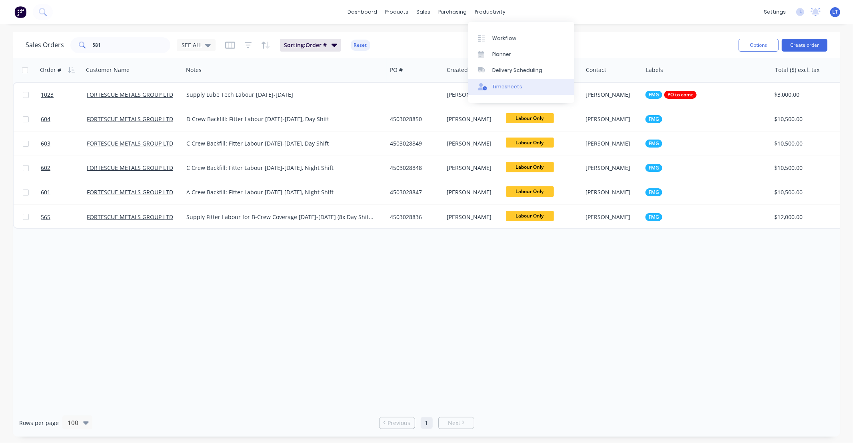
click at [499, 85] on div "Timesheets" at bounding box center [507, 86] width 30 height 7
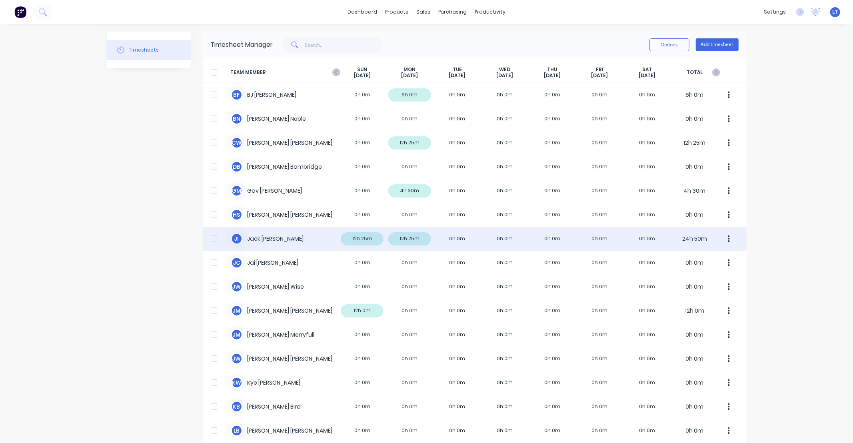
click at [415, 240] on div "J I Jack Isherwood 12h 25m 12h 25m 0h 0m 0h 0m 0h 0m 0h 0m 0h 0m 24h 50m" at bounding box center [475, 239] width 544 height 24
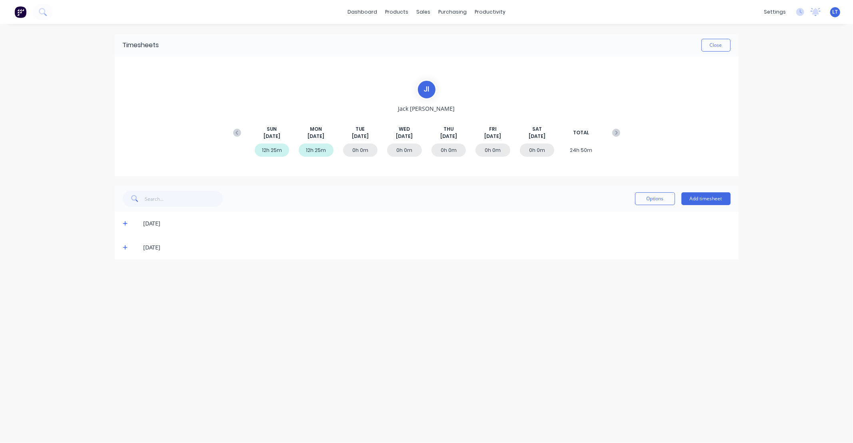
drag, startPoint x: 362, startPoint y: 286, endPoint x: 330, endPoint y: 287, distance: 32.4
click at [330, 287] on div "Timesheets Close J I Jack Isherwood SUN Sep 7th MON Sep 8th TUE Sep 9th WED Sep…" at bounding box center [427, 225] width 640 height 403
click at [127, 250] on span at bounding box center [127, 248] width 8 height 8
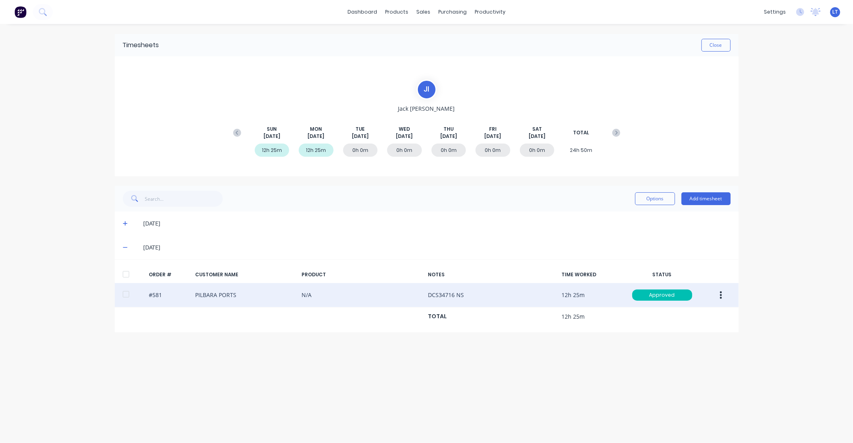
click at [724, 295] on button "button" at bounding box center [720, 295] width 19 height 14
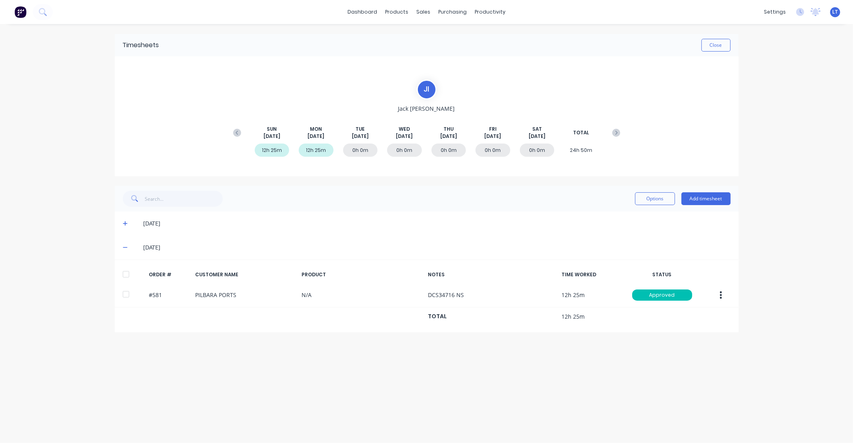
drag, startPoint x: 528, startPoint y: 374, endPoint x: 459, endPoint y: 366, distance: 70.1
click at [458, 366] on div "Timesheets Close J I Jack Isherwood SUN Sep 7th MON Sep 8th TUE Sep 9th WED Sep…" at bounding box center [427, 225] width 640 height 403
click at [468, 363] on div "Timesheets Close J I Jack Isherwood SUN Sep 7th MON Sep 8th TUE Sep 9th WED Sep…" at bounding box center [427, 225] width 640 height 403
drag, startPoint x: 468, startPoint y: 363, endPoint x: 449, endPoint y: 363, distance: 18.4
drag, startPoint x: 449, startPoint y: 363, endPoint x: 419, endPoint y: 364, distance: 30.4
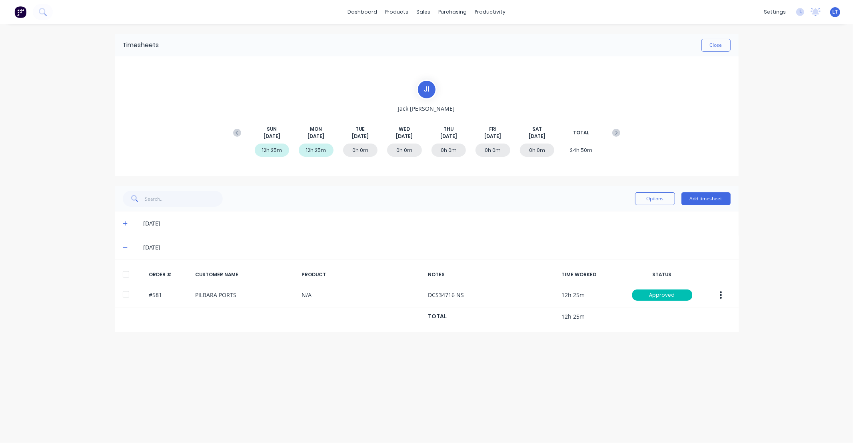
click at [419, 364] on div "Timesheets Close J I Jack Isherwood SUN Sep 7th MON Sep 8th TUE Sep 9th WED Sep…" at bounding box center [427, 225] width 640 height 403
drag, startPoint x: 577, startPoint y: 362, endPoint x: 511, endPoint y: 381, distance: 68.6
click at [537, 358] on div "Timesheets Close J I Jack Isherwood SUN Sep 7th MON Sep 8th TUE Sep 9th WED Sep…" at bounding box center [427, 225] width 640 height 403
click at [717, 47] on button "Close" at bounding box center [715, 45] width 29 height 13
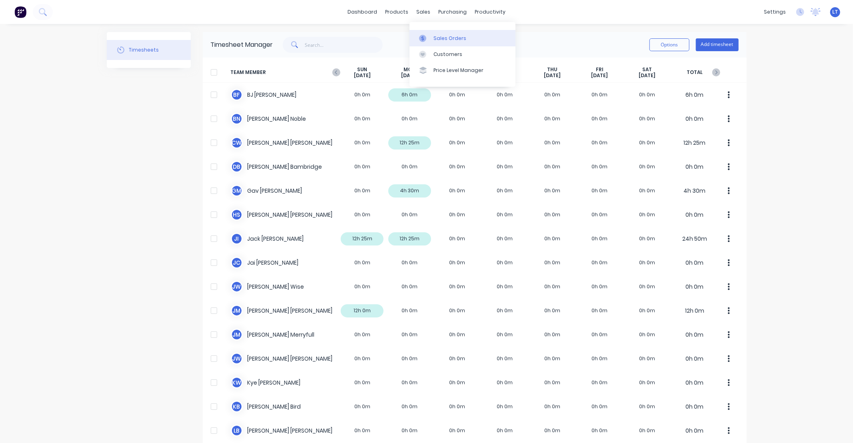
click at [433, 38] on link "Sales Orders" at bounding box center [463, 38] width 106 height 16
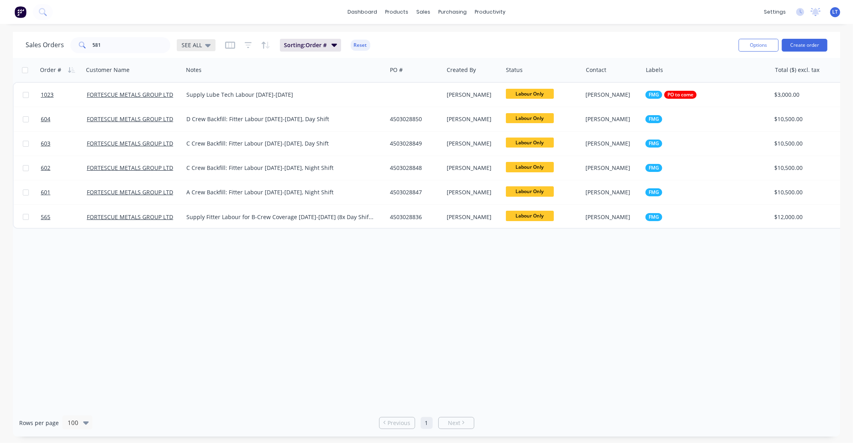
click at [197, 43] on span "SEE ALL" at bounding box center [192, 45] width 20 height 8
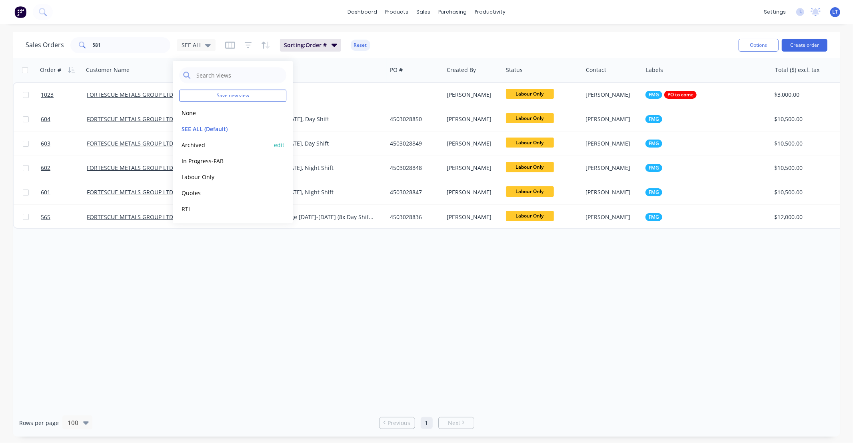
click at [209, 145] on button "Archived" at bounding box center [224, 144] width 91 height 9
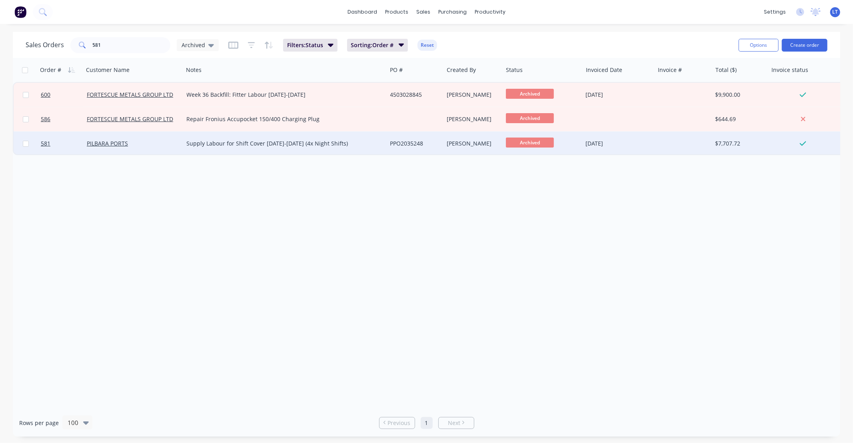
click at [667, 145] on div at bounding box center [683, 144] width 58 height 24
type input "467"
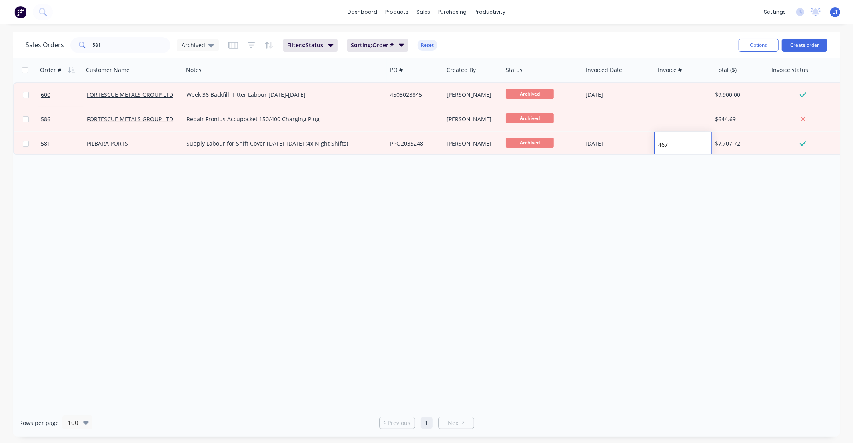
click at [757, 220] on div "Order # Customer Name Notes PO # Created By Status Invoiced Date Invoice # Tota…" at bounding box center [426, 233] width 827 height 351
drag, startPoint x: 511, startPoint y: 252, endPoint x: 417, endPoint y: 202, distance: 106.3
click at [418, 242] on div "Order # Customer Name Notes PO # Created By Status Invoiced Date Invoice # Tota…" at bounding box center [426, 233] width 827 height 351
click at [214, 48] on div "Archived" at bounding box center [198, 45] width 42 height 12
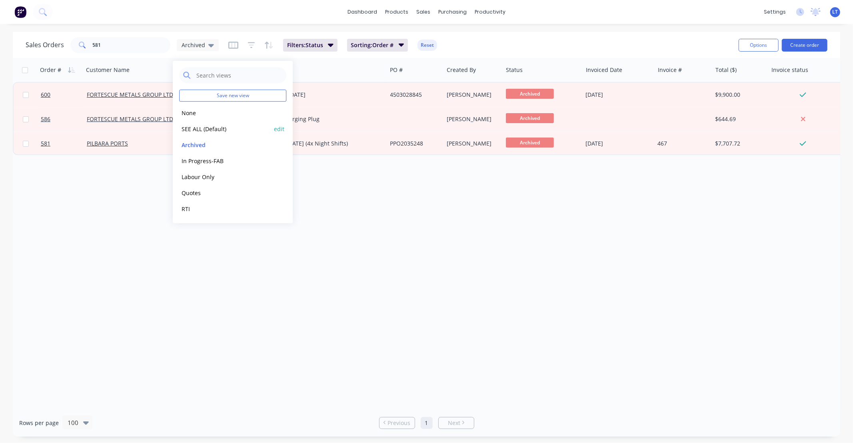
click at [227, 128] on button "SEE ALL (Default)" at bounding box center [224, 128] width 91 height 9
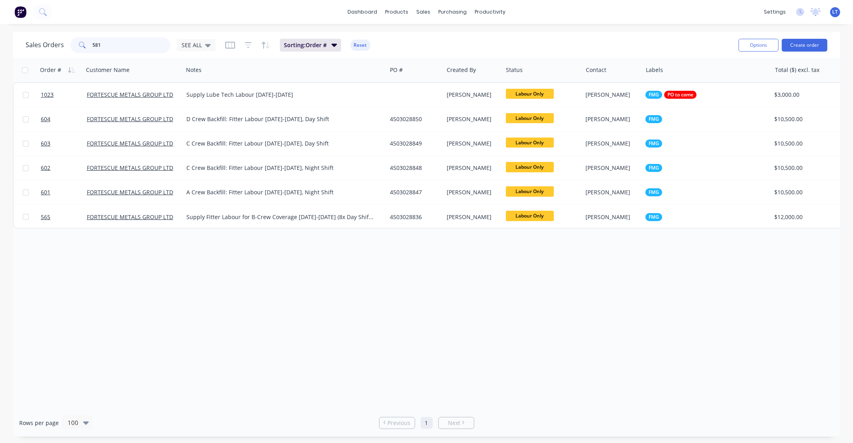
drag, startPoint x: 73, startPoint y: 45, endPoint x: 145, endPoint y: 4, distance: 83.3
click at [27, 42] on div "Sales Orders 581 SEE ALL" at bounding box center [121, 45] width 190 height 16
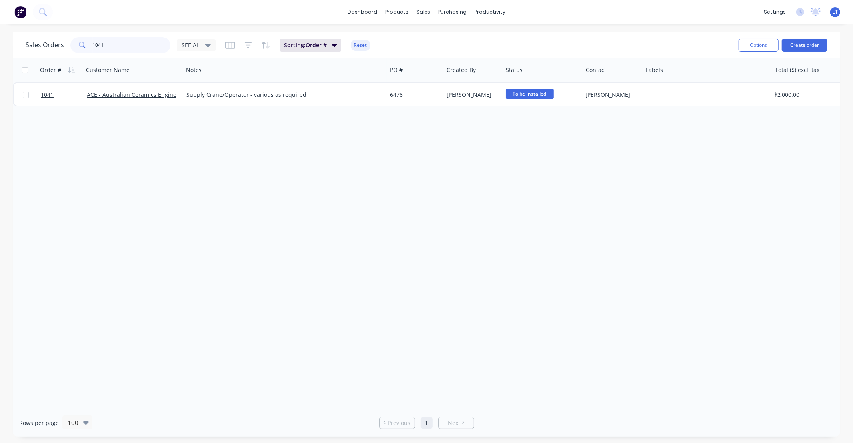
drag, startPoint x: 127, startPoint y: 49, endPoint x: 30, endPoint y: 42, distance: 97.4
click at [30, 42] on div "Sales Orders 1041 SEE ALL" at bounding box center [121, 45] width 190 height 16
drag, startPoint x: 145, startPoint y: 51, endPoint x: 0, endPoint y: 40, distance: 145.1
click at [0, 40] on div "Sales Orders 620 SEE ALL Sorting: Order # Reset Options Create order Order # Cu…" at bounding box center [426, 234] width 853 height 405
drag, startPoint x: 138, startPoint y: 47, endPoint x: 0, endPoint y: 40, distance: 138.1
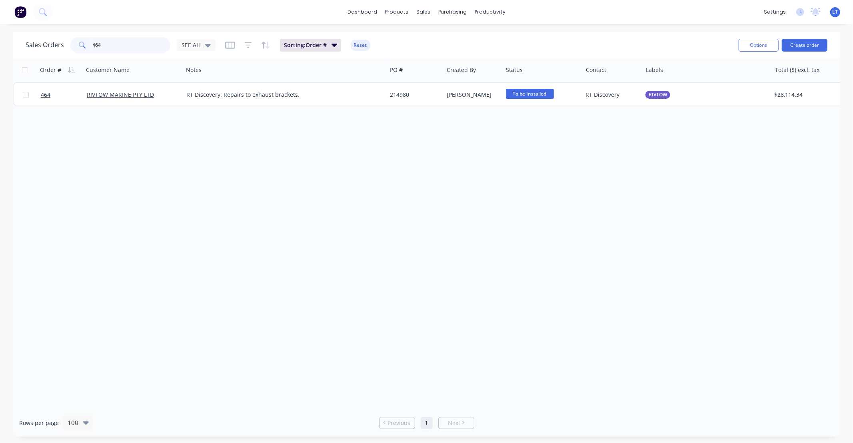
click at [0, 40] on div "Sales Orders 464 SEE ALL Sorting: Order # Reset Options Create order Order # Cu…" at bounding box center [426, 234] width 853 height 405
drag, startPoint x: 62, startPoint y: 44, endPoint x: 44, endPoint y: 43, distance: 17.6
click at [46, 44] on div "Sales Orders truck SEE ALL" at bounding box center [121, 45] width 190 height 16
type input "460"
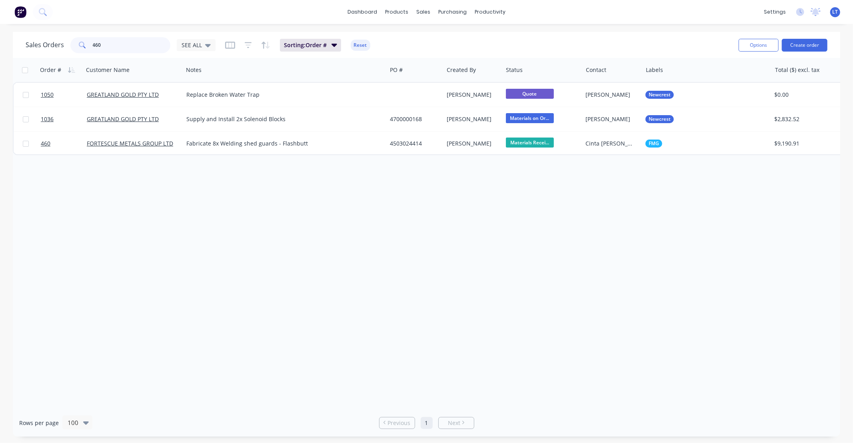
drag, startPoint x: 156, startPoint y: 46, endPoint x: 46, endPoint y: 37, distance: 110.8
click at [46, 38] on div "Sales Orders 460 SEE ALL" at bounding box center [121, 45] width 190 height 16
click at [145, 32] on div "Sales Orders SEE ALL Sorting: Order # Reset Options Create order" at bounding box center [426, 45] width 827 height 26
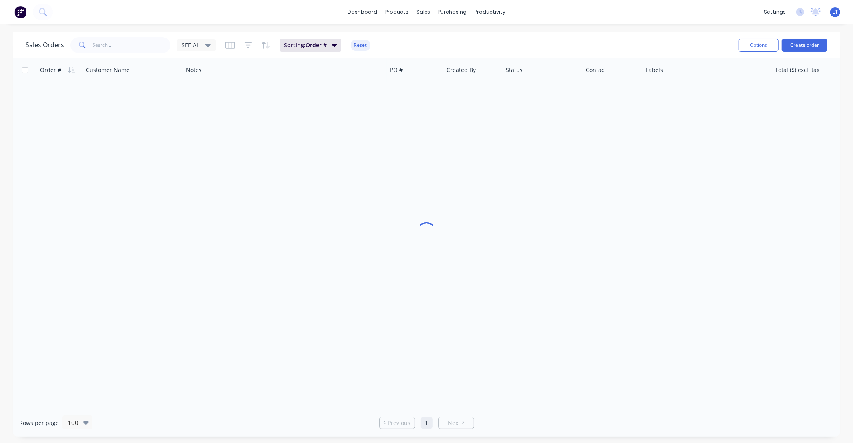
drag, startPoint x: 154, startPoint y: 32, endPoint x: 146, endPoint y: 33, distance: 8.8
click at [146, 33] on div "Sales Orders SEE ALL Sorting: Order # Reset Options Create order" at bounding box center [426, 45] width 827 height 26
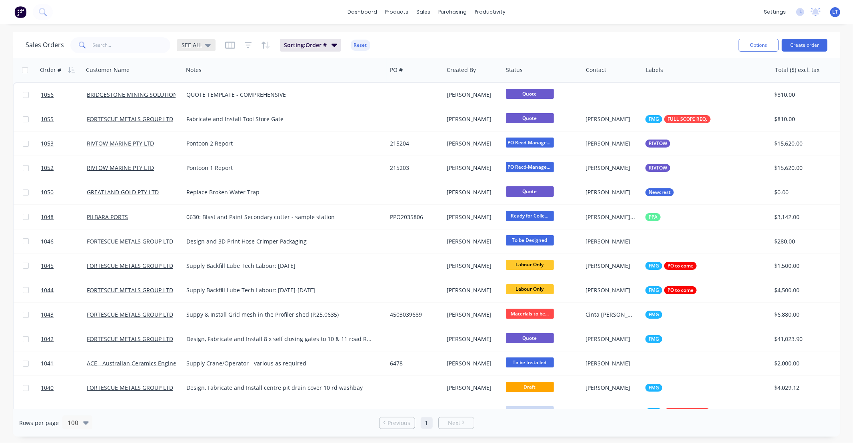
click at [211, 47] on div "SEE ALL" at bounding box center [196, 45] width 39 height 12
click at [208, 192] on button "Quotes" at bounding box center [224, 192] width 91 height 9
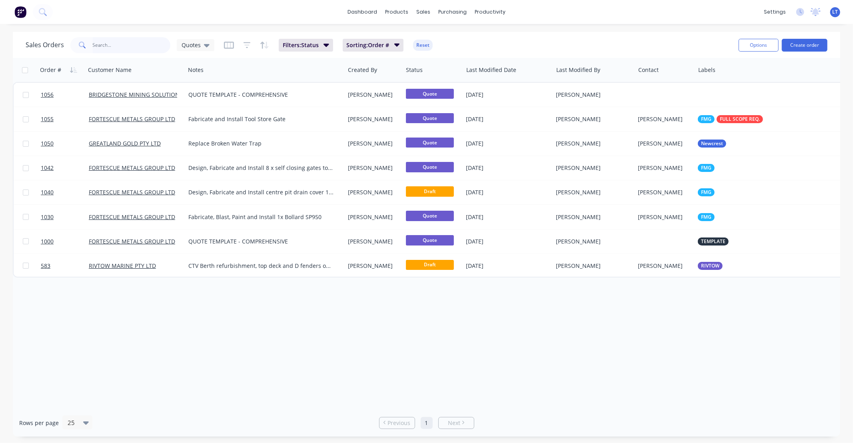
click at [136, 44] on input "text" at bounding box center [132, 45] width 78 height 16
click at [299, 46] on span "Filters: Status" at bounding box center [301, 45] width 36 height 8
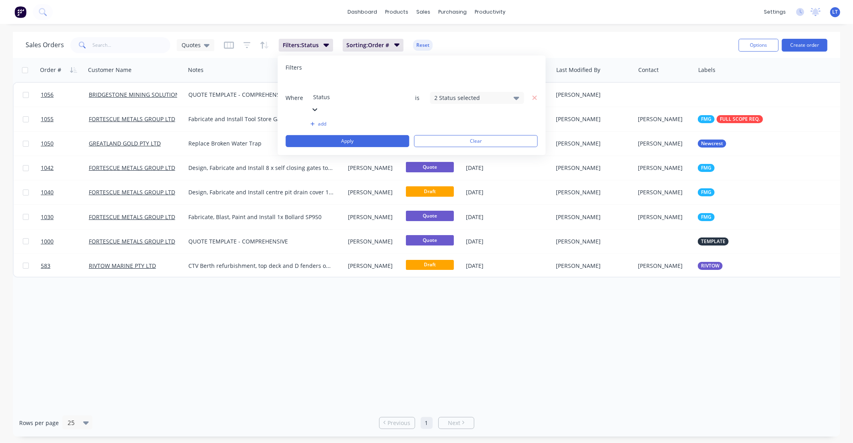
click at [324, 98] on div "Where option Status, selected. Select is focused ,type to refine list, press Do…" at bounding box center [412, 114] width 252 height 68
click at [323, 121] on button "add" at bounding box center [357, 124] width 94 height 6
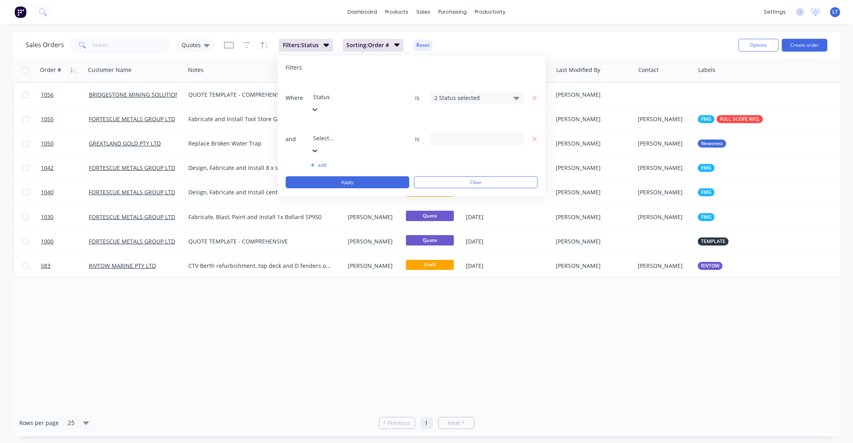
click at [354, 122] on div at bounding box center [370, 127] width 115 height 10
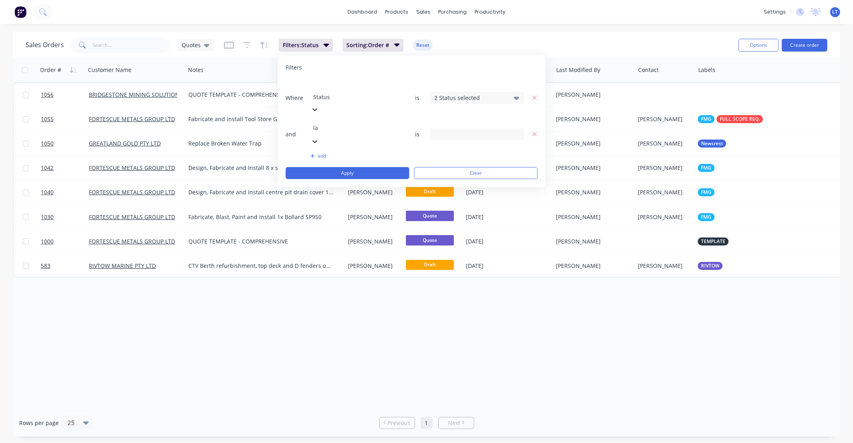
type input "lab"
click at [348, 443] on div "Labels" at bounding box center [426, 447] width 853 height 8
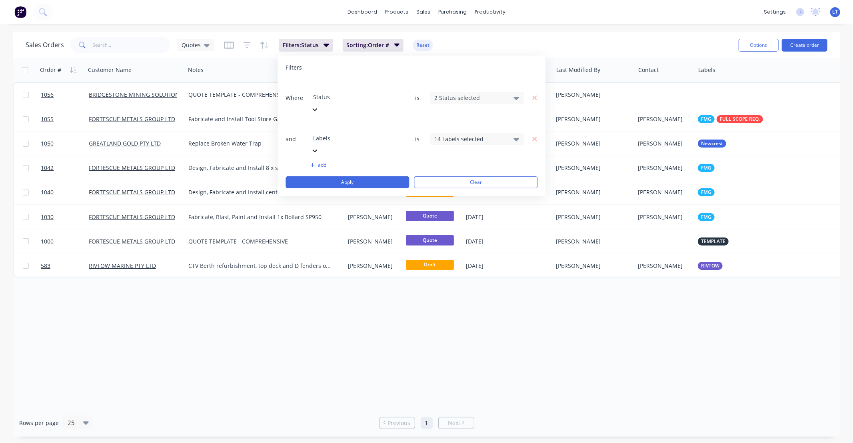
click at [461, 135] on div "14 Labels selected" at bounding box center [470, 139] width 72 height 8
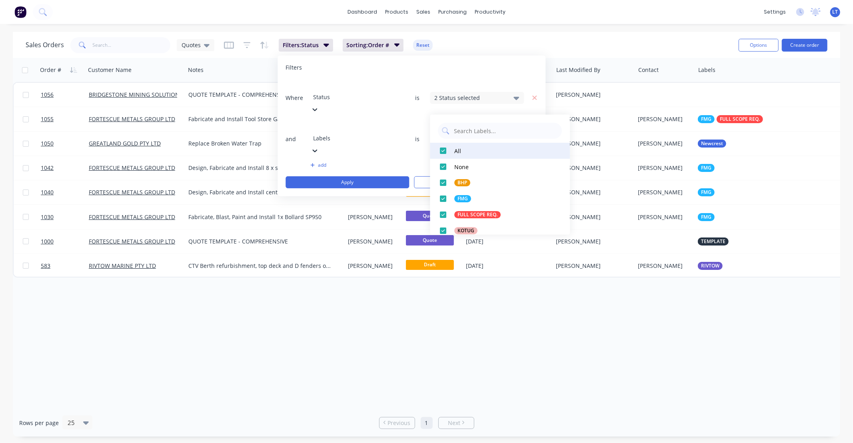
click at [441, 151] on div at bounding box center [443, 151] width 16 height 16
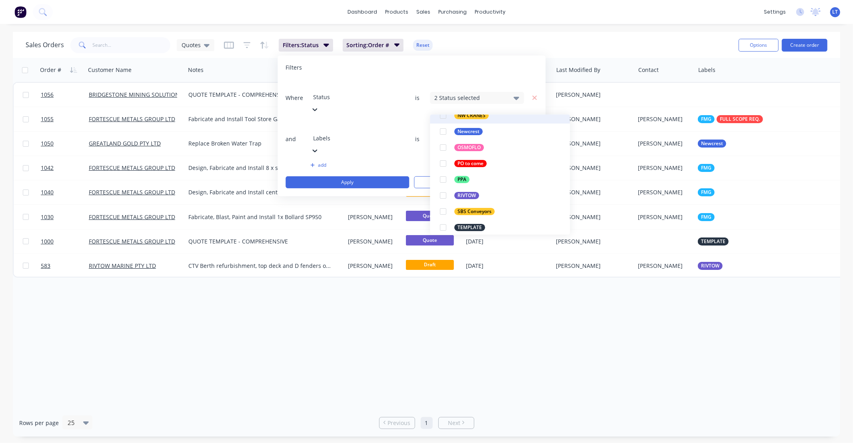
scroll to position [152, 0]
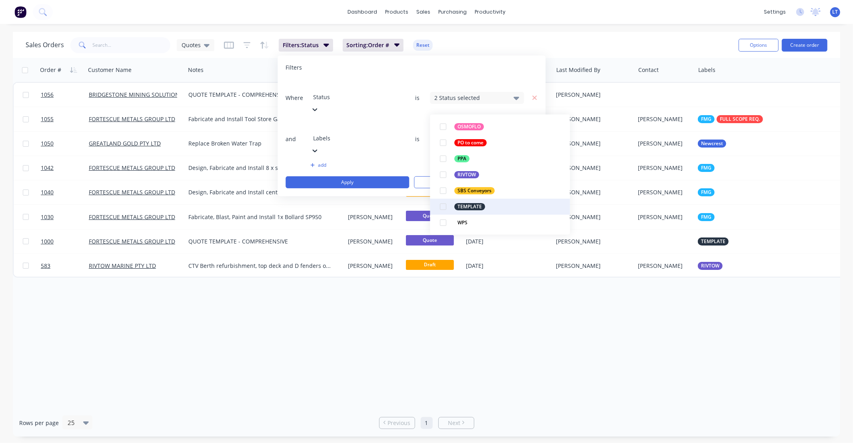
click at [445, 208] on div at bounding box center [443, 207] width 16 height 16
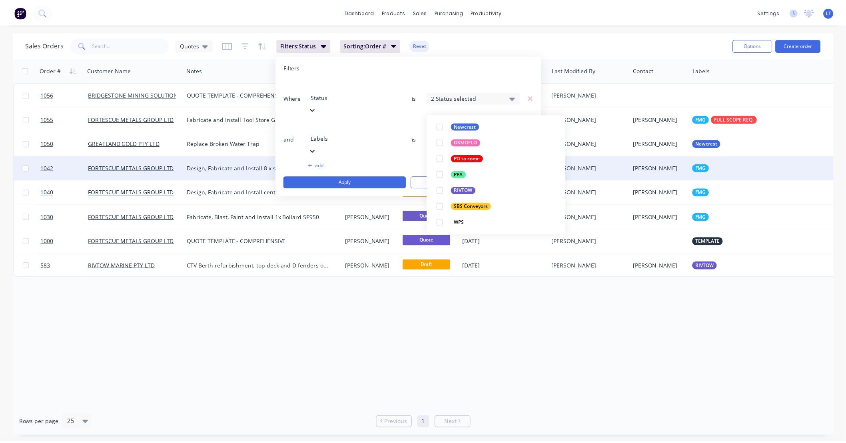
scroll to position [0, 0]
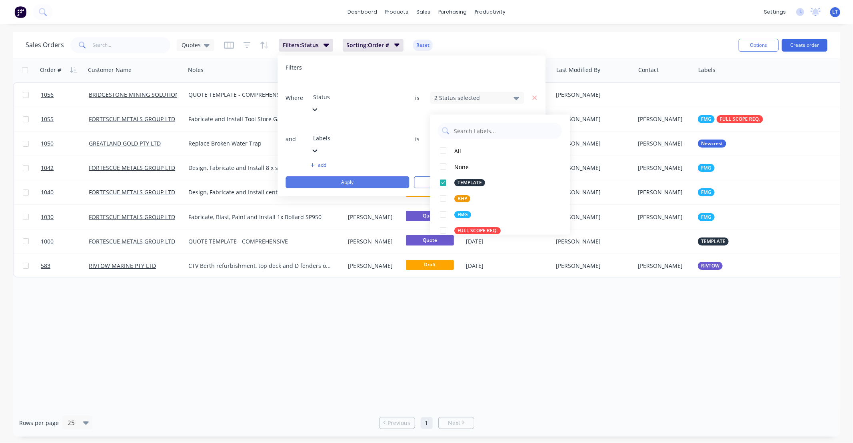
click at [368, 176] on button "Apply" at bounding box center [348, 182] width 124 height 12
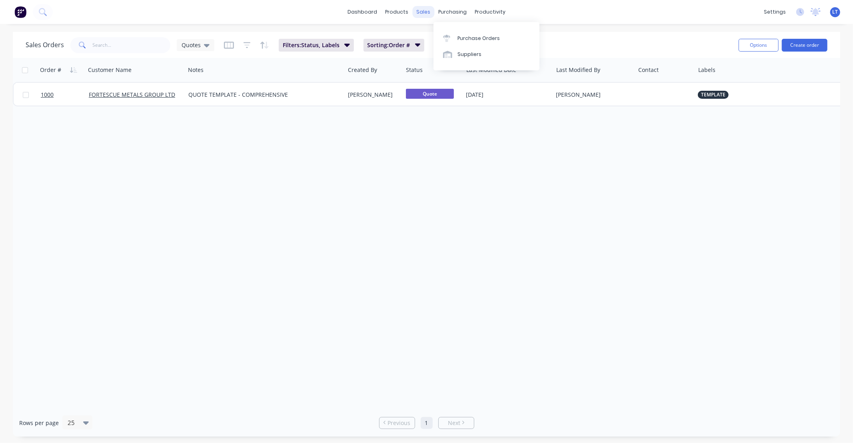
click at [423, 11] on div "sales" at bounding box center [423, 12] width 22 height 12
click at [447, 35] on div "Sales Orders" at bounding box center [453, 38] width 33 height 7
click at [190, 45] on span "Quotes" at bounding box center [191, 45] width 19 height 8
click at [223, 132] on button "SEE ALL (Default)" at bounding box center [224, 128] width 91 height 9
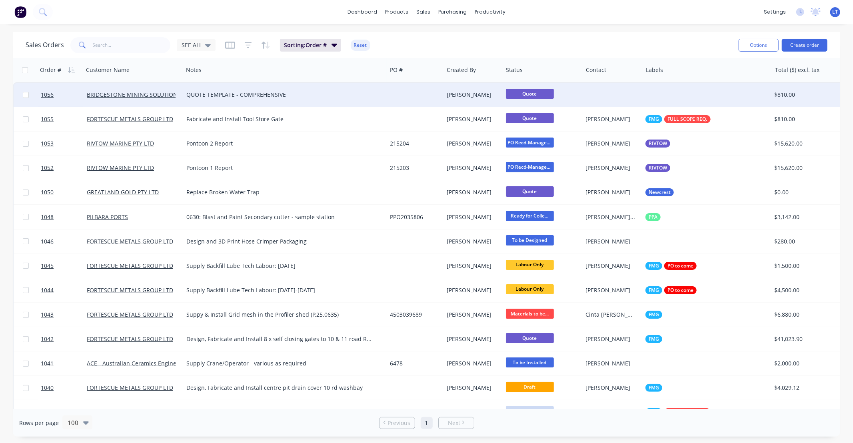
click at [616, 91] on div at bounding box center [612, 95] width 60 height 24
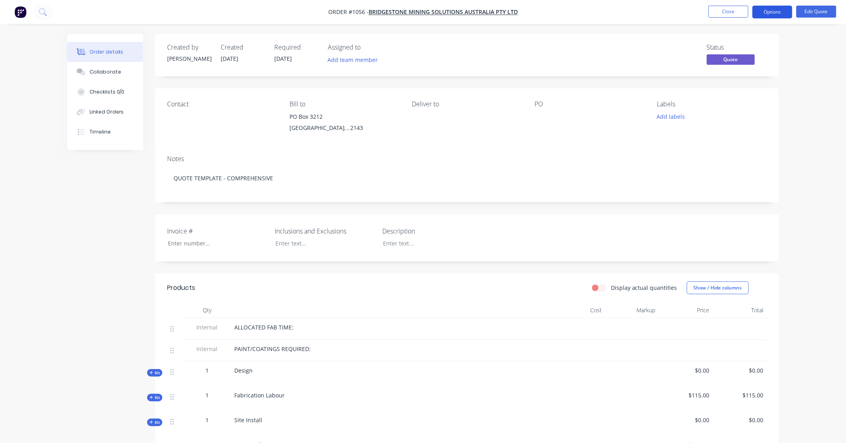
click at [774, 9] on button "Options" at bounding box center [773, 12] width 40 height 13
click at [574, 72] on div "Created by Trent Created 09/09/25 Required 09/09/25 Assigned to Add team member…" at bounding box center [467, 55] width 624 height 42
click at [775, 11] on button "Options" at bounding box center [773, 12] width 40 height 13
click at [797, 11] on button "Edit Quote" at bounding box center [817, 12] width 40 height 12
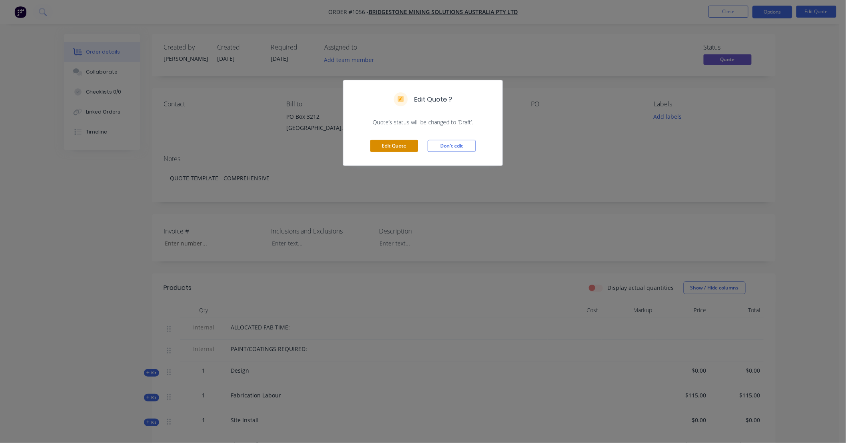
click at [380, 146] on button "Edit Quote" at bounding box center [394, 146] width 48 height 12
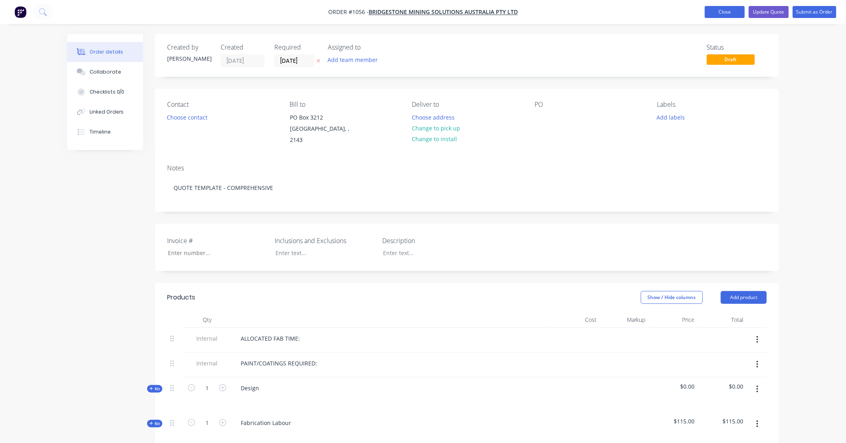
click at [723, 11] on button "Close" at bounding box center [725, 12] width 40 height 12
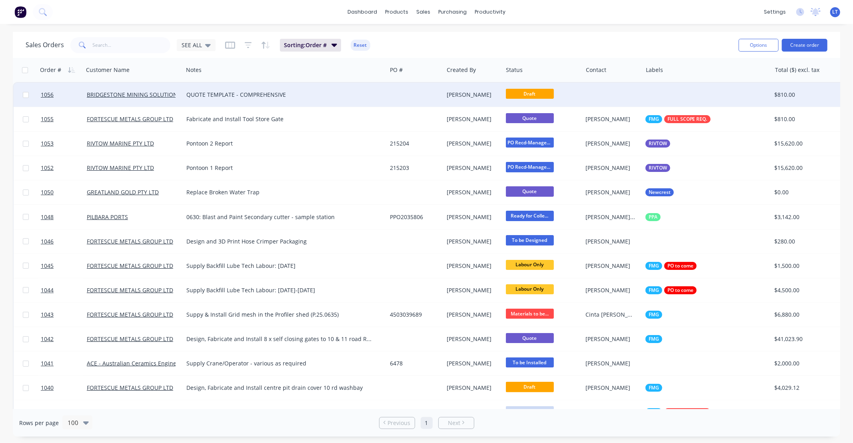
click at [469, 95] on div "Trent Ebermayer" at bounding box center [472, 95] width 50 height 8
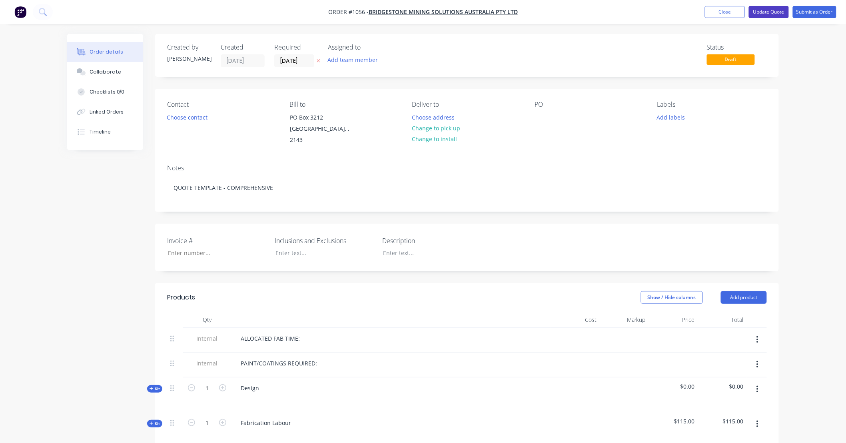
click at [771, 12] on button "Update Quote" at bounding box center [769, 12] width 40 height 12
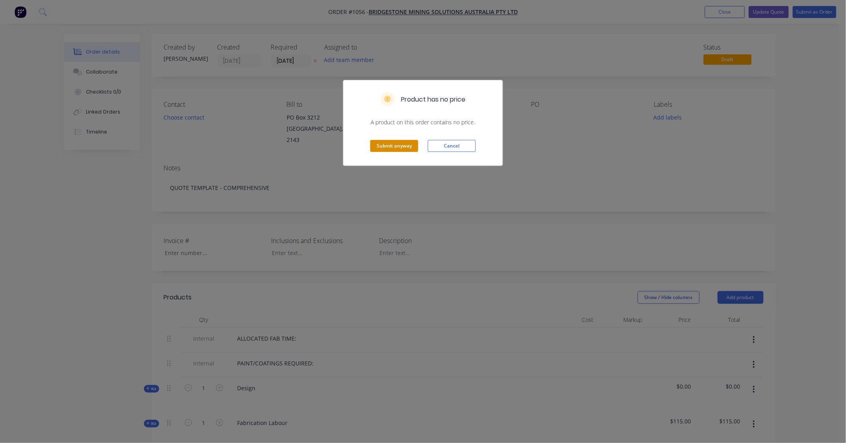
click at [402, 142] on button "Submit anyway" at bounding box center [394, 146] width 48 height 12
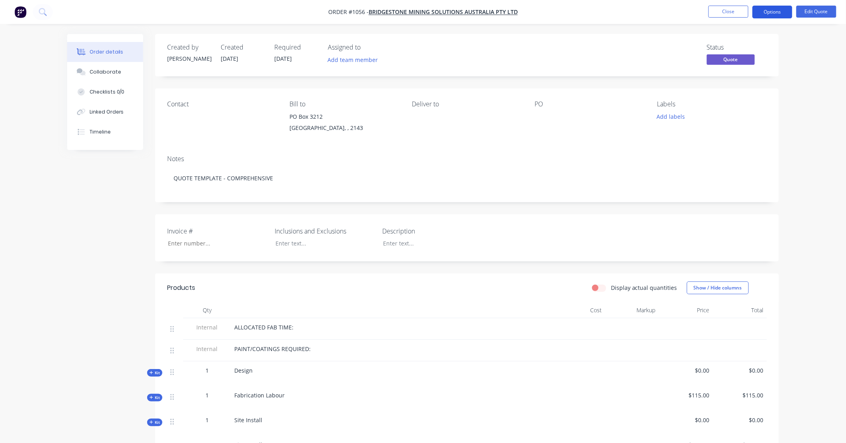
click at [782, 14] on button "Options" at bounding box center [773, 12] width 40 height 13
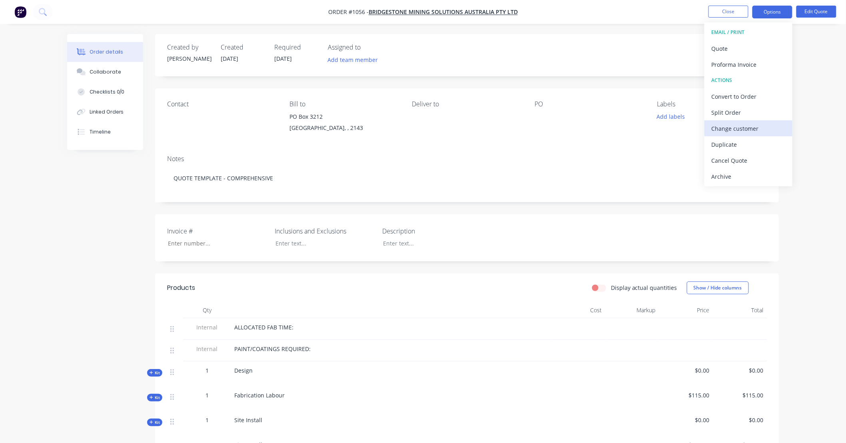
click at [738, 126] on div "Change customer" at bounding box center [749, 129] width 74 height 12
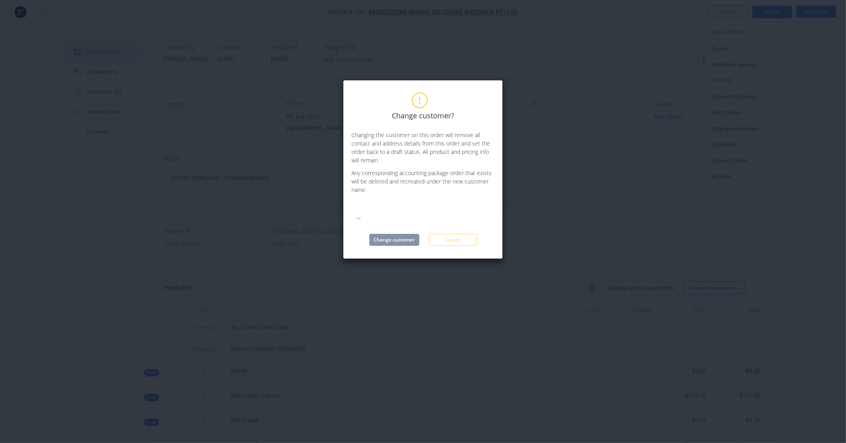
click at [431, 198] on div "Change customer? Changing the customer on this order will remove all contact an…" at bounding box center [423, 169] width 143 height 153
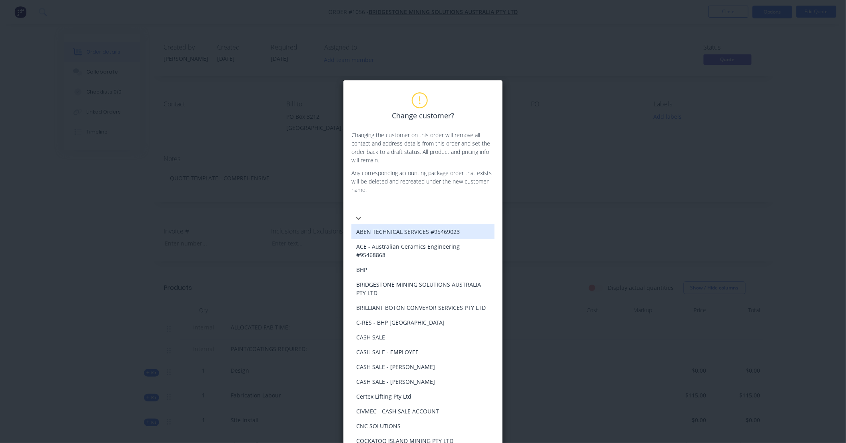
click at [431, 206] on div at bounding box center [411, 207] width 115 height 10
click at [400, 303] on div "BRILLIANT BOTON CONVEYOR SERVICES PTY LTD" at bounding box center [423, 307] width 143 height 15
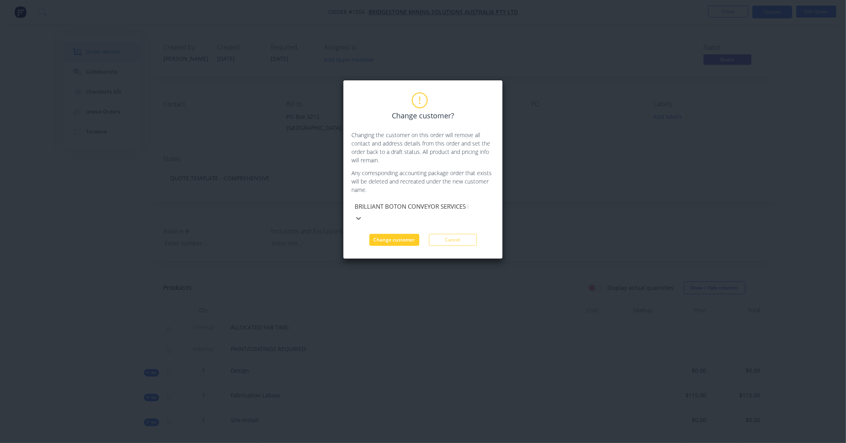
click at [399, 234] on button "Change customer" at bounding box center [395, 240] width 50 height 12
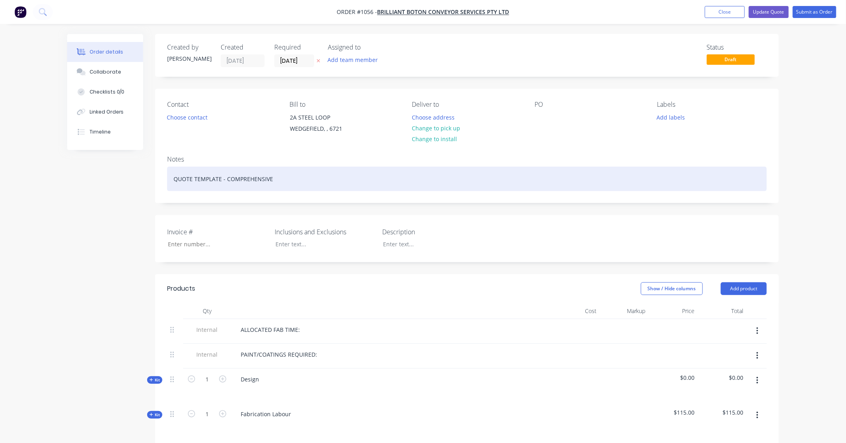
click at [262, 178] on div "QUOTE TEMPLATE - COMPREHENSIVE" at bounding box center [467, 179] width 600 height 24
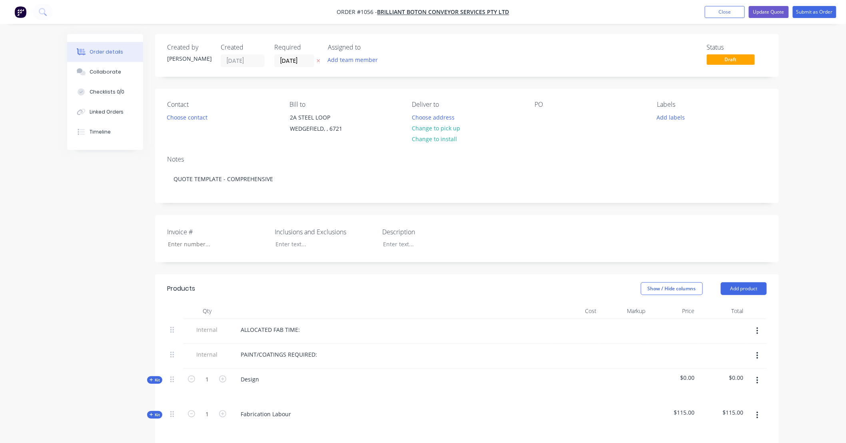
click at [276, 152] on div "Notes QUOTE TEMPLATE - COMPREHENSIVE" at bounding box center [467, 176] width 624 height 54
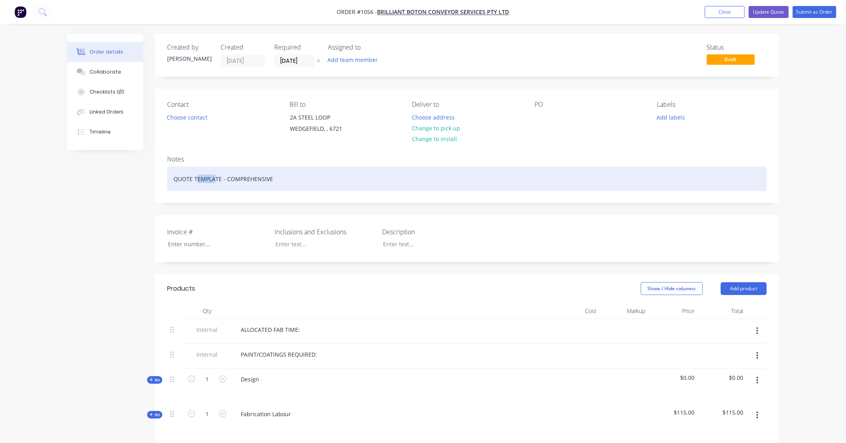
drag, startPoint x: 216, startPoint y: 177, endPoint x: 192, endPoint y: 185, distance: 25.3
click at [192, 185] on div "QUOTE TEMPLATE - COMPREHENSIVE" at bounding box center [467, 179] width 600 height 24
click at [213, 171] on div "QUOTE TEMPLATE - COMPREHENSIVE" at bounding box center [467, 179] width 600 height 24
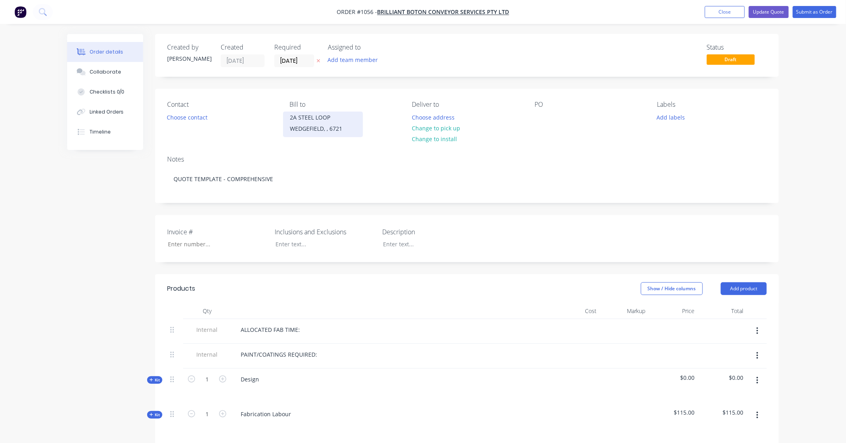
click at [316, 117] on div "2A STEEL LOOP" at bounding box center [323, 117] width 66 height 11
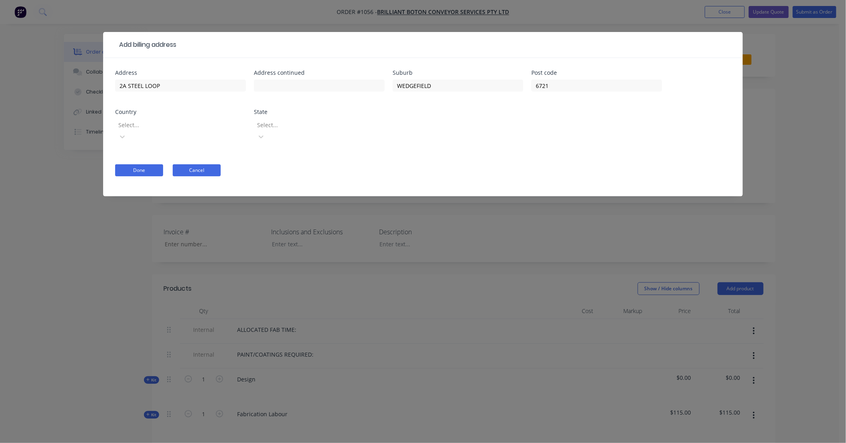
click at [205, 164] on button "Cancel" at bounding box center [197, 170] width 48 height 12
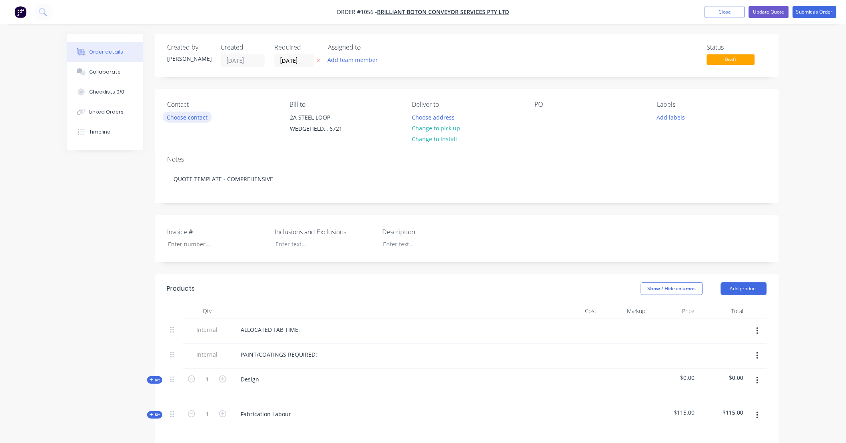
click at [192, 115] on button "Choose contact" at bounding box center [187, 117] width 49 height 11
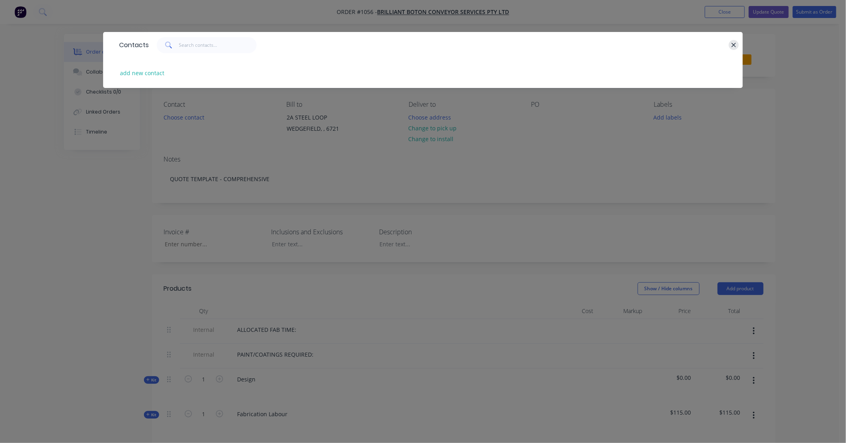
click at [729, 43] on button "button" at bounding box center [734, 45] width 10 height 10
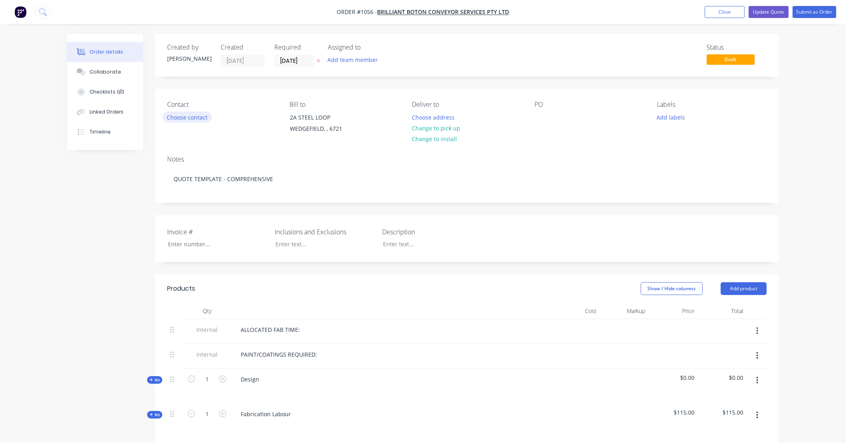
click at [195, 118] on button "Choose contact" at bounding box center [187, 117] width 49 height 11
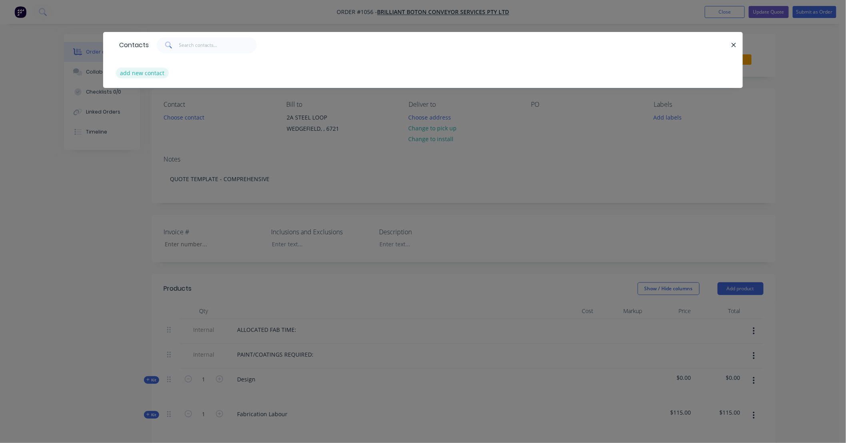
click at [152, 70] on button "add new contact" at bounding box center [142, 73] width 53 height 11
select select "AU"
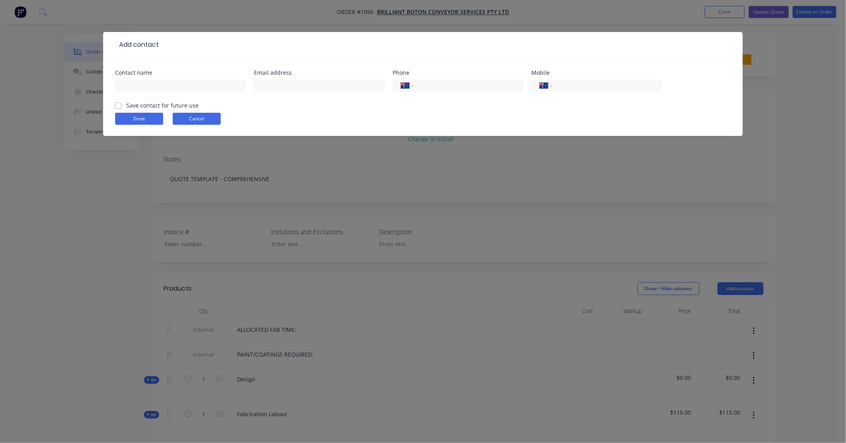
click at [214, 121] on button "Cancel" at bounding box center [197, 119] width 48 height 12
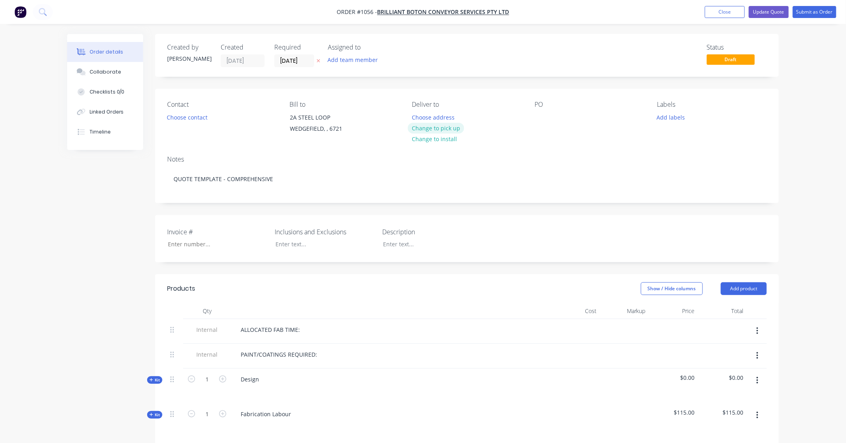
click at [453, 128] on button "Change to pick up" at bounding box center [436, 128] width 57 height 11
click at [430, 139] on button "Change to install" at bounding box center [435, 139] width 54 height 11
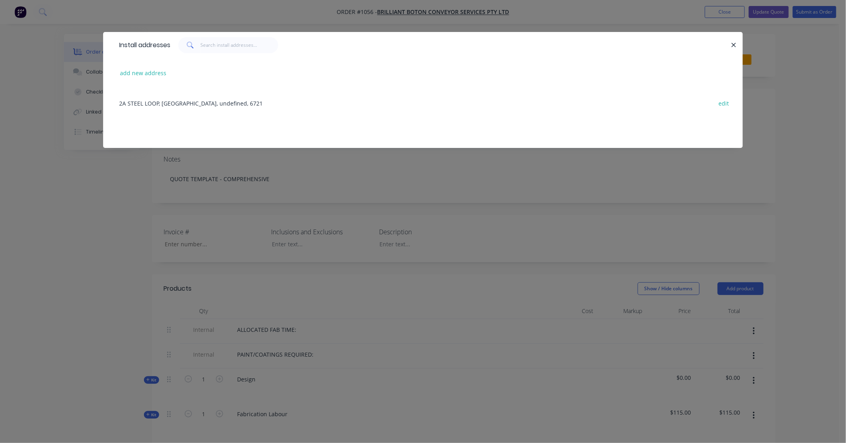
click at [356, 226] on div "Install addresses add new address 2A STEEL LOOP, WEDGEFIELD, undefined, 6721 ed…" at bounding box center [423, 221] width 846 height 443
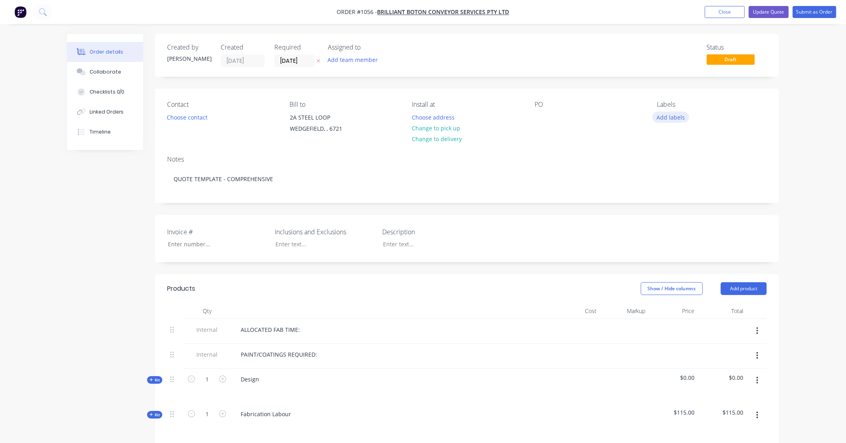
click at [670, 119] on button "Add labels" at bounding box center [671, 117] width 37 height 11
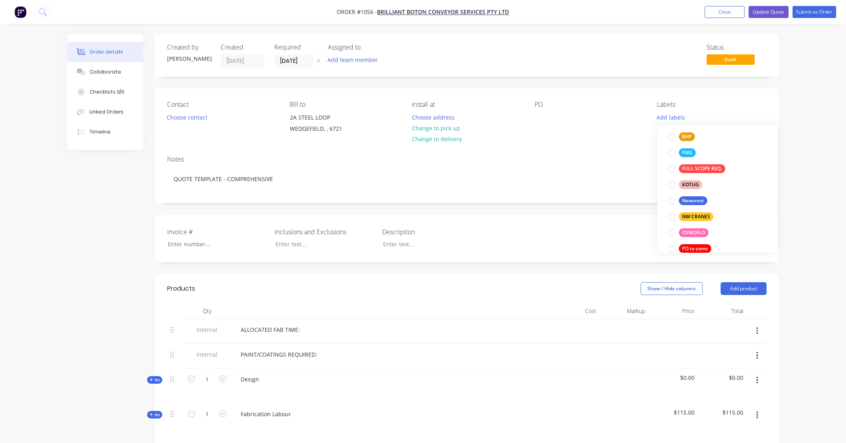
scroll to position [55, 0]
drag, startPoint x: 225, startPoint y: 205, endPoint x: 197, endPoint y: 205, distance: 27.6
drag, startPoint x: 247, startPoint y: 194, endPoint x: 212, endPoint y: 195, distance: 34.8
click at [212, 195] on div "Notes QUOTE TEMPLATE - COMPREHENSIVE" at bounding box center [467, 176] width 624 height 54
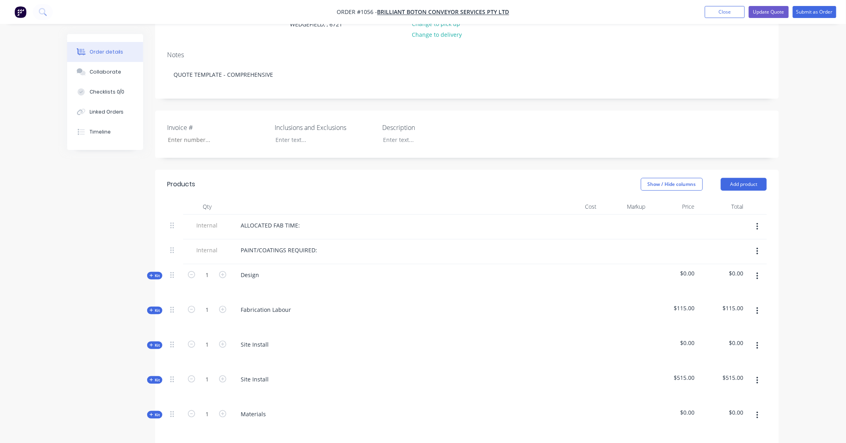
scroll to position [103, 0]
click at [728, 12] on button "Close" at bounding box center [725, 12] width 40 height 12
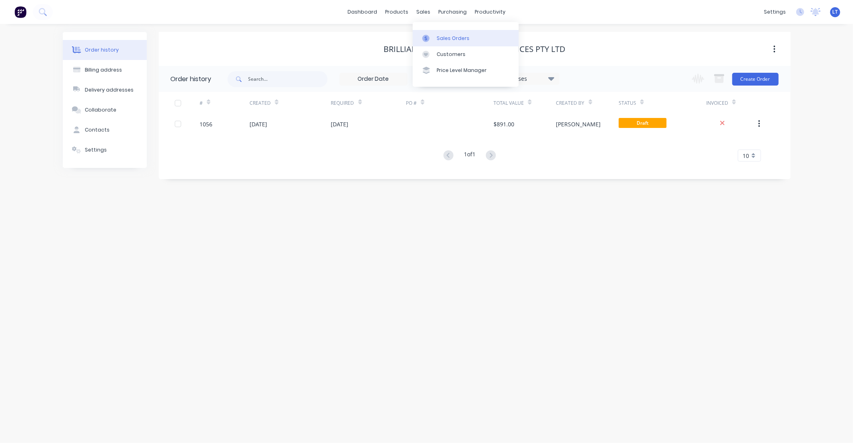
click at [435, 33] on link "Sales Orders" at bounding box center [466, 38] width 106 height 16
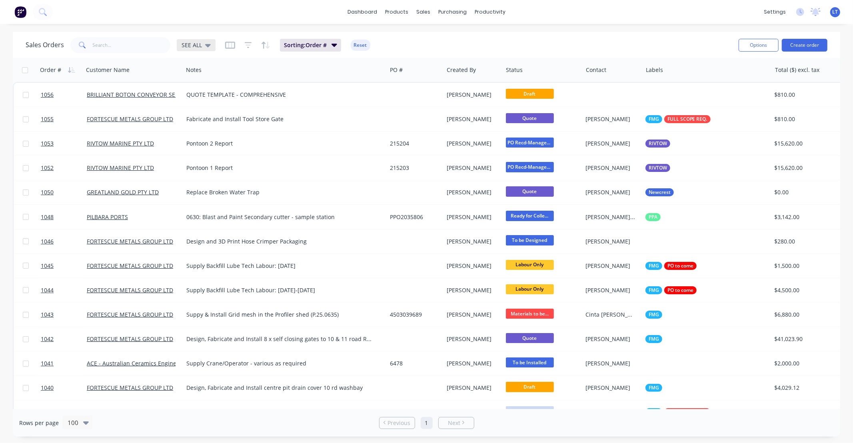
click at [198, 46] on span "SEE ALL" at bounding box center [192, 45] width 20 height 8
click at [198, 147] on button "Archived" at bounding box center [224, 144] width 91 height 9
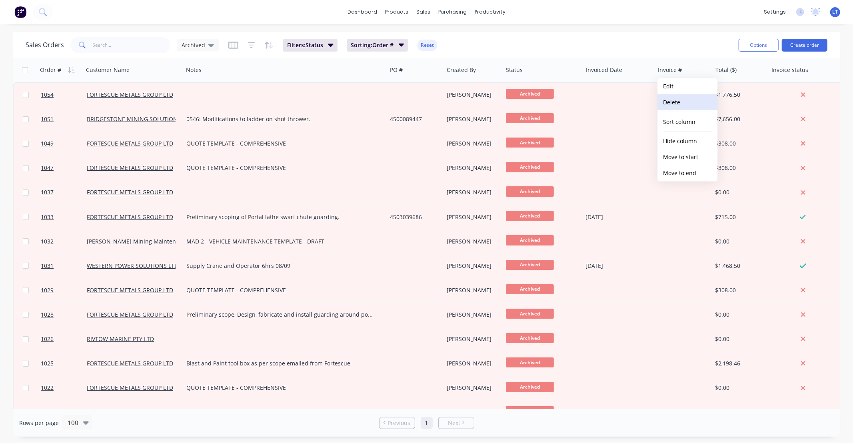
click at [677, 107] on button "Delete" at bounding box center [687, 102] width 60 height 16
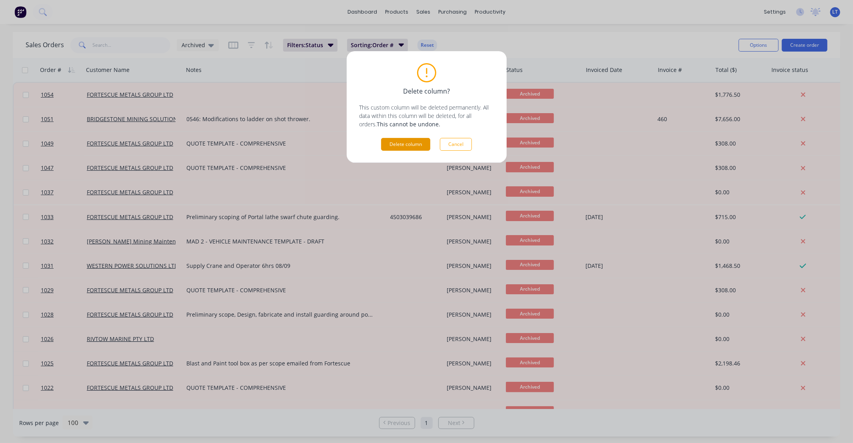
click at [401, 145] on button "Delete column" at bounding box center [405, 144] width 49 height 13
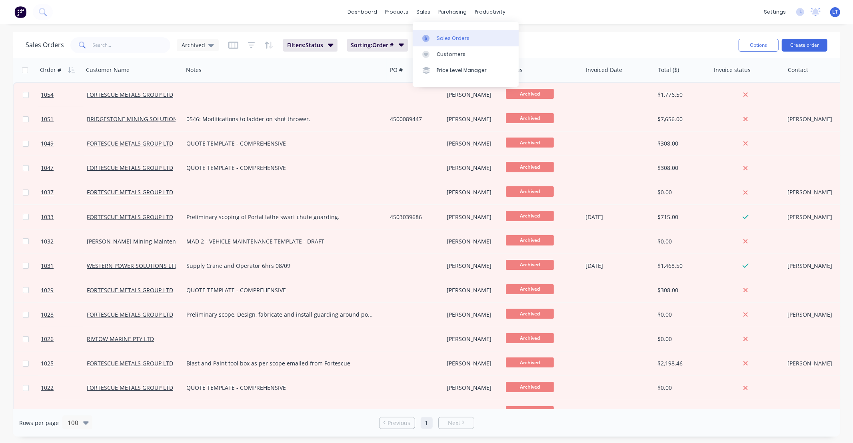
click at [431, 35] on div at bounding box center [428, 38] width 12 height 7
click at [192, 47] on span "Archived" at bounding box center [194, 45] width 24 height 8
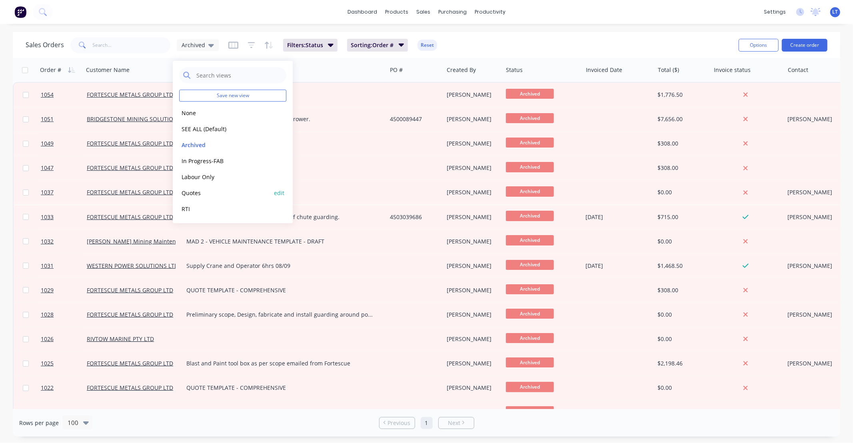
click at [204, 190] on button "Quotes" at bounding box center [224, 192] width 91 height 9
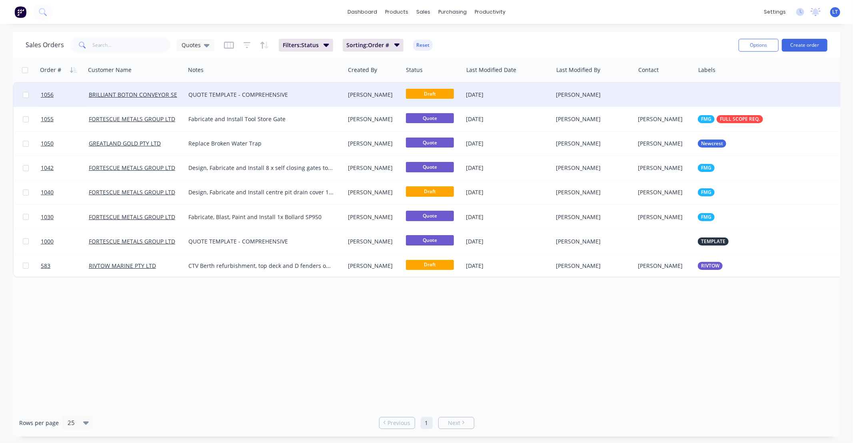
click at [468, 91] on div "09 Sep 2025" at bounding box center [508, 95] width 84 height 8
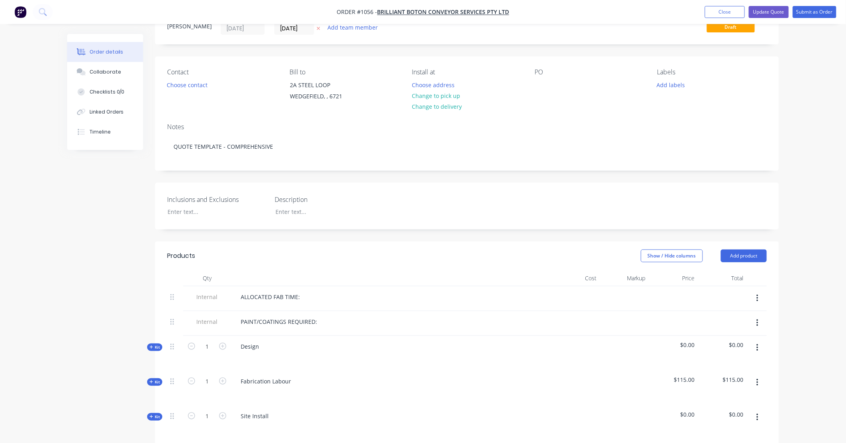
scroll to position [59, 0]
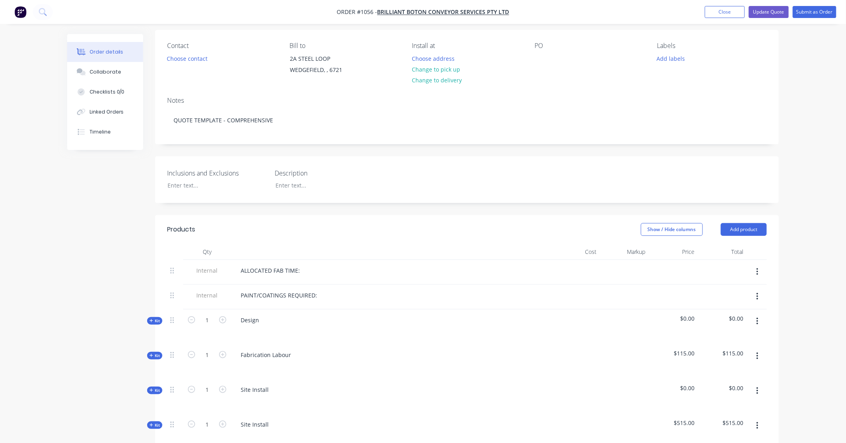
drag, startPoint x: 202, startPoint y: 195, endPoint x: 187, endPoint y: 199, distance: 15.7
click at [187, 199] on div "Inclusions and Exclusions Description" at bounding box center [467, 179] width 624 height 47
drag, startPoint x: 119, startPoint y: 200, endPoint x: 82, endPoint y: 198, distance: 36.9
click at [82, 199] on div "Created by Trent Created 09/09/25 Required 09/09/25 Assigned to Add team member…" at bounding box center [423, 431] width 712 height 912
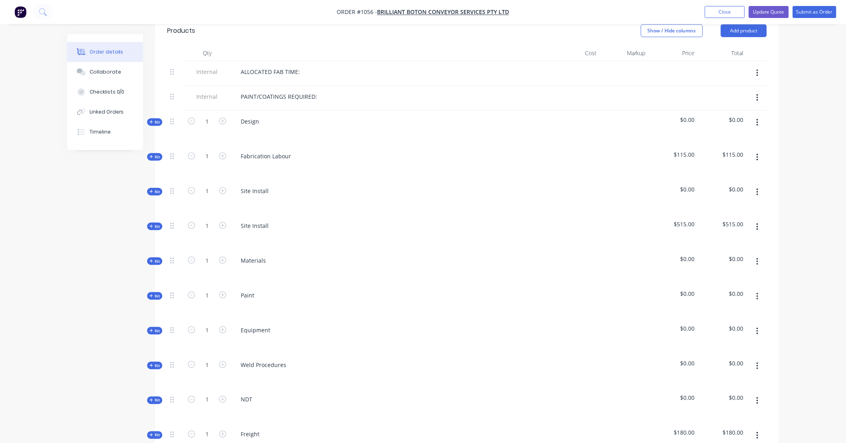
scroll to position [266, 0]
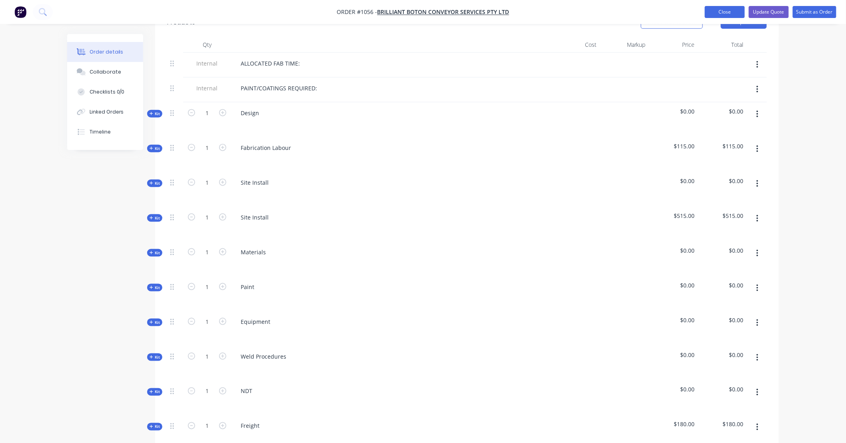
click at [725, 11] on button "Close" at bounding box center [725, 12] width 40 height 12
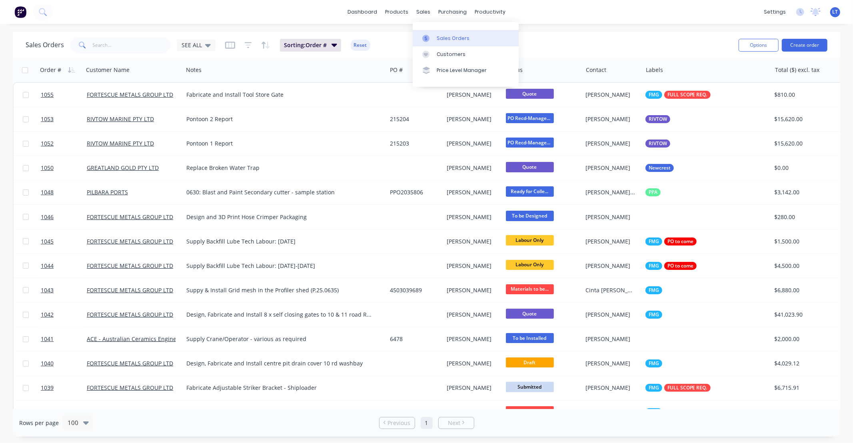
click at [435, 37] on link "Sales Orders" at bounding box center [466, 38] width 106 height 16
click at [204, 50] on div "SEE ALL" at bounding box center [196, 45] width 39 height 12
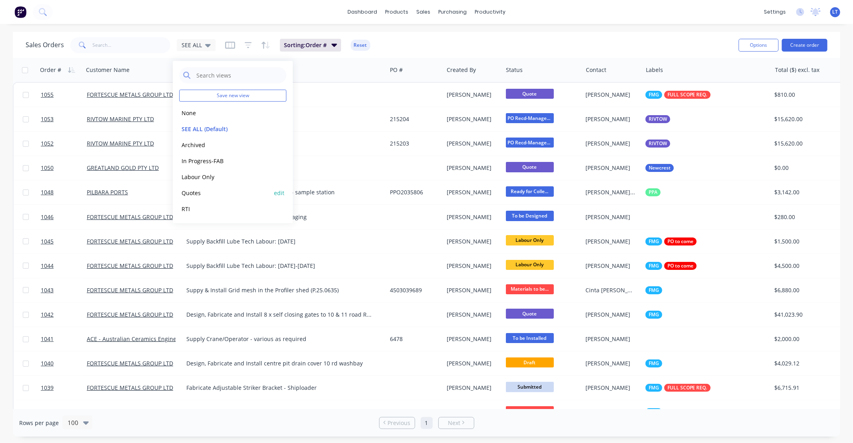
click at [207, 193] on button "Quotes" at bounding box center [224, 192] width 91 height 9
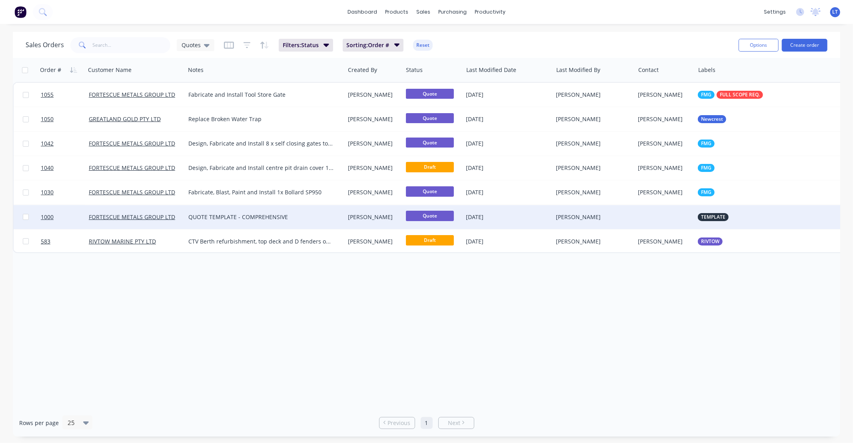
click at [351, 217] on div "Stuart Wheatley" at bounding box center [372, 217] width 49 height 8
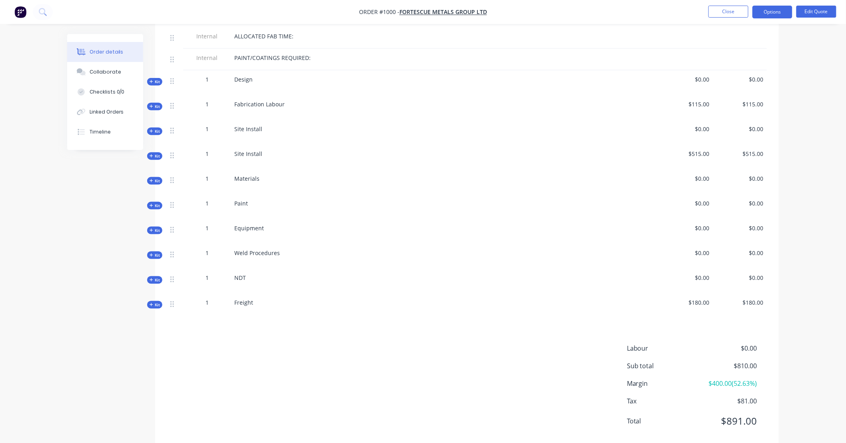
scroll to position [311, 0]
click at [815, 16] on button "Edit Quote" at bounding box center [817, 12] width 40 height 12
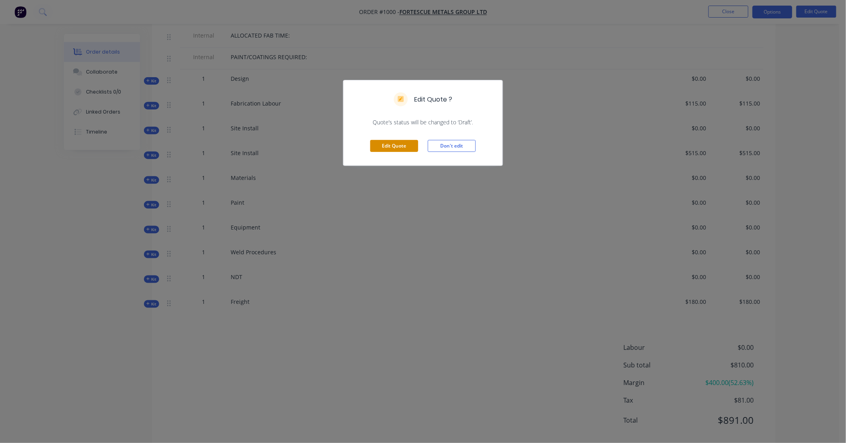
click at [394, 146] on button "Edit Quote" at bounding box center [394, 146] width 48 height 12
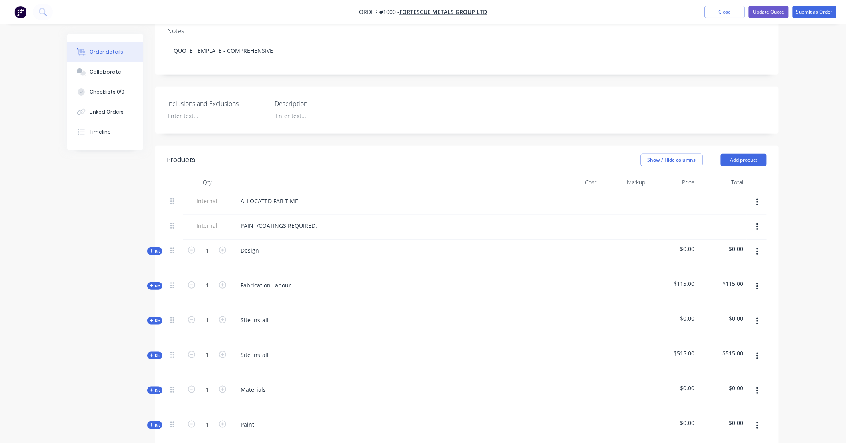
scroll to position [252, 0]
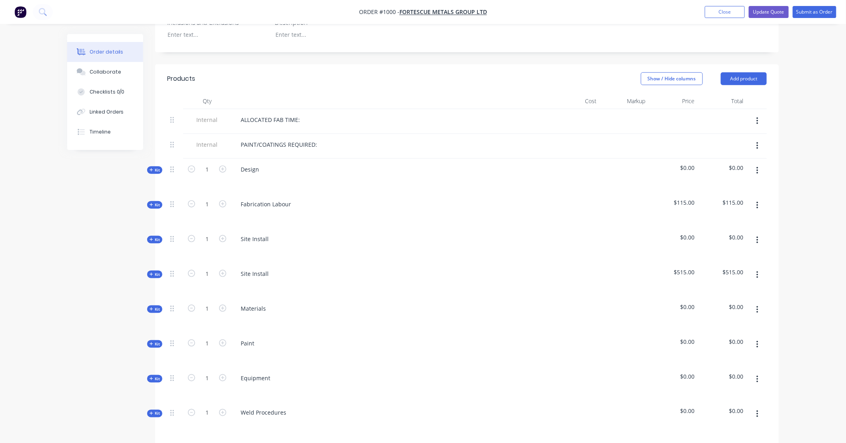
click at [153, 238] on icon at bounding box center [151, 239] width 3 height 3
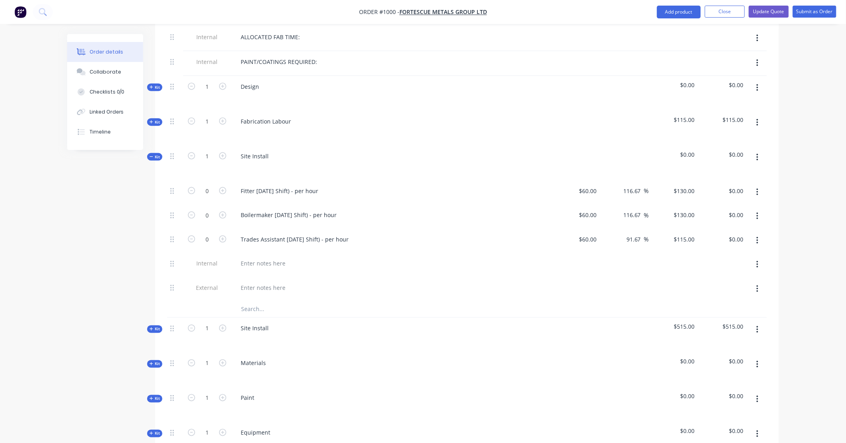
scroll to position [341, 0]
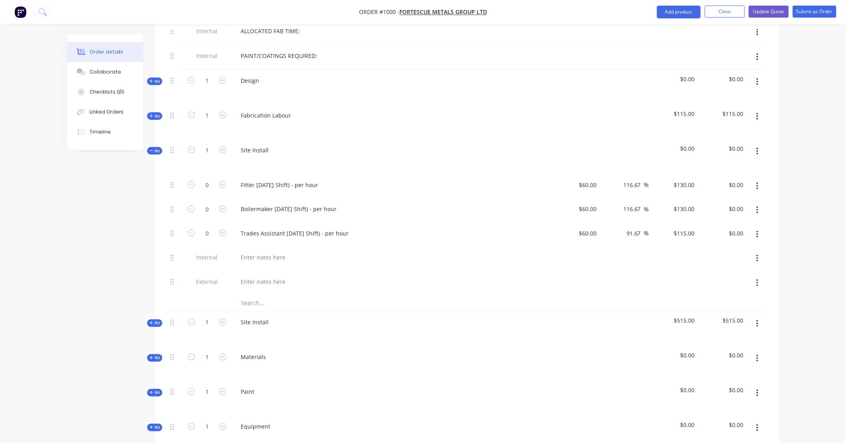
click at [159, 320] on span "Kit" at bounding box center [155, 323] width 10 height 6
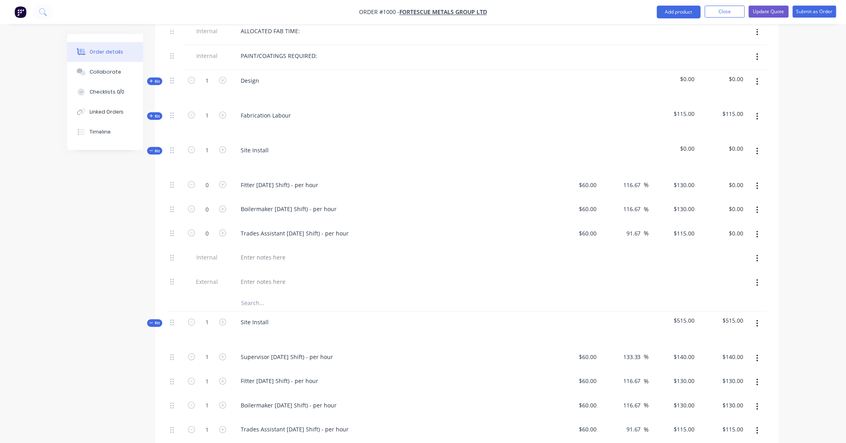
click at [757, 147] on icon "button" at bounding box center [758, 151] width 2 height 9
click at [725, 215] on div "Delete" at bounding box center [729, 221] width 62 height 12
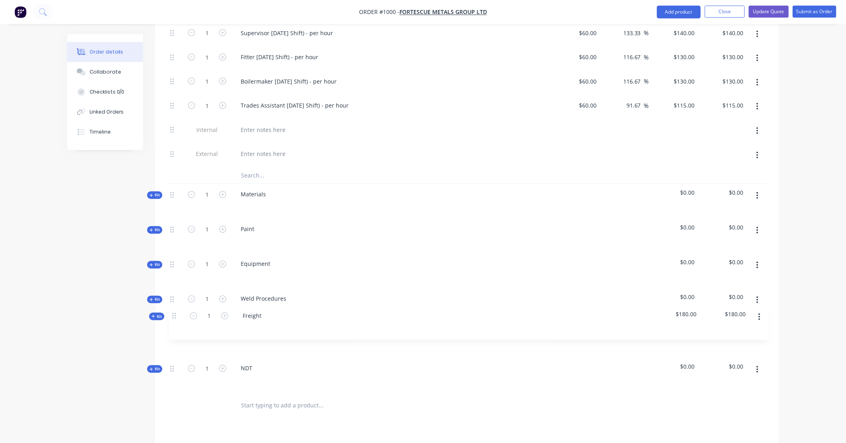
scroll to position [493, 0]
drag, startPoint x: 174, startPoint y: 346, endPoint x: 177, endPoint y: 184, distance: 162.0
click at [177, 184] on div "Internal ALLOCATED FAB TIME: Internal PAINT/COATINGS REQUIRED: Kit 1 Design $0.…" at bounding box center [467, 130] width 600 height 525
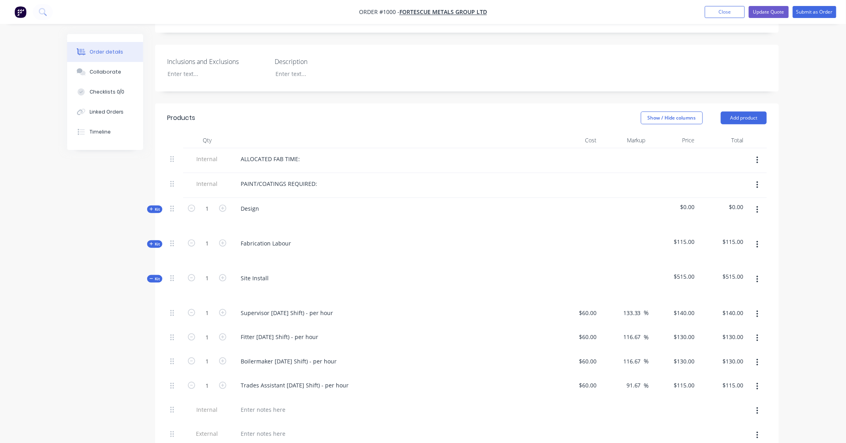
scroll to position [197, 0]
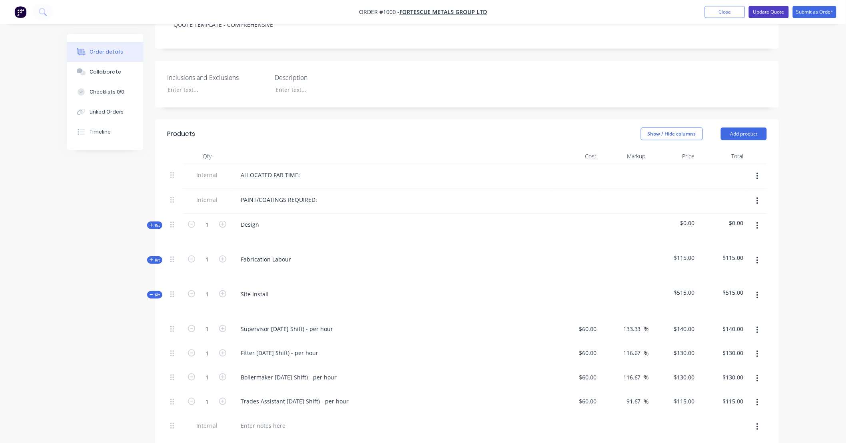
click at [778, 15] on button "Update Quote" at bounding box center [769, 12] width 40 height 12
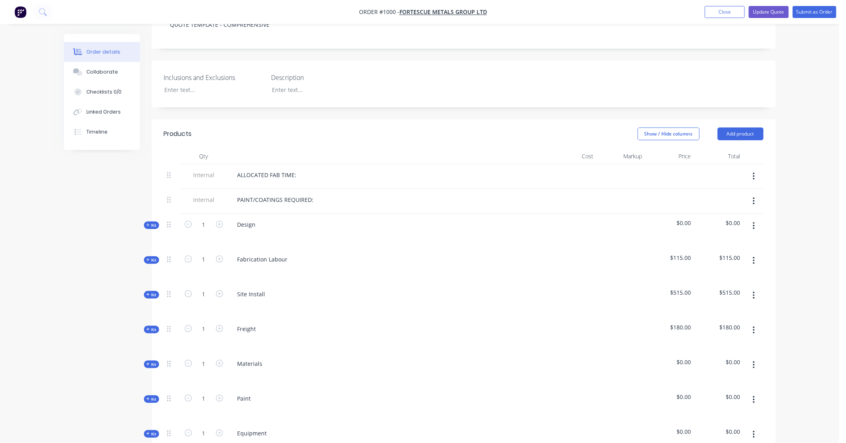
scroll to position [0, 0]
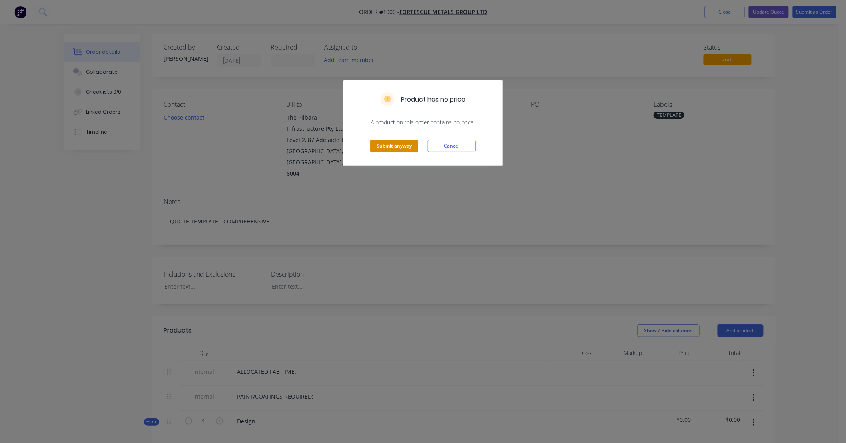
click at [390, 142] on button "Submit anyway" at bounding box center [394, 146] width 48 height 12
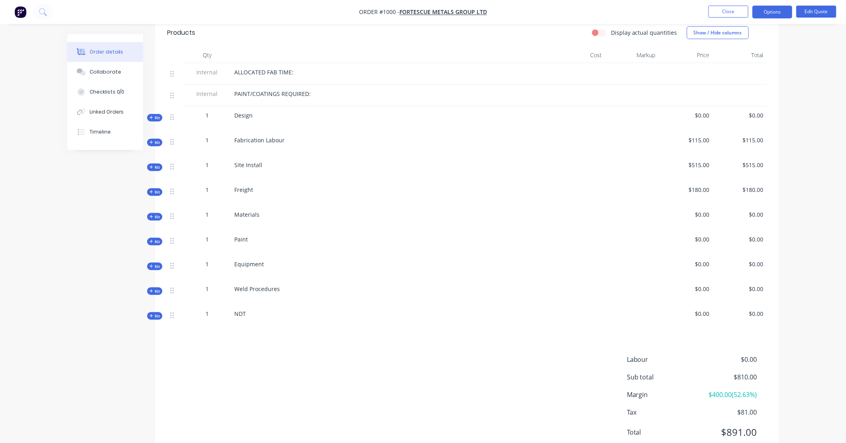
scroll to position [281, 0]
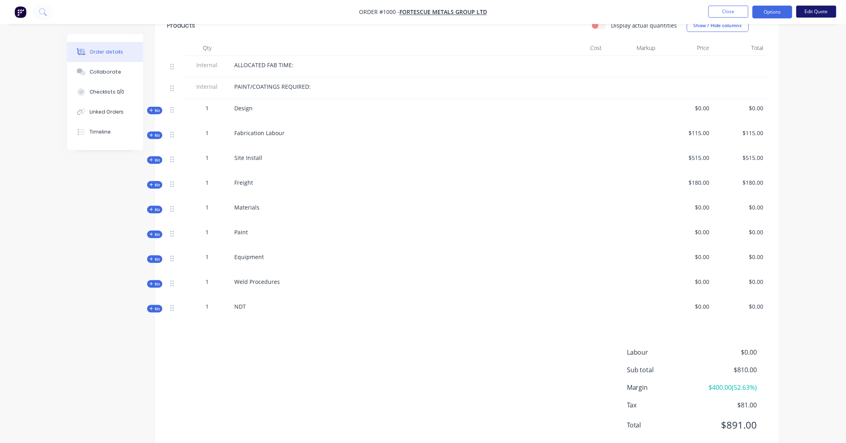
click at [814, 10] on button "Edit Quote" at bounding box center [817, 12] width 40 height 12
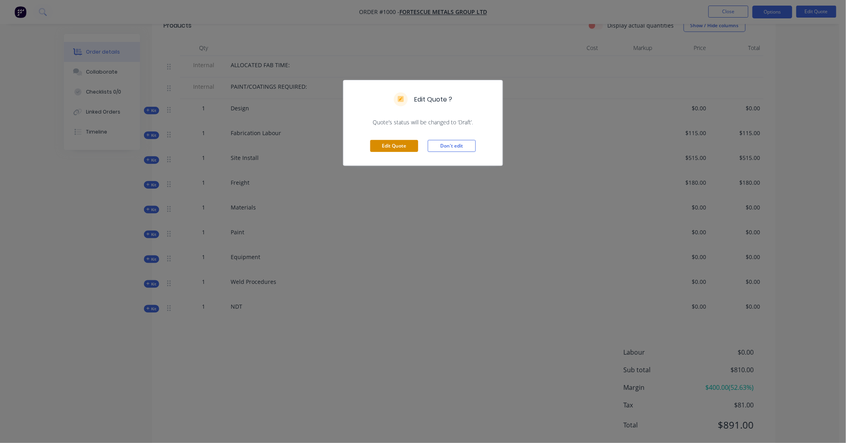
click at [381, 150] on button "Edit Quote" at bounding box center [394, 146] width 48 height 12
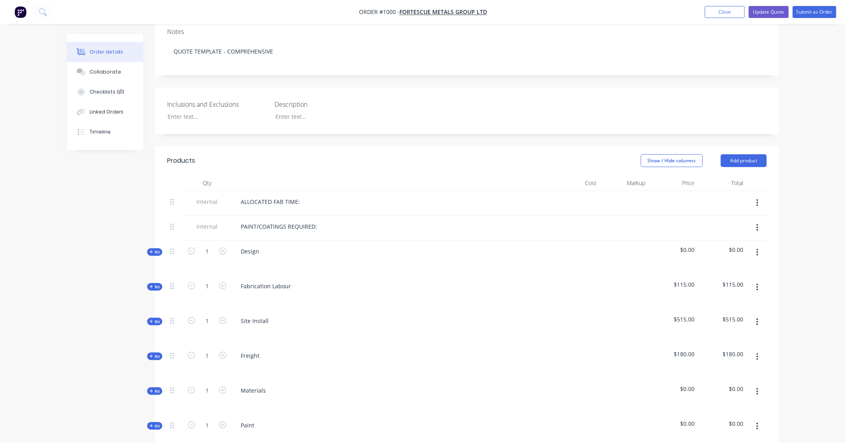
scroll to position [163, 0]
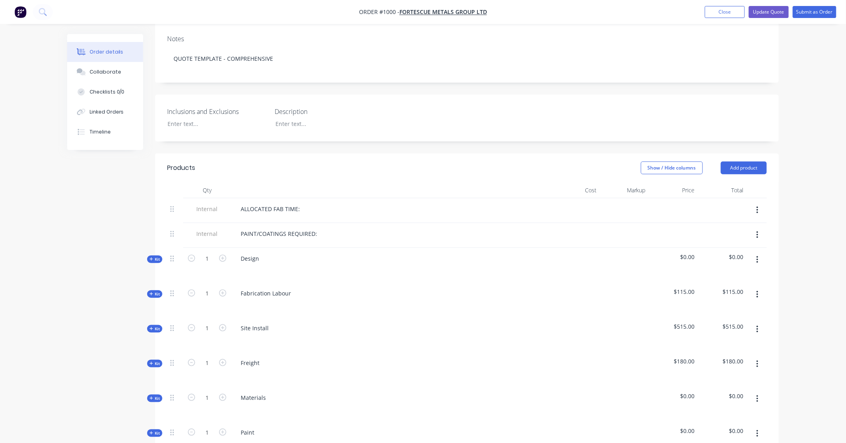
click at [761, 253] on button "button" at bounding box center [757, 260] width 19 height 14
click at [801, 250] on div "Order details Collaborate Checklists 0/0 Linked Orders Timeline Order details C…" at bounding box center [423, 314] width 846 height 954
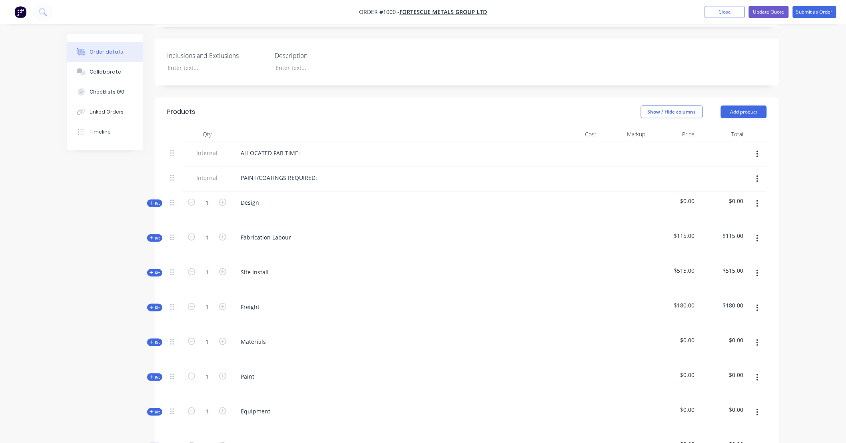
scroll to position [237, 0]
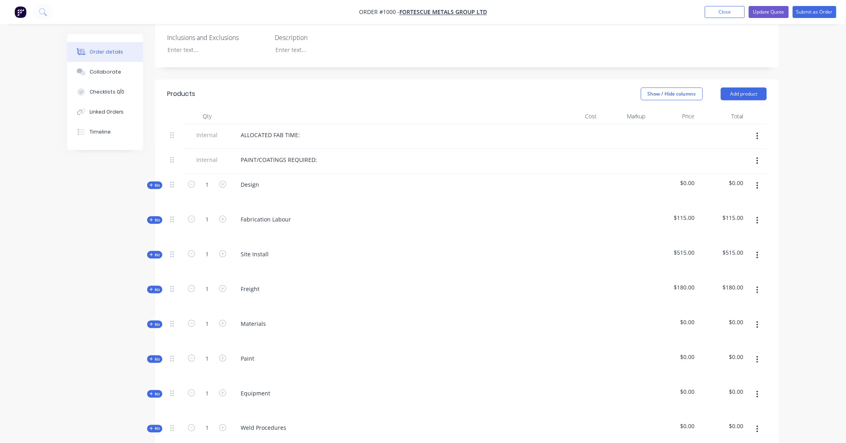
click at [759, 179] on button "button" at bounding box center [757, 186] width 19 height 14
drag, startPoint x: 799, startPoint y: 231, endPoint x: 796, endPoint y: 213, distance: 18.2
click at [796, 213] on div "Order details Collaborate Checklists 0/0 Linked Orders Timeline Order details C…" at bounding box center [423, 240] width 846 height 954
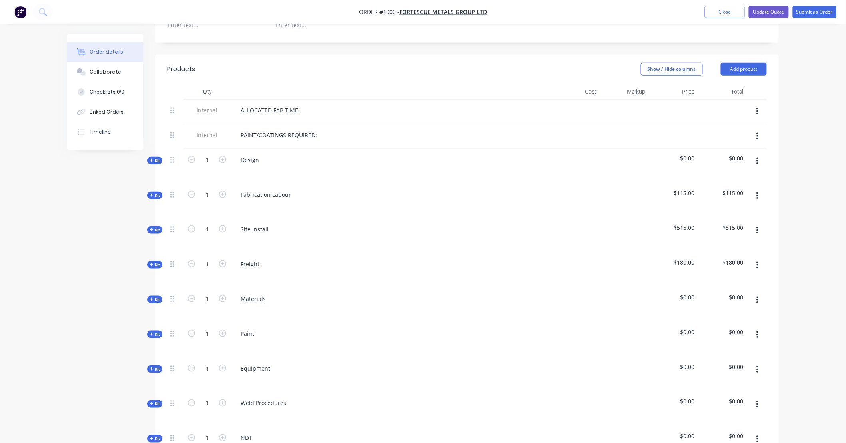
scroll to position [281, 0]
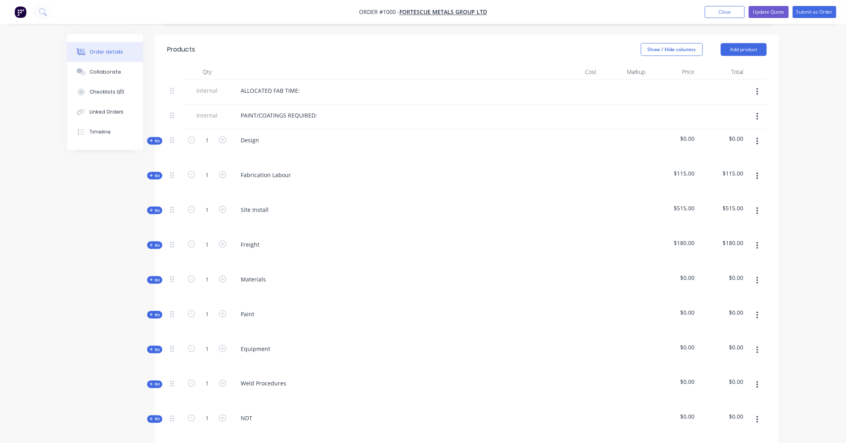
click at [154, 138] on span "Kit" at bounding box center [155, 141] width 10 height 6
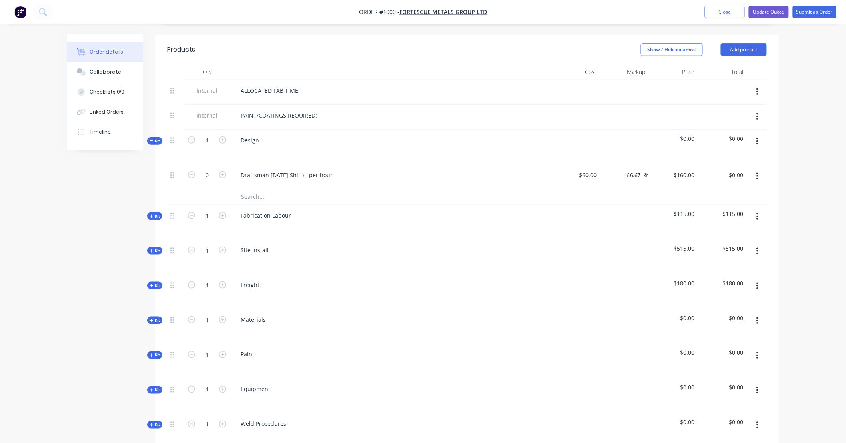
click at [158, 138] on span "Kit" at bounding box center [155, 141] width 10 height 6
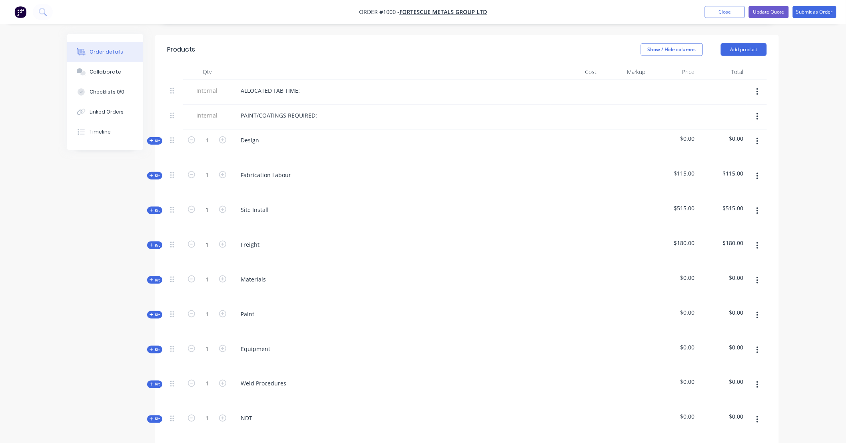
click at [155, 173] on span "Kit" at bounding box center [155, 176] width 10 height 6
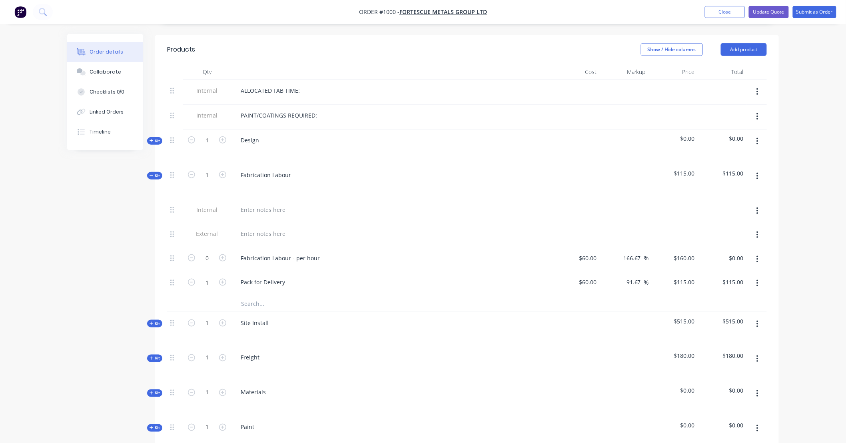
click at [154, 172] on div "Kit" at bounding box center [154, 176] width 15 height 8
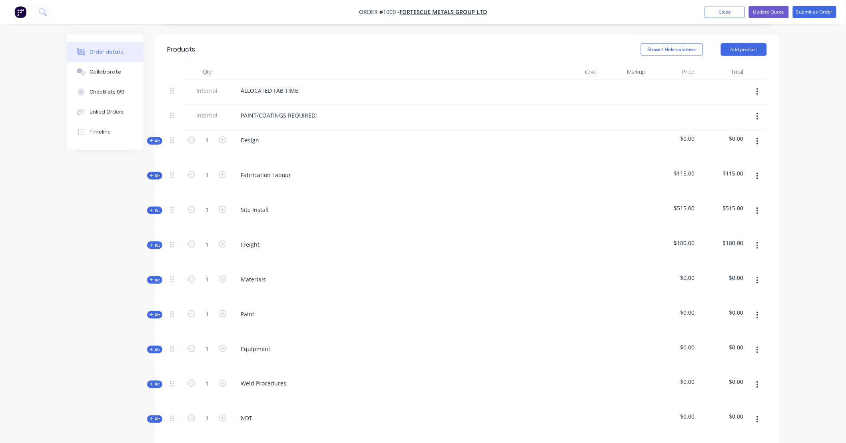
click at [154, 208] on span "Kit" at bounding box center [155, 211] width 10 height 6
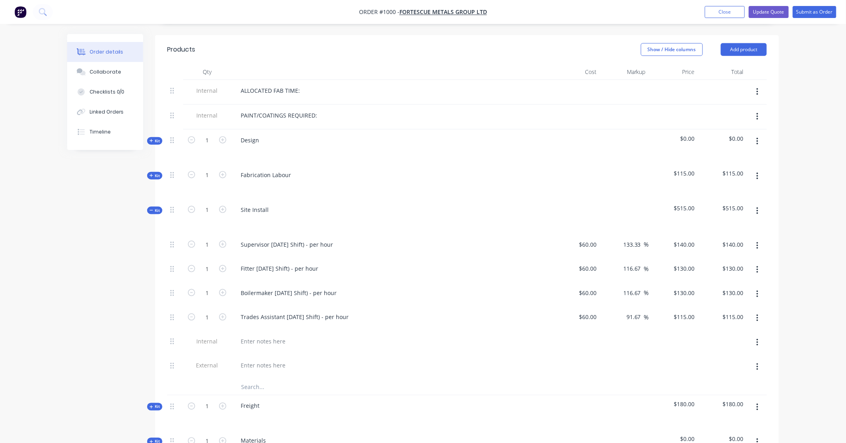
click at [110, 213] on div "Created by Stuart Created 26/08/25 Required Assigned to Add team member Status …" at bounding box center [423, 293] width 712 height 1081
drag, startPoint x: 110, startPoint y: 213, endPoint x: 76, endPoint y: 206, distance: 33.8
click at [76, 206] on div "Created by Stuart Created 26/08/25 Required Assigned to Add team member Status …" at bounding box center [423, 293] width 712 height 1081
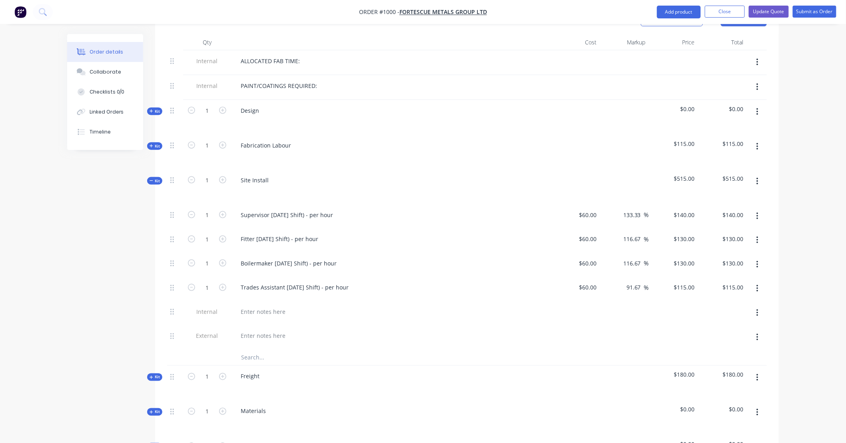
scroll to position [326, 0]
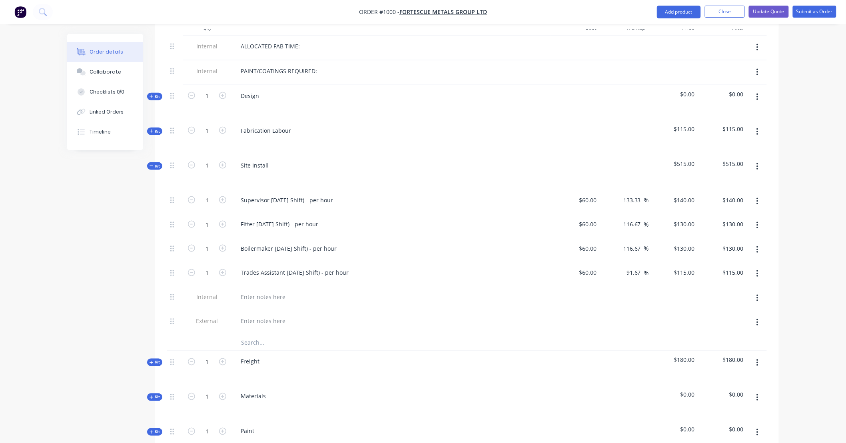
click at [159, 163] on span "Kit" at bounding box center [155, 166] width 10 height 6
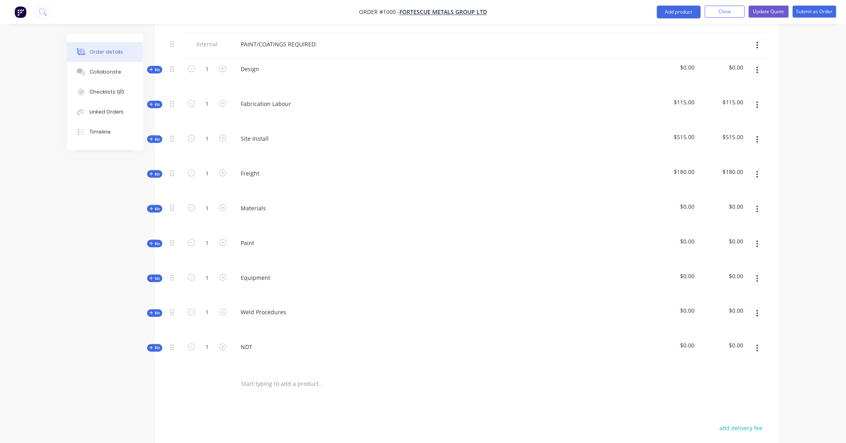
scroll to position [370, 0]
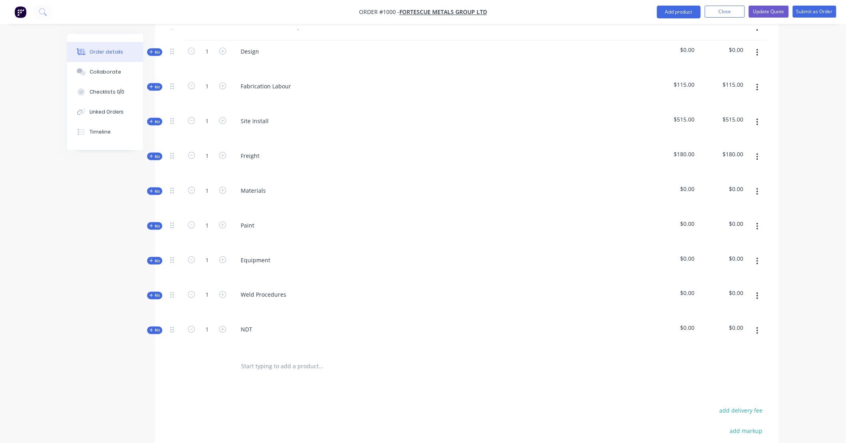
click at [156, 188] on div "Kit" at bounding box center [154, 192] width 15 height 8
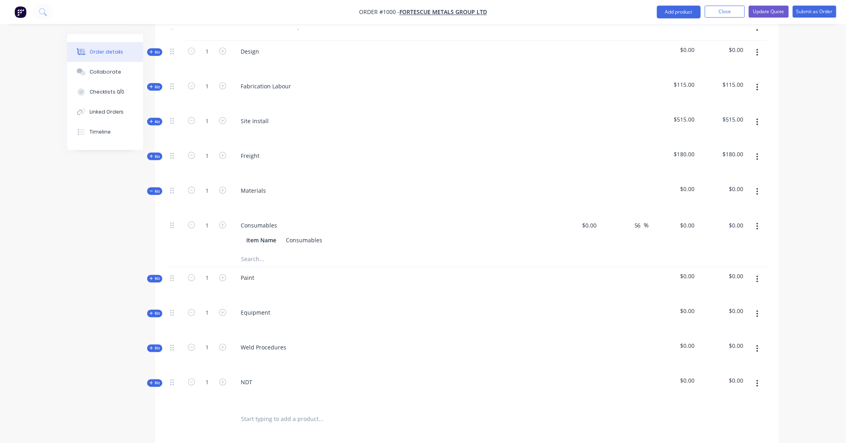
click at [758, 222] on icon "button" at bounding box center [758, 226] width 2 height 9
click at [790, 239] on div "Order details Collaborate Checklists 0/0 Linked Orders Timeline Order details C…" at bounding box center [423, 133] width 846 height 1007
click at [730, 16] on button "Close" at bounding box center [725, 12] width 40 height 12
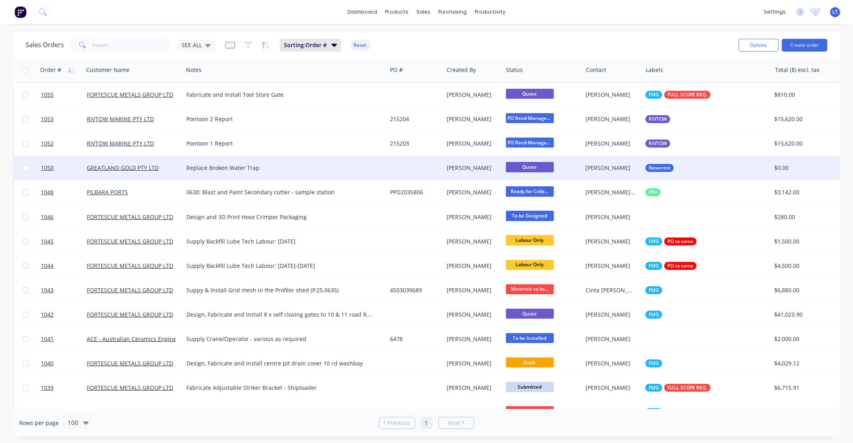
click at [464, 168] on div "Trent Ebermayer" at bounding box center [472, 168] width 50 height 8
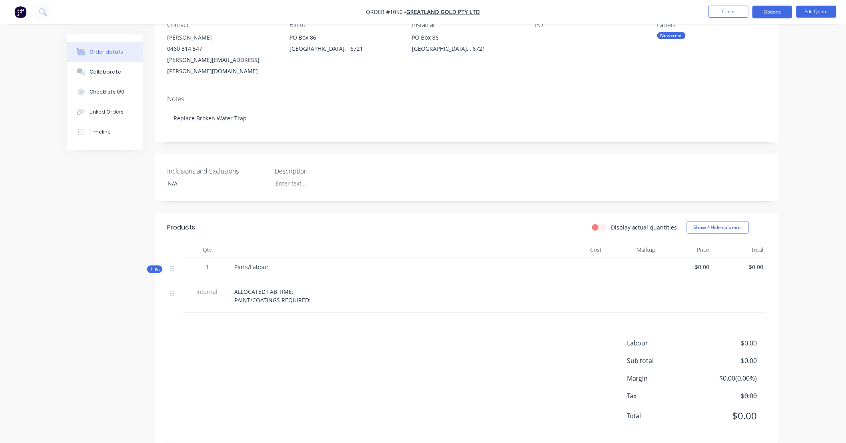
scroll to position [80, 0]
click at [739, 11] on button "Close" at bounding box center [729, 12] width 40 height 12
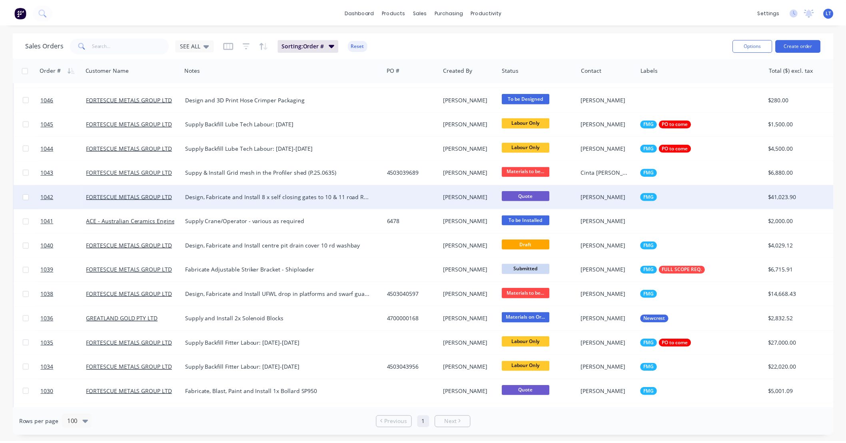
scroll to position [118, 0]
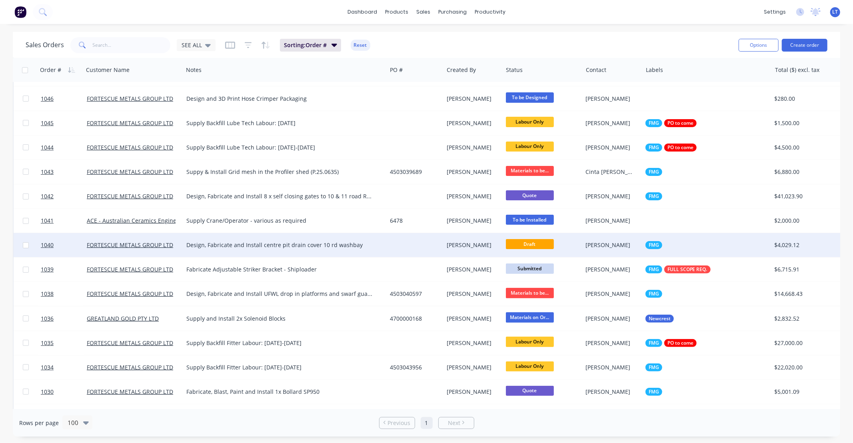
click at [349, 242] on div "Design, Fabricate and Install centre pit drain cover 10 rd washbay" at bounding box center [279, 245] width 187 height 8
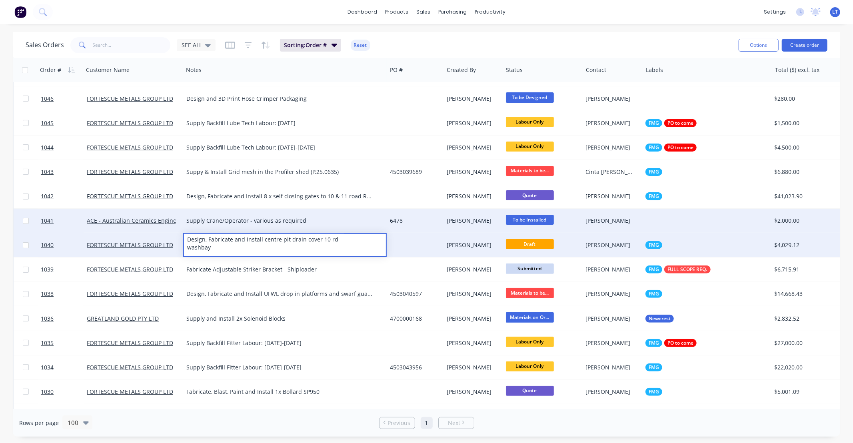
click at [445, 229] on div "Trent Ebermayer" at bounding box center [472, 221] width 59 height 24
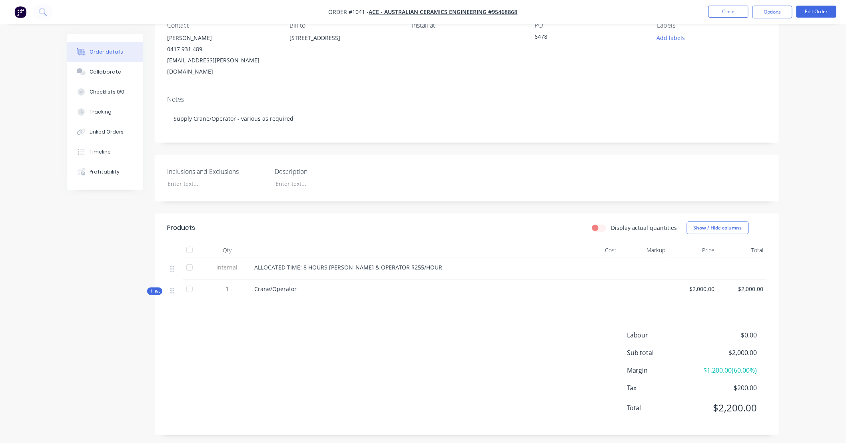
scroll to position [80, 0]
click at [713, 11] on button "Close" at bounding box center [729, 12] width 40 height 12
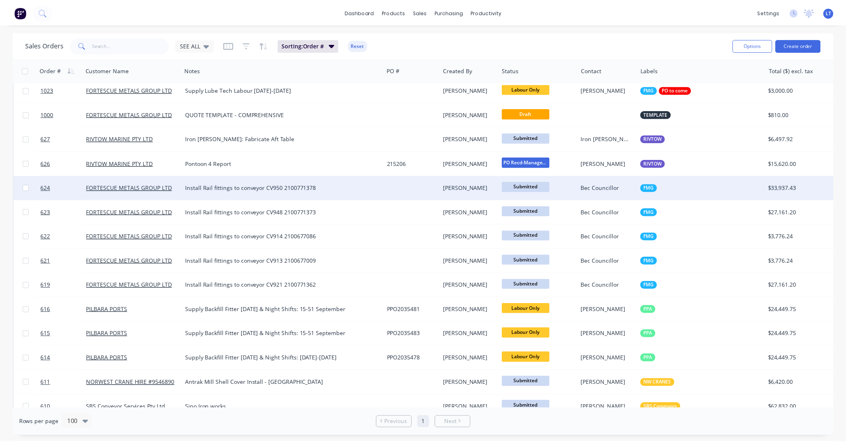
scroll to position [489, 0]
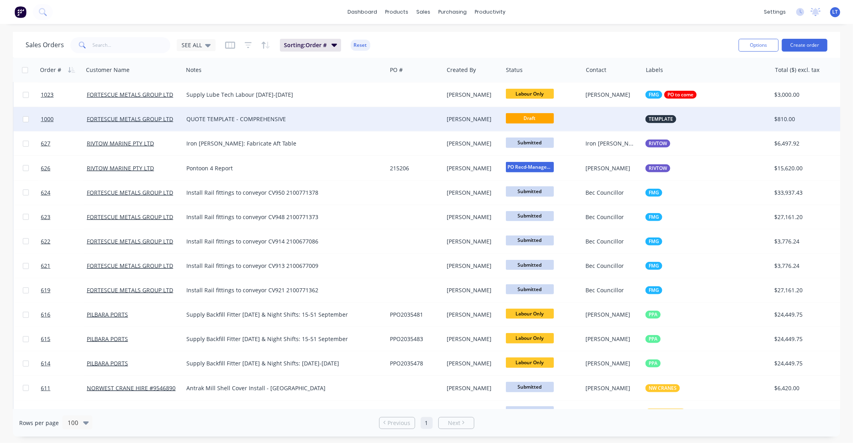
click at [276, 119] on div "QUOTE TEMPLATE - COMPREHENSIVE" at bounding box center [279, 119] width 187 height 8
click at [441, 127] on div at bounding box center [415, 119] width 57 height 24
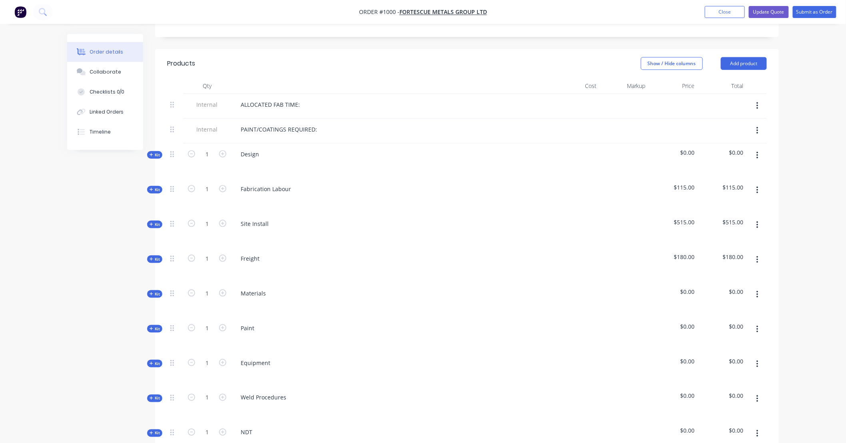
scroll to position [341, 0]
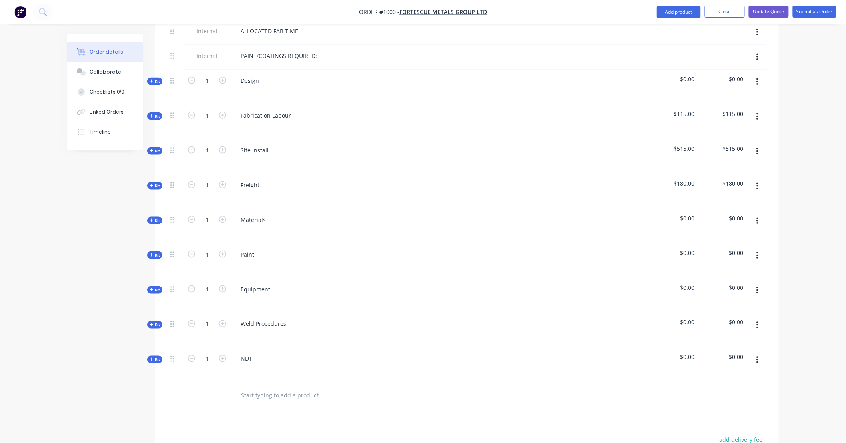
click at [157, 218] on span "Kit" at bounding box center [155, 221] width 10 height 6
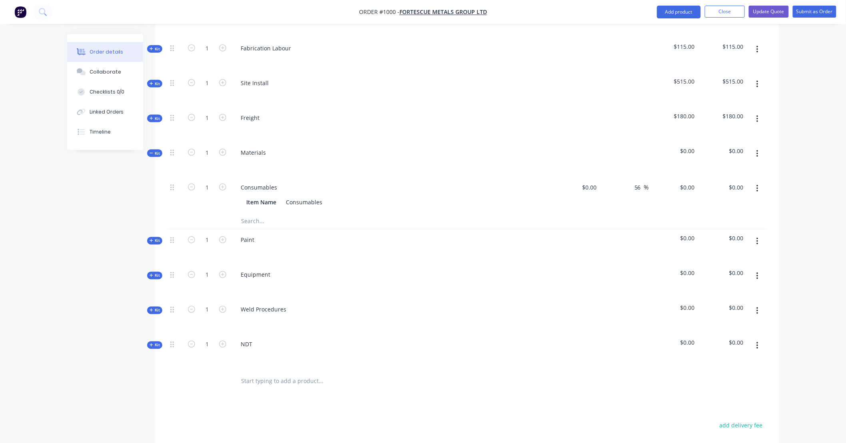
scroll to position [414, 0]
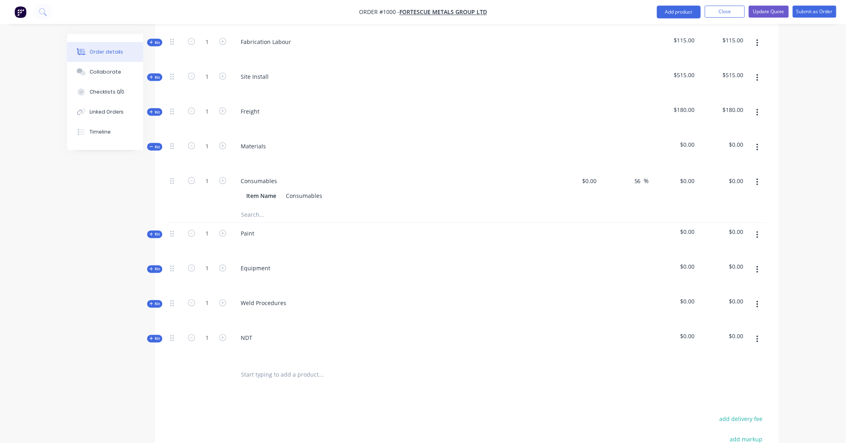
click at [757, 178] on icon "button" at bounding box center [758, 182] width 2 height 9
click at [781, 189] on div "Order details Collaborate Checklists 0/0 Linked Orders Timeline Order details C…" at bounding box center [423, 106] width 728 height 973
click at [758, 179] on icon "button" at bounding box center [758, 182] width 2 height 7
click at [781, 176] on div "Order details Collaborate Checklists 0/0 Linked Orders Timeline Order details C…" at bounding box center [423, 106] width 728 height 973
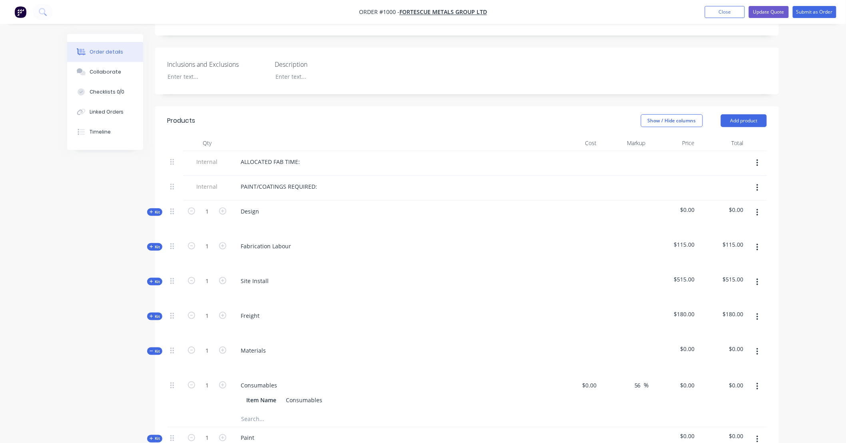
scroll to position [355, 0]
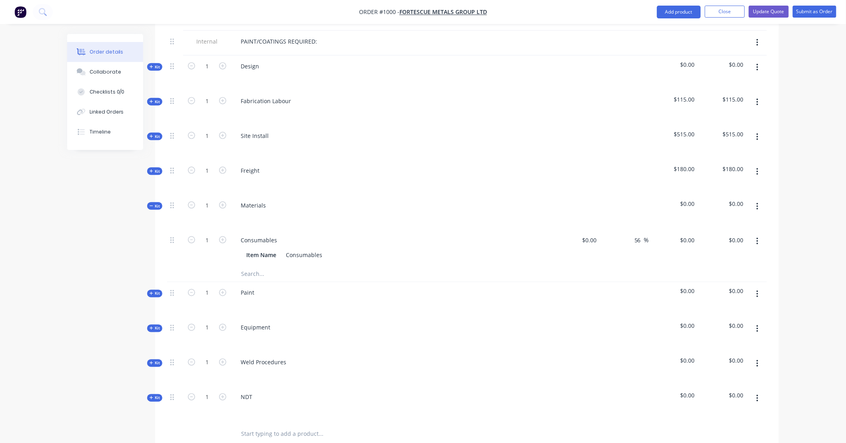
click at [764, 200] on button "button" at bounding box center [757, 207] width 19 height 14
click at [730, 222] on div "Add product to kit" at bounding box center [729, 228] width 62 height 12
click at [258, 266] on input "text" at bounding box center [321, 274] width 160 height 16
type input "United Fasteners Quote 1234"
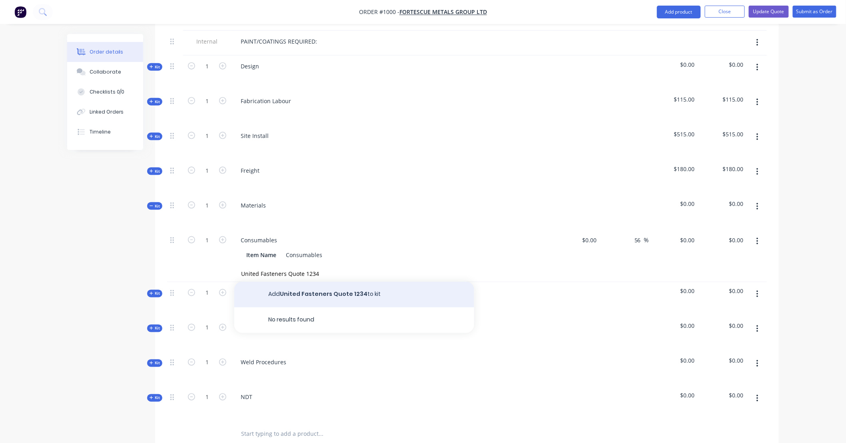
click at [366, 285] on button "Add United Fasteners Quote 1234 to kit" at bounding box center [354, 295] width 240 height 26
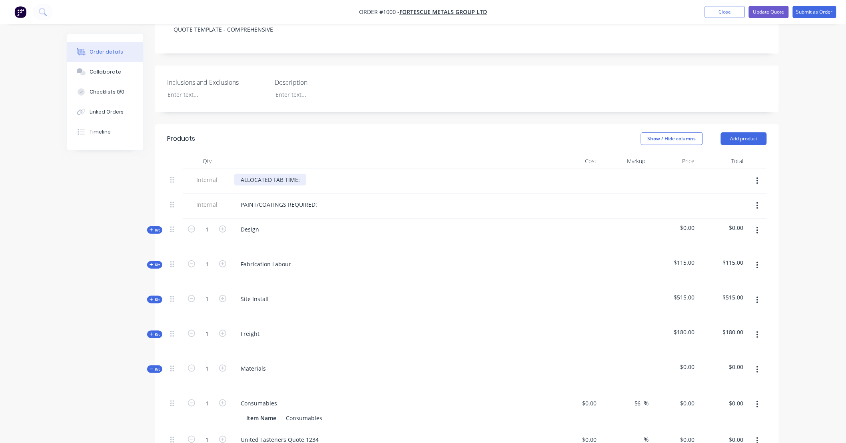
scroll to position [192, 0]
click at [742, 134] on header "Products Show / Hide columns Add product" at bounding box center [467, 138] width 624 height 29
click at [743, 132] on button "Add product" at bounding box center [744, 138] width 46 height 13
click at [727, 153] on div "Product catalogue" at bounding box center [729, 159] width 62 height 12
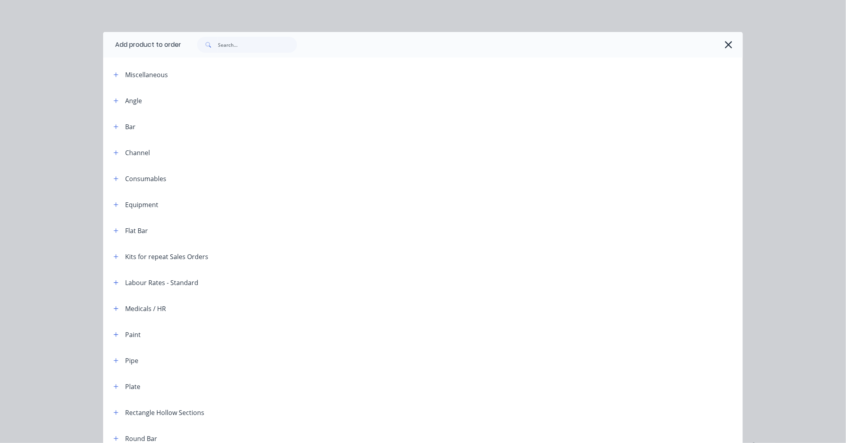
drag, startPoint x: 112, startPoint y: 253, endPoint x: 123, endPoint y: 255, distance: 10.7
click at [112, 253] on button "button" at bounding box center [116, 257] width 10 height 10
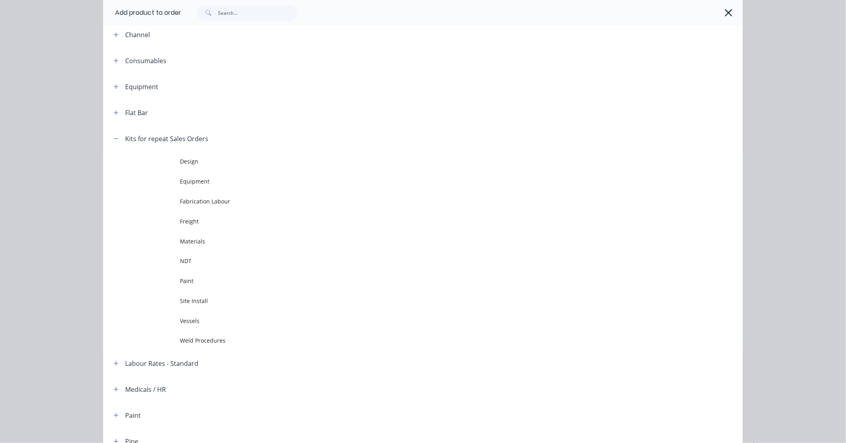
scroll to position [118, 0]
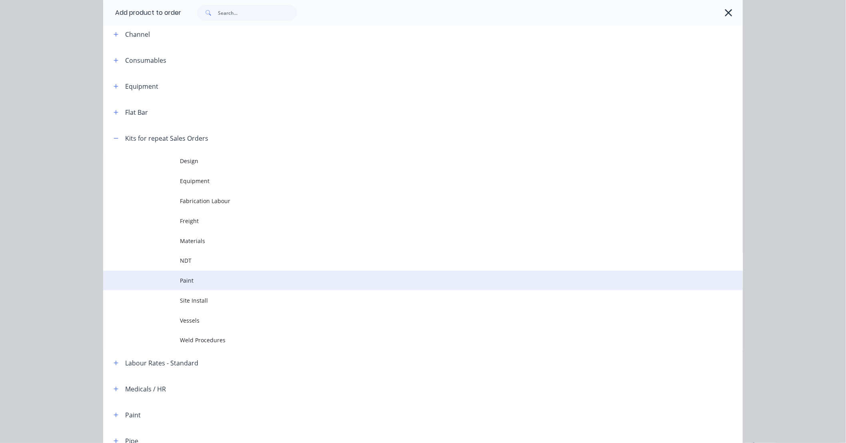
click at [186, 277] on span "Paint" at bounding box center [405, 280] width 450 height 8
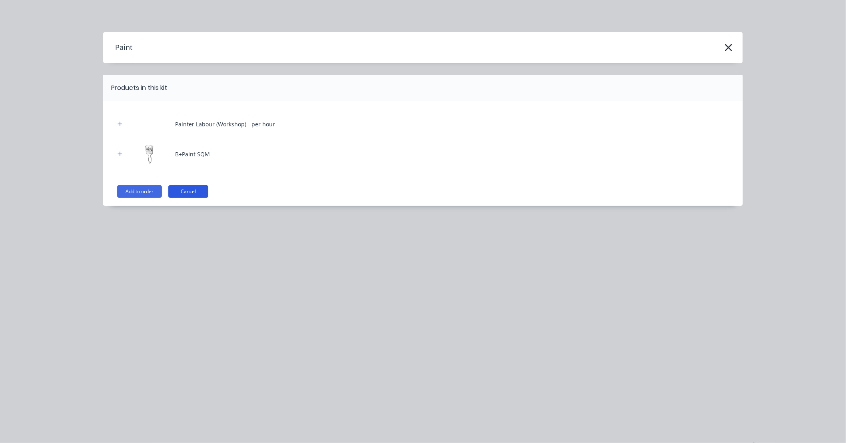
click at [194, 190] on button "Cancel" at bounding box center [188, 191] width 40 height 13
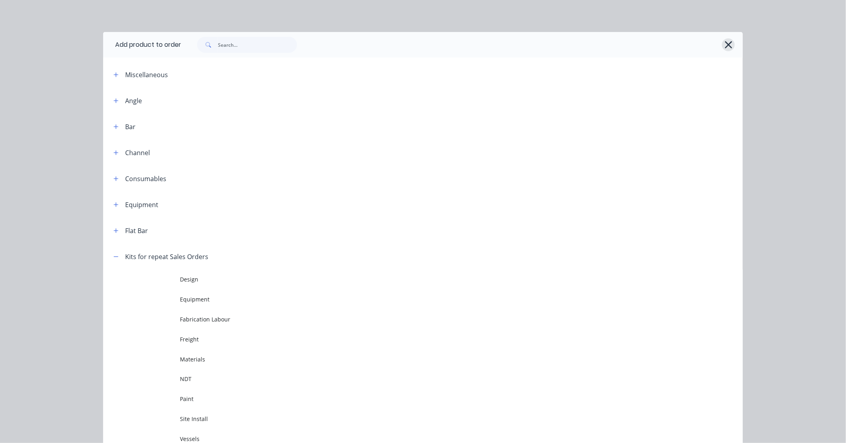
click at [730, 45] on div at bounding box center [462, 45] width 562 height 26
click at [730, 45] on button "button" at bounding box center [728, 44] width 13 height 13
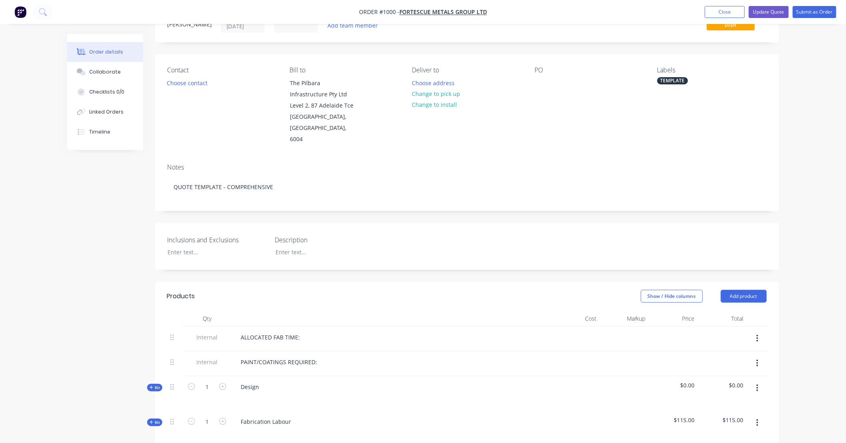
scroll to position [30, 0]
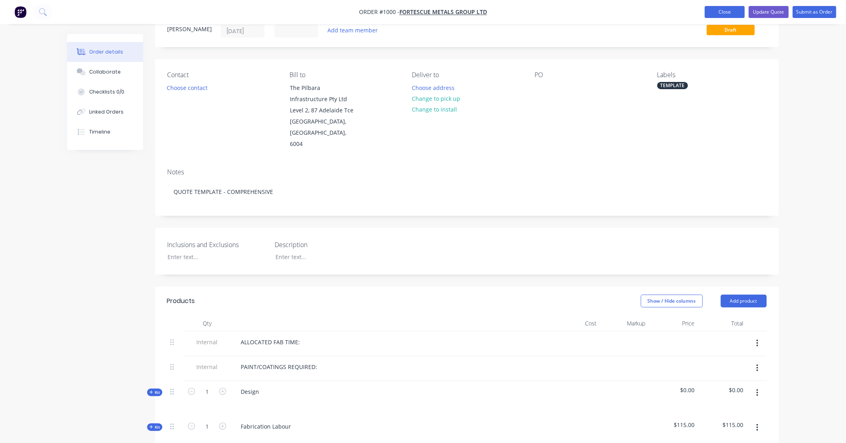
click at [741, 16] on button "Close" at bounding box center [725, 12] width 40 height 12
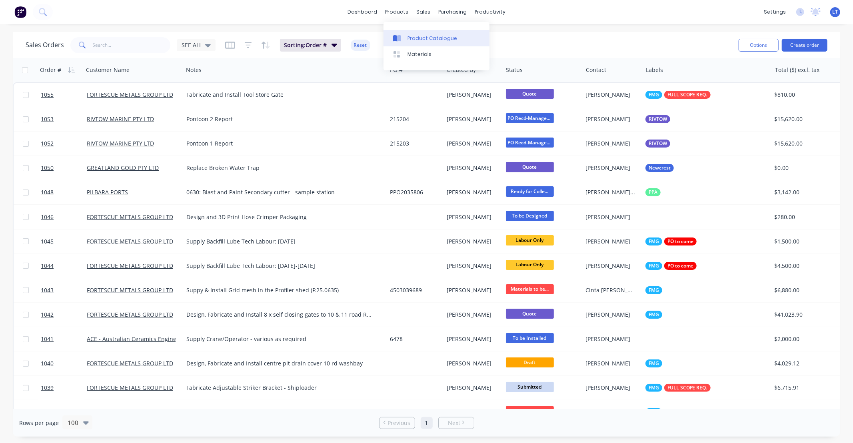
click at [412, 39] on div "Product Catalogue" at bounding box center [433, 38] width 50 height 7
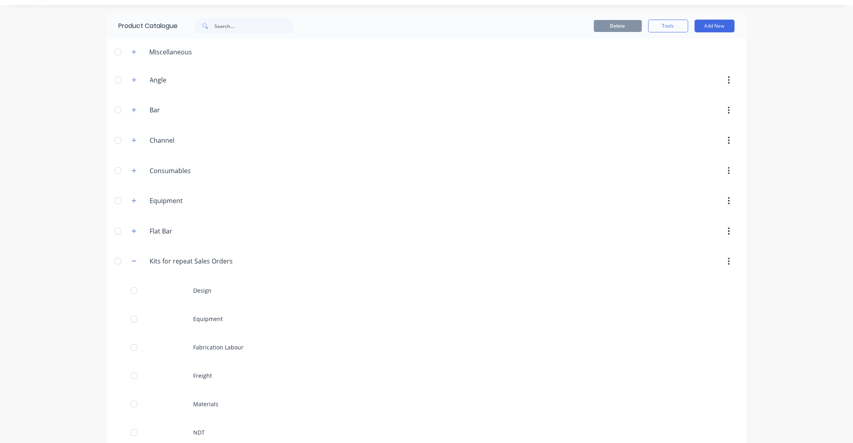
scroll to position [103, 0]
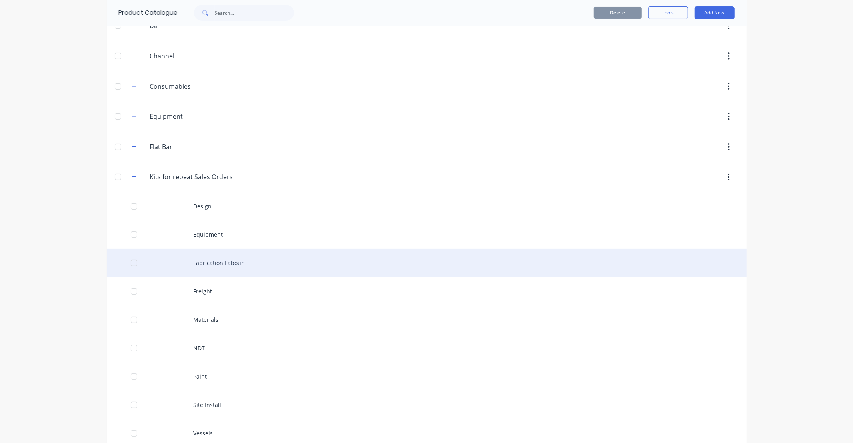
click at [237, 267] on div "Fabrication Labour" at bounding box center [427, 263] width 640 height 28
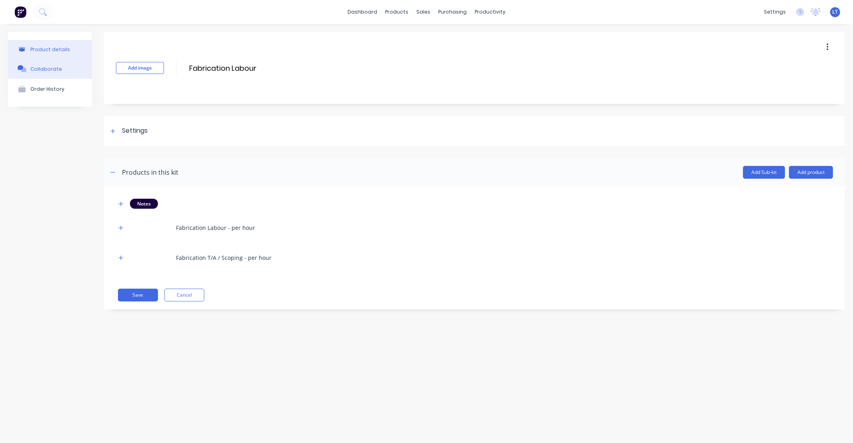
click at [61, 69] on button "Collaborate" at bounding box center [50, 69] width 84 height 20
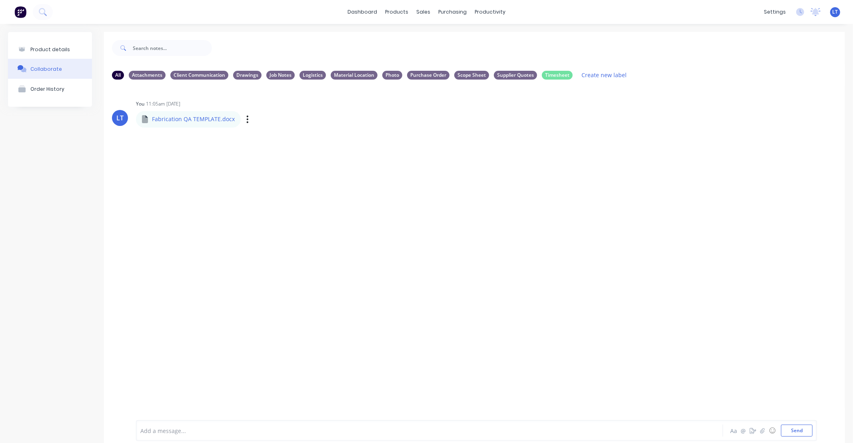
click at [247, 121] on div "Labels Auto-attach to new orders Sales Orders Purchase Orders Download Delete" at bounding box center [289, 120] width 90 height 12
click at [246, 120] on icon "button" at bounding box center [247, 119] width 2 height 9
click at [310, 138] on button "Auto-attach to new orders" at bounding box center [300, 141] width 90 height 19
drag, startPoint x: 464, startPoint y: 391, endPoint x: 406, endPoint y: 381, distance: 58.5
click at [406, 381] on div "LT You 11:05am 08/09/25 Fabrication QA TEMPLATE.docx Fabrication QA TEMPLATE.do…" at bounding box center [474, 247] width 741 height 322
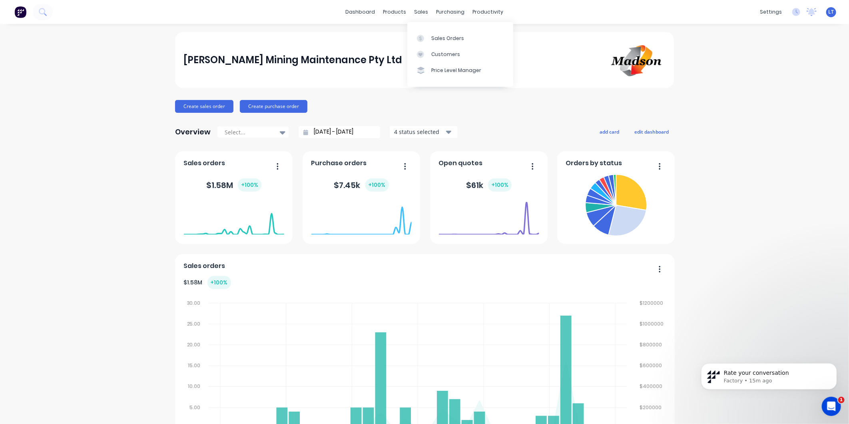
drag, startPoint x: 716, startPoint y: 254, endPoint x: 712, endPoint y: 246, distance: 8.4
click at [716, 254] on div "[PERSON_NAME] Mining Maintenance Pty Ltd Create sales order Create purchase ord…" at bounding box center [424, 395] width 849 height 726
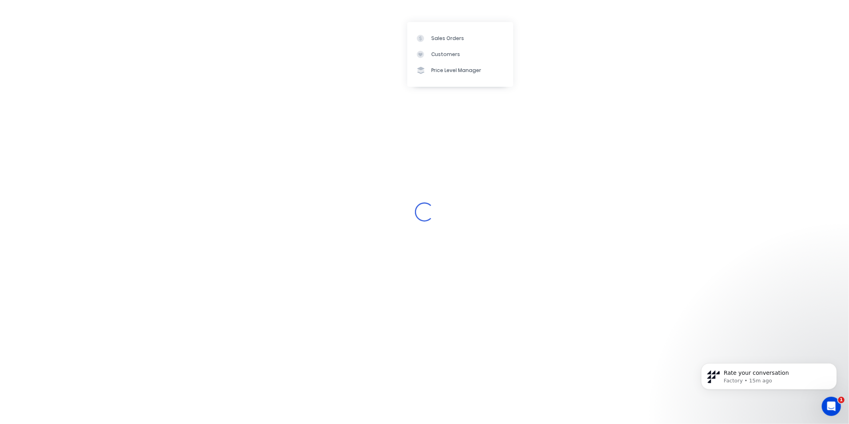
click at [399, 9] on div "Loading..." at bounding box center [424, 212] width 849 height 424
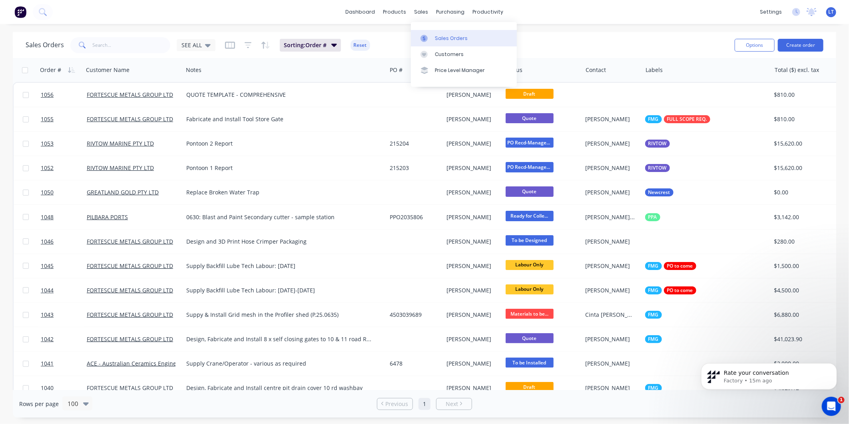
click at [431, 40] on div at bounding box center [427, 38] width 12 height 7
click at [430, 35] on div at bounding box center [427, 38] width 12 height 7
click at [412, 38] on div "Product Catalogue" at bounding box center [431, 38] width 50 height 7
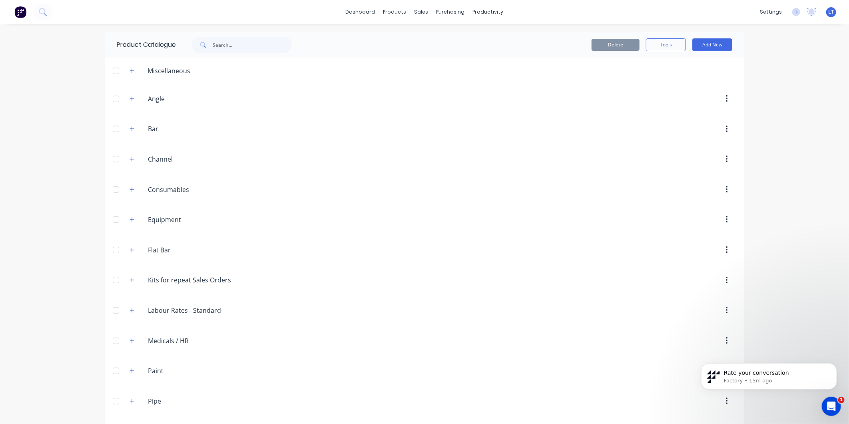
click at [132, 285] on span at bounding box center [132, 280] width 10 height 10
click at [130, 282] on icon "button" at bounding box center [132, 280] width 5 height 6
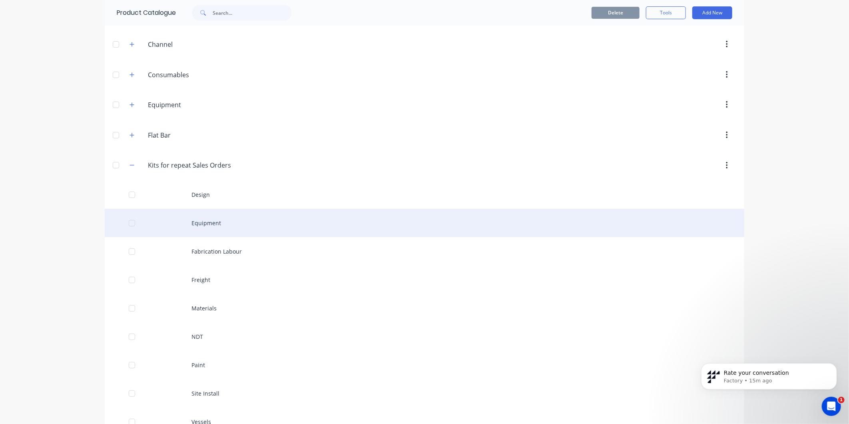
scroll to position [118, 0]
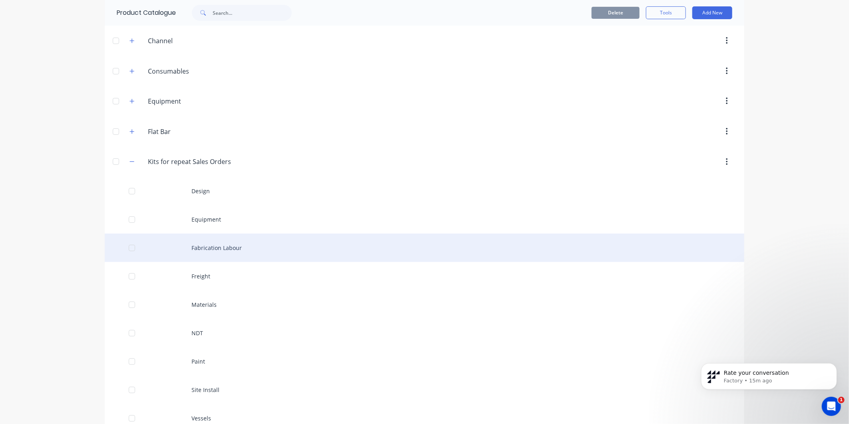
click at [224, 243] on div "Fabrication Labour" at bounding box center [425, 248] width 640 height 28
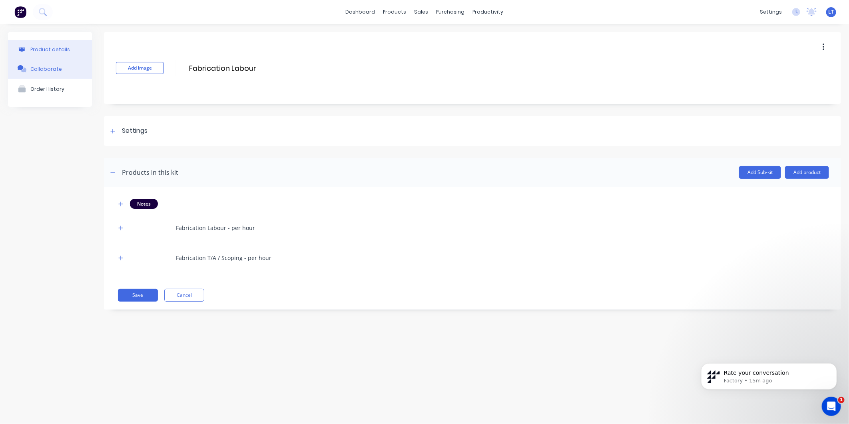
click at [55, 66] on div "Collaborate" at bounding box center [46, 69] width 32 height 6
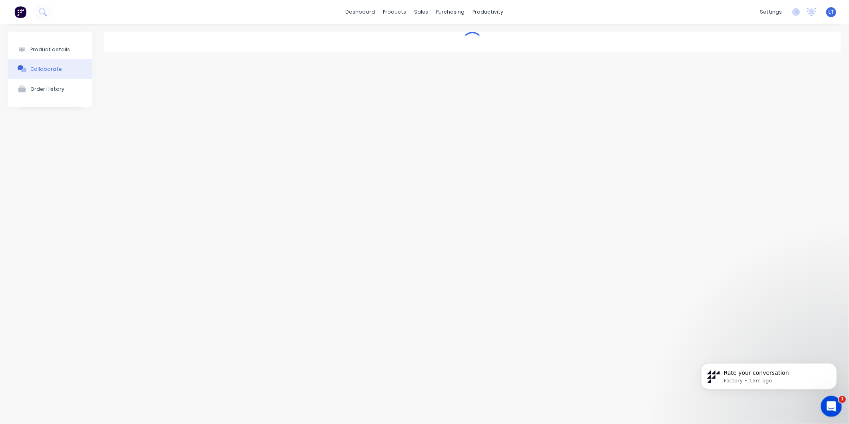
click at [830, 406] on icon "Open Intercom Messenger" at bounding box center [831, 405] width 6 height 6
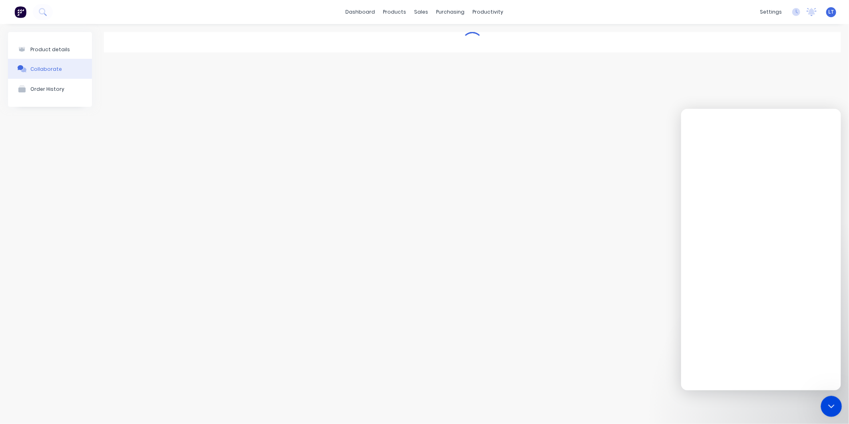
click at [831, 410] on div "Close Intercom Messenger" at bounding box center [830, 405] width 19 height 19
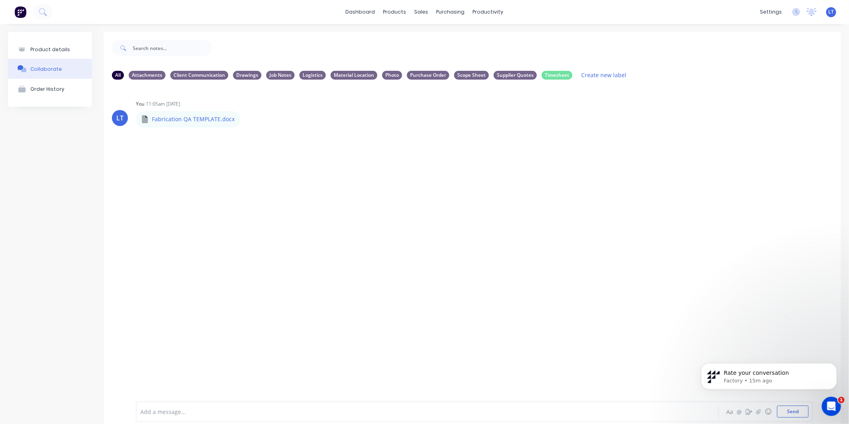
drag, startPoint x: 431, startPoint y: 148, endPoint x: 406, endPoint y: 130, distance: 31.0
click at [390, 126] on div "LT You 11:05am 08/09/25 Fabrication QA TEMPLATE.docx Fabrication QA TEMPLATE.do…" at bounding box center [472, 112] width 737 height 29
drag, startPoint x: 438, startPoint y: 162, endPoint x: 396, endPoint y: 153, distance: 42.5
click at [396, 153] on div "LT You 11:05am 08/09/25 Fabrication QA TEMPLATE.docx Fabrication QA TEMPLATE.do…" at bounding box center [472, 237] width 737 height 303
drag, startPoint x: 432, startPoint y: 151, endPoint x: 397, endPoint y: 143, distance: 36.0
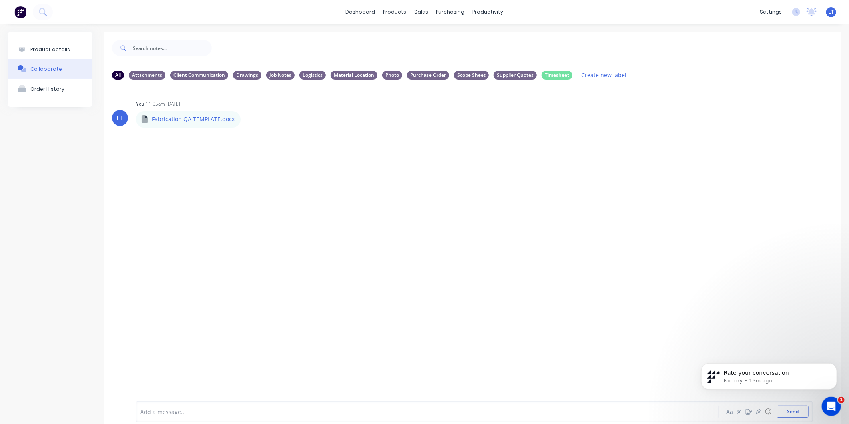
click at [397, 143] on div "LT You 11:05am 08/09/25 Fabrication QA TEMPLATE.docx Fabrication QA TEMPLATE.do…" at bounding box center [472, 237] width 737 height 303
click at [408, 137] on div "LT You 11:05am 08/09/25 Fabrication QA TEMPLATE.docx Fabrication QA TEMPLATE.do…" at bounding box center [472, 237] width 737 height 303
click at [382, 131] on div "LT You 11:05am 08/09/25 Fabrication QA TEMPLATE.docx Fabrication QA TEMPLATE.do…" at bounding box center [472, 237] width 737 height 303
drag, startPoint x: 381, startPoint y: 131, endPoint x: 357, endPoint y: 129, distance: 24.1
click at [357, 129] on div "LT You 11:05am 08/09/25 Fabrication QA TEMPLATE.docx Fabrication QA TEMPLATE.do…" at bounding box center [472, 237] width 737 height 303
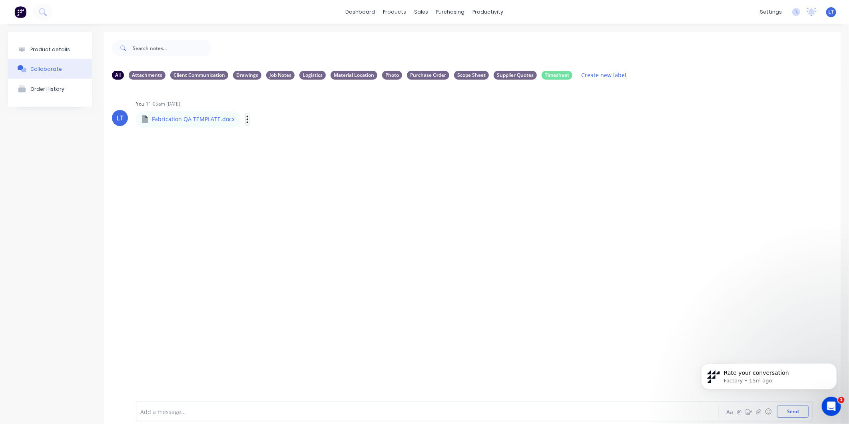
click at [246, 118] on icon "button" at bounding box center [247, 119] width 2 height 9
click at [299, 139] on button "Auto-attach to new orders" at bounding box center [300, 141] width 90 height 19
click at [833, 406] on icon "Open Intercom Messenger" at bounding box center [830, 405] width 13 height 13
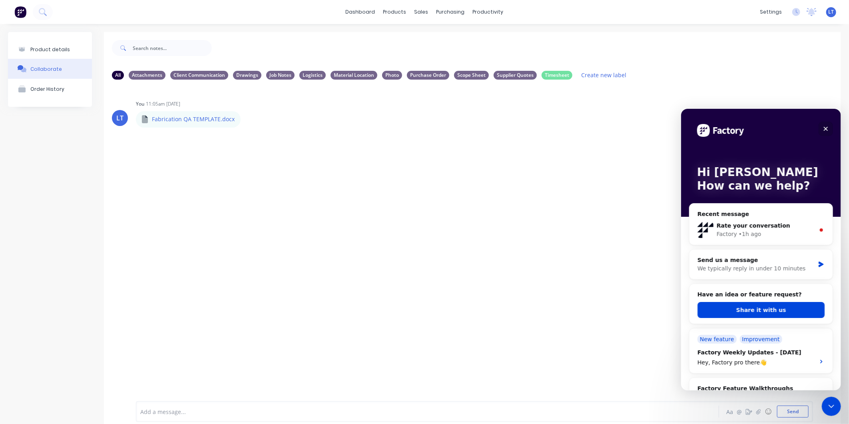
click at [826, 129] on icon "Close" at bounding box center [826, 128] width 4 height 4
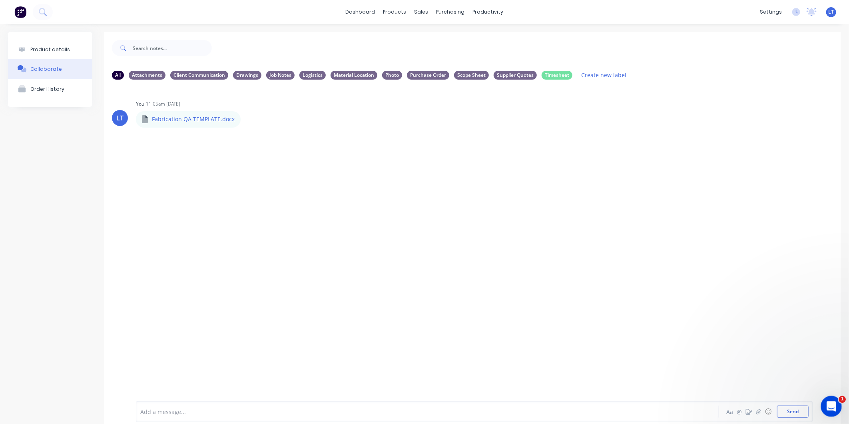
click at [821, 402] on div "Open Intercom Messenger" at bounding box center [830, 405] width 26 height 26
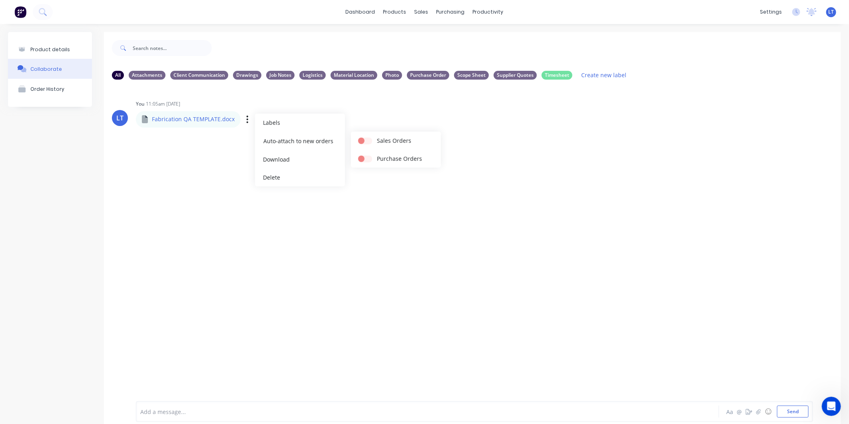
scroll to position [419, 0]
